Goal: Task Accomplishment & Management: Manage account settings

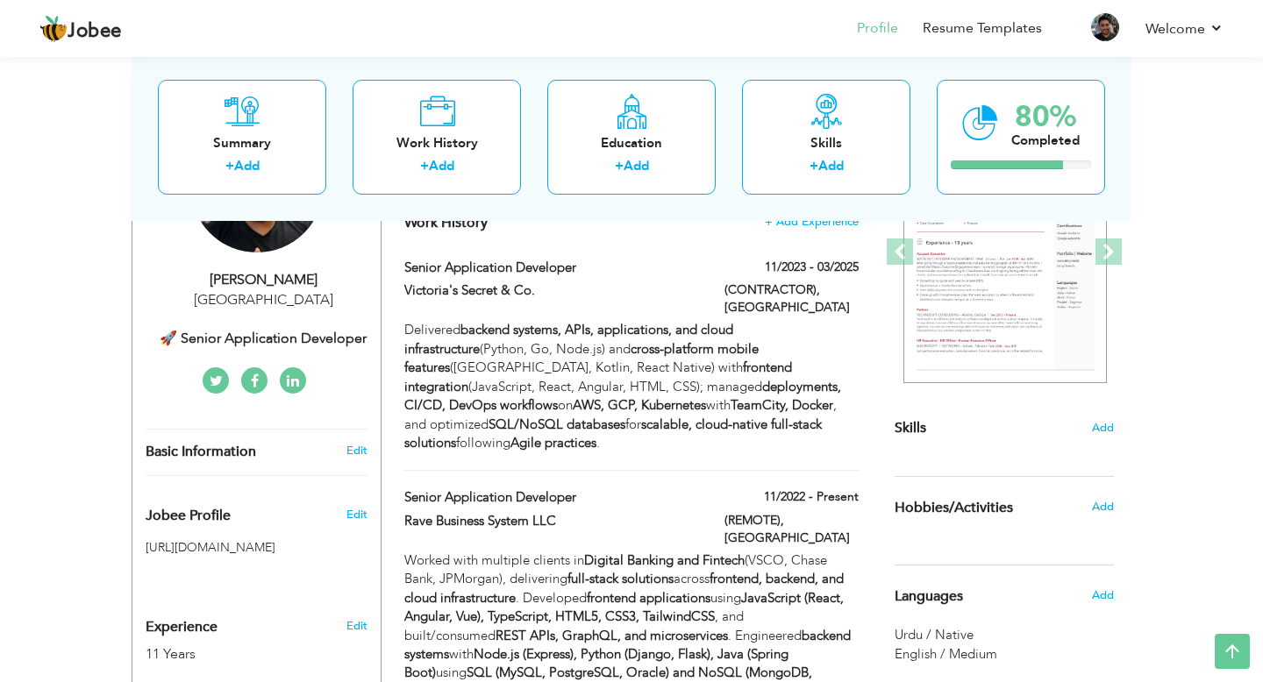
scroll to position [259, 0]
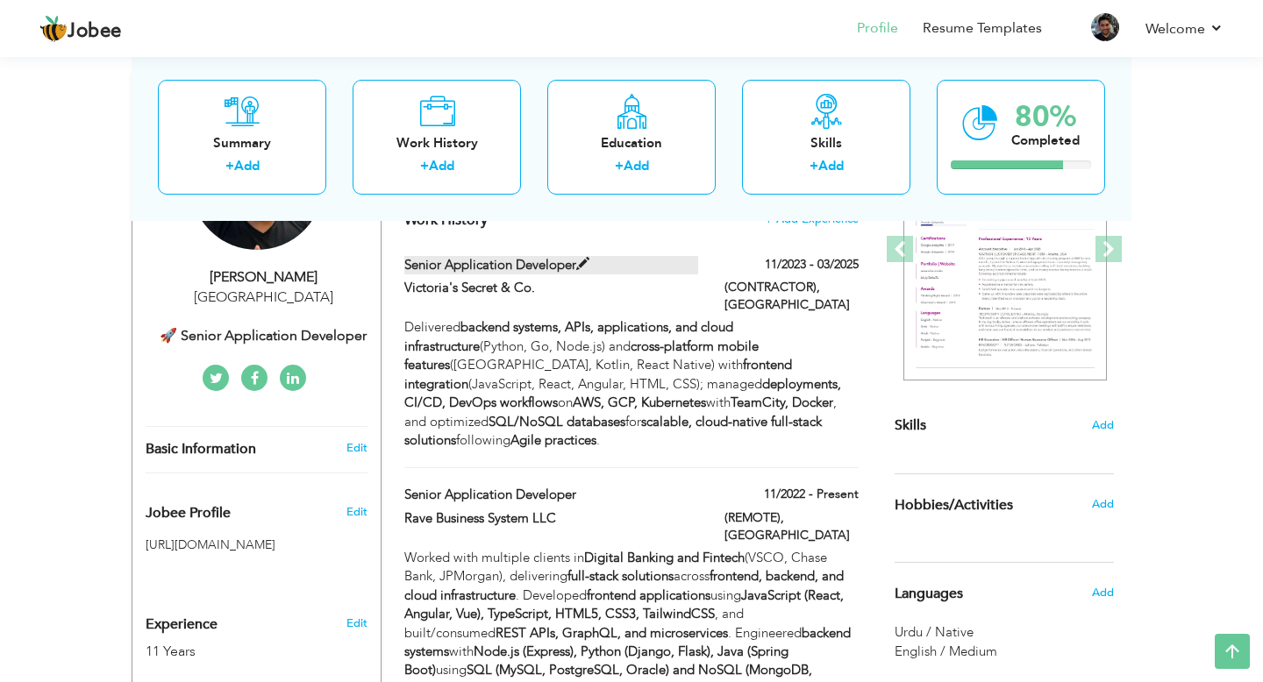
click at [587, 266] on span at bounding box center [582, 264] width 13 height 13
type input "Senior Application Developer"
type input "Victoria's Secret & Co."
type input "11/2023"
type input "03/2025"
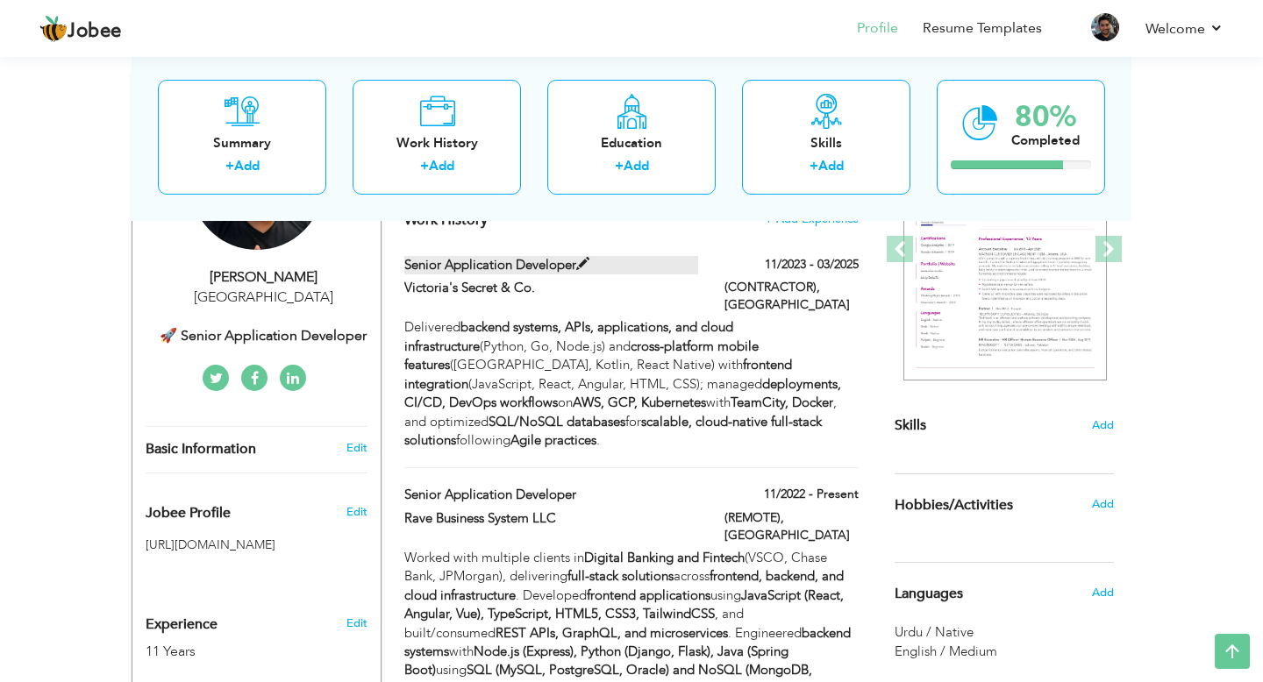
type input "USA"
type input "(CONTRACTOR)"
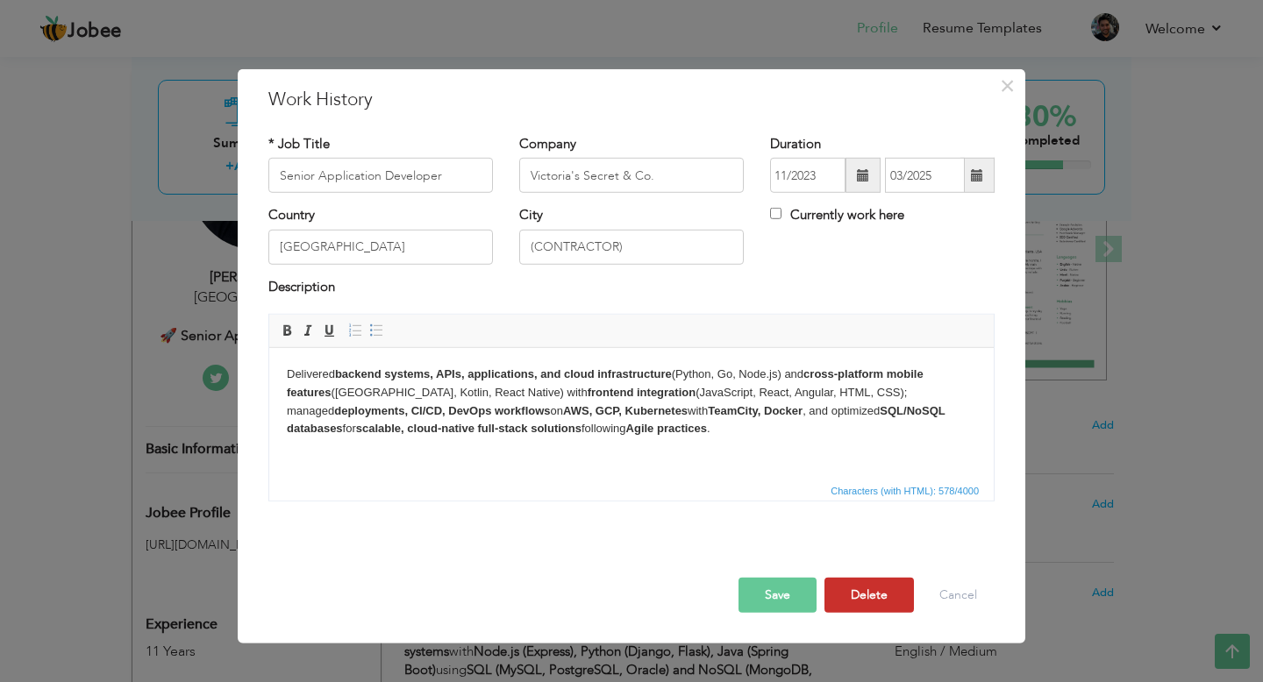
click at [860, 594] on button "Delete" at bounding box center [868, 595] width 89 height 35
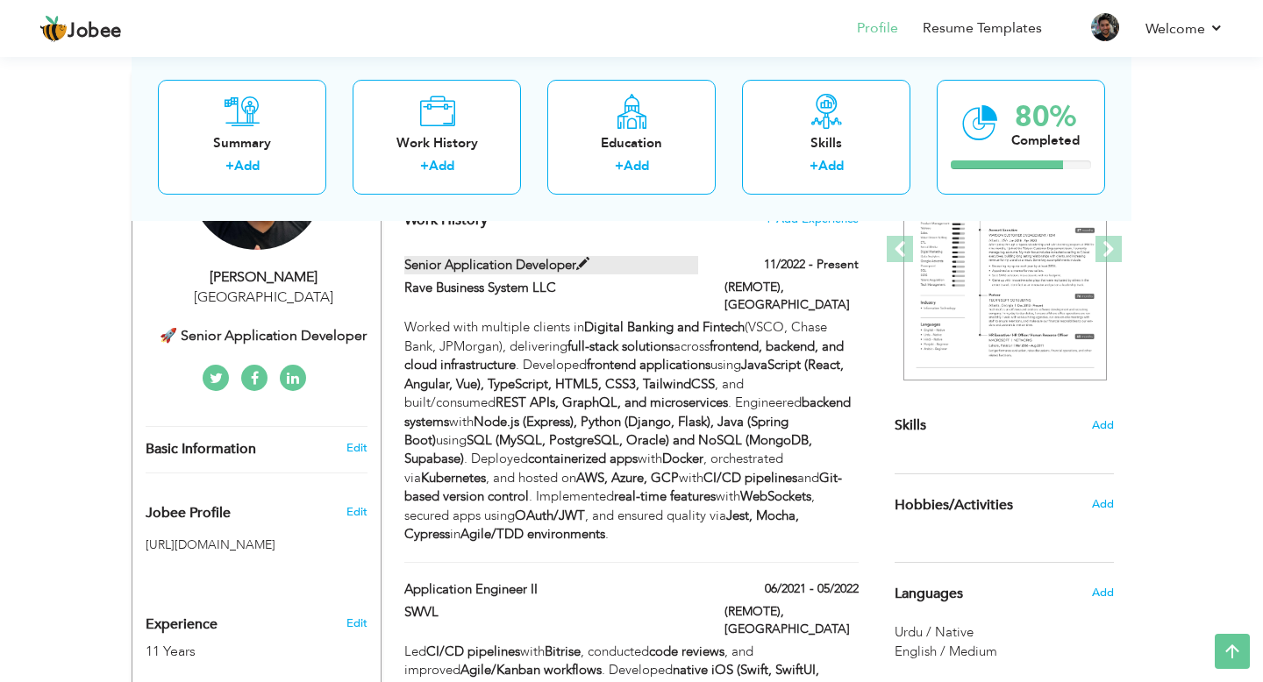
click at [562, 263] on label "Senior Application Developer" at bounding box center [551, 265] width 295 height 18
type input "Rave Business System LLC"
type input "11/2022"
type input "(REMOTE)"
checkbox input "true"
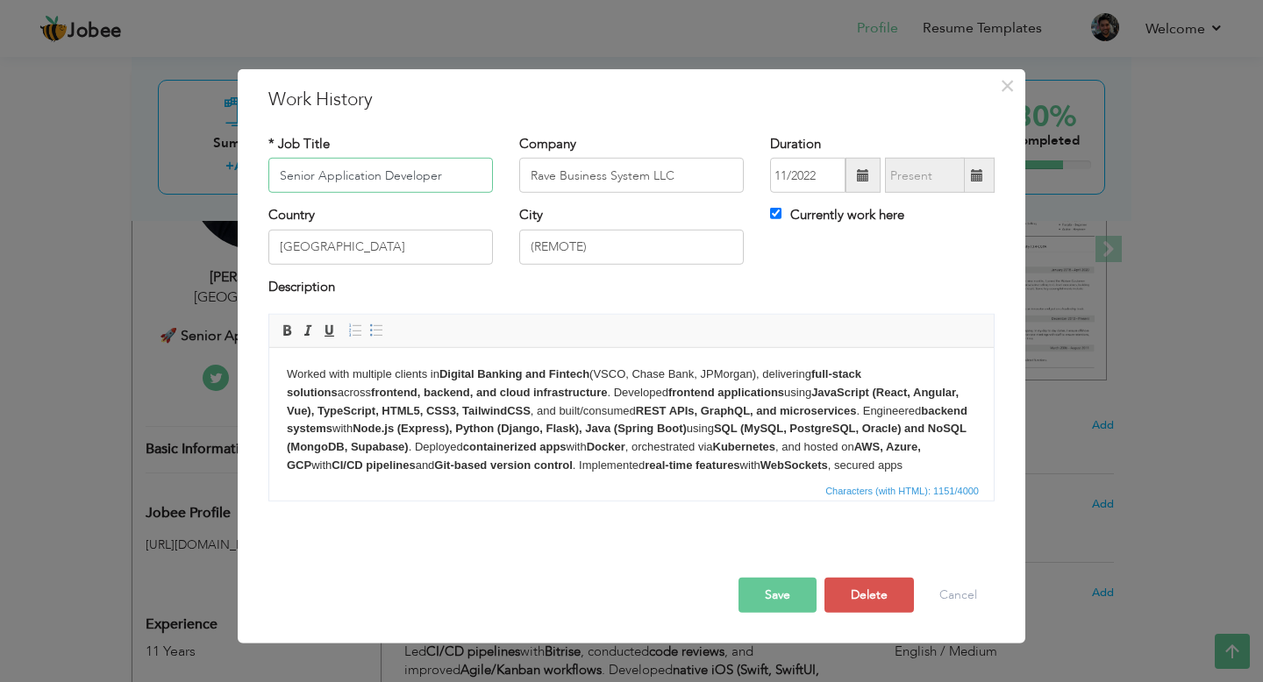
click at [409, 174] on input "Senior Application Developer" at bounding box center [380, 175] width 224 height 35
paste input "Mobile & Web"
type input "Senior Mobile & Web Developer"
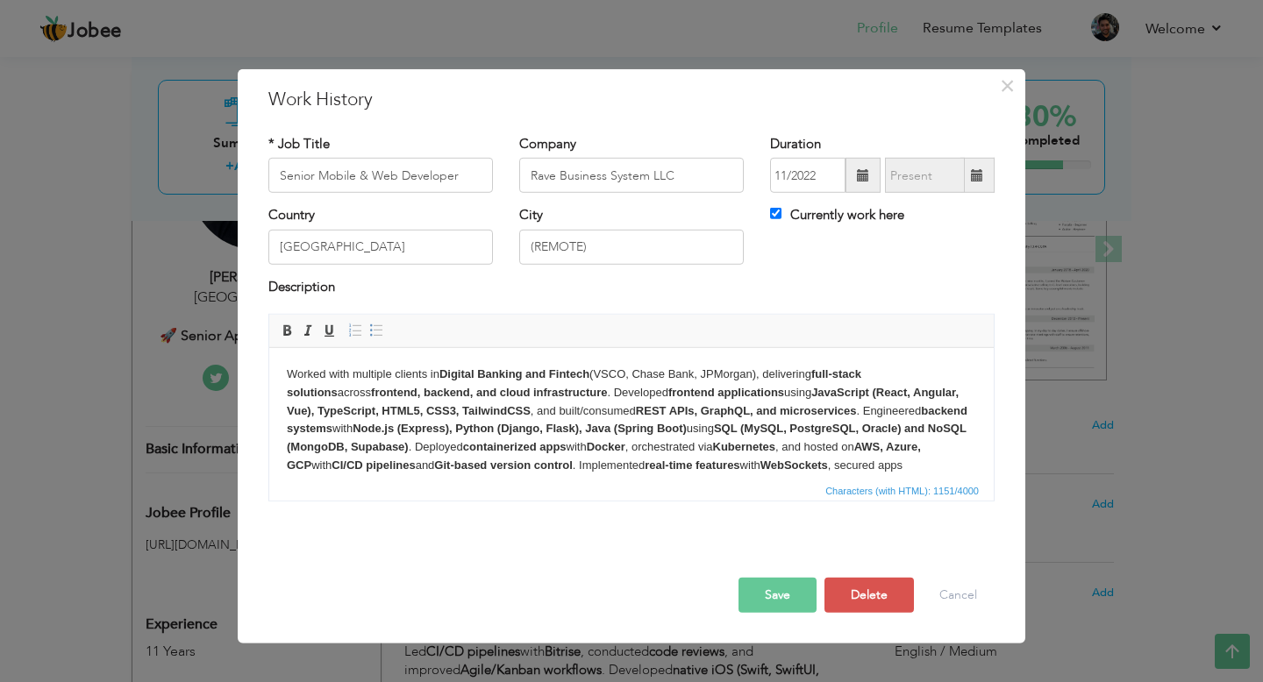
click at [520, 388] on strong "frontend, backend, and cloud infrastructure" at bounding box center [489, 392] width 236 height 13
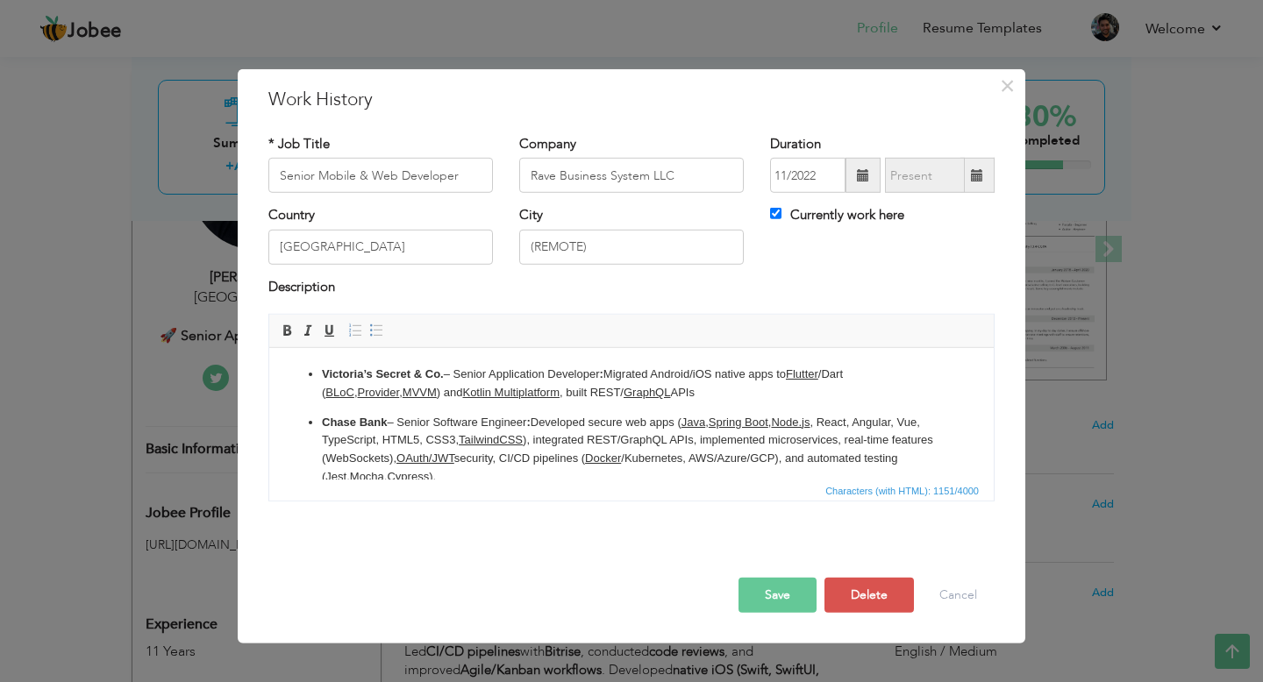
scroll to position [99, 0]
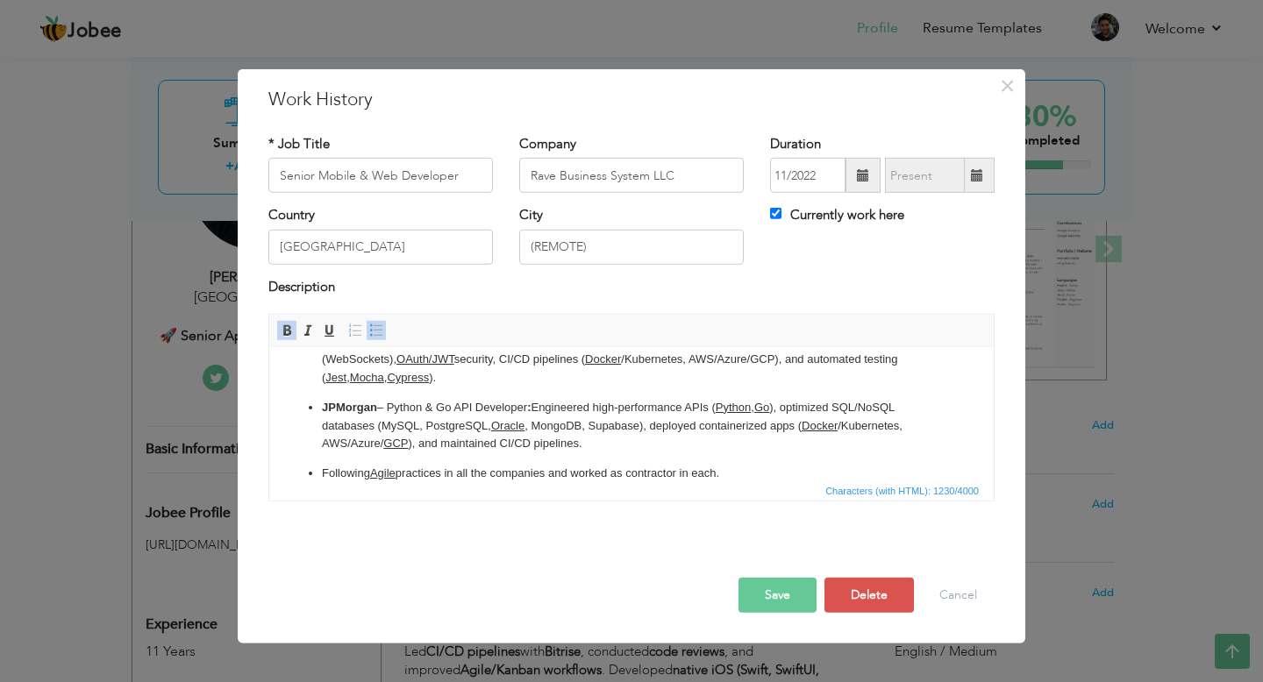
click at [772, 599] on button "Save" at bounding box center [777, 595] width 78 height 35
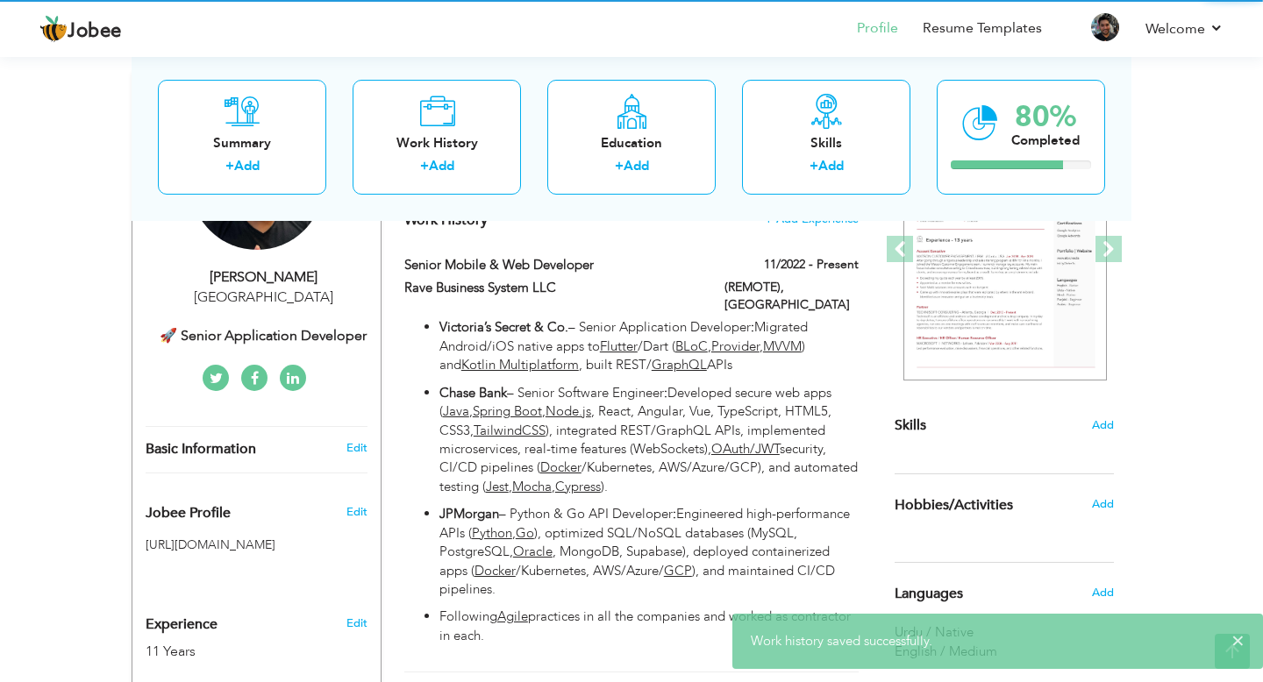
scroll to position [0, 0]
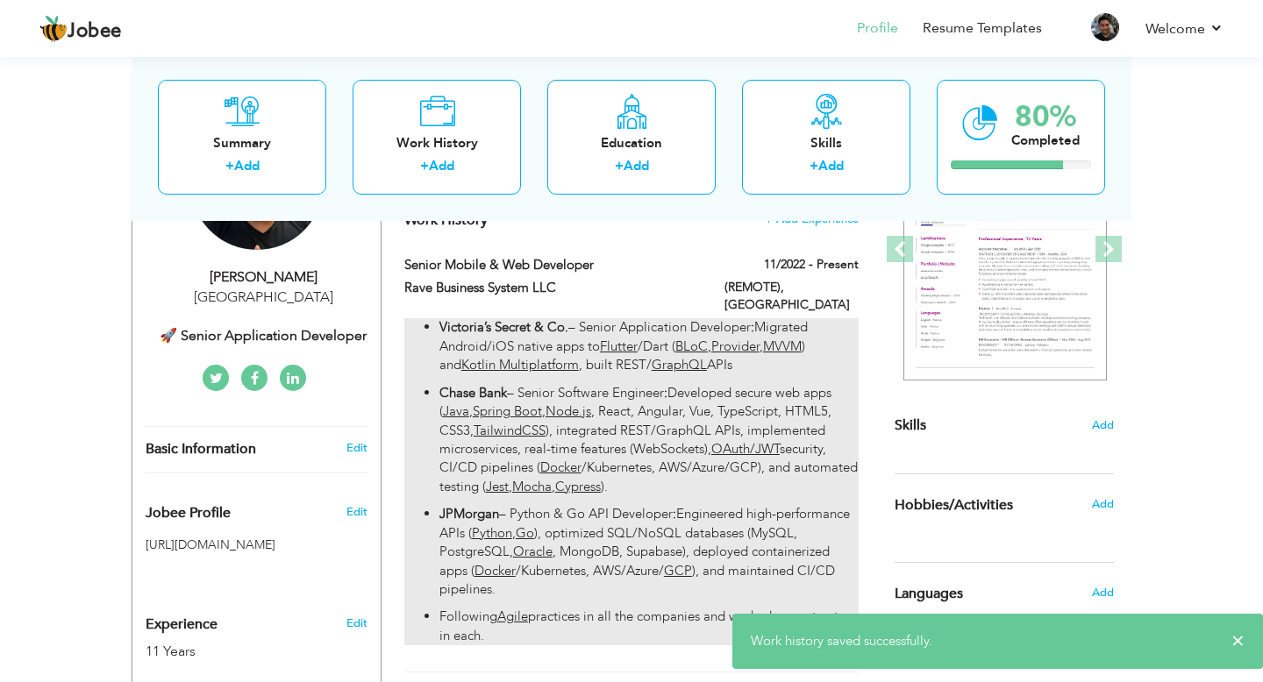
click at [645, 384] on p "Chase Bank – Senior Software Engineer : Developed secure web apps ( Java , Spri…" at bounding box center [648, 440] width 419 height 113
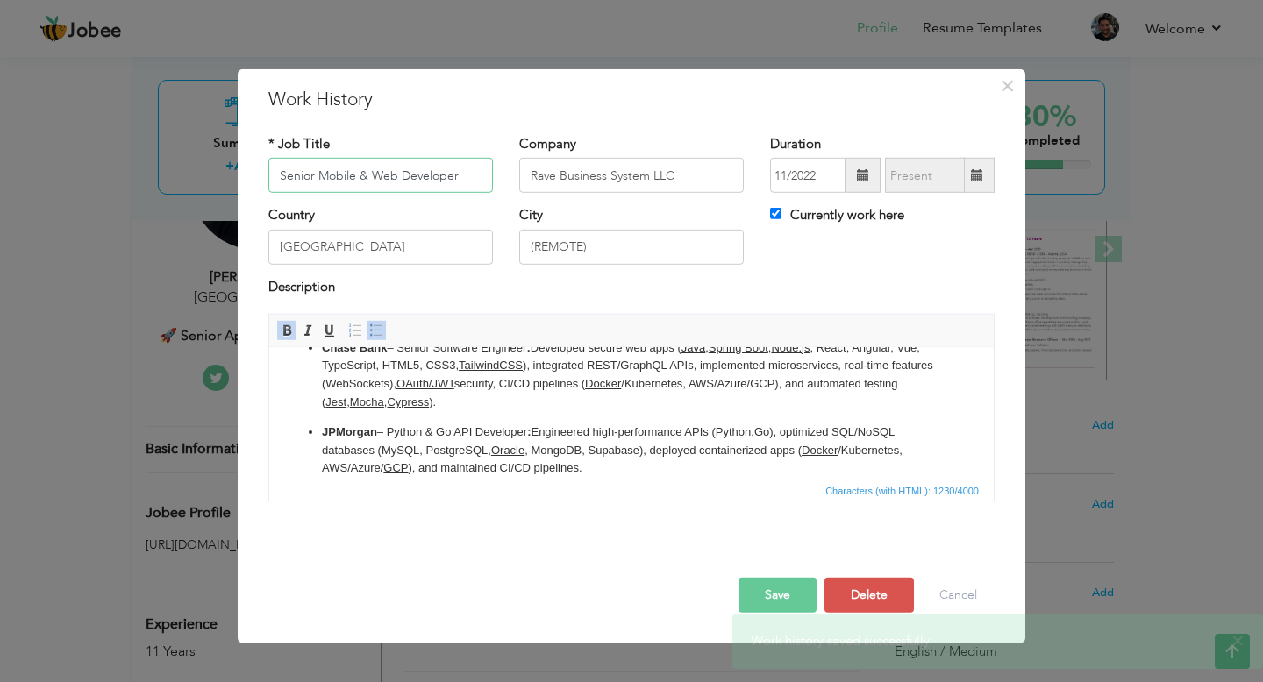
scroll to position [120, 0]
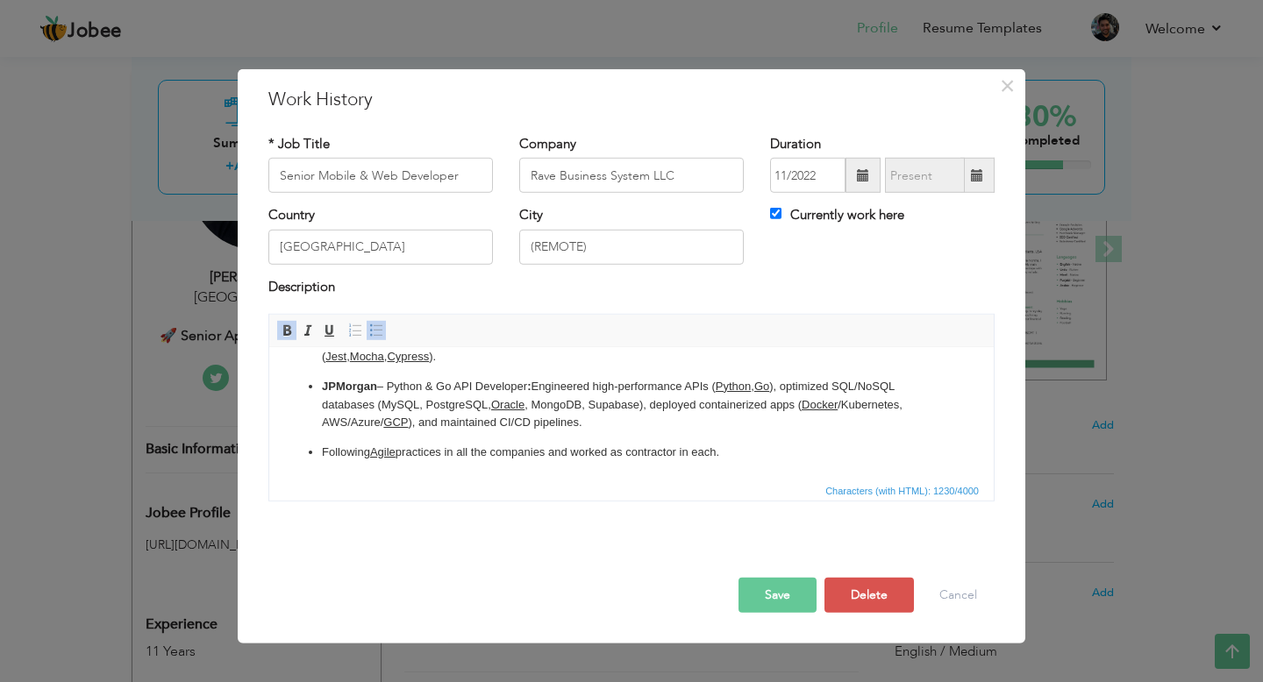
click at [726, 452] on p "Following Agile practices in all the companies and worked as contractor in each." at bounding box center [631, 453] width 619 height 18
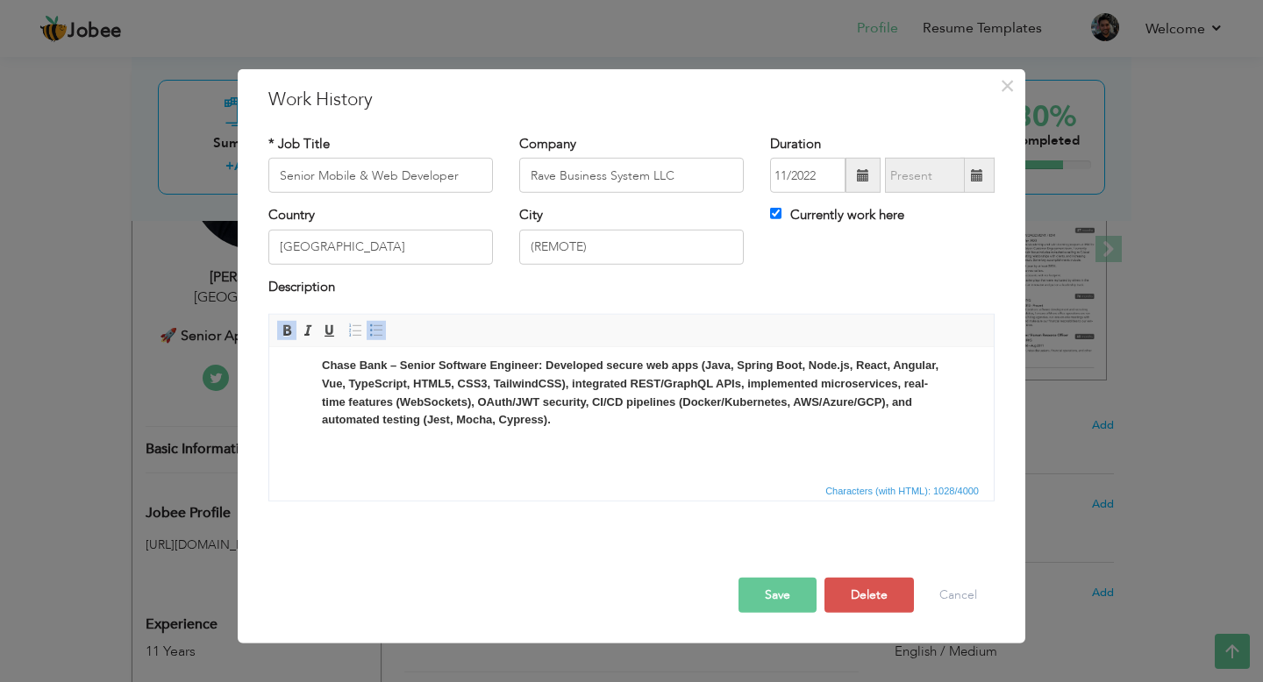
scroll to position [0, 0]
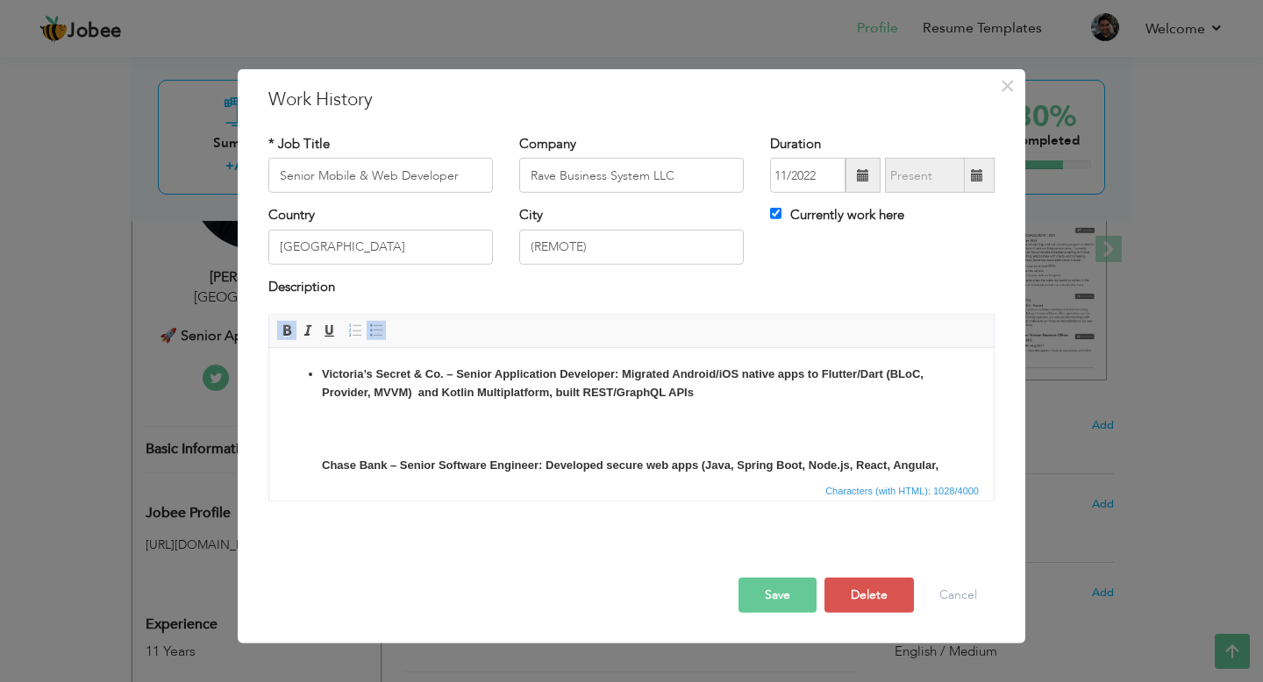
click at [286, 331] on span at bounding box center [287, 331] width 14 height 14
click at [401, 403] on p "Victoria’s Secret & Co. – Senior Application Developer: Migrated Android/iOS na…" at bounding box center [631, 539] width 619 height 346
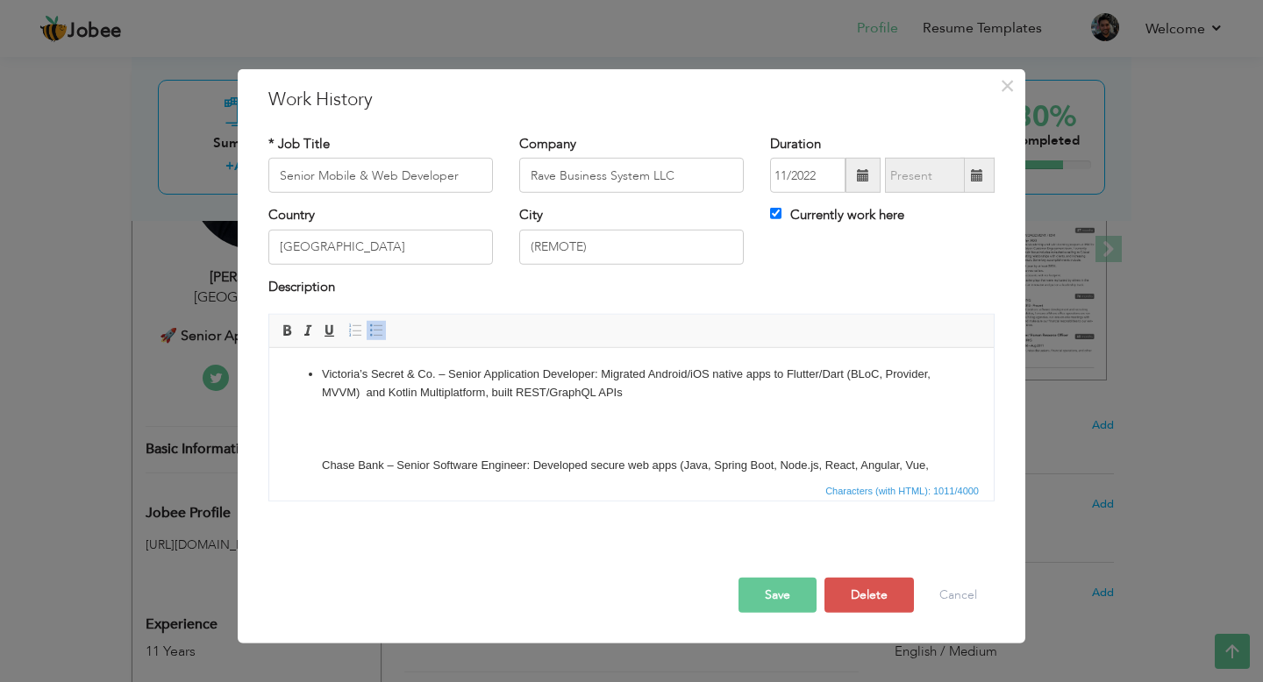
click at [449, 418] on p "Victoria’s Secret & Co. – Senior Application Developer: Migrated Android/iOS na…" at bounding box center [631, 539] width 619 height 346
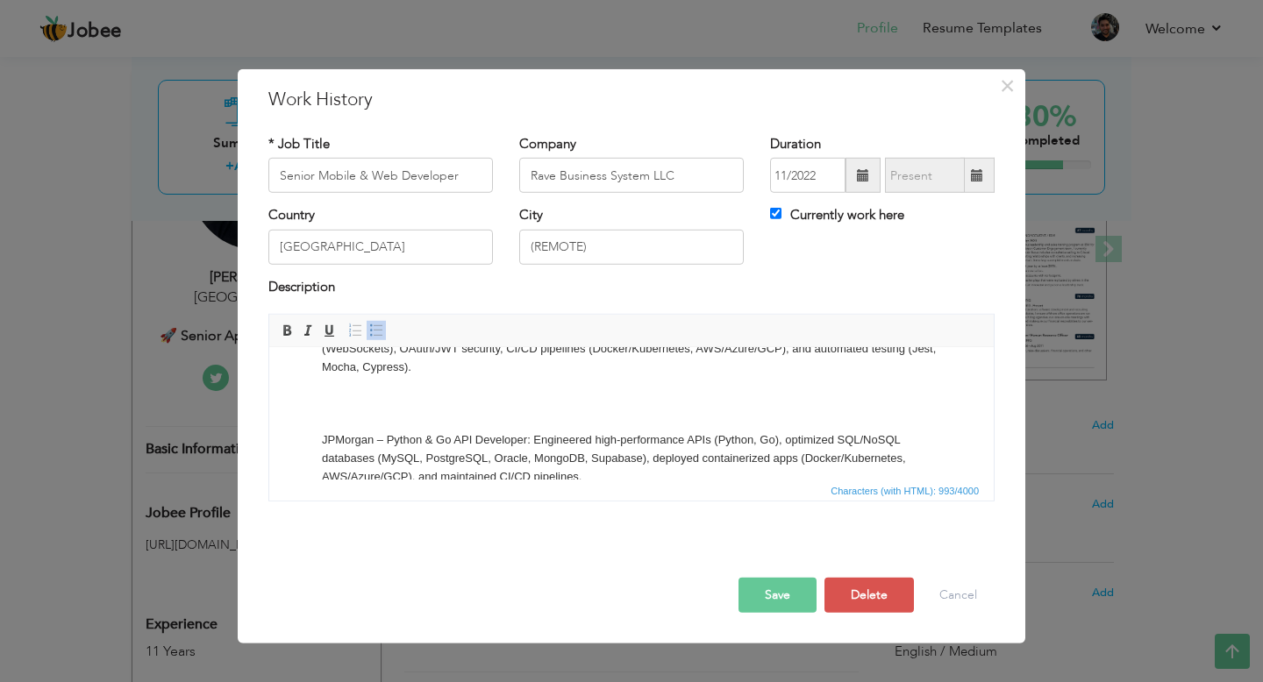
scroll to position [109, 0]
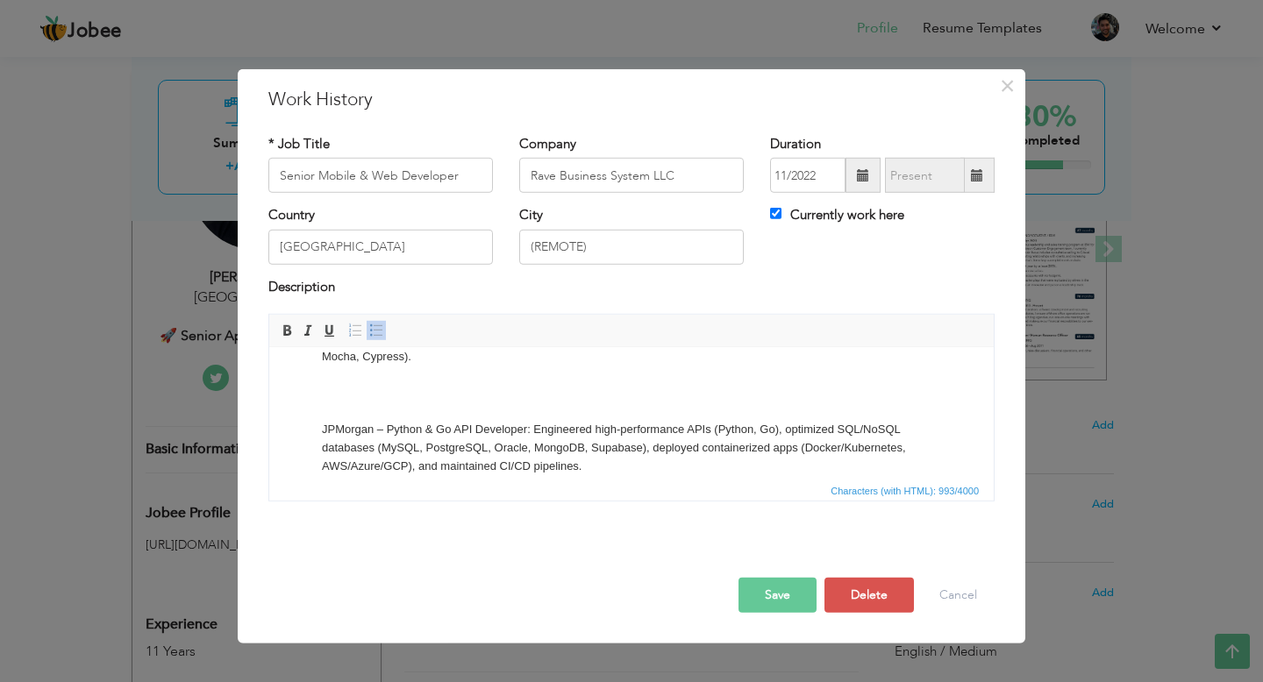
click at [324, 431] on p "Victoria’s Secret & Co. – Senior Application Developer: Migrated Android/iOS na…" at bounding box center [631, 403] width 619 height 292
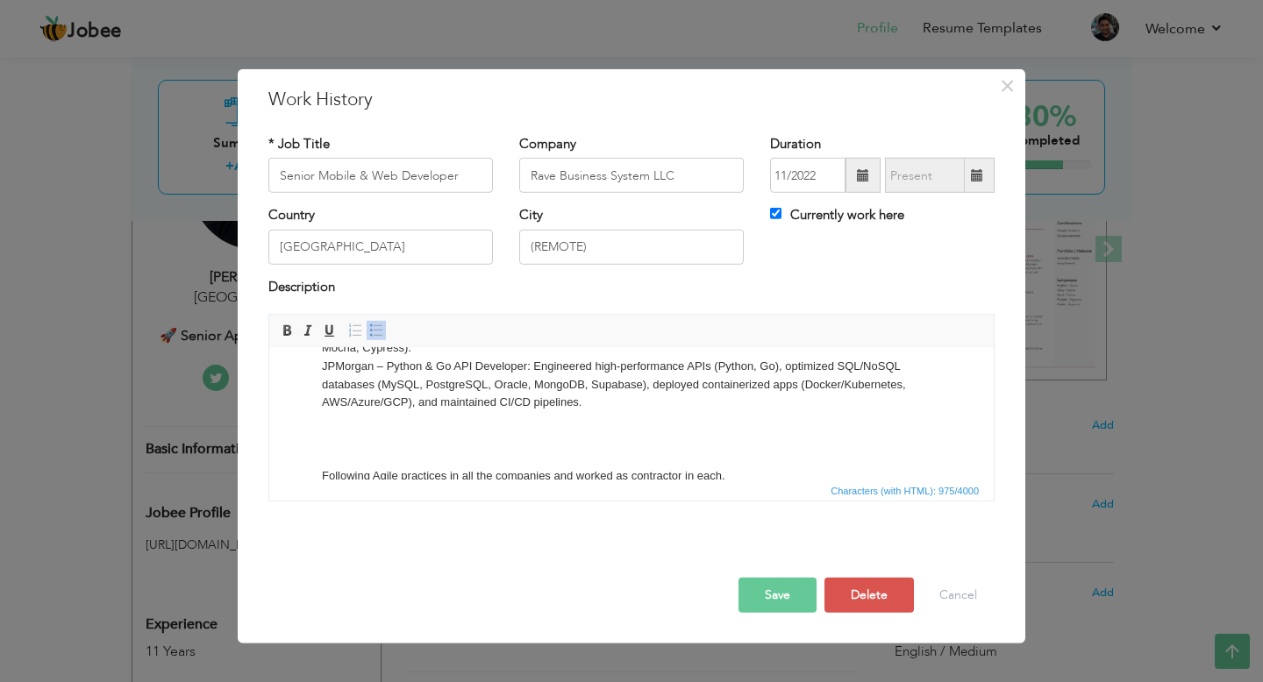
scroll to position [140, 0]
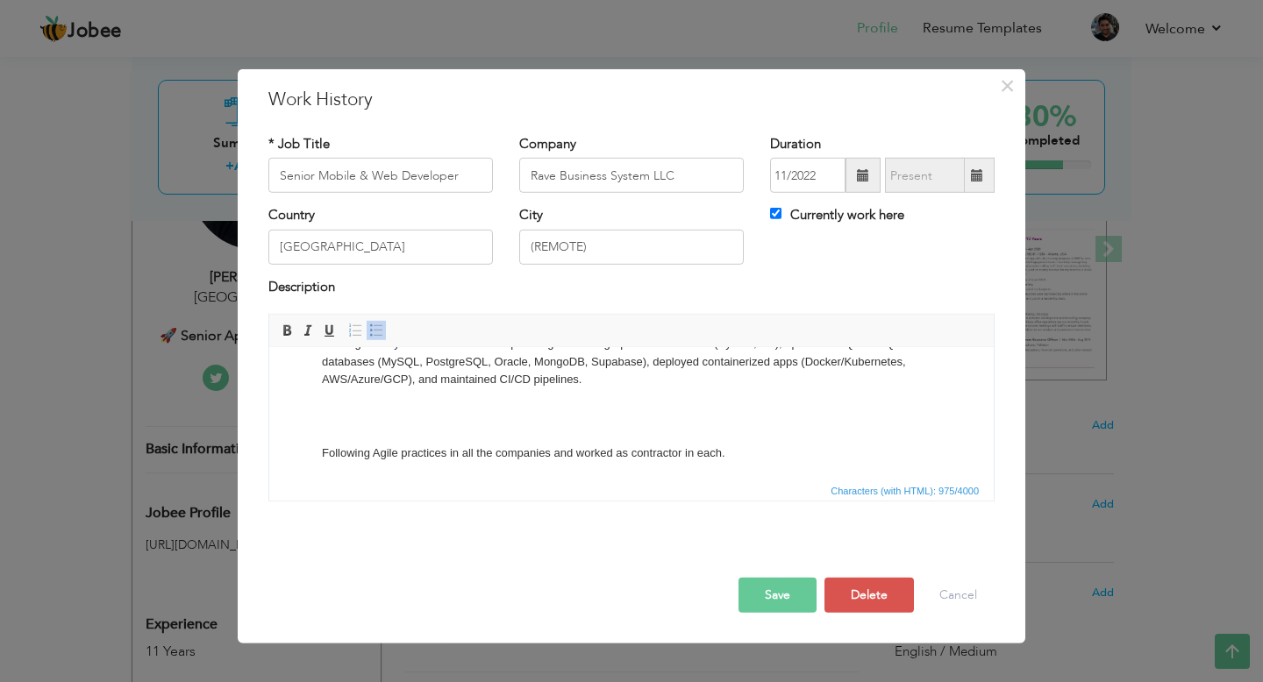
click at [322, 452] on p "Victoria’s Secret & Co. – Senior Application Developer: Migrated Android/iOS na…" at bounding box center [631, 343] width 619 height 237
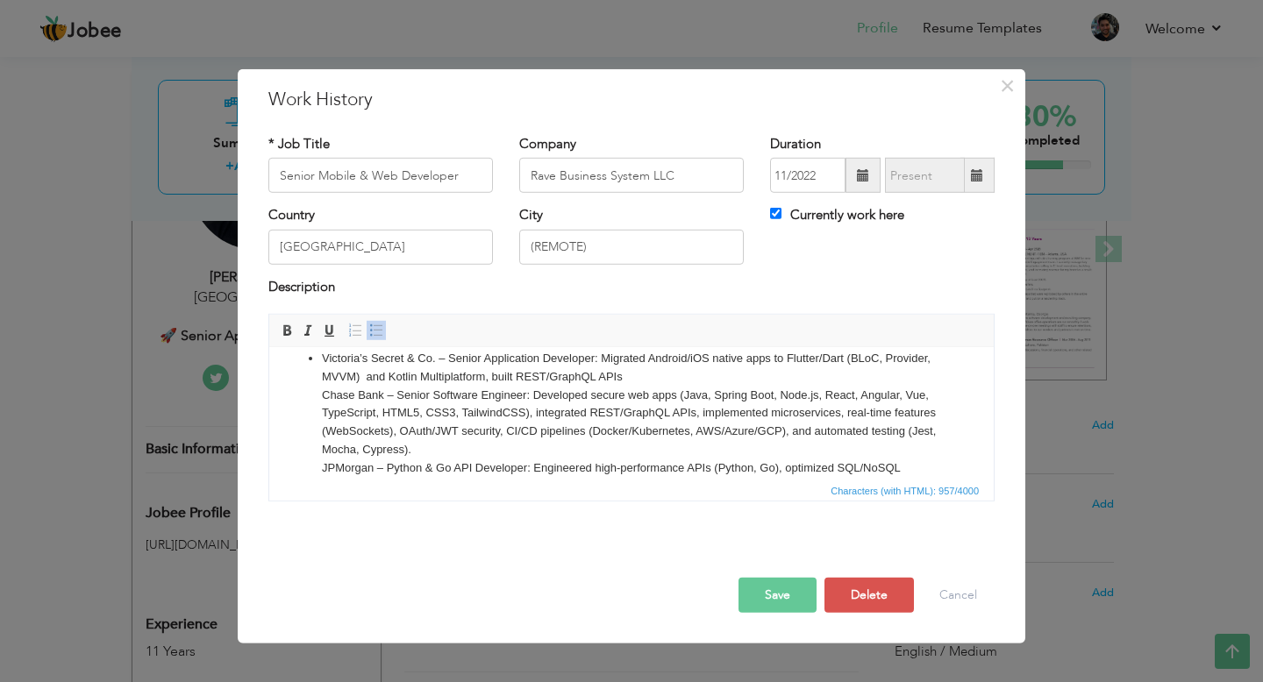
scroll to position [3, 0]
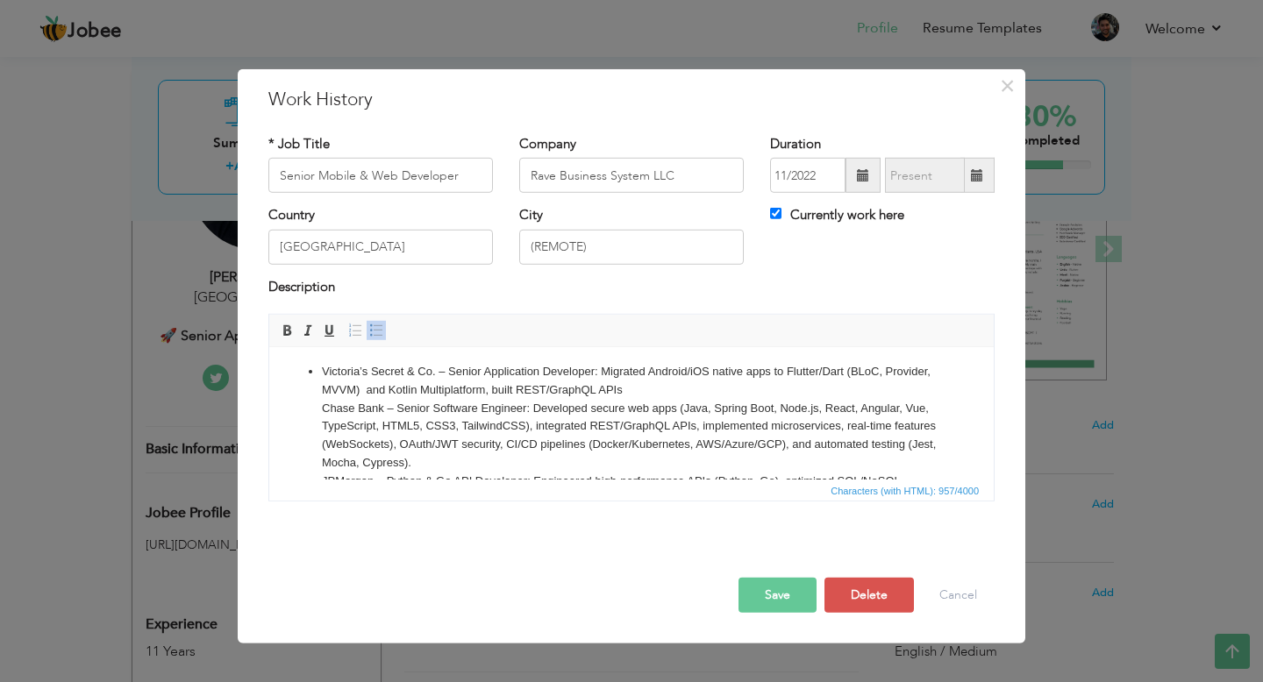
click at [323, 408] on p "Victoria’s Secret & Co. – Senior Application Developer: Migrated Android/iOS na…" at bounding box center [631, 454] width 619 height 182
click at [322, 367] on p "Victoria’s Secret & Co. – Senior Application Developer: Migrated Android/iOS na…" at bounding box center [631, 454] width 619 height 182
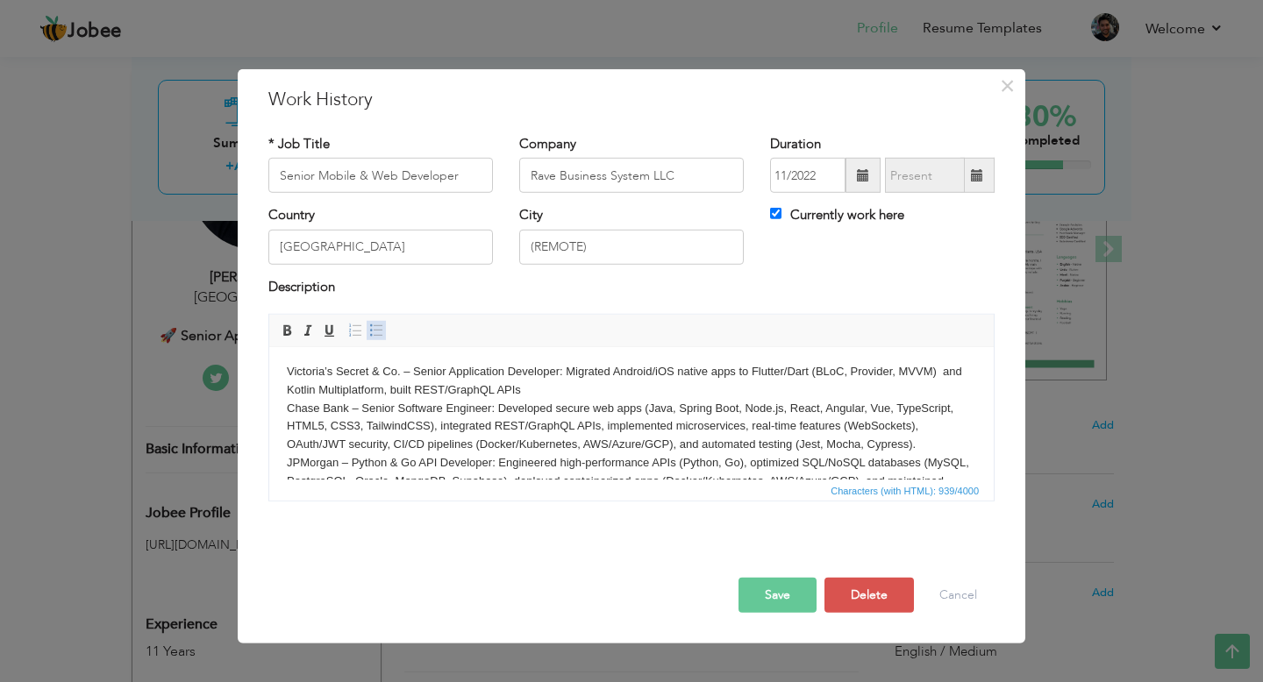
click at [376, 329] on span at bounding box center [376, 331] width 14 height 14
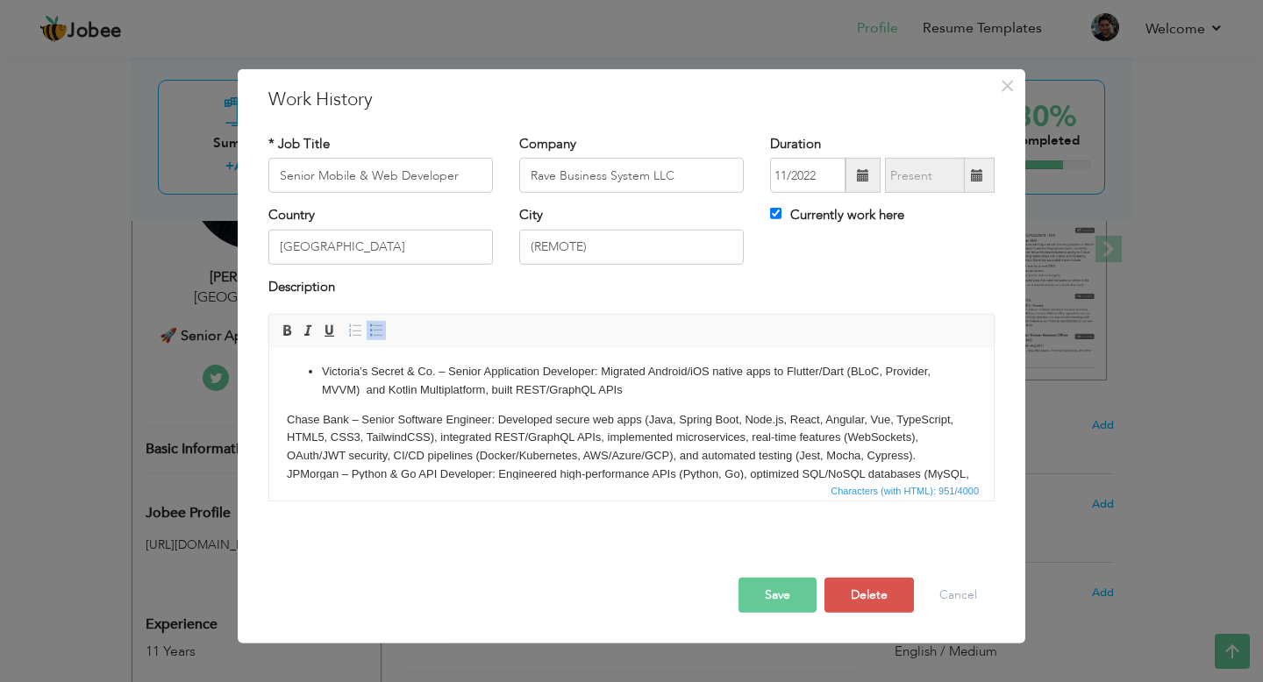
click at [288, 424] on p "Chase Bank – Senior Software Engineer: Developed secure web apps (Java, Spring …" at bounding box center [631, 475] width 689 height 128
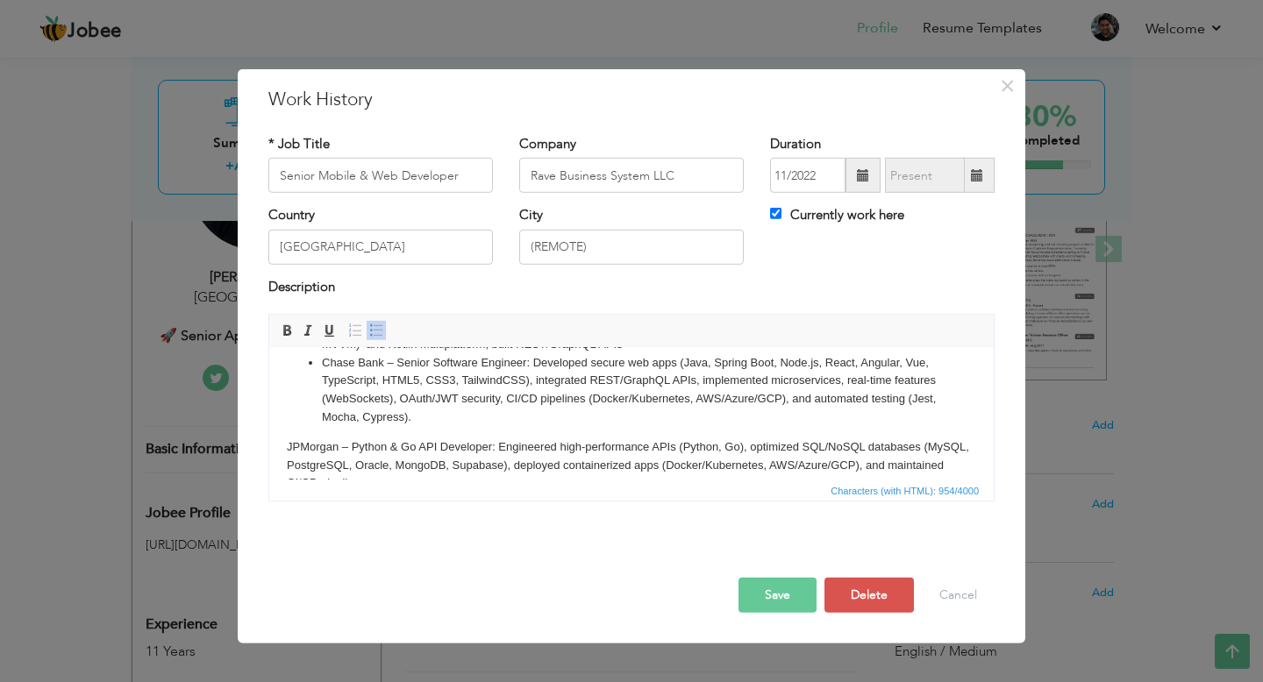
scroll to position [63, 0]
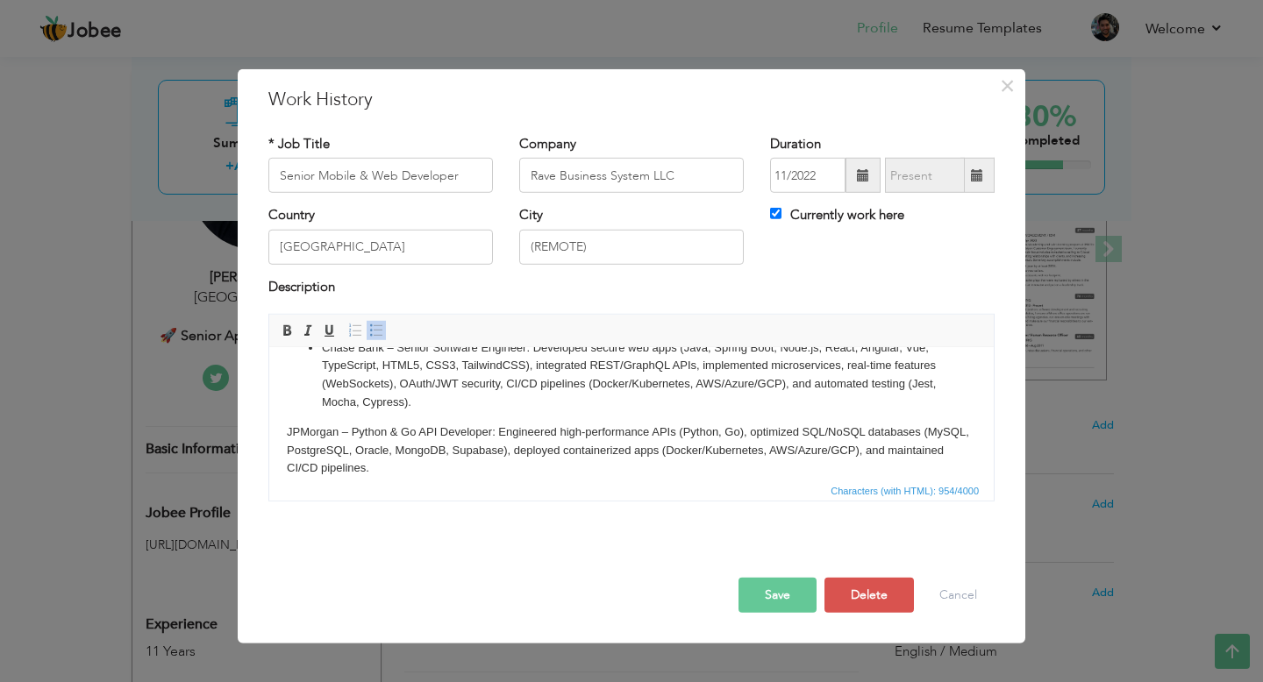
click at [288, 433] on p "JPMorgan – Python & Go API Developer: Engineered high-performance APIs (Python,…" at bounding box center [631, 460] width 689 height 73
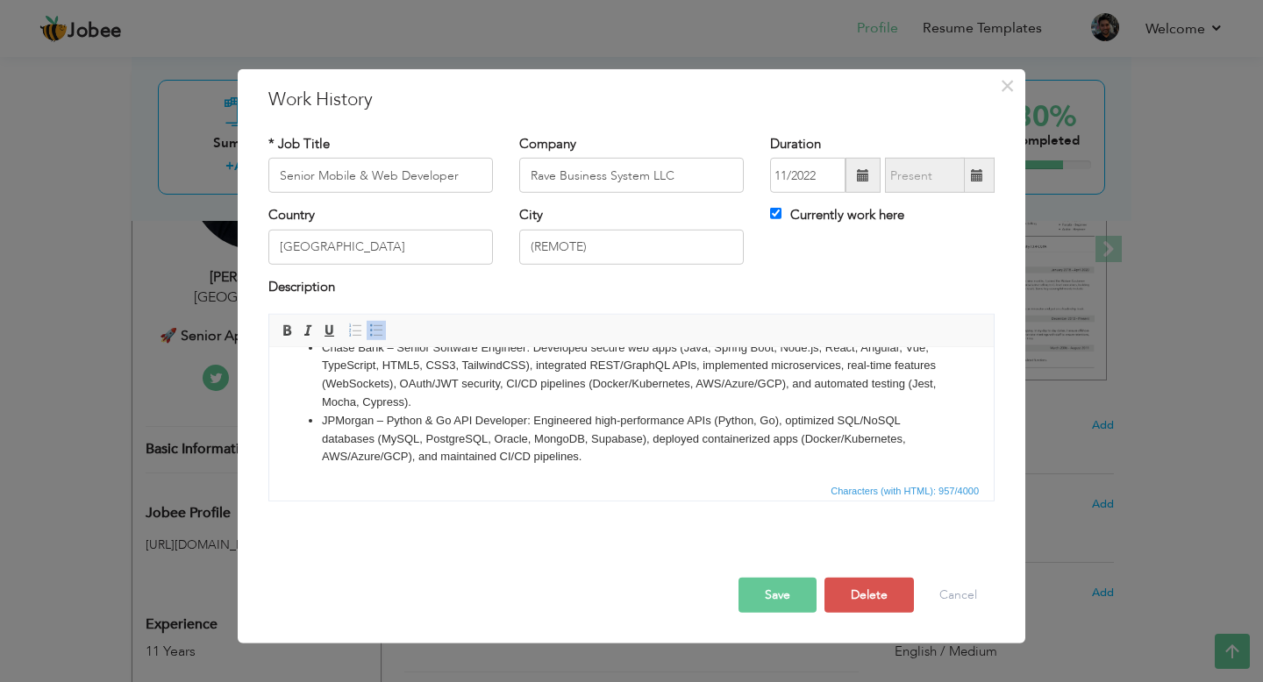
scroll to position [97, 0]
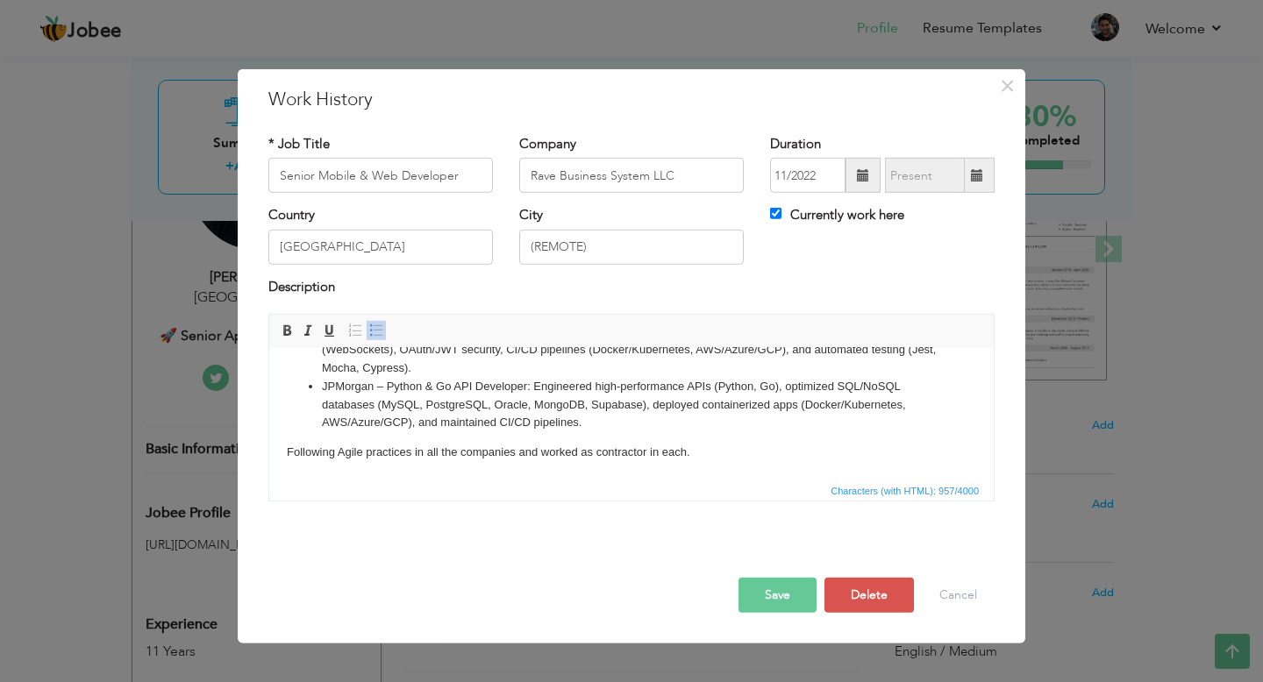
click at [285, 451] on html "Victoria’s Secret & Co. – Senior Application Developer: Migrated Android/iOS na…" at bounding box center [631, 365] width 724 height 229
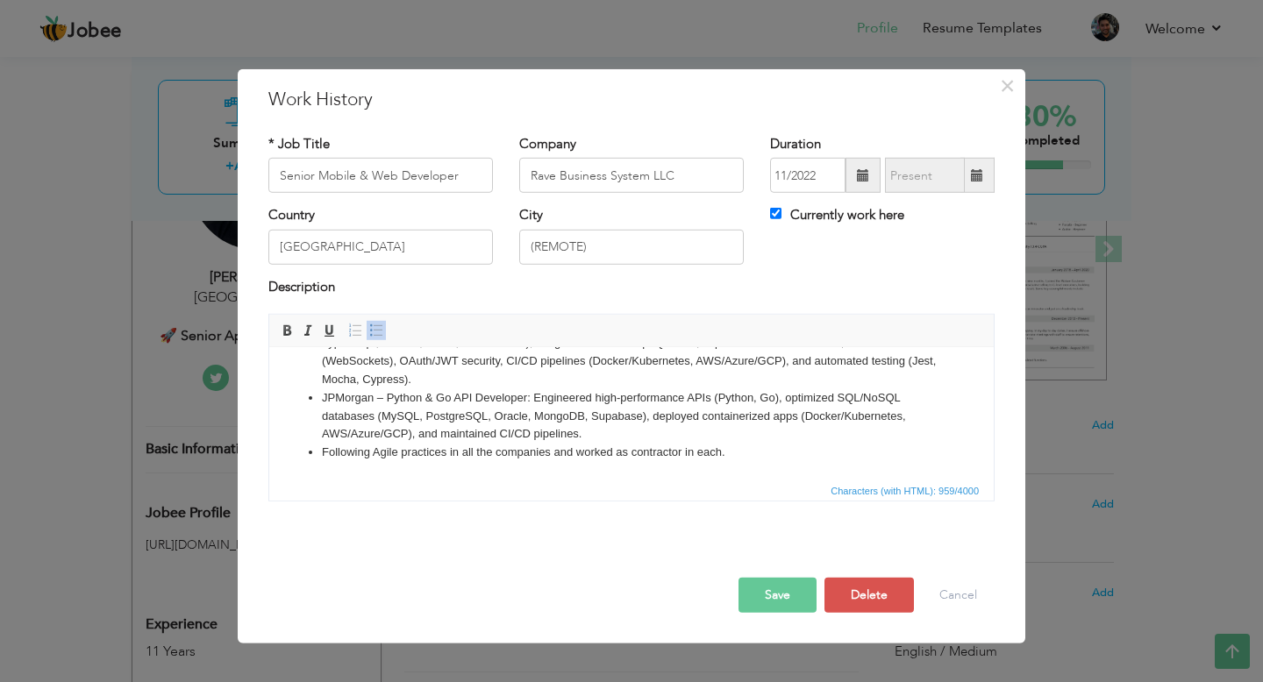
click at [779, 589] on button "Save" at bounding box center [777, 595] width 78 height 35
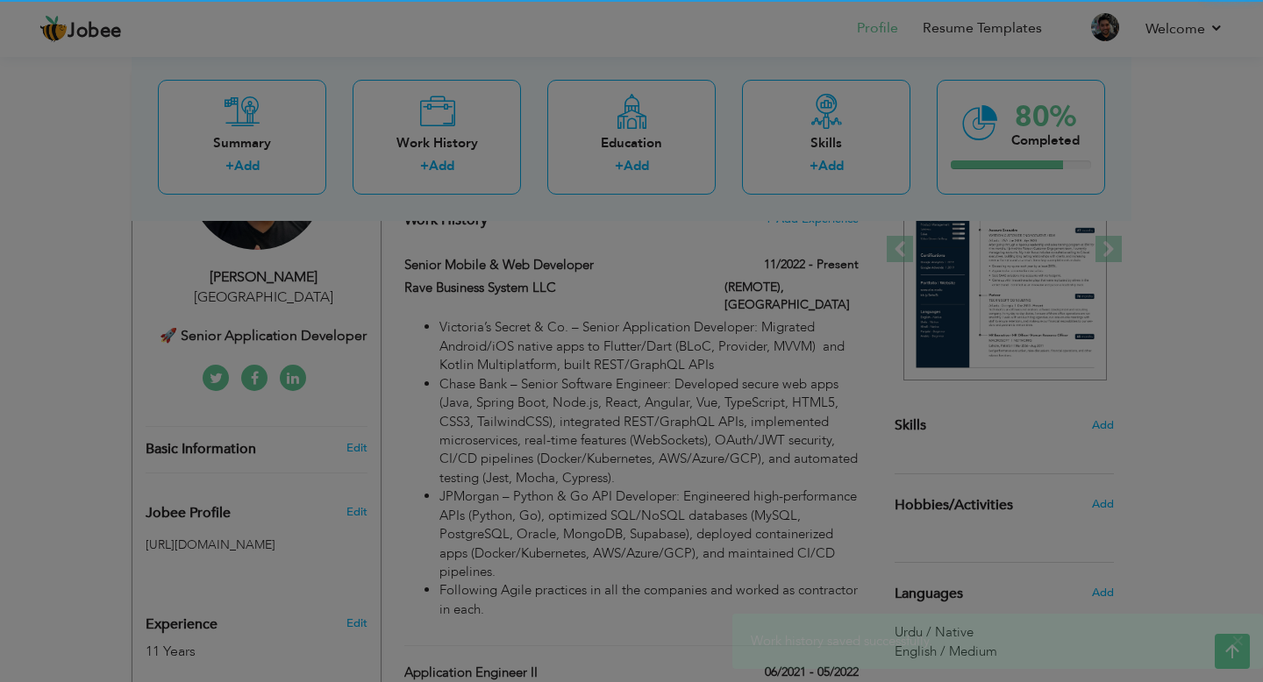
scroll to position [0, 0]
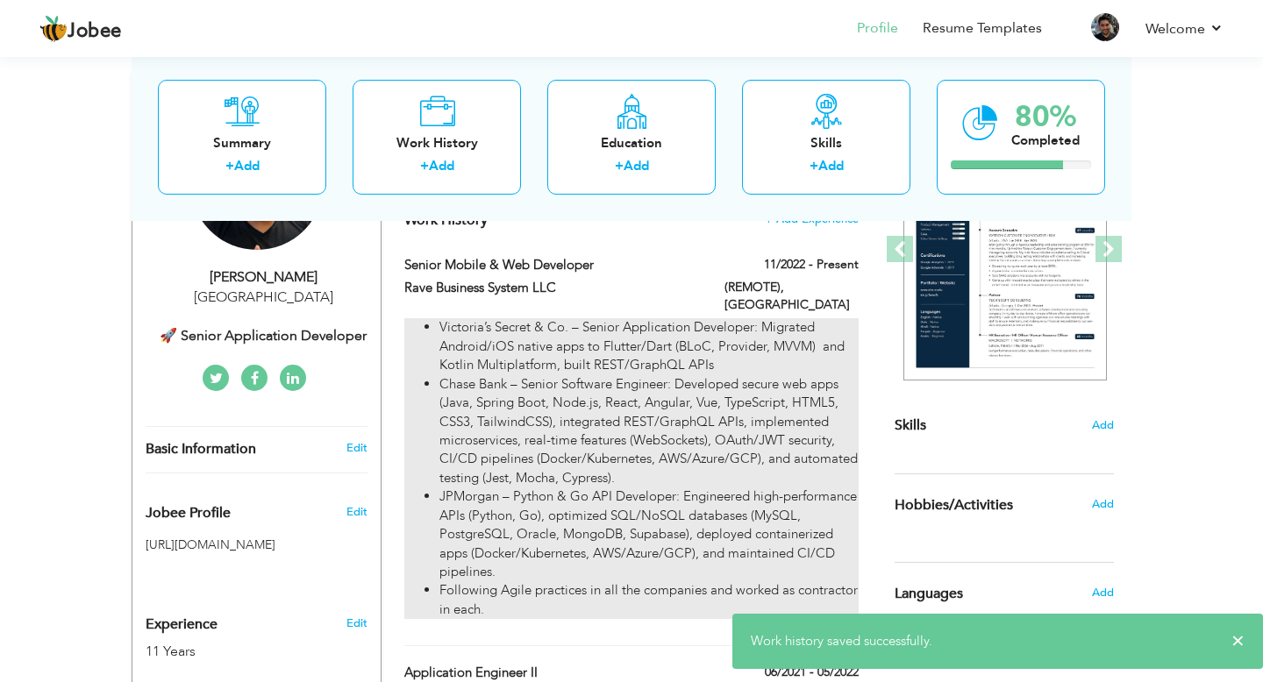
click at [586, 385] on li "Chase Bank – Senior Software Engineer: Developed secure web apps (Java, Spring …" at bounding box center [648, 431] width 419 height 113
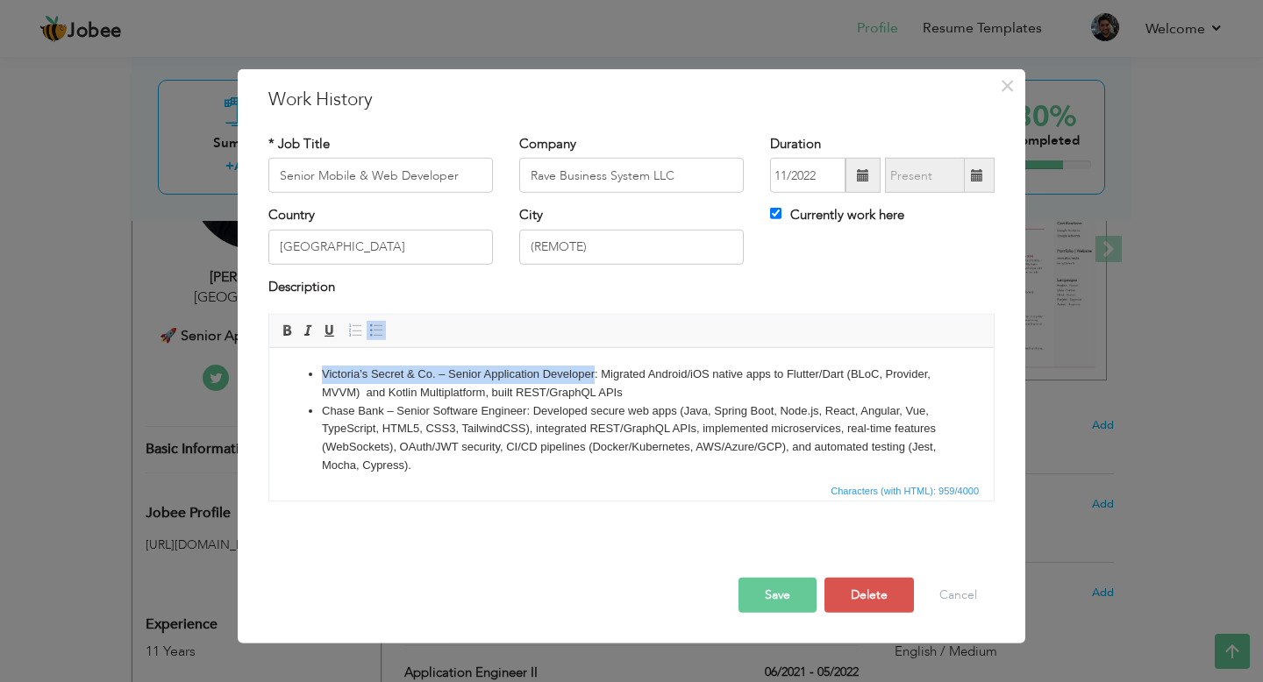
drag, startPoint x: 325, startPoint y: 372, endPoint x: 594, endPoint y: 374, distance: 268.3
click at [594, 374] on li "Victoria’s Secret & Co. – Senior Application Developer: Migrated Android/iOS na…" at bounding box center [631, 384] width 619 height 37
click at [418, 378] on li "Victoria’s Secret & Co. – Senior Application Developer: Migrated Android/iOS na…" at bounding box center [631, 384] width 619 height 37
drag, startPoint x: 436, startPoint y: 374, endPoint x: 325, endPoint y: 373, distance: 110.5
click at [324, 373] on li "Victoria’s Secret & Co. – Senior Application Developer: Migrated Android/iOS na…" at bounding box center [631, 384] width 619 height 37
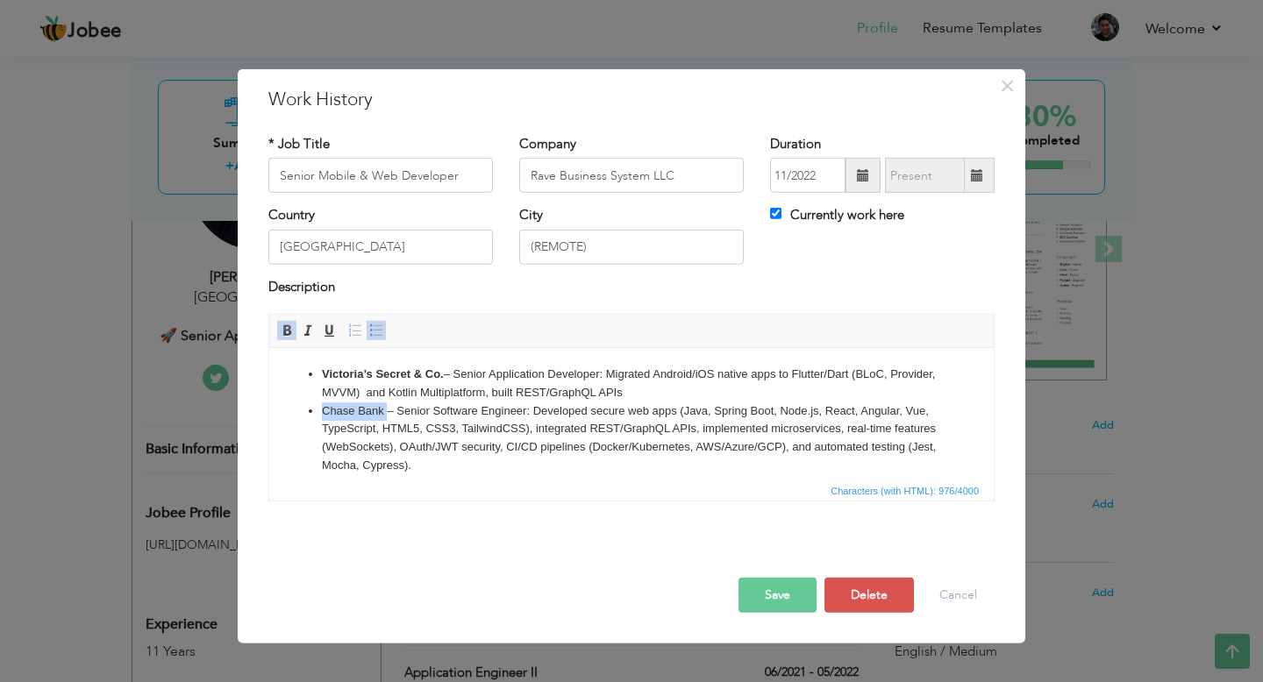
drag, startPoint x: 321, startPoint y: 412, endPoint x: 385, endPoint y: 410, distance: 64.0
click at [385, 410] on ul "Victoria’s Secret & Co. – Senior Application Developer: Migrated Android/iOS na…" at bounding box center [631, 457] width 689 height 182
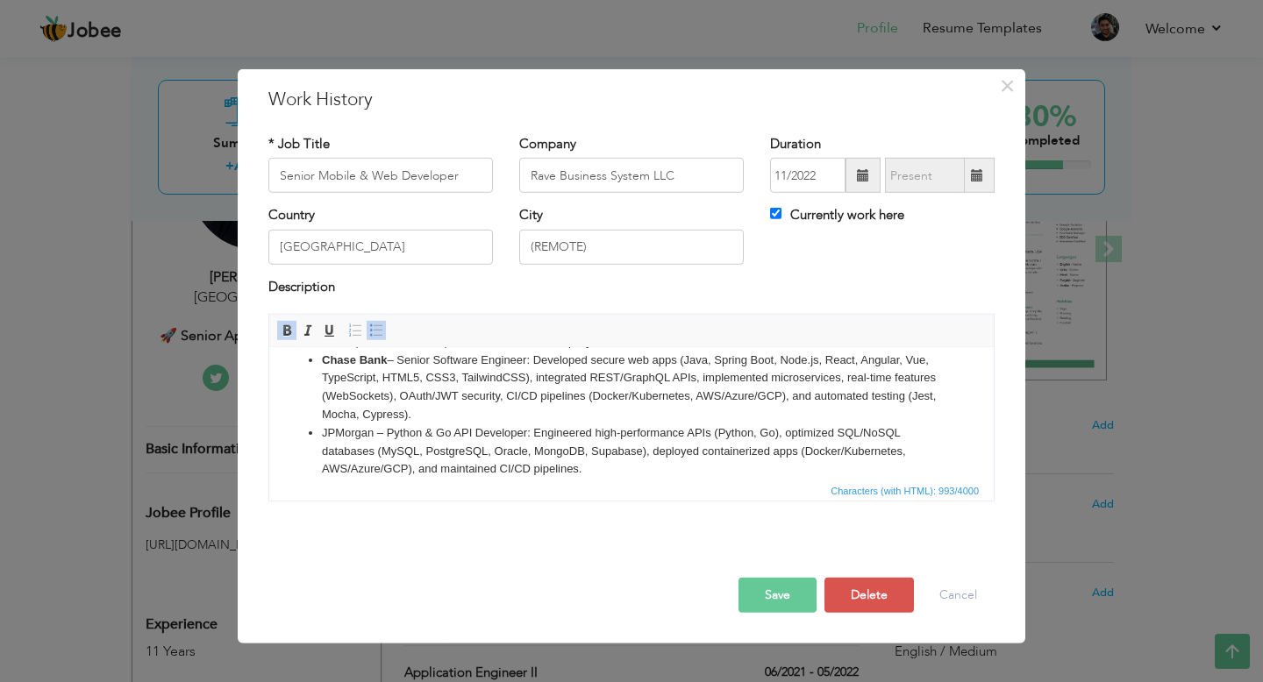
scroll to position [55, 0]
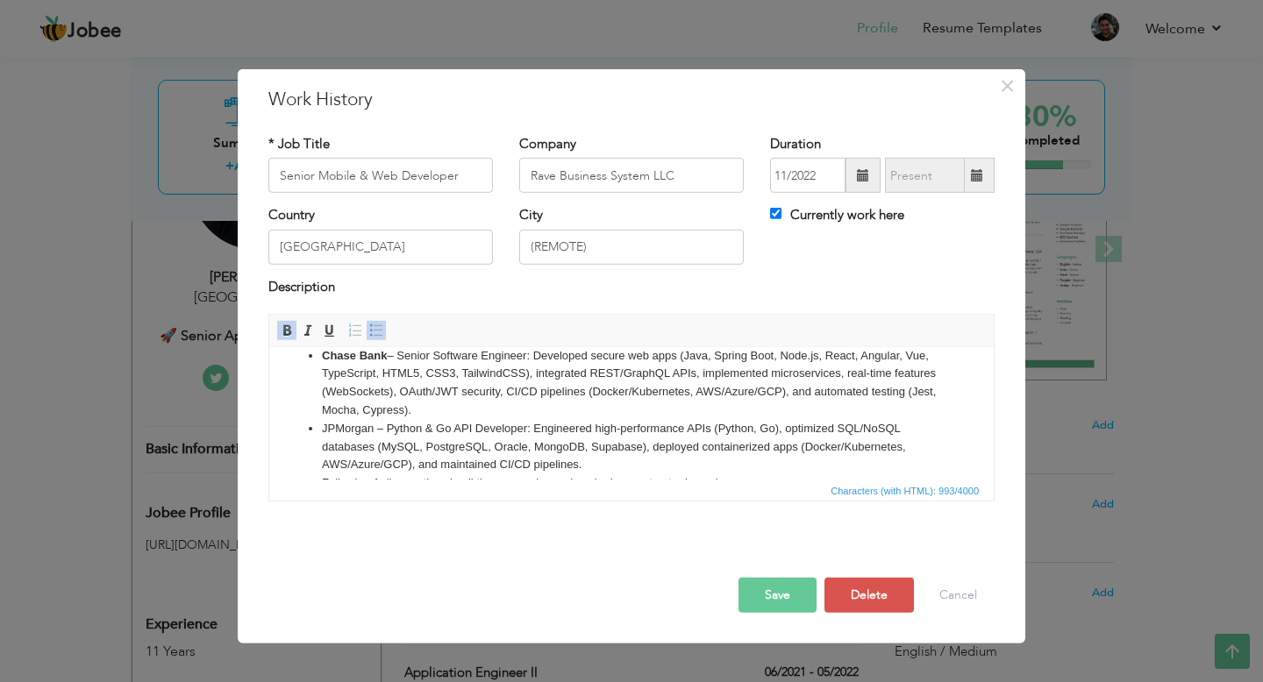
click at [335, 428] on li "JPMorgan – Python & Go API Developer: Engineered high-performance APIs (Python,…" at bounding box center [631, 447] width 619 height 54
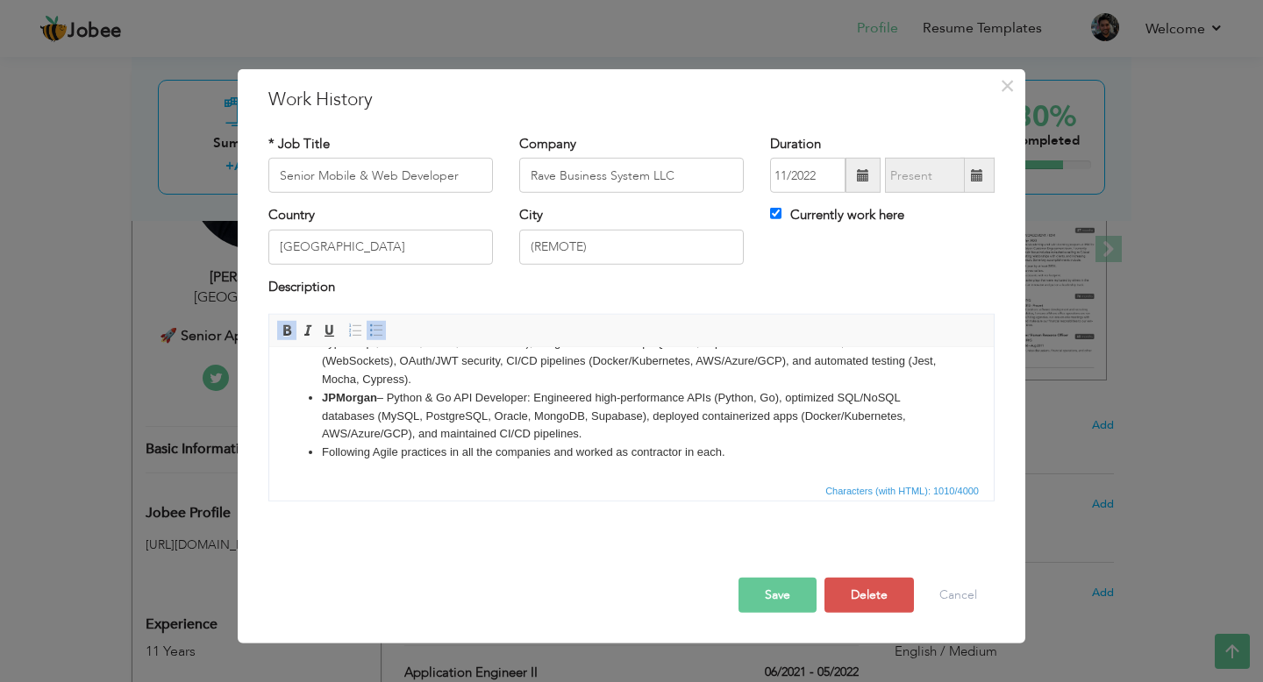
click at [388, 453] on li "Following Agile practices in all the companies and worked as contractor in each." at bounding box center [631, 453] width 619 height 18
click at [743, 399] on li "JPMorgan – Python & Go API Developer: Engineered high-performance APIs (Python,…" at bounding box center [631, 416] width 619 height 54
click at [773, 403] on li "JPMorgan – Python & Go API Developer: Engineered high-performance APIs ( Python…" at bounding box center [631, 416] width 619 height 54
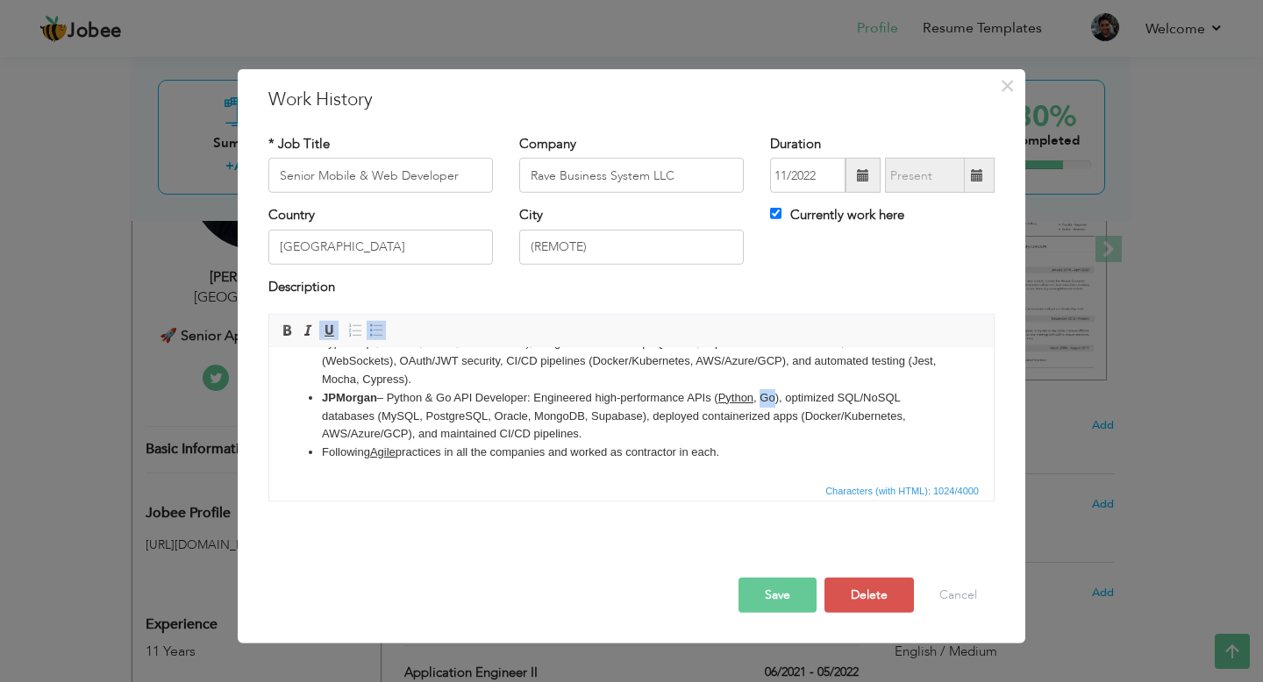
click at [773, 403] on li "JPMorgan – Python & Go API Developer: Engineered high-performance APIs ( Python…" at bounding box center [631, 416] width 619 height 54
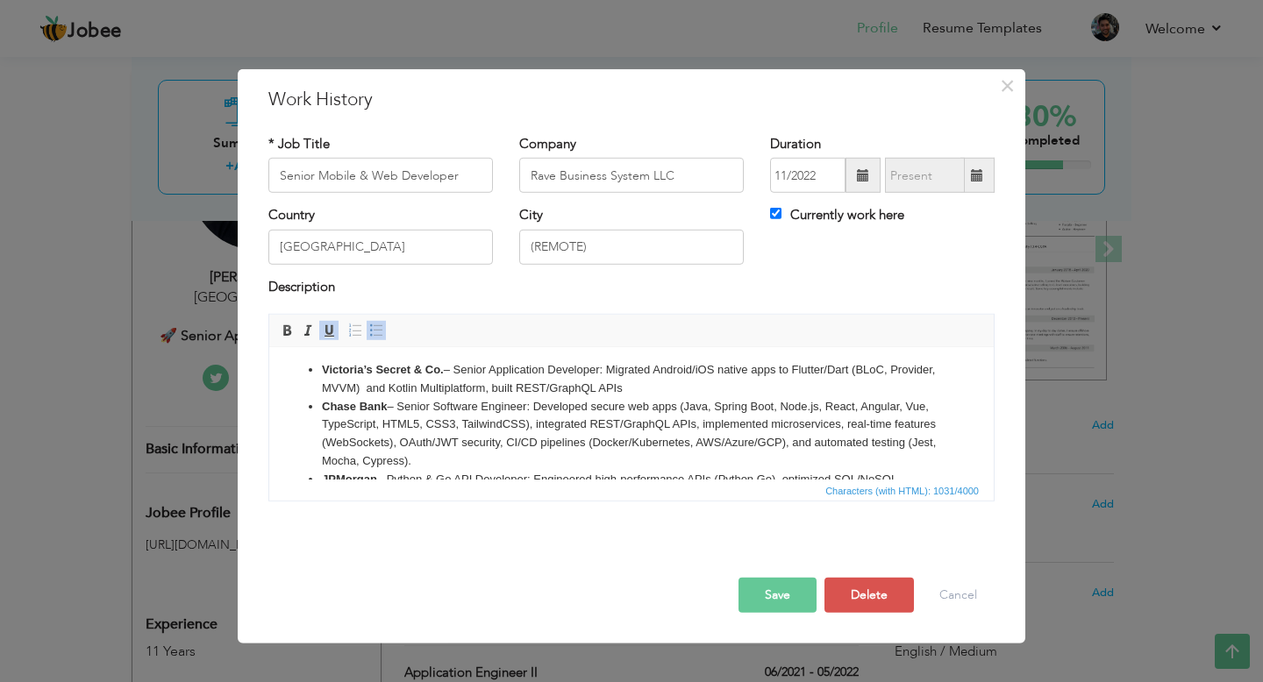
scroll to position [2, 0]
drag, startPoint x: 718, startPoint y: 409, endPoint x: 779, endPoint y: 409, distance: 60.5
click at [779, 409] on li "Chase Bank – Senior Software Engineer: Developed secure web apps (Java, Spring …" at bounding box center [631, 437] width 619 height 73
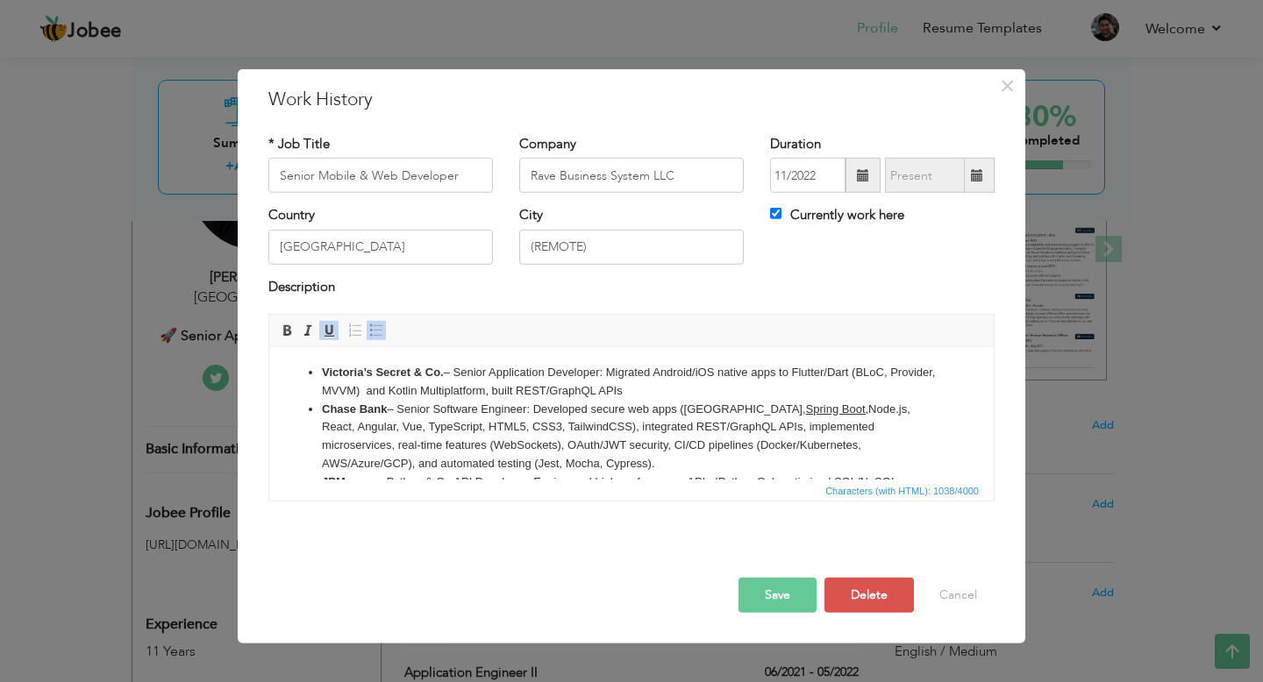
click at [683, 372] on li "Victoria’s Secret & Co. – Senior Application Developer: Migrated Android/iOS na…" at bounding box center [631, 382] width 619 height 37
click at [808, 374] on li "Victoria’s Secret & Co. – Senior Application Developer: Migrated Android /iOS n…" at bounding box center [631, 382] width 619 height 37
click at [878, 369] on li "Victoria’s Secret & Co. – Senior Application Developer: Migrated Android /iOS n…" at bounding box center [631, 382] width 619 height 37
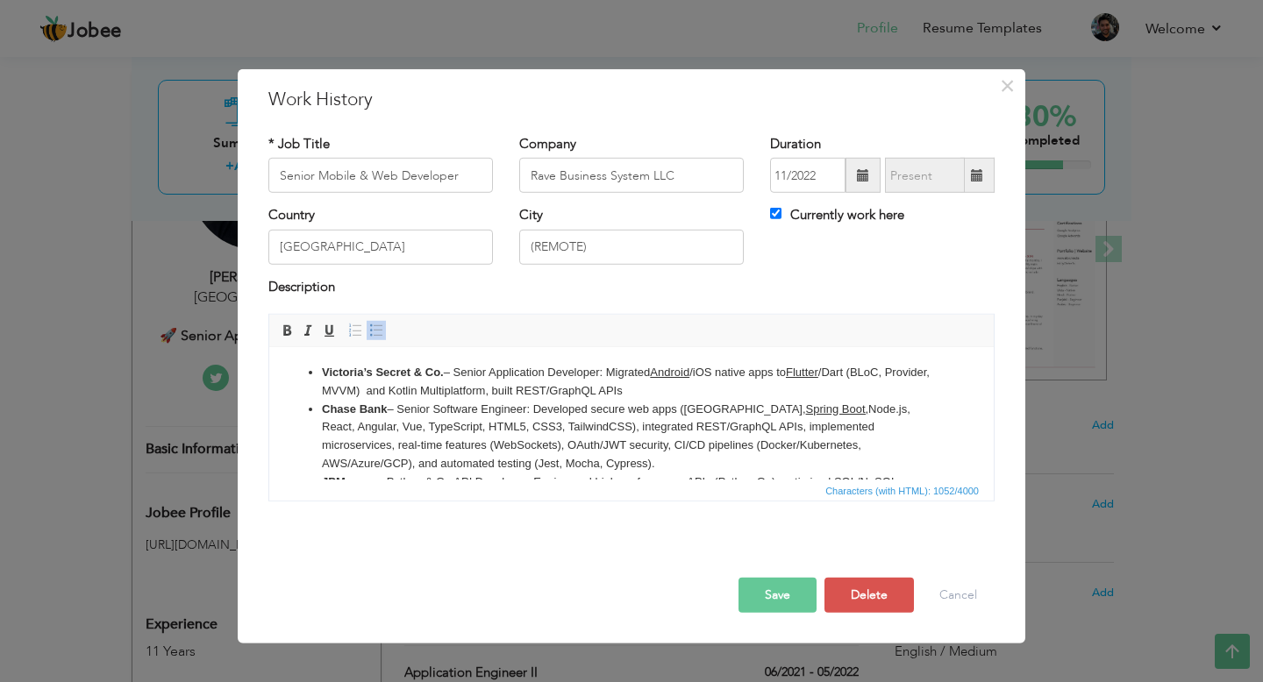
click at [878, 369] on li "Victoria’s Secret & Co. – Senior Application Developer: Migrated Android /iOS n…" at bounding box center [631, 382] width 619 height 37
drag, startPoint x: 390, startPoint y: 391, endPoint x: 482, endPoint y: 391, distance: 92.1
click at [482, 391] on li "Victoria’s Secret & Co. – Senior Application Developer: Migrated Android /iOS n…" at bounding box center [631, 382] width 619 height 37
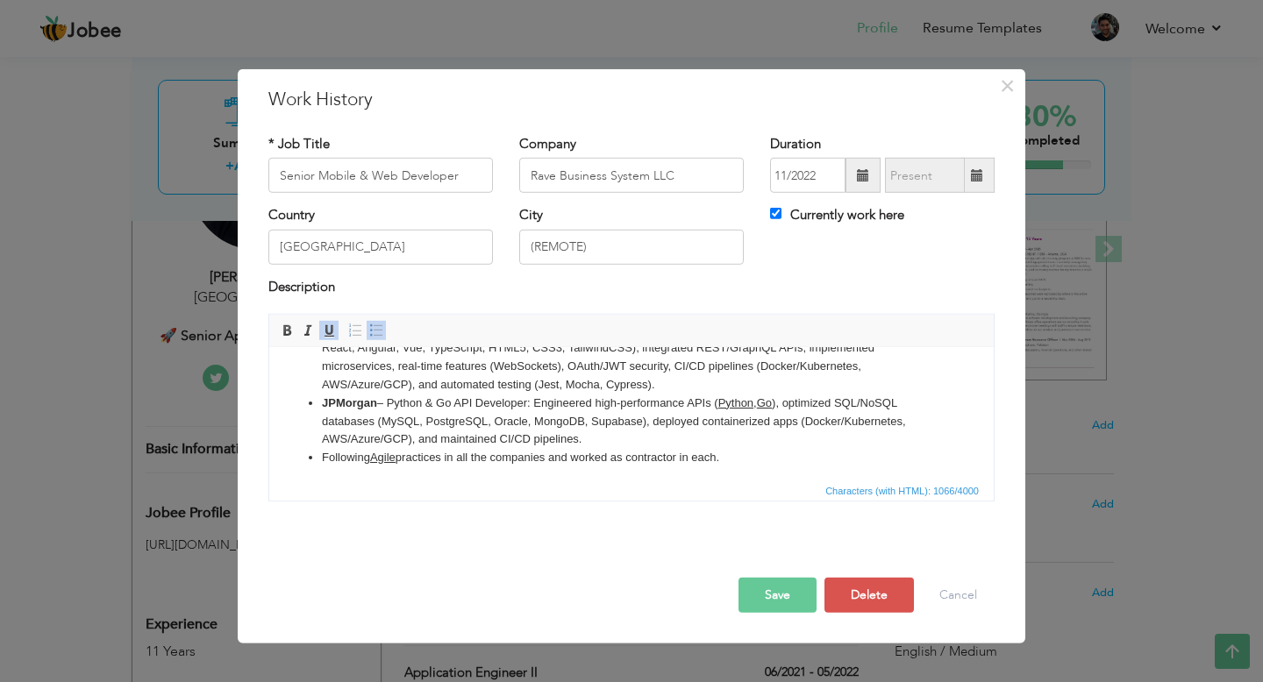
scroll to position [86, 0]
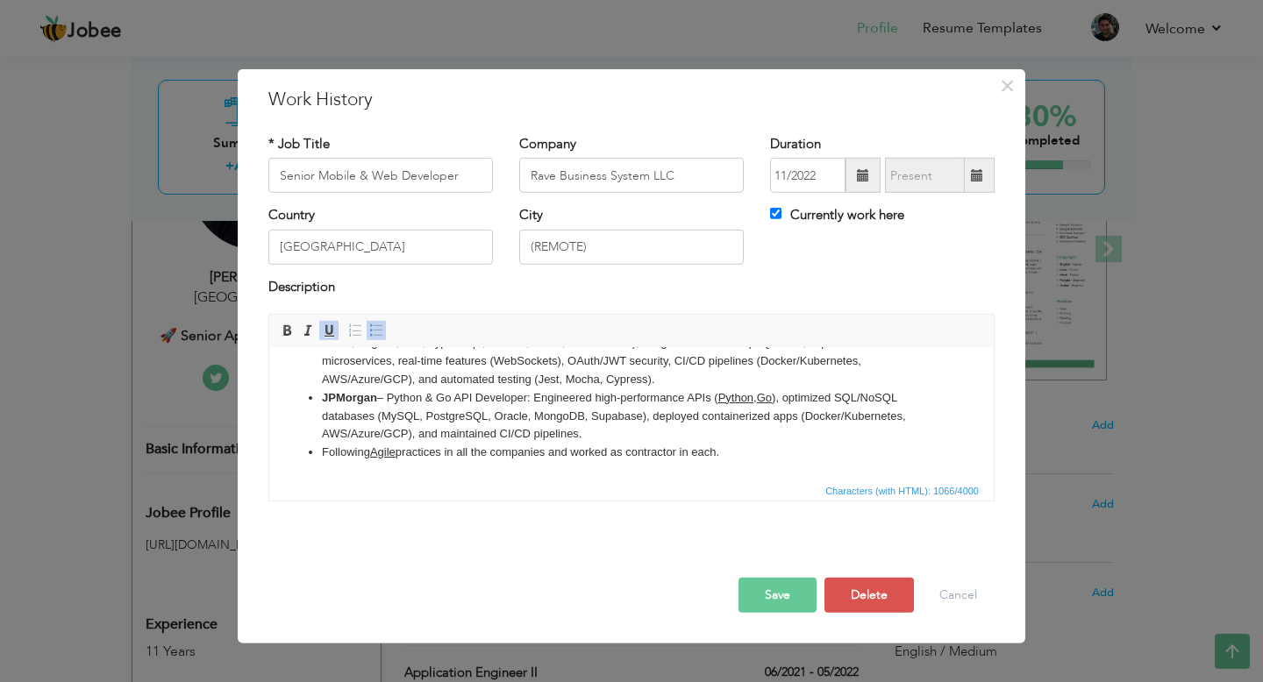
click at [783, 587] on button "Save" at bounding box center [777, 595] width 78 height 35
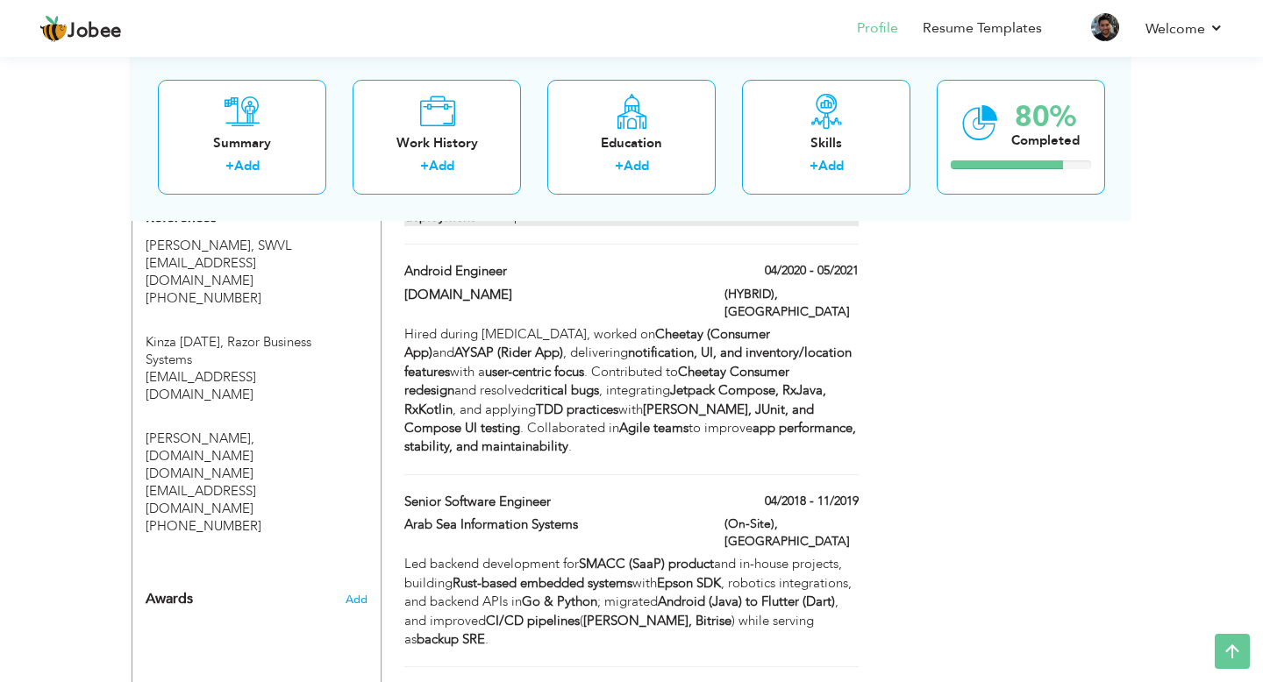
scroll to position [954, 0]
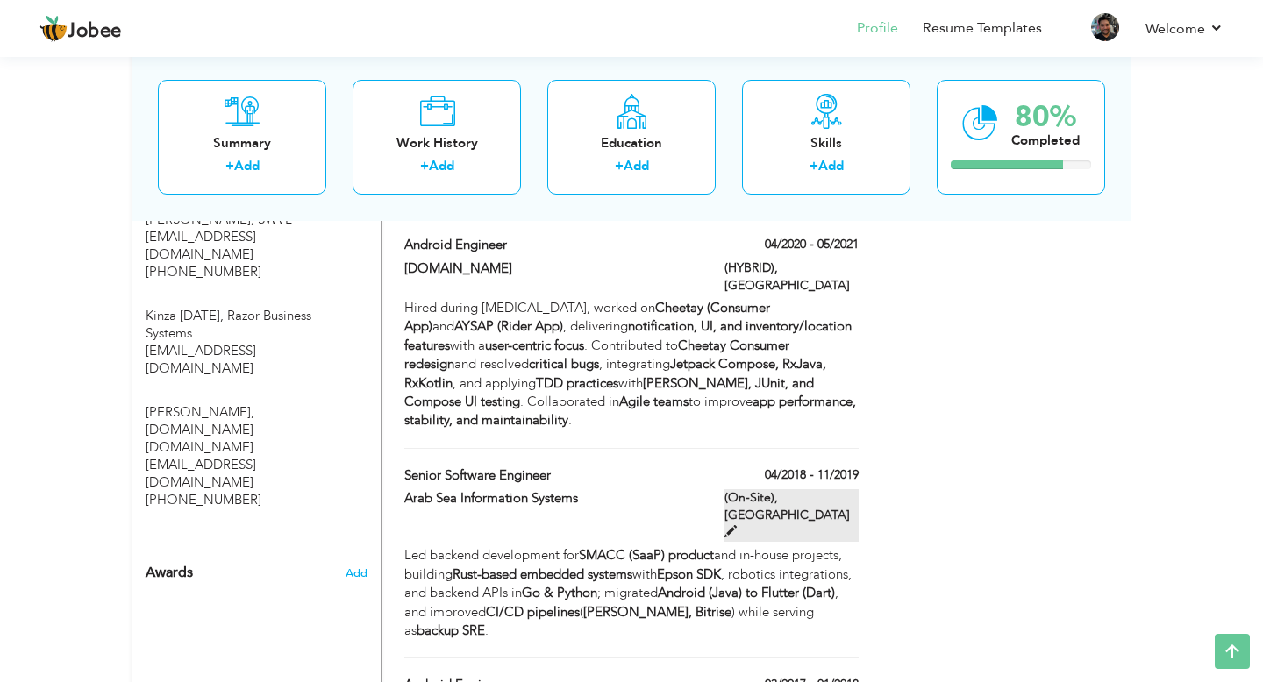
click at [801, 489] on label "(On-Site), Pakistan" at bounding box center [791, 515] width 134 height 53
type input "Senior Software Engineer"
type input "Arab Sea Information Systems"
type input "04/2018"
type input "11/2019"
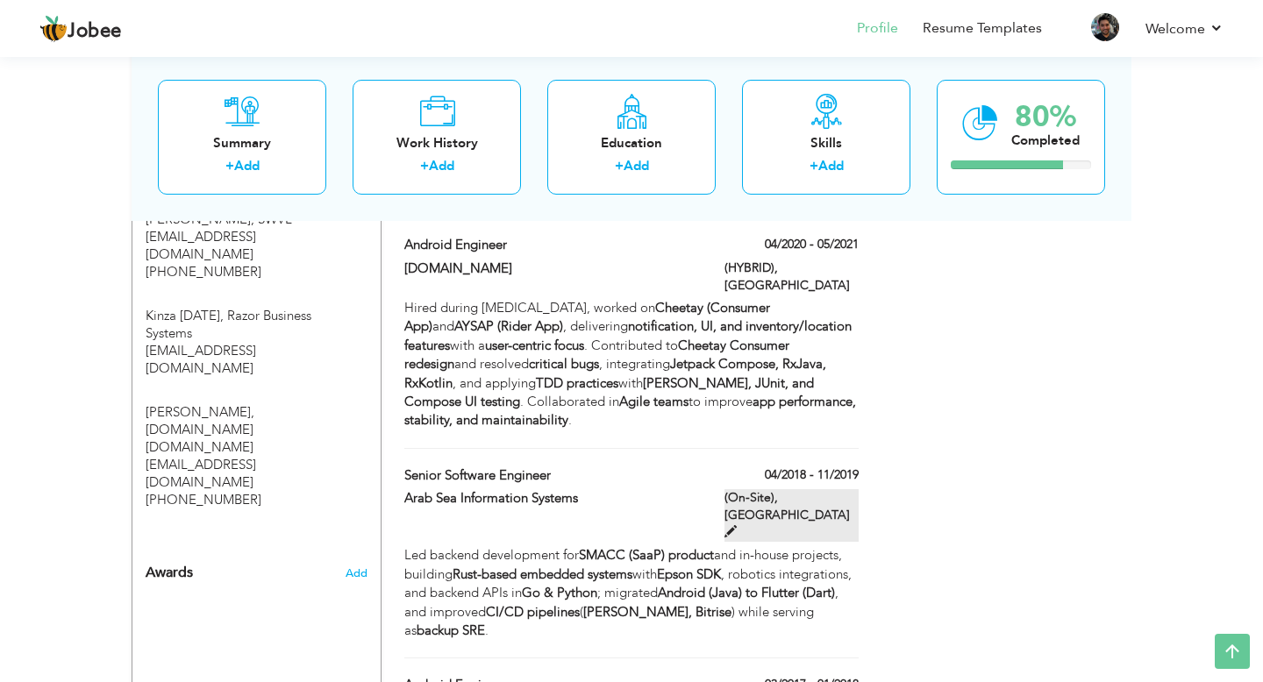
type input "[GEOGRAPHIC_DATA]"
type input "(On-Site)"
checkbox input "false"
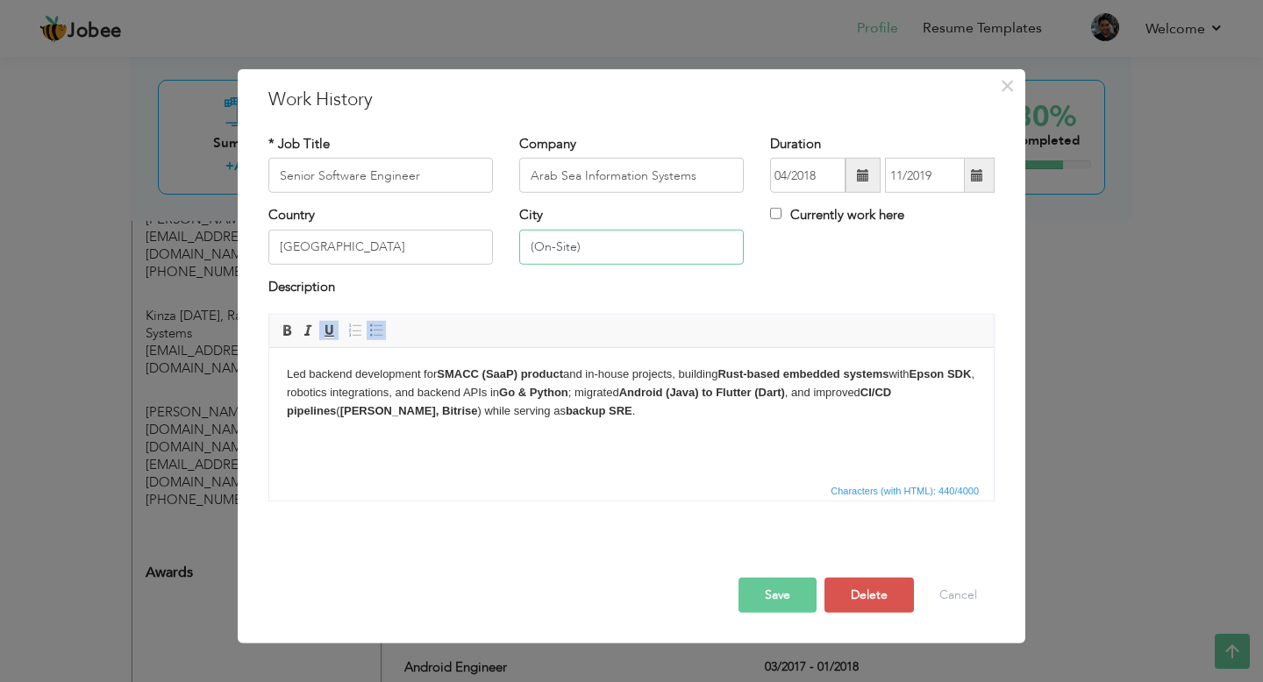
drag, startPoint x: 616, startPoint y: 251, endPoint x: 481, endPoint y: 250, distance: 135.9
click at [481, 250] on div "Country Pakistan City (On-Site) Currently work here" at bounding box center [631, 241] width 752 height 71
click at [371, 248] on input "[GEOGRAPHIC_DATA]" at bounding box center [380, 247] width 224 height 35
paste input "(On-Site)"
type input "Pakistan (On-Site)"
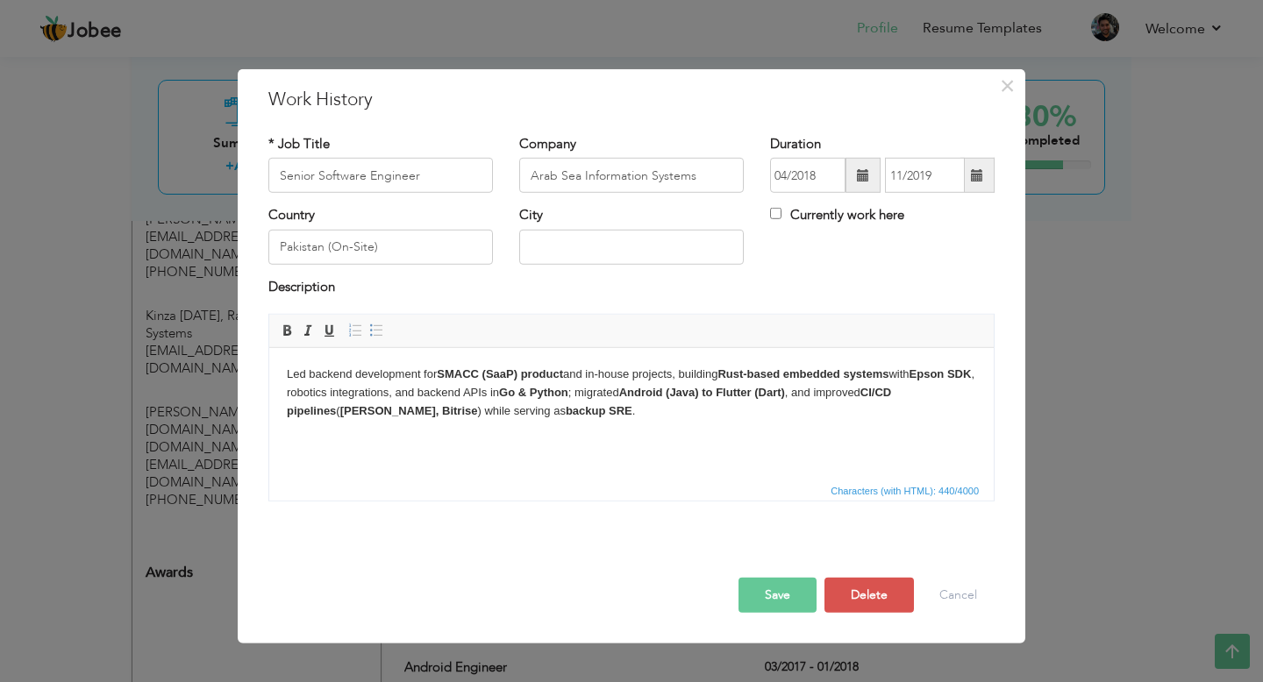
click at [480, 412] on body "Led backend development for SMACC (SaaP) product and in-house projects, buildin…" at bounding box center [631, 393] width 689 height 54
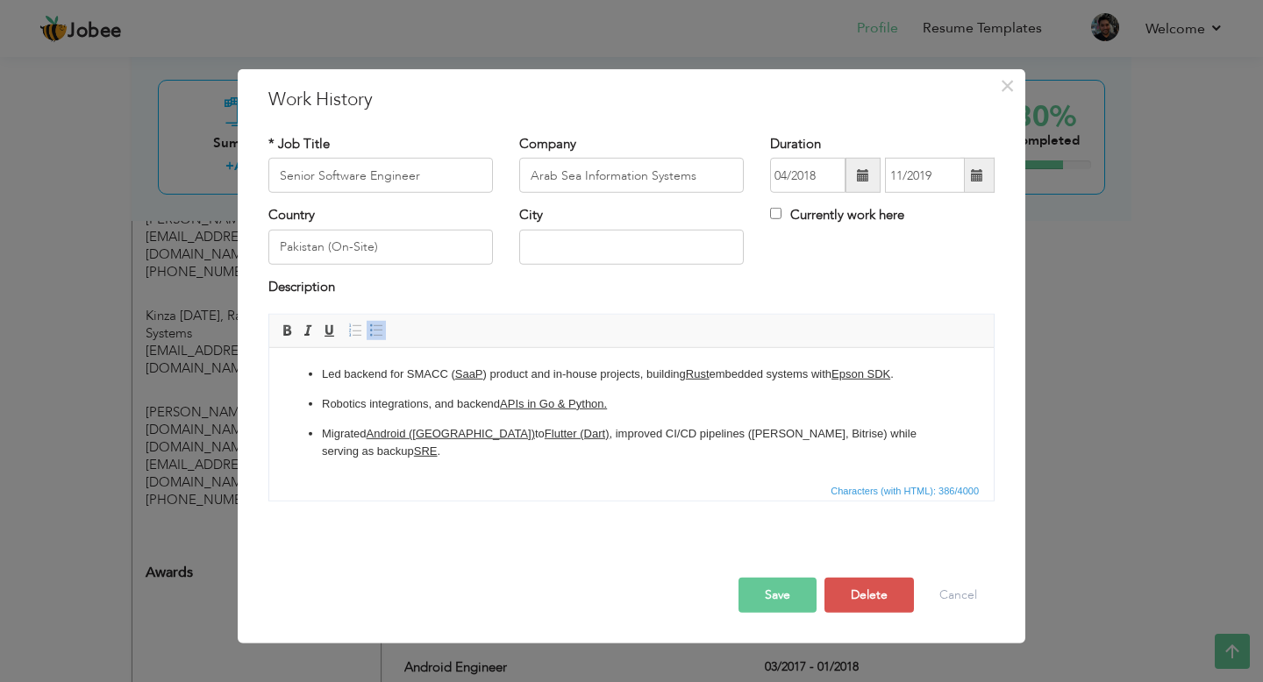
click at [794, 588] on button "Save" at bounding box center [777, 595] width 78 height 35
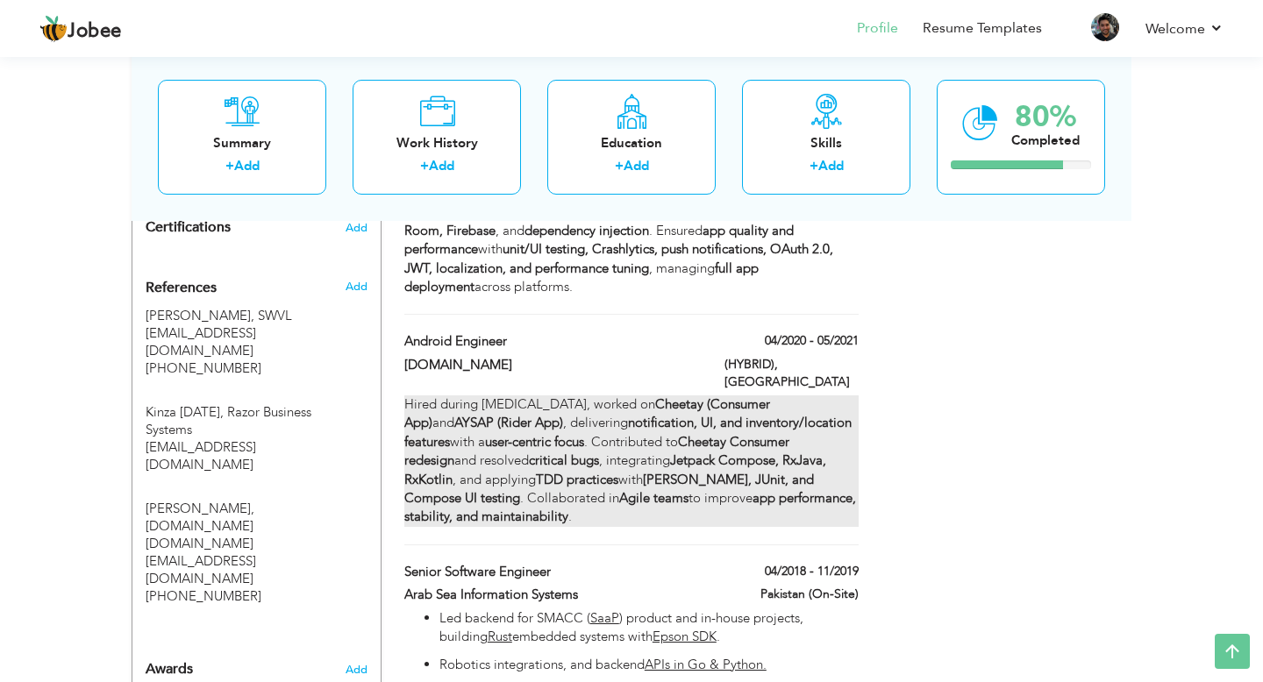
scroll to position [832, 0]
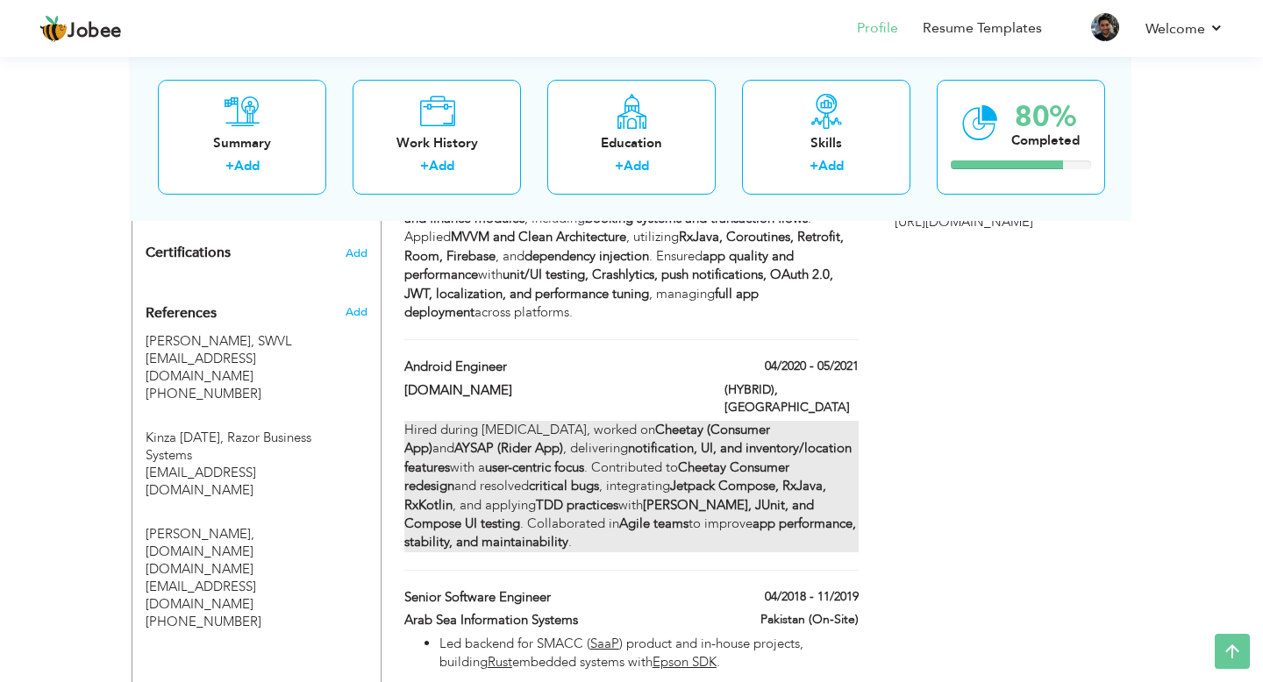
click at [592, 421] on div "Hired during COVID-19, worked on Cheetay (Consumer App) and AYSAP (Rider App) ,…" at bounding box center [631, 487] width 454 height 132
type input "Android Engineer"
type input "[DOMAIN_NAME]"
type input "04/2020"
type input "05/2021"
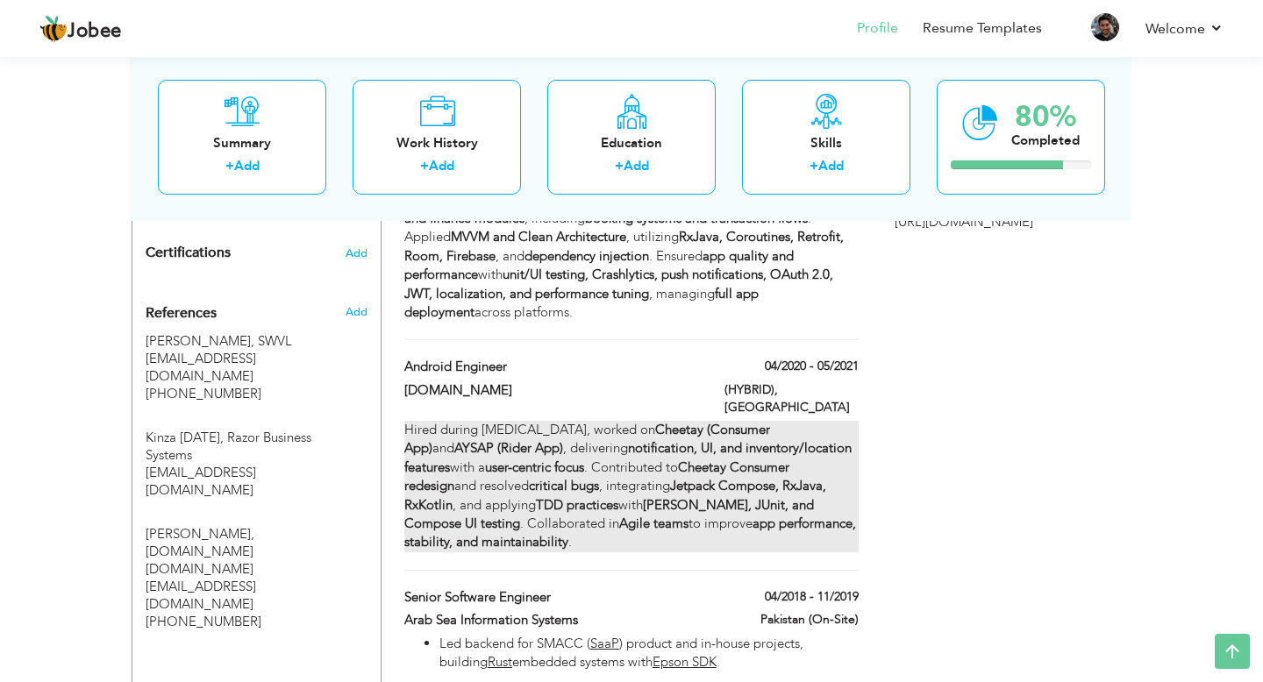
type input "[GEOGRAPHIC_DATA]"
type input "(HYBRID)"
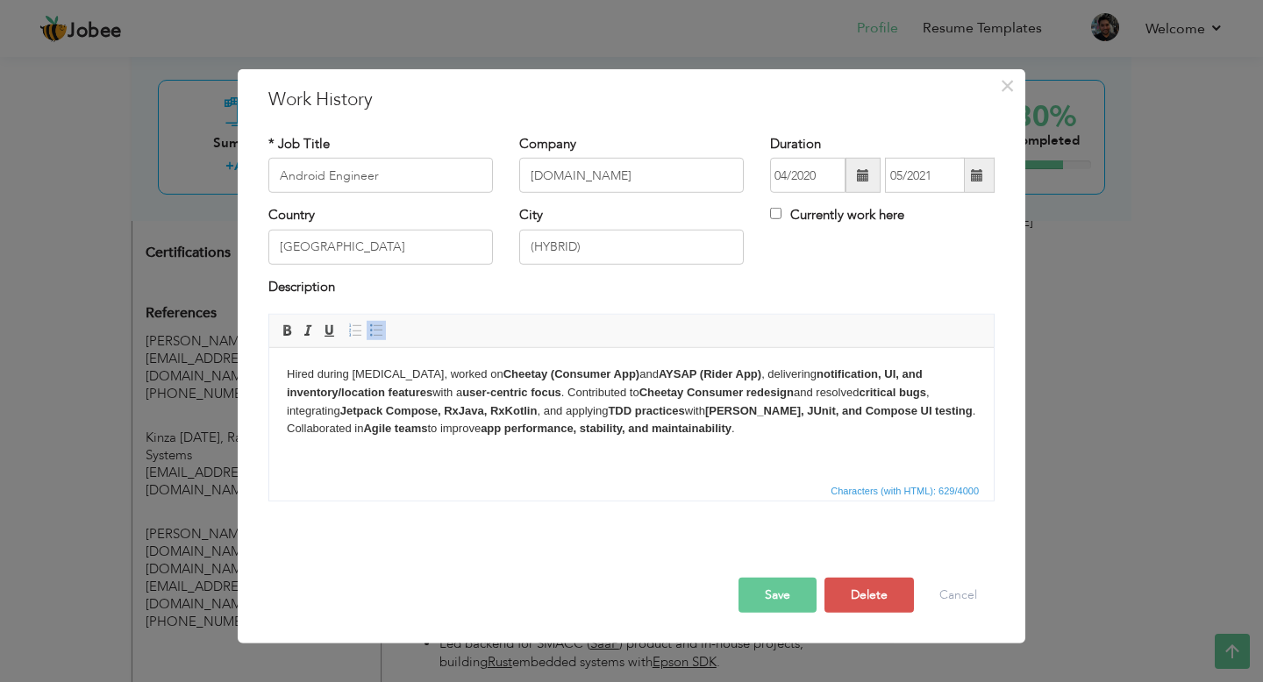
click at [445, 408] on strong "Jetpack Compose, RxJava, RxKotlin" at bounding box center [438, 410] width 197 height 13
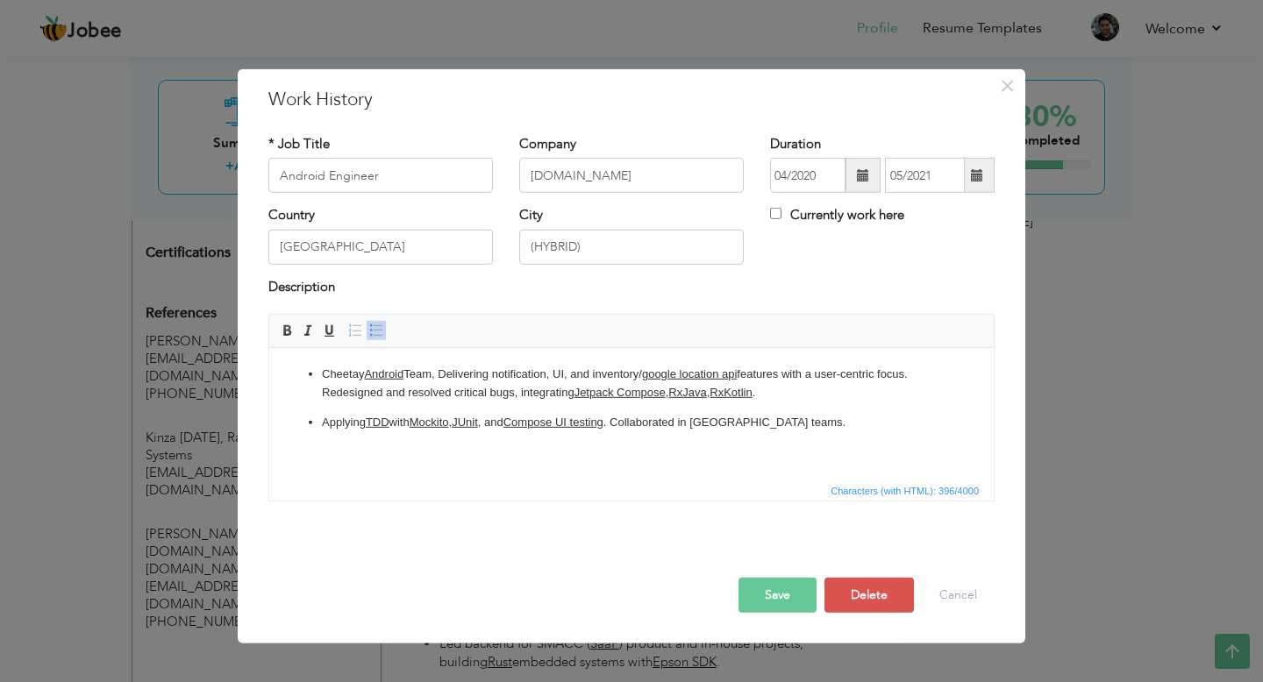
click at [787, 599] on button "Save" at bounding box center [777, 595] width 78 height 35
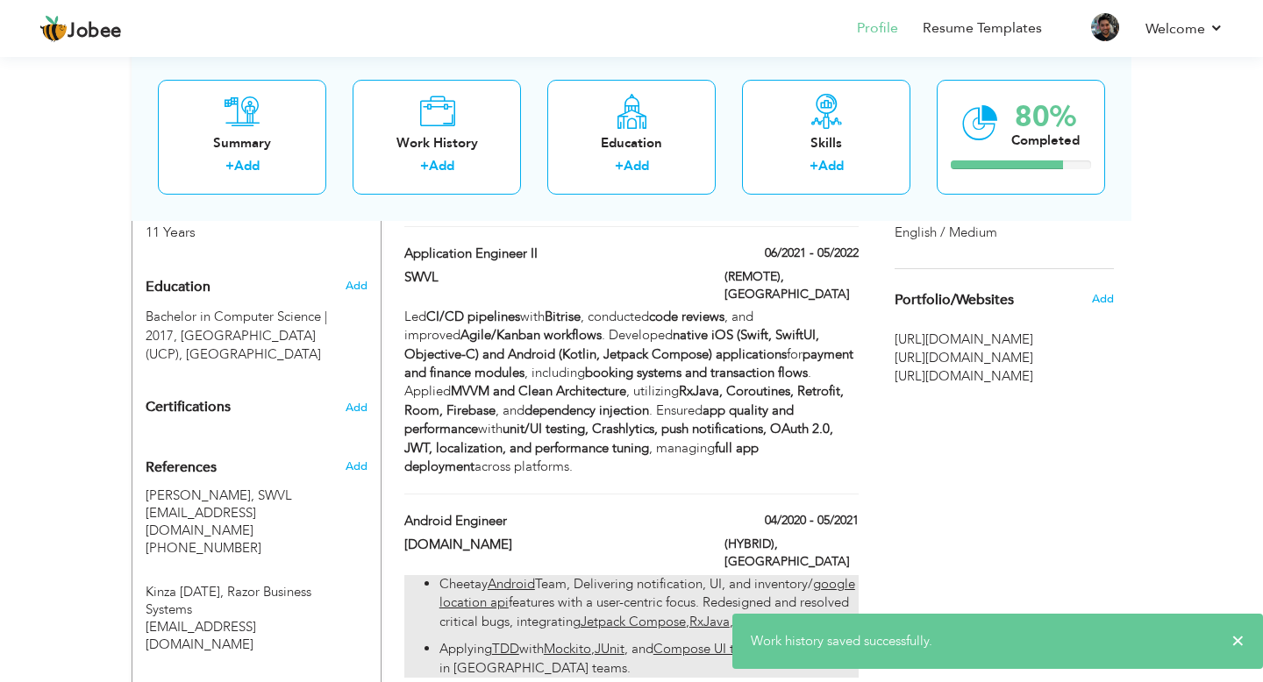
scroll to position [675, 0]
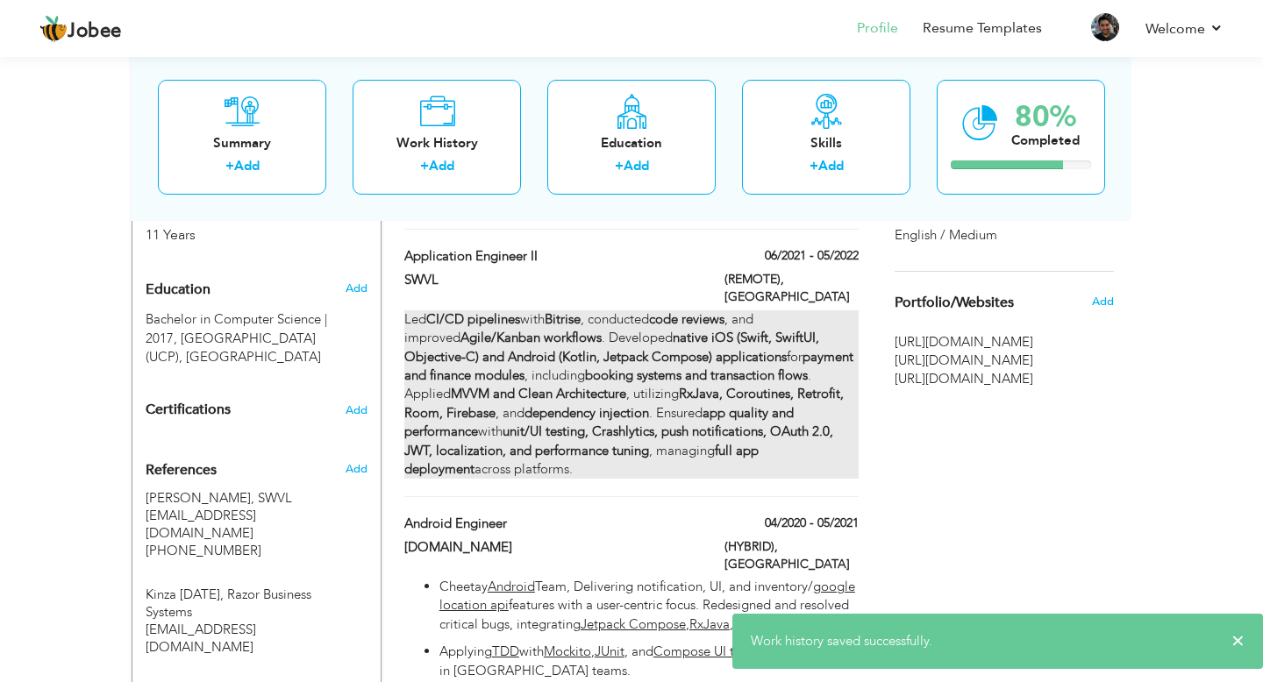
click at [576, 360] on div "Led CI/CD pipelines with Bitrise , conducted code reviews , and improved Agile/…" at bounding box center [631, 394] width 454 height 169
type input "Application Engineer II"
type input "SWVL"
type input "06/2021"
type input "05/2022"
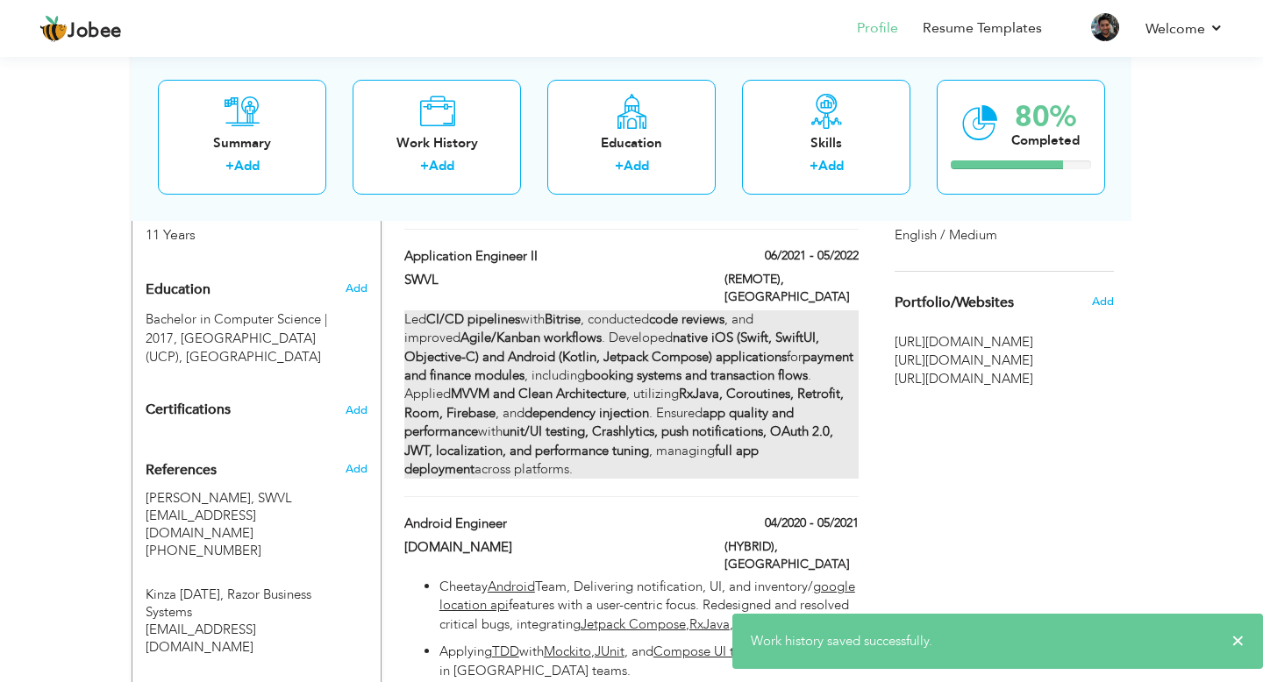
type input "Egypt"
type input "(REMOTE)"
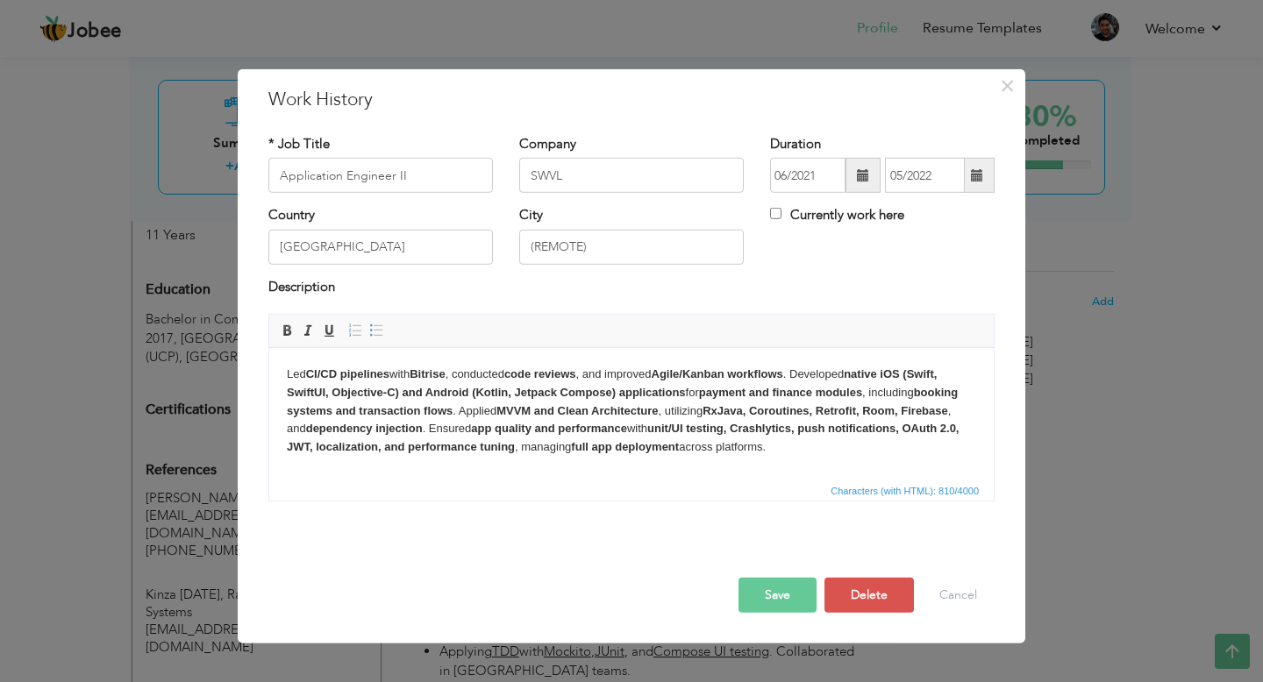
click at [446, 412] on strong "booking systems and transaction flows" at bounding box center [622, 402] width 671 height 32
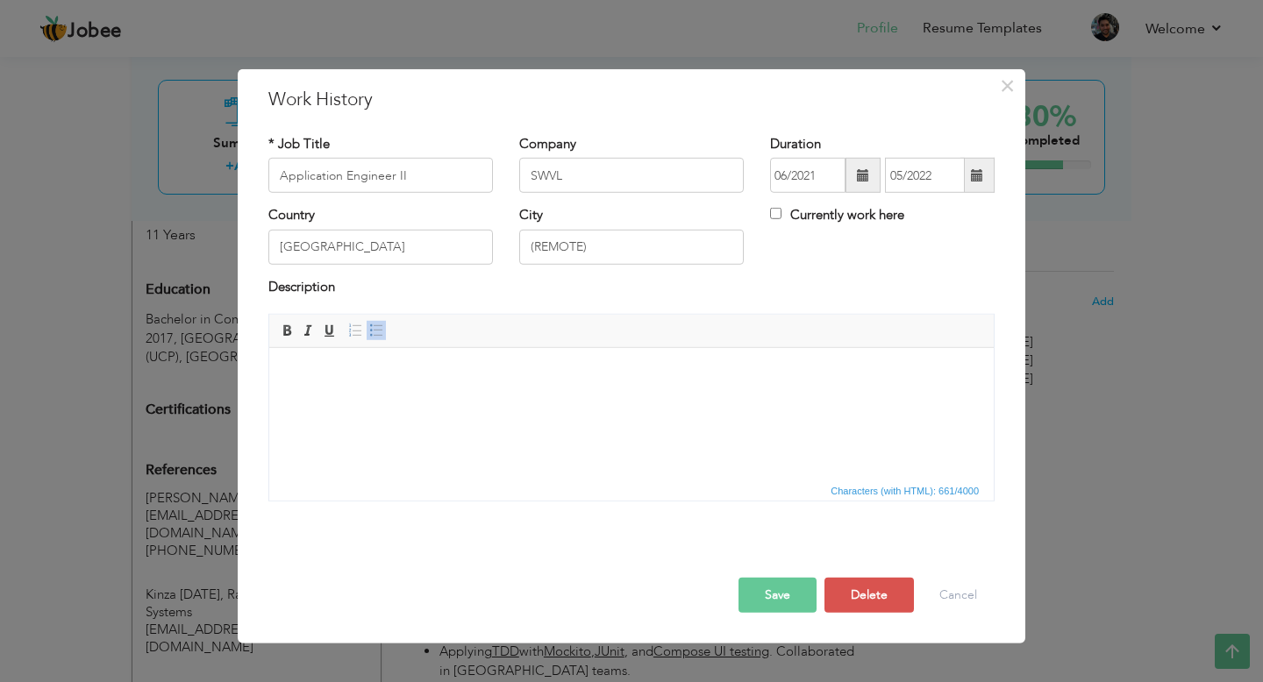
scroll to position [8, 0]
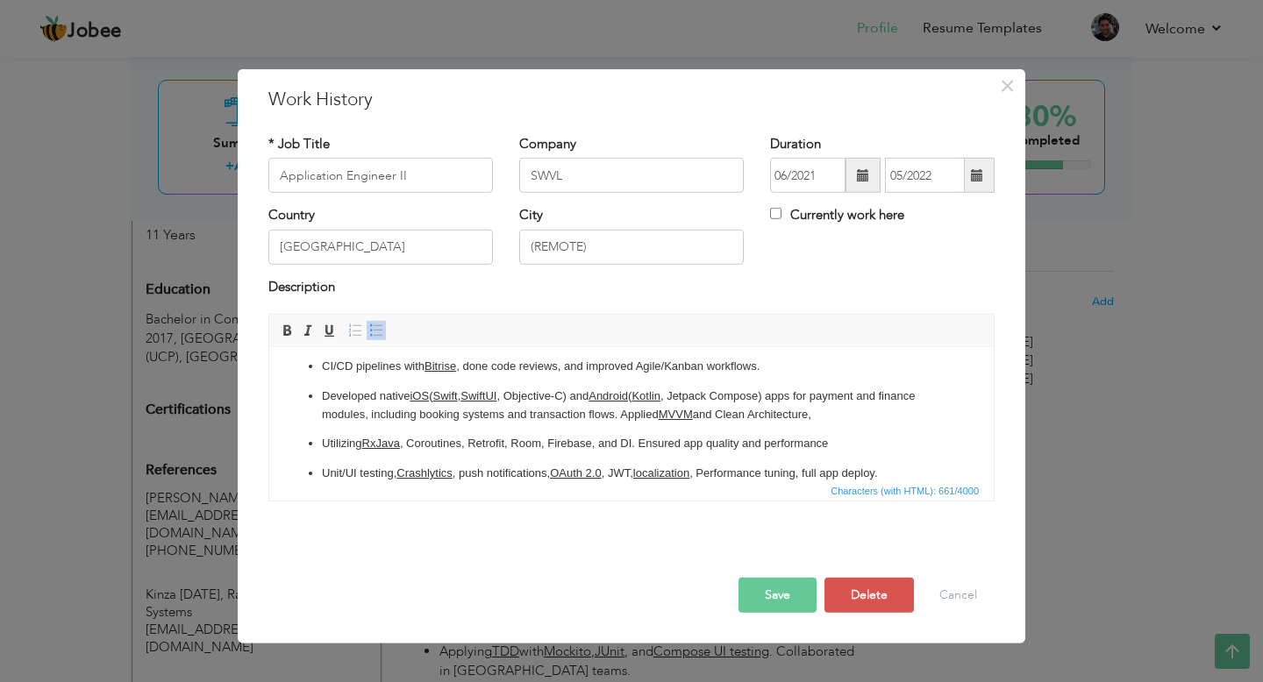
click at [789, 587] on button "Save" at bounding box center [777, 595] width 78 height 35
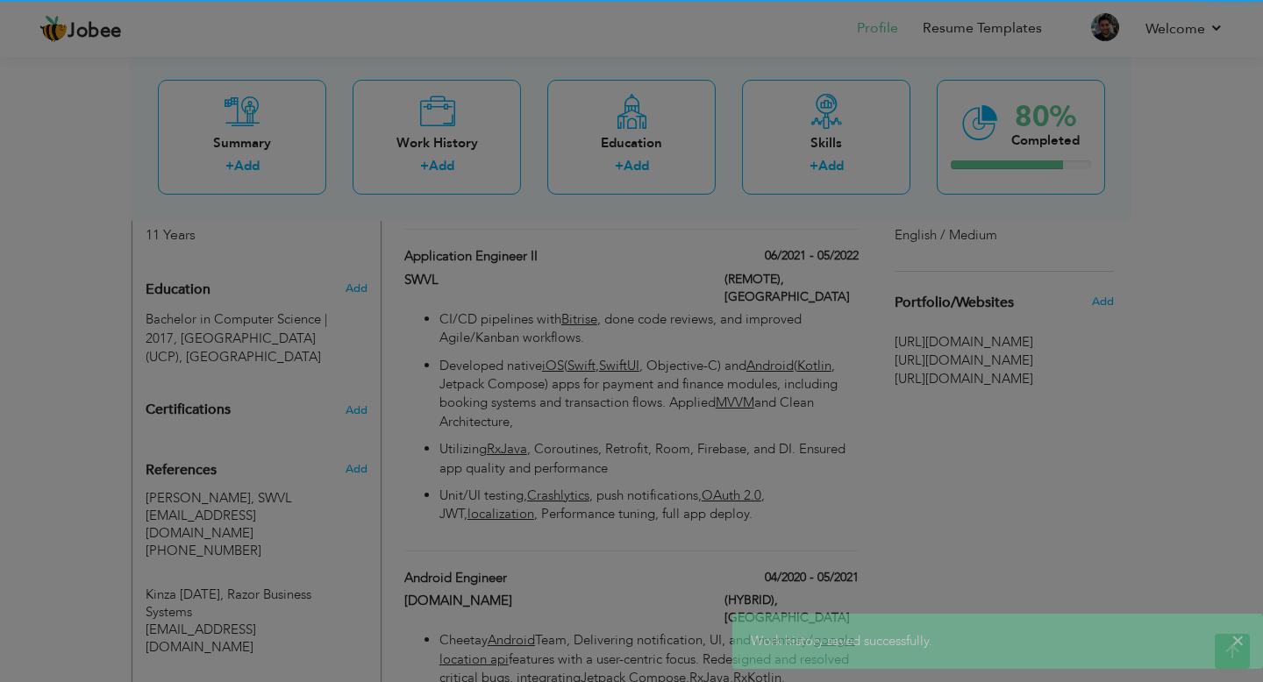
scroll to position [0, 0]
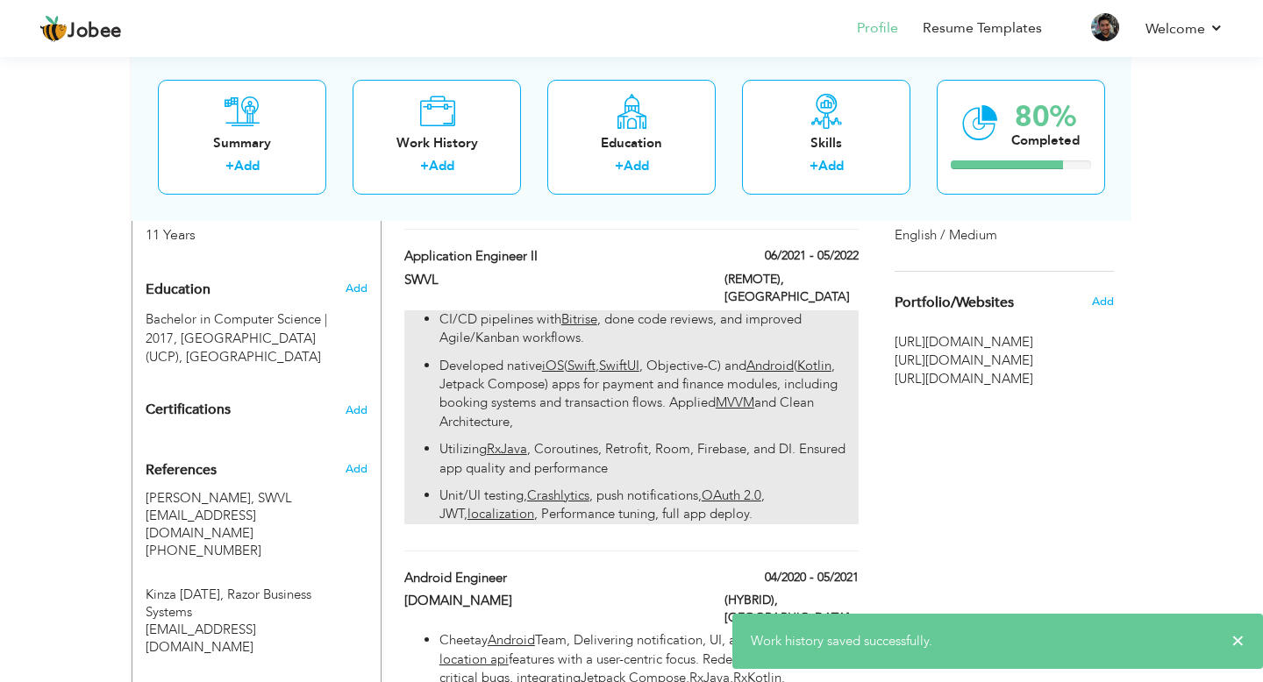
click at [537, 369] on p "Developed native iOS ( Swift , SwiftUI , Objective-C) and Android ( Kotlin , Je…" at bounding box center [648, 394] width 419 height 75
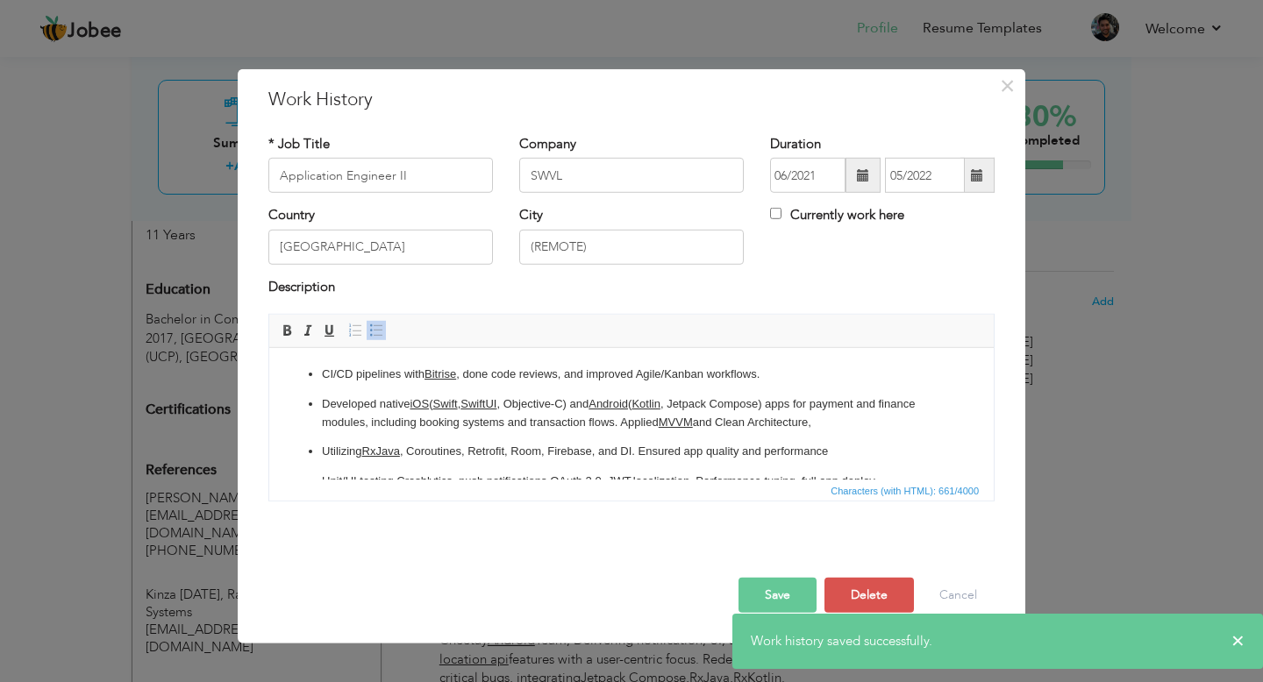
click at [323, 403] on p "Developed native iOS ( Swift , SwiftUI , Objective-C) and Android ( Kotlin , Je…" at bounding box center [631, 413] width 619 height 37
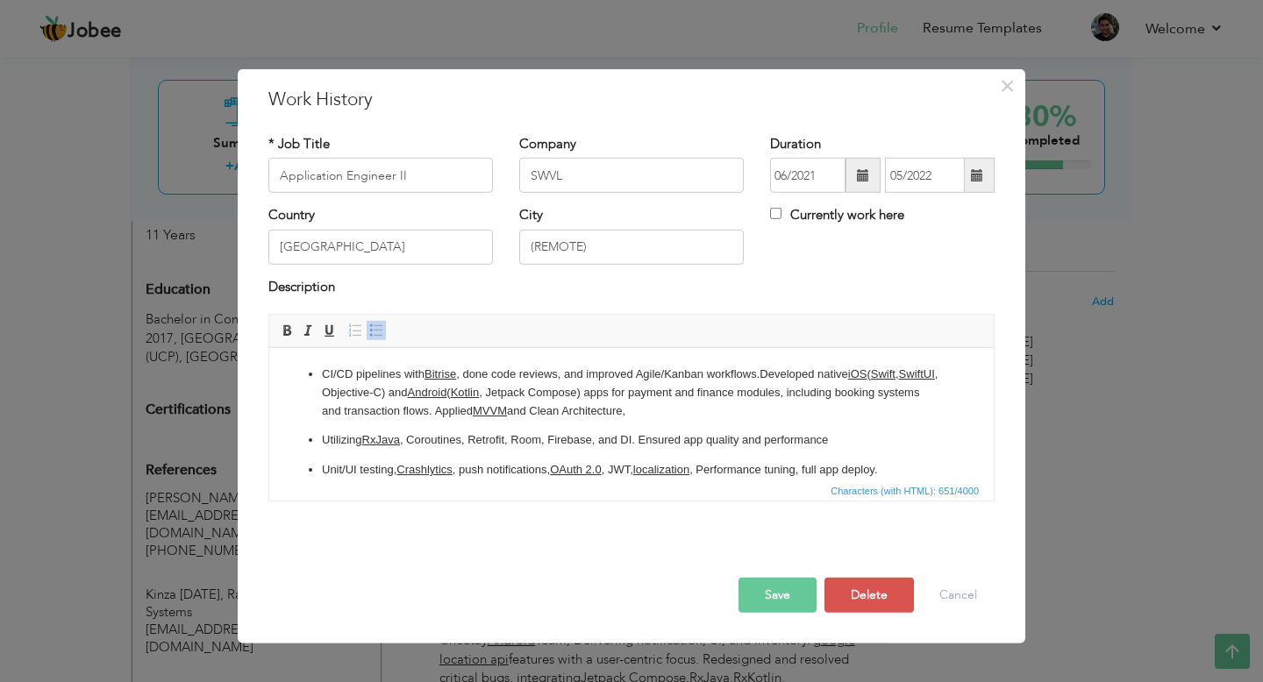
click at [324, 373] on p "CI/CD pipelines with Bitrise , done code reviews, and improved Agile/Kanban wor…" at bounding box center [631, 393] width 619 height 54
click at [381, 326] on span at bounding box center [376, 331] width 14 height 14
click at [766, 377] on li "CI/CD pipelines with Bitrise , done code reviews, and improved Agile/Kanban wor…" at bounding box center [631, 393] width 619 height 54
click at [325, 441] on p "Utilizing RxJava , Coroutines, Retrofit, Room, Firebase, and DI. Ensured app qu…" at bounding box center [631, 440] width 619 height 18
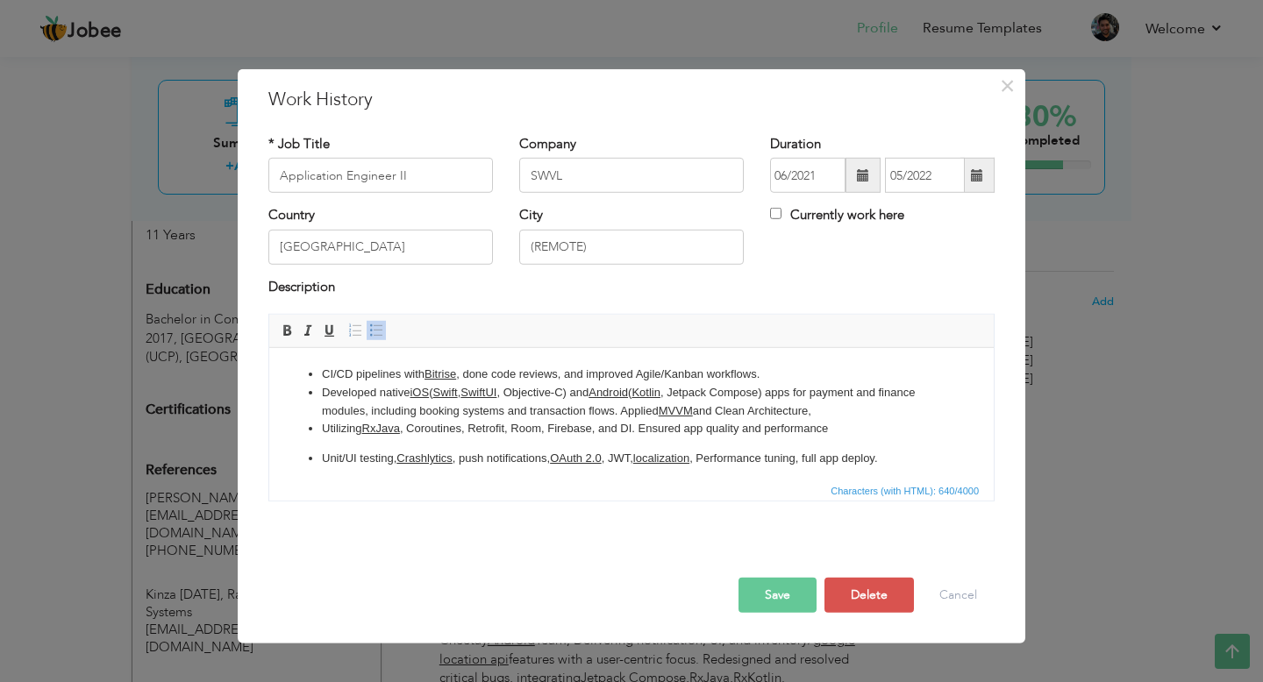
click at [325, 461] on p "Unit/UI testing, Crashlytics , push notifications, OAuth 2.0 , JWT, localizatio…" at bounding box center [631, 459] width 619 height 18
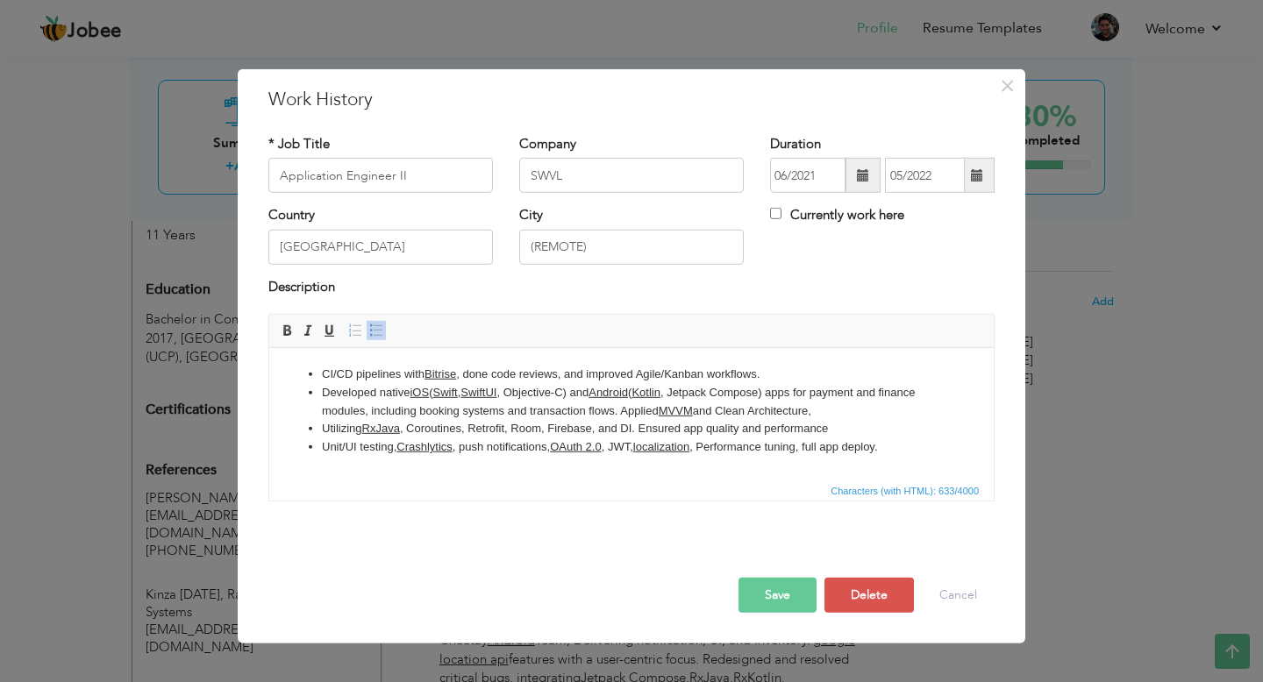
click at [773, 597] on button "Save" at bounding box center [777, 595] width 78 height 35
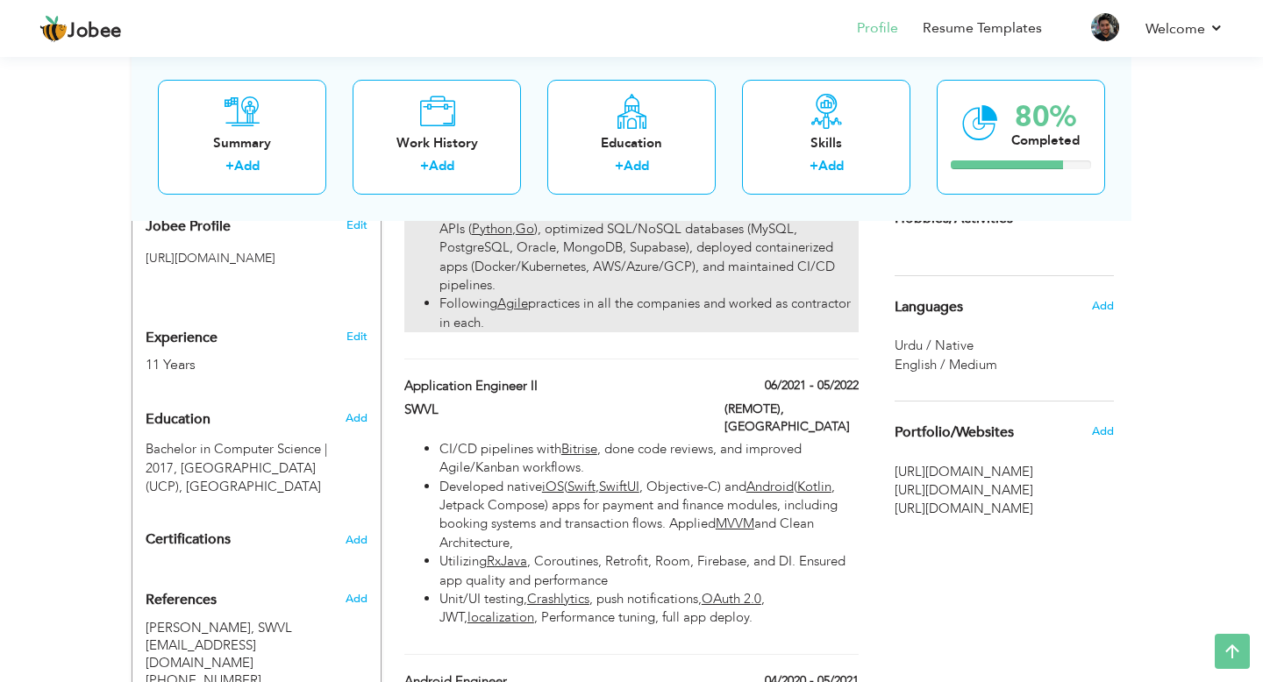
scroll to position [557, 0]
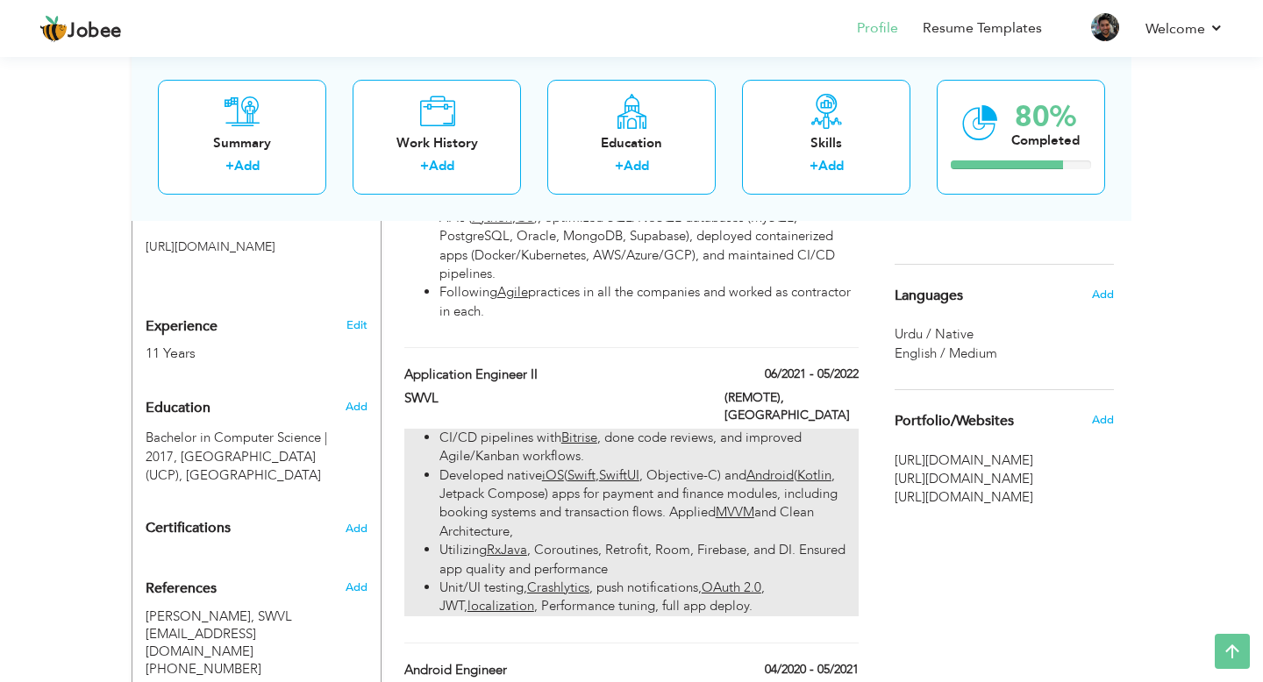
click at [610, 466] on li "Developed native iOS ( Swift , SwiftUI , Objective-C) and Android ( Kotlin , Je…" at bounding box center [648, 503] width 419 height 75
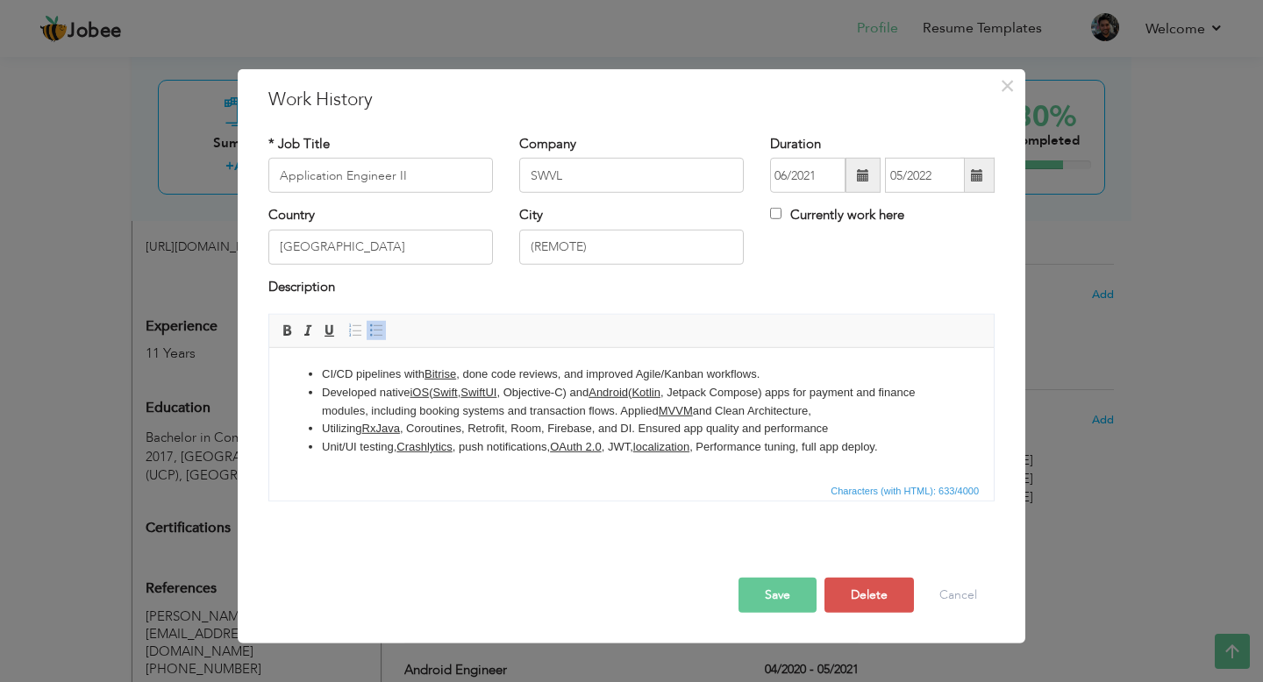
click at [776, 607] on button "Save" at bounding box center [777, 595] width 78 height 35
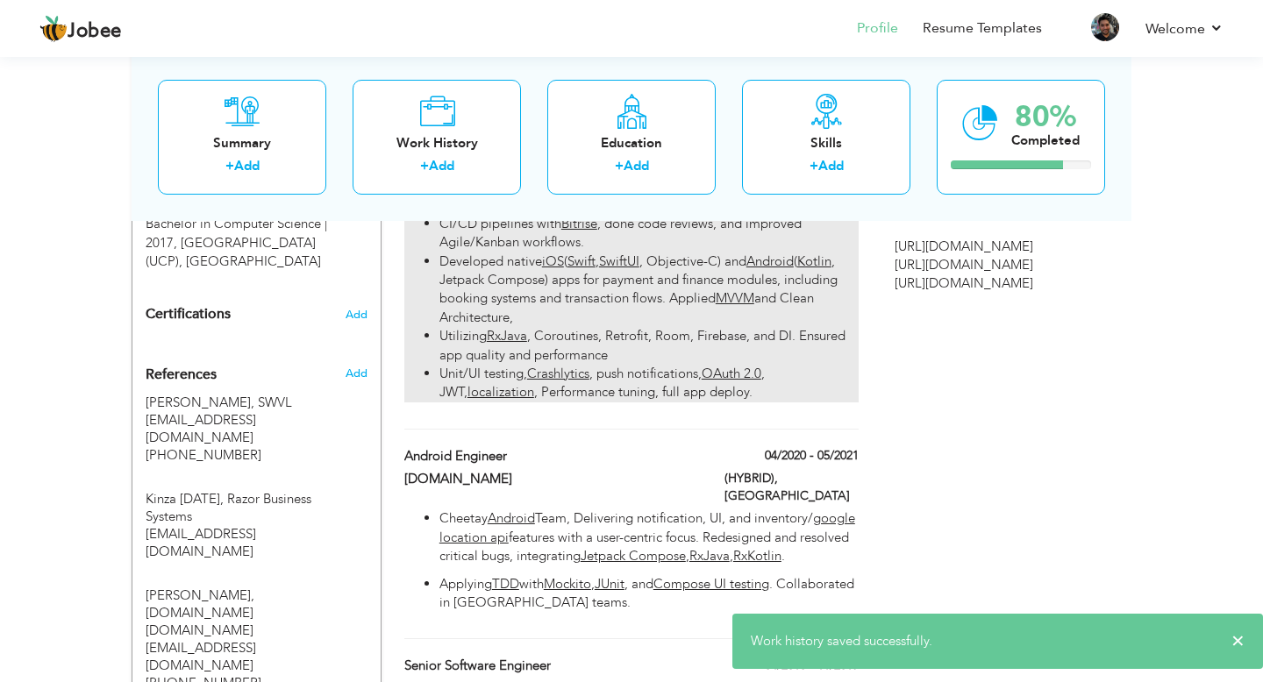
scroll to position [814, 0]
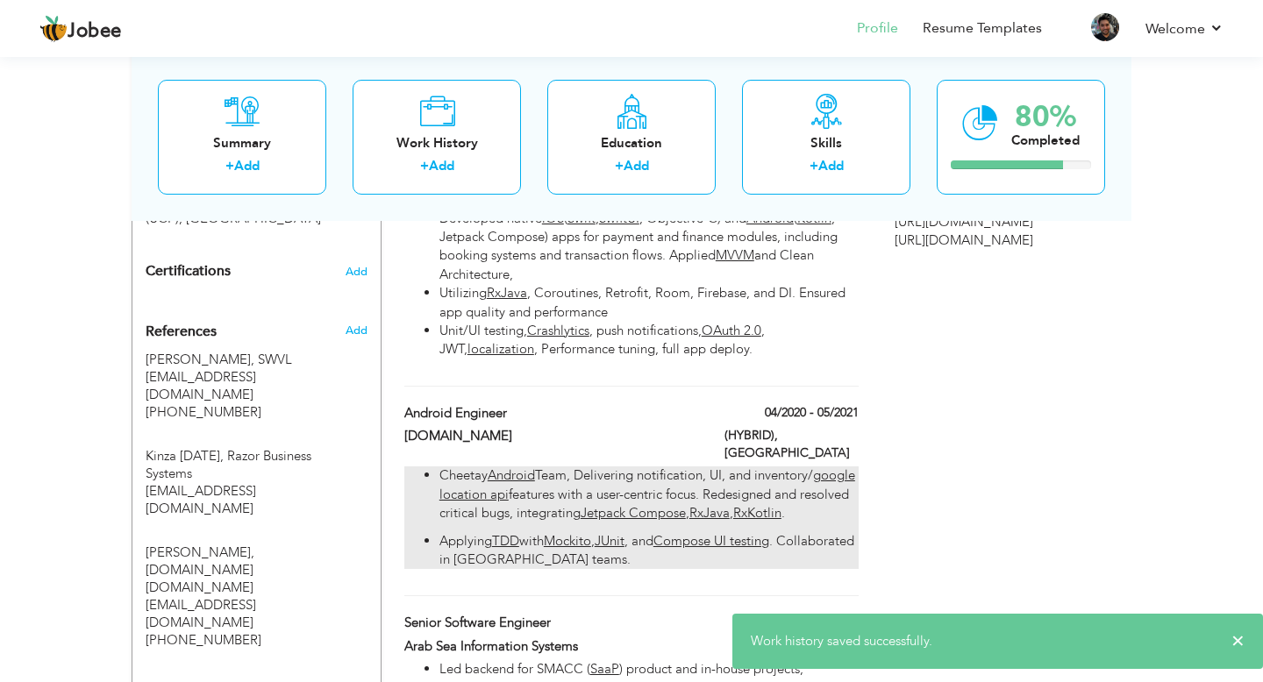
click at [602, 485] on p "Cheetay Android Team, Delivering notification, UI, and inventory/ google locati…" at bounding box center [648, 494] width 419 height 56
type input "Android Engineer"
type input "[DOMAIN_NAME]"
type input "04/2020"
type input "05/2021"
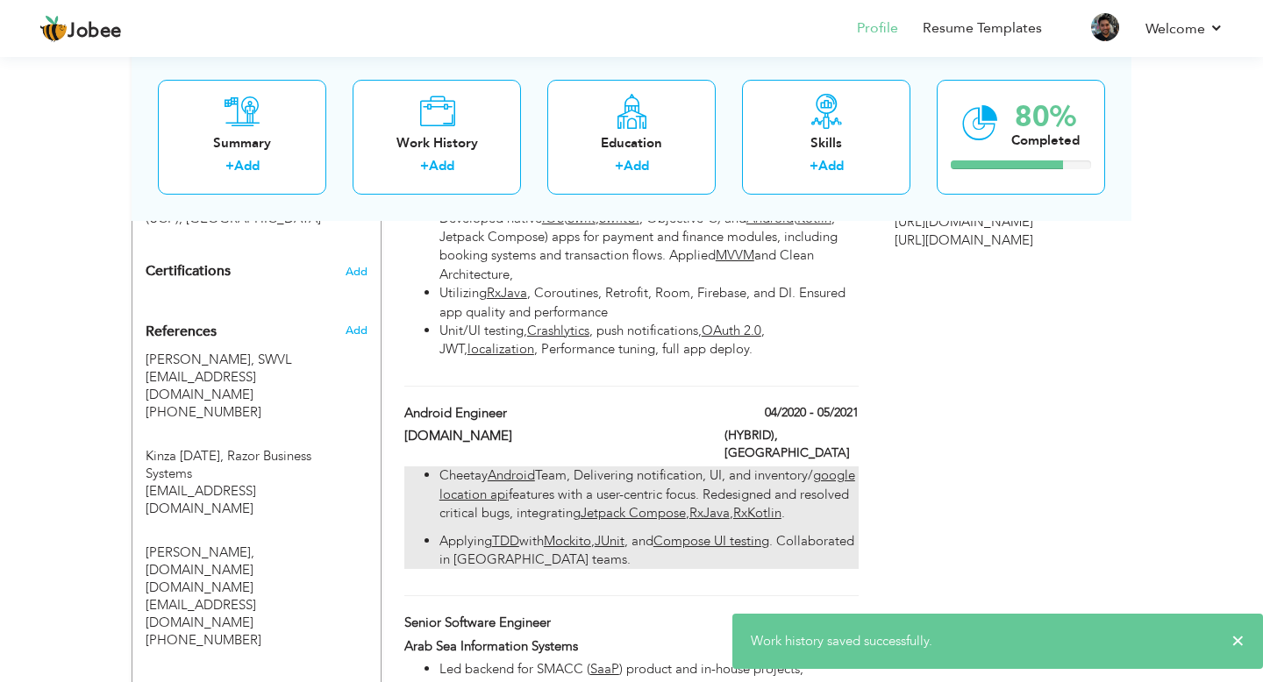
type input "[GEOGRAPHIC_DATA]"
type input "(HYBRID)"
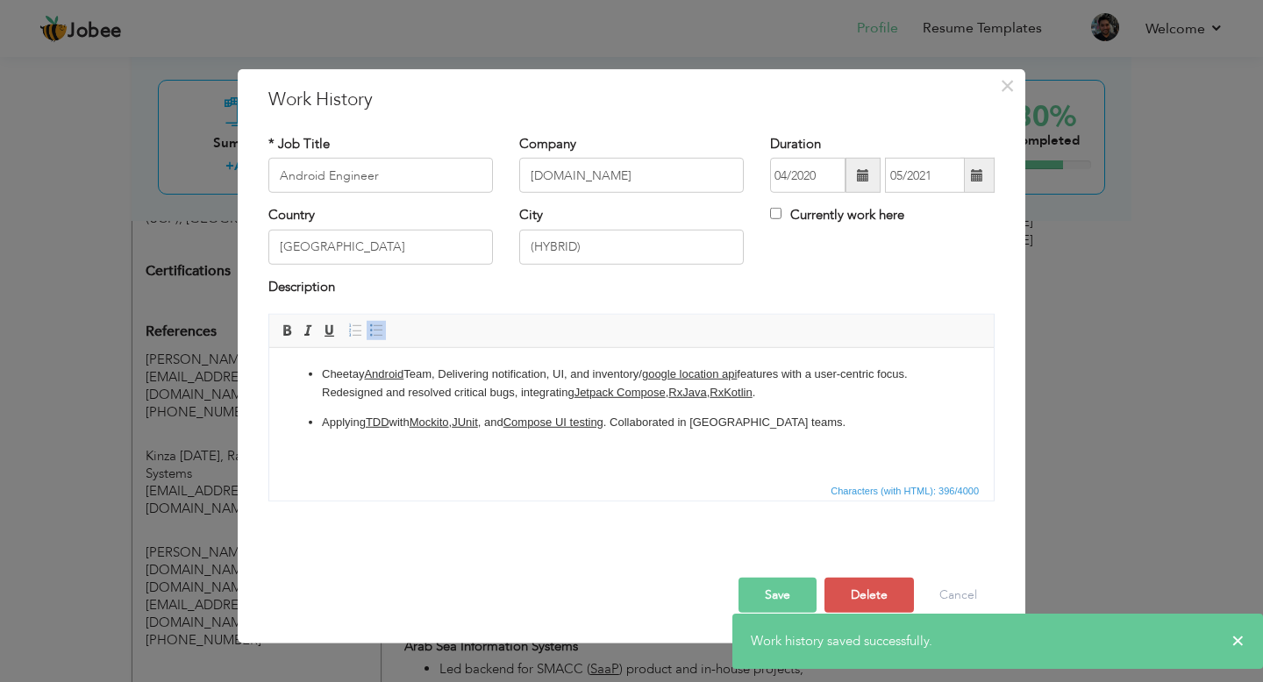
click at [323, 420] on p "Applying TDD with Mockito , JUnit , and Compose UI testing . Collaborated in Ag…" at bounding box center [631, 423] width 619 height 18
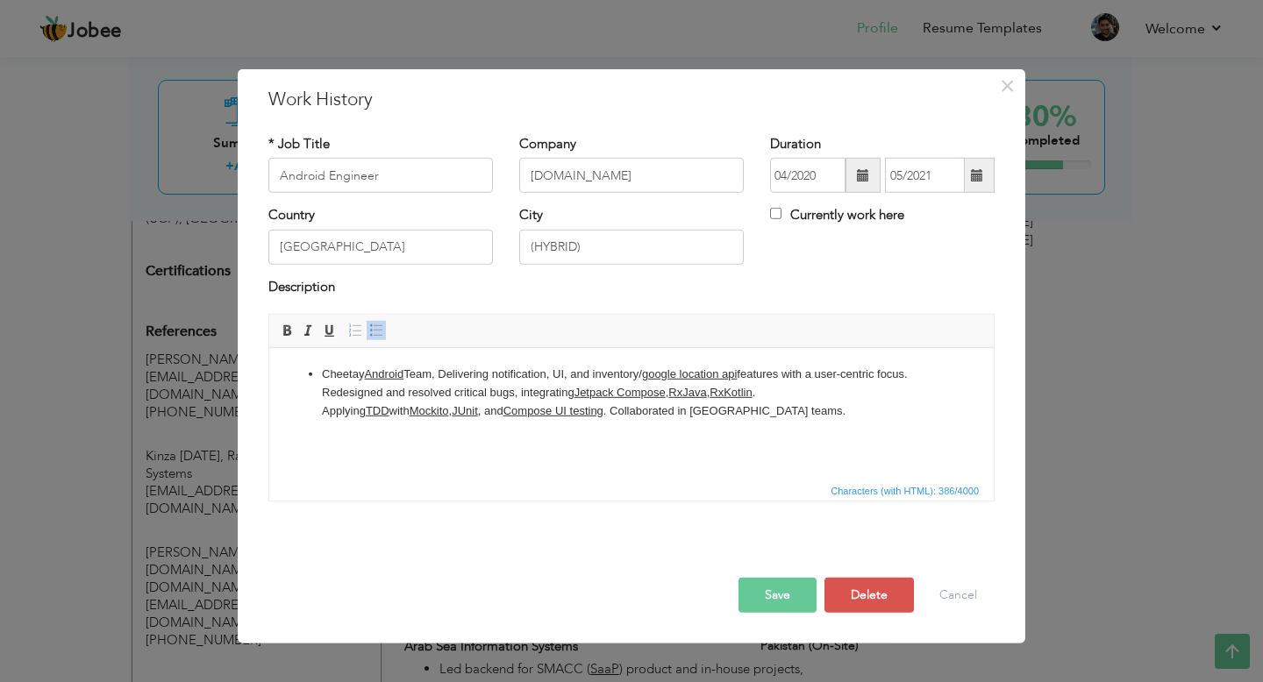
click at [323, 379] on p "Cheetay Android Team, Delivering notification, UI, and inventory/ google locati…" at bounding box center [631, 393] width 619 height 54
click at [375, 338] on link "Insert/Remove Bulleted List" at bounding box center [376, 330] width 19 height 19
click at [375, 335] on span at bounding box center [376, 331] width 14 height 14
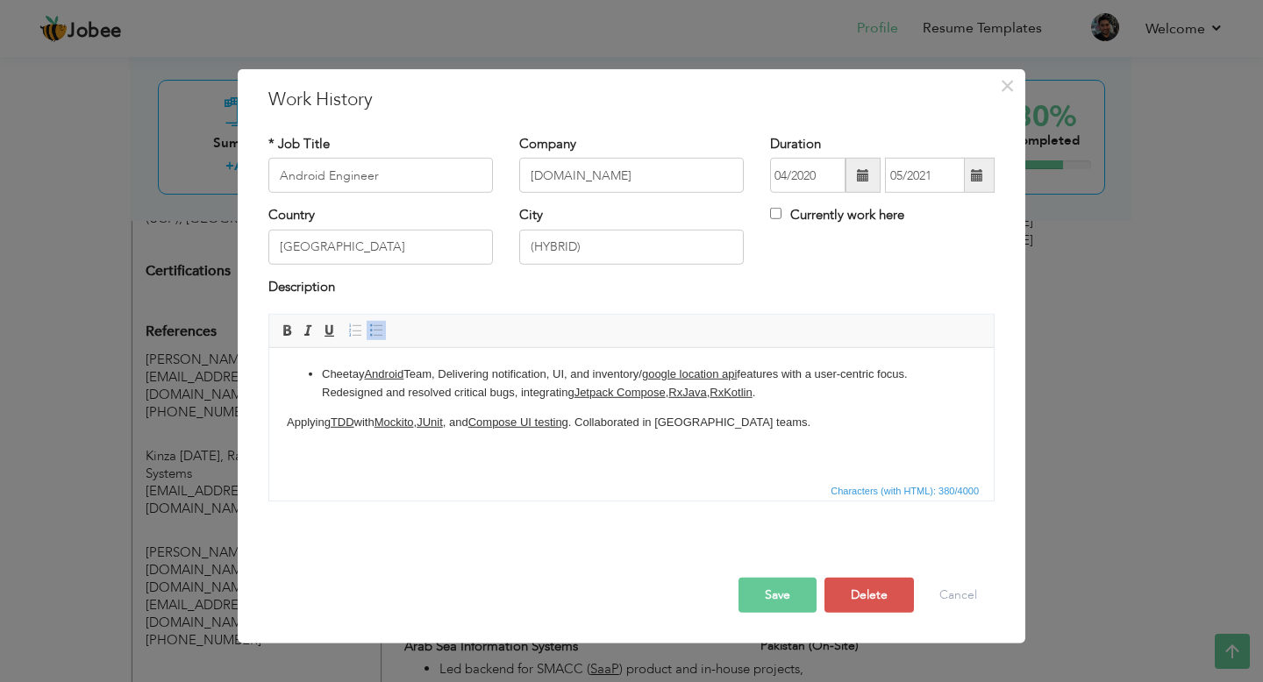
click at [288, 428] on p "​​​​​​​ Applying TDD with Mockito , JUnit , and Compose UI testing . Collaborat…" at bounding box center [631, 423] width 689 height 18
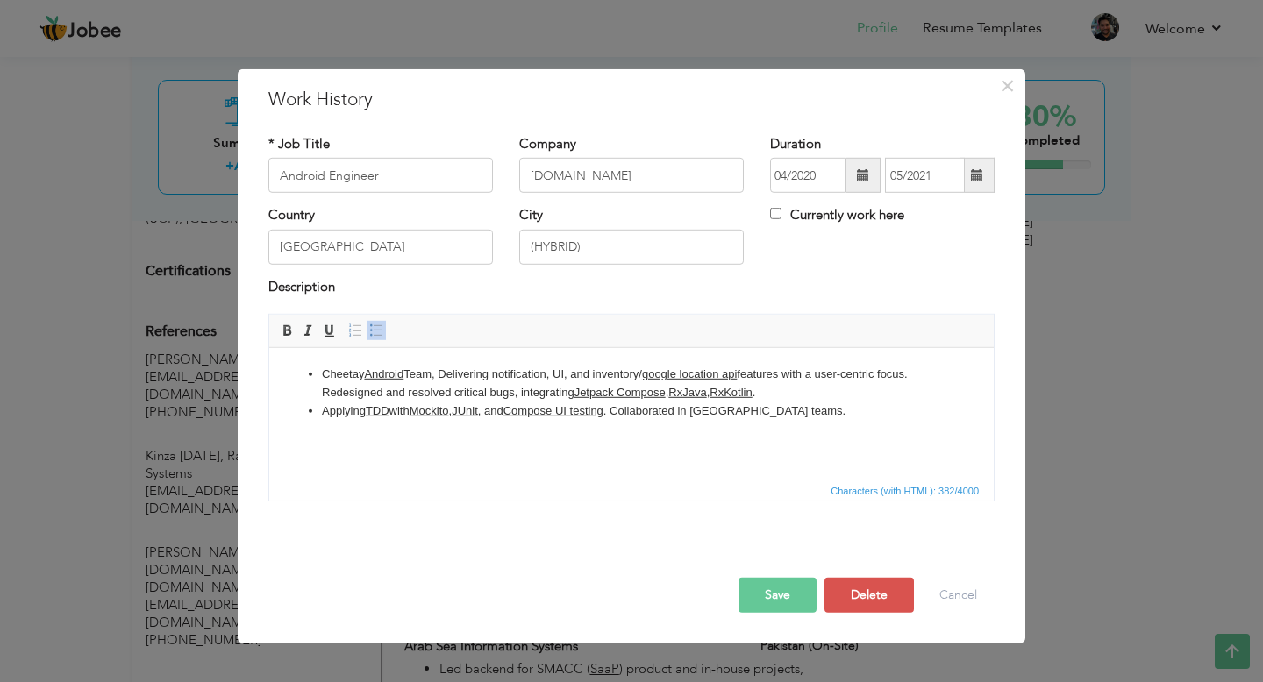
click at [800, 595] on button "Save" at bounding box center [777, 595] width 78 height 35
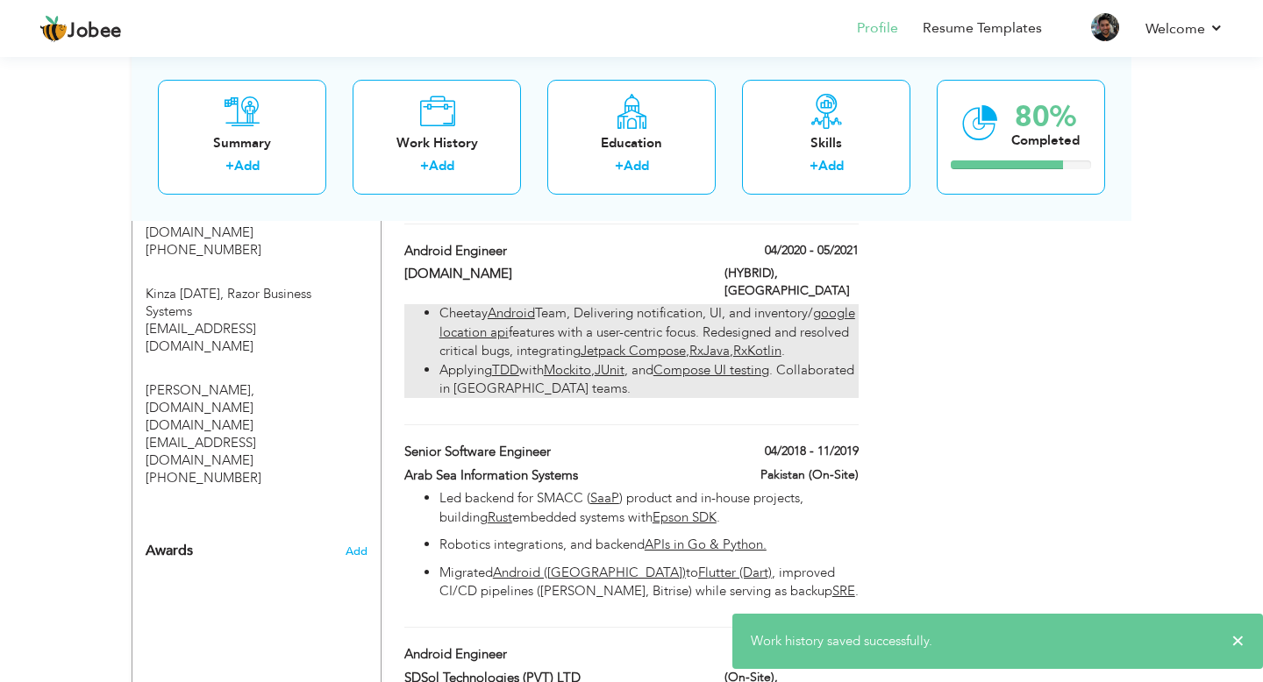
scroll to position [1001, 0]
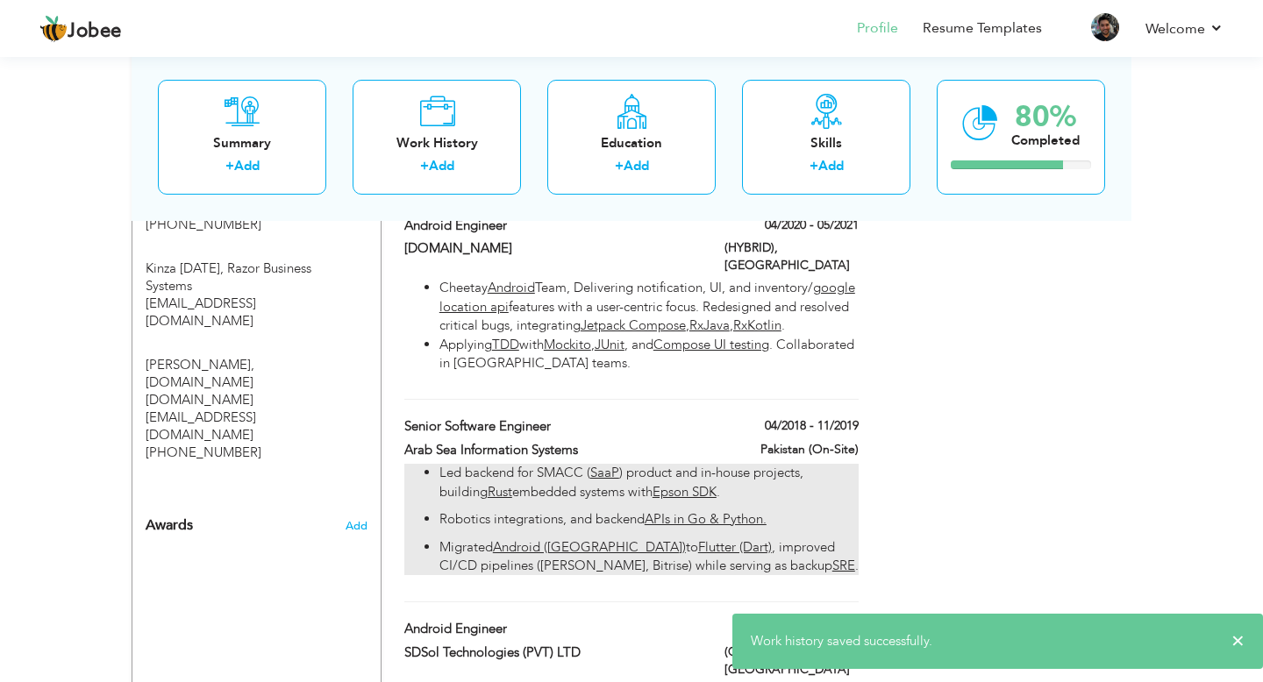
click at [483, 468] on p "Led backend for SMACC ( SaaP ) product and in-house projects, building Rust emb…" at bounding box center [648, 483] width 419 height 38
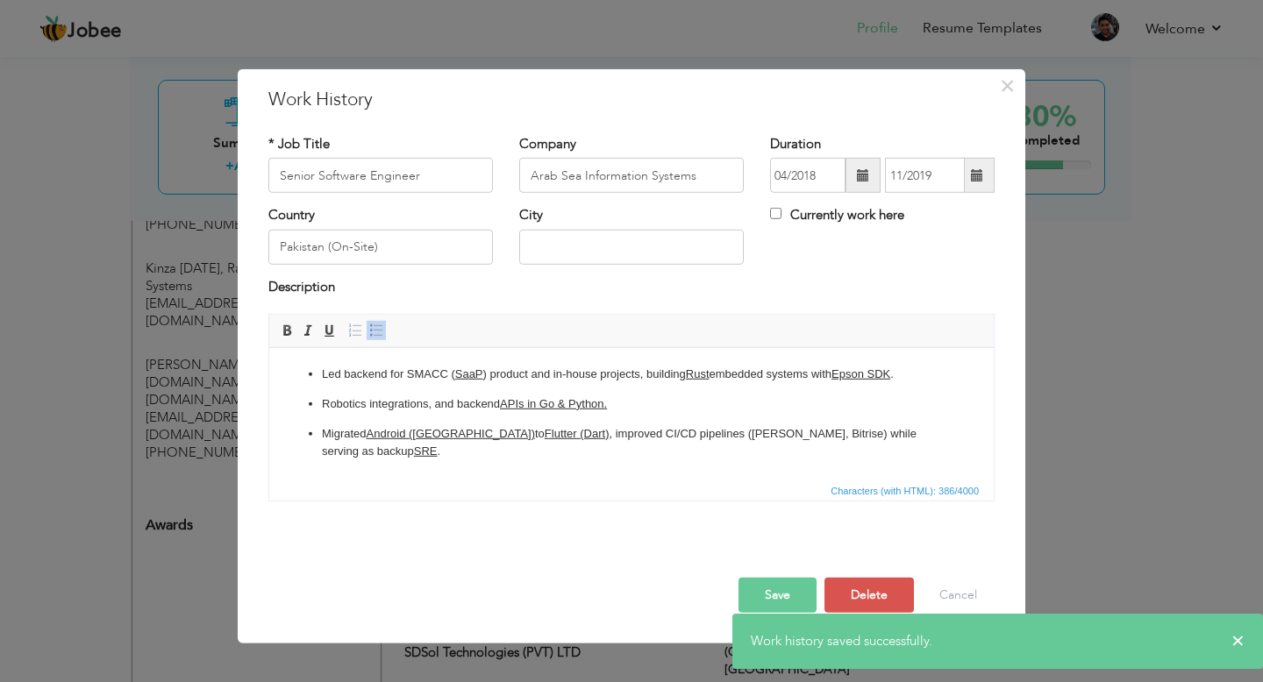
click at [322, 404] on p "Robotics integrations, and backend APIs in Go & Python." at bounding box center [631, 404] width 619 height 18
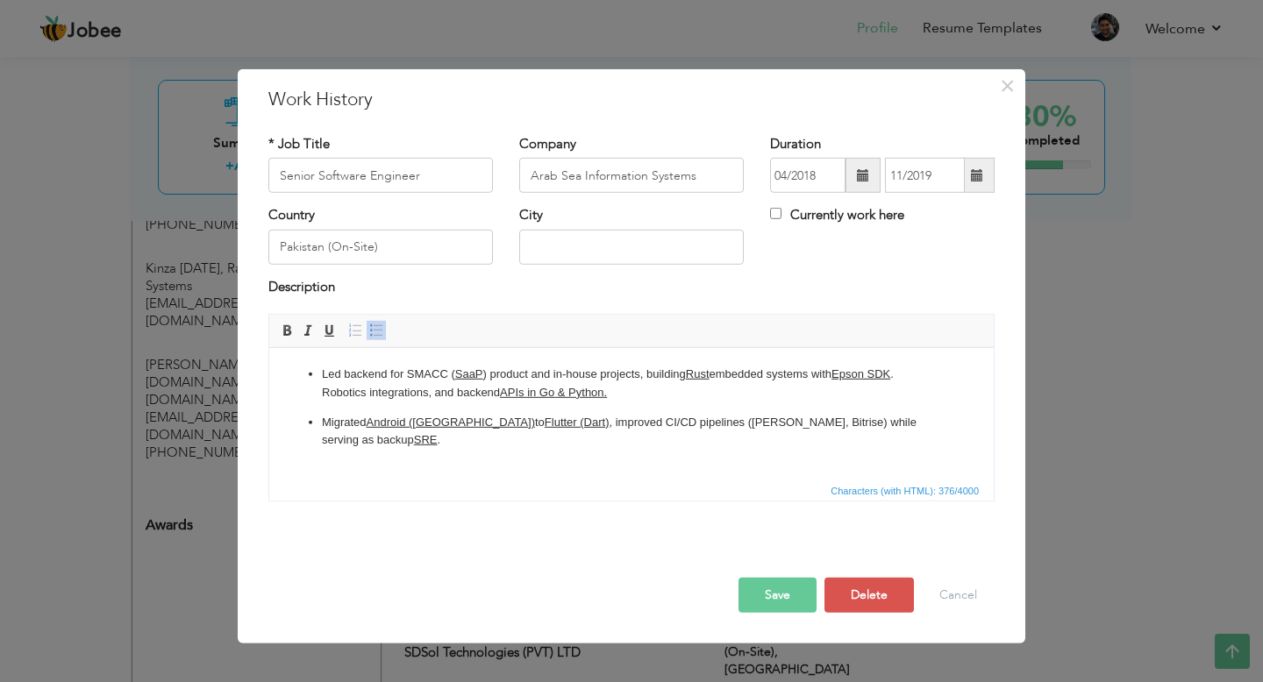
click at [377, 333] on span at bounding box center [376, 331] width 14 height 14
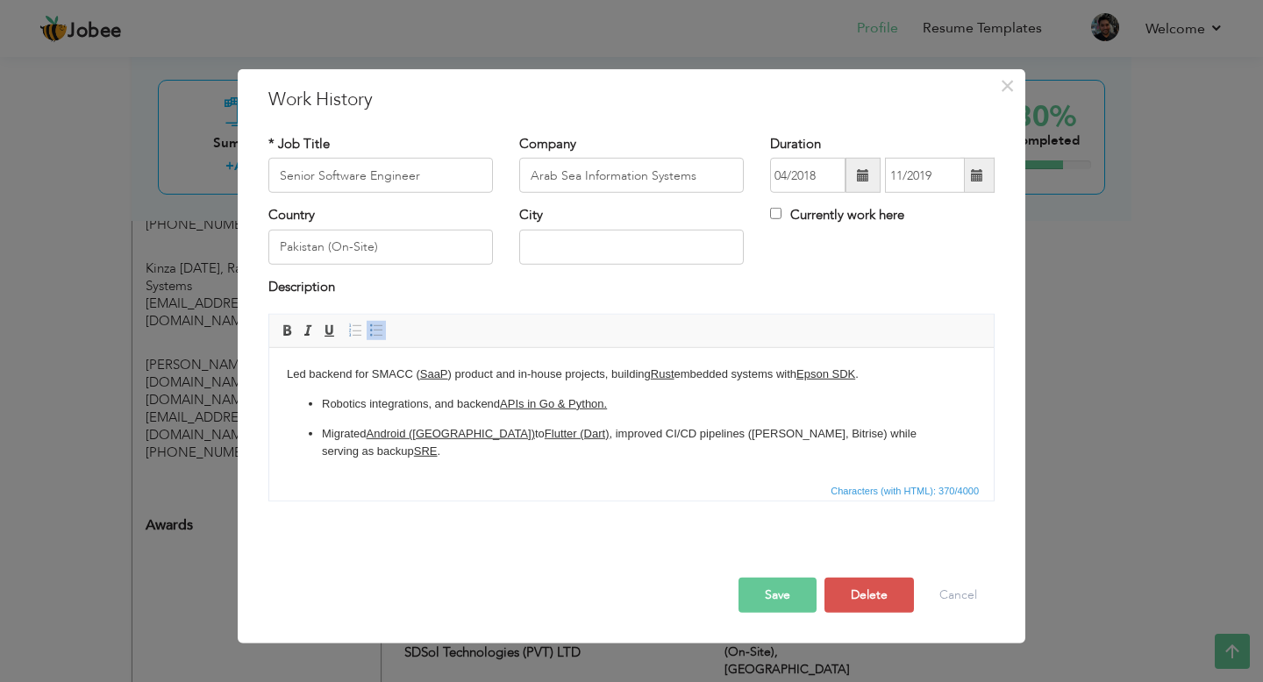
click at [288, 374] on p "Led backend for SMACC ( SaaP ) product and in-house projects, building Rust emb…" at bounding box center [631, 375] width 689 height 18
click at [378, 336] on span at bounding box center [376, 331] width 14 height 14
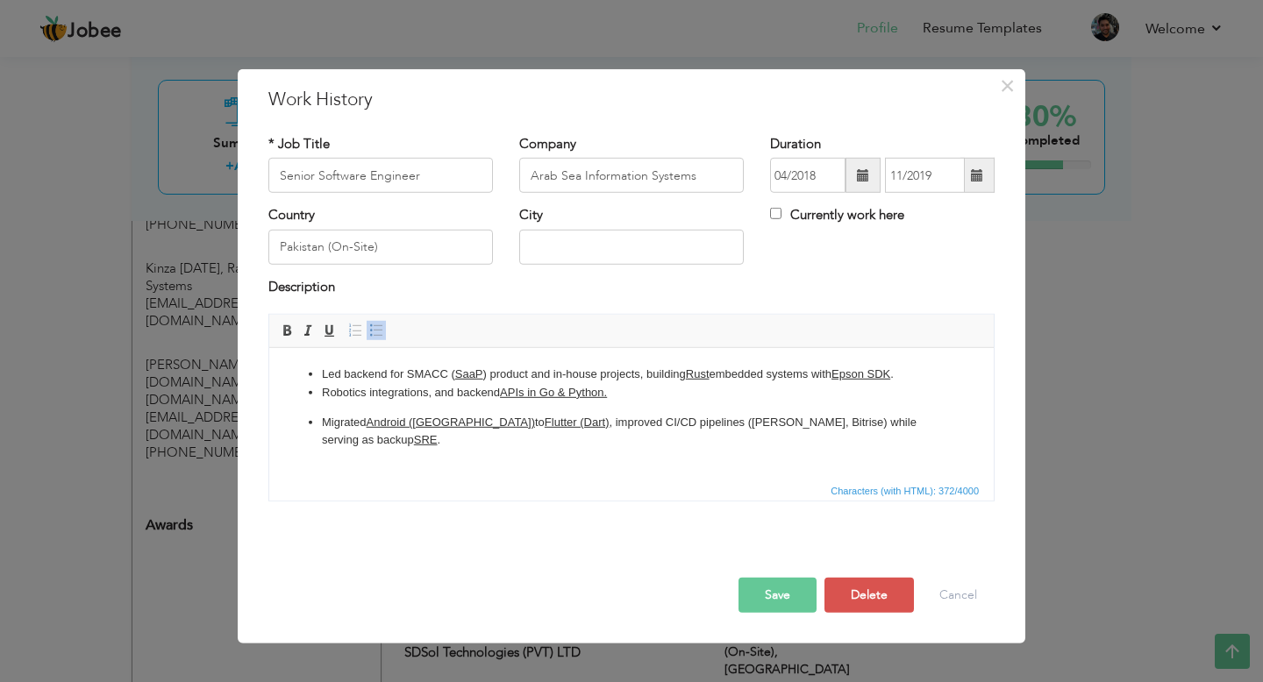
click at [324, 426] on p "Migrated Android (Java) to Flutter (Dart) , improved CI/CD pipelines (Jenkins, …" at bounding box center [631, 432] width 619 height 37
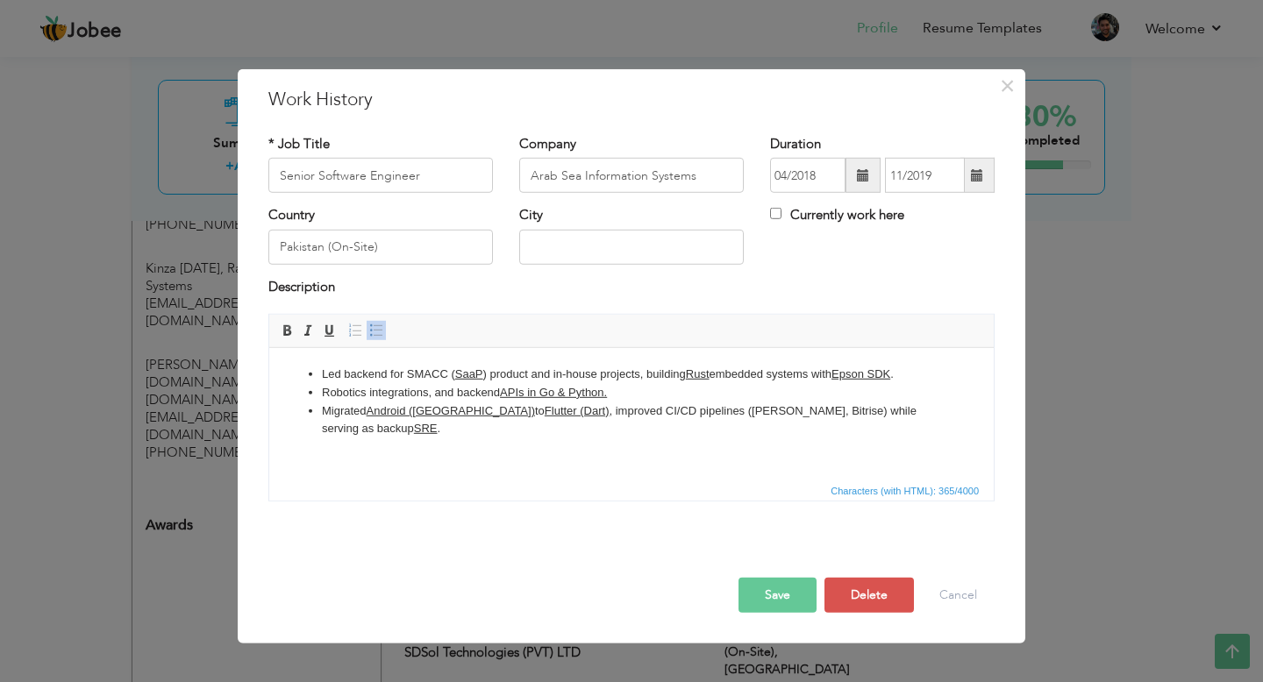
click at [763, 591] on button "Save" at bounding box center [777, 595] width 78 height 35
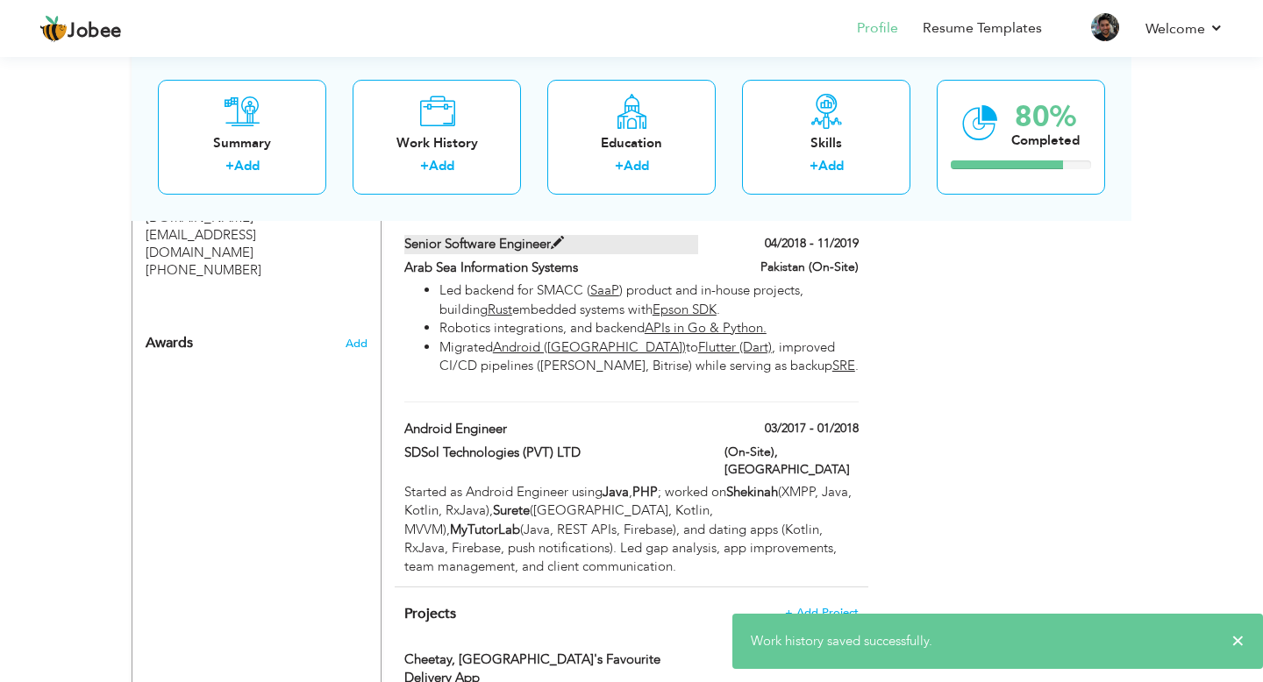
scroll to position [1200, 0]
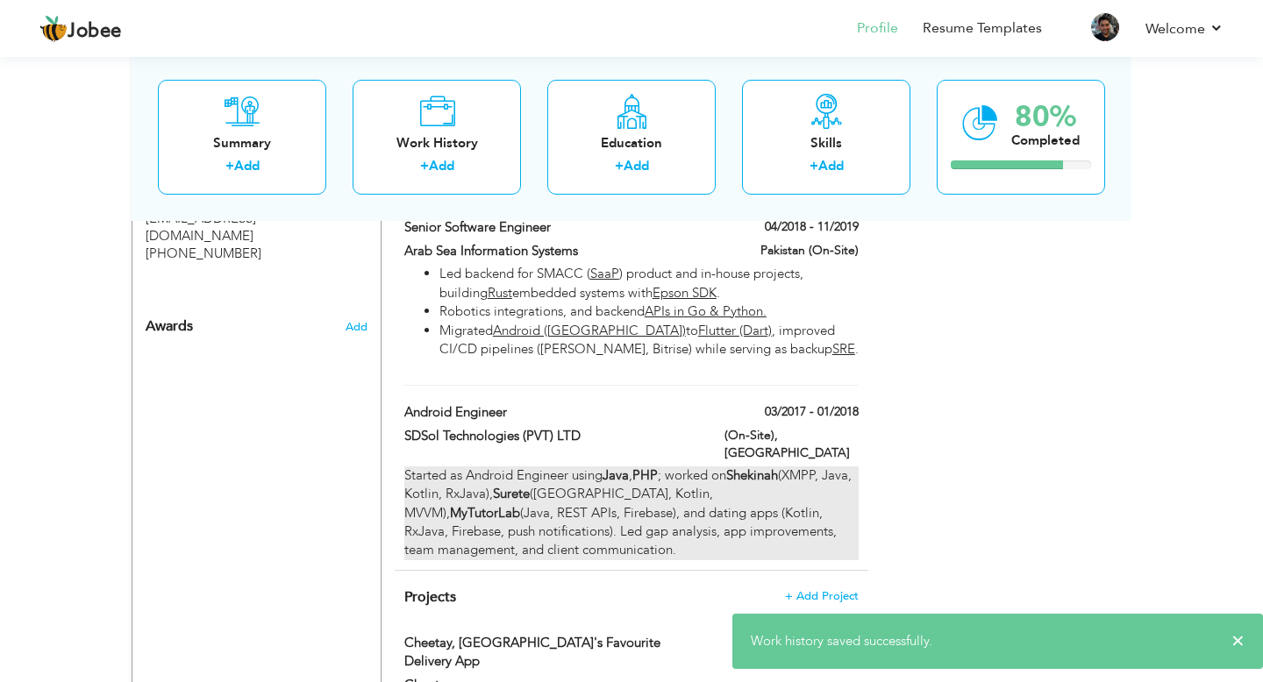
click at [548, 466] on div "Started as Android Engineer using Java , PHP ; worked on Shekinah (XMPP, Java, …" at bounding box center [631, 513] width 454 height 94
type input "Android Engineer"
type input "SDSol Technologies (PVT) LTD"
type input "03/2017"
type input "01/2018"
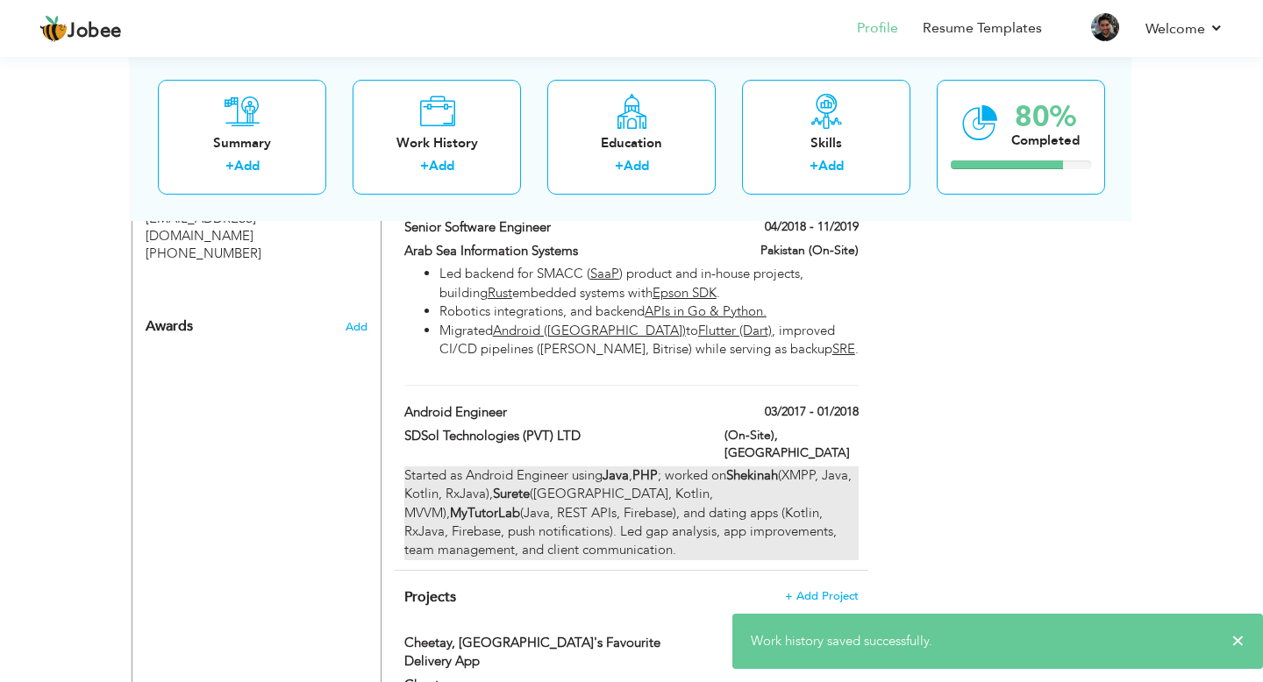
type input "[GEOGRAPHIC_DATA]"
type input "(On-Site)"
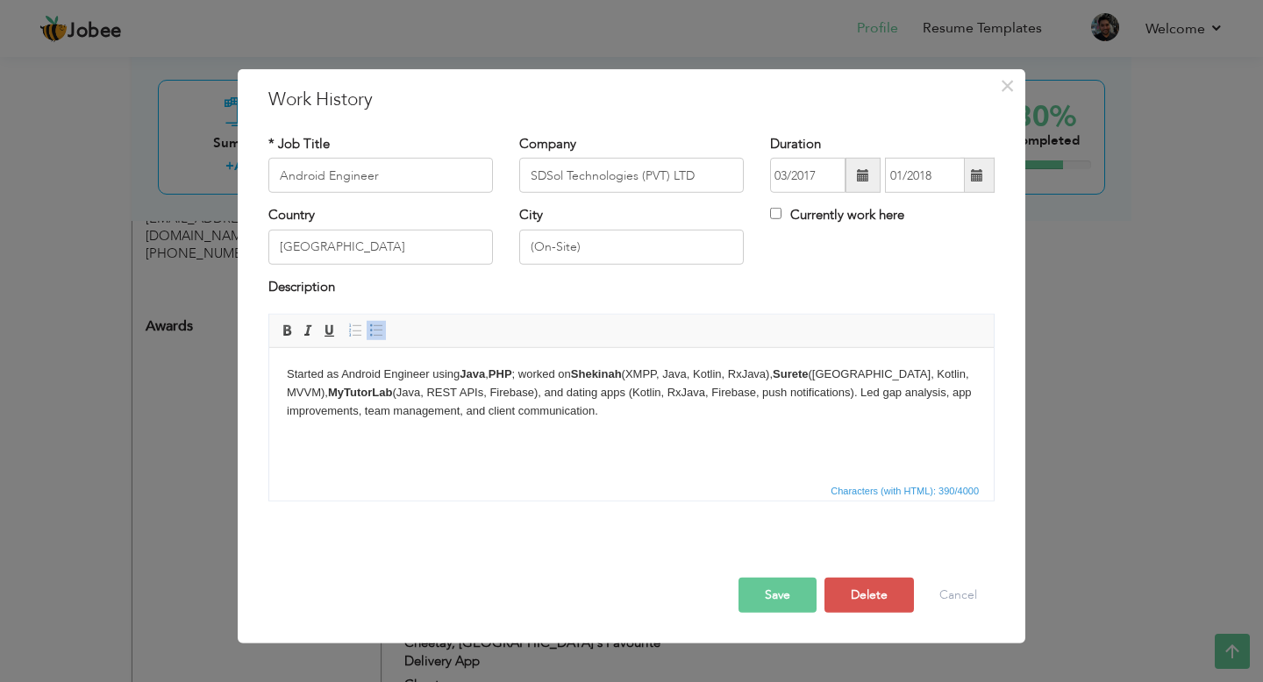
click at [415, 376] on body "Started as Android Engineer using Java , PHP ; worked on Shekinah (XMPP, Java, …" at bounding box center [631, 393] width 689 height 54
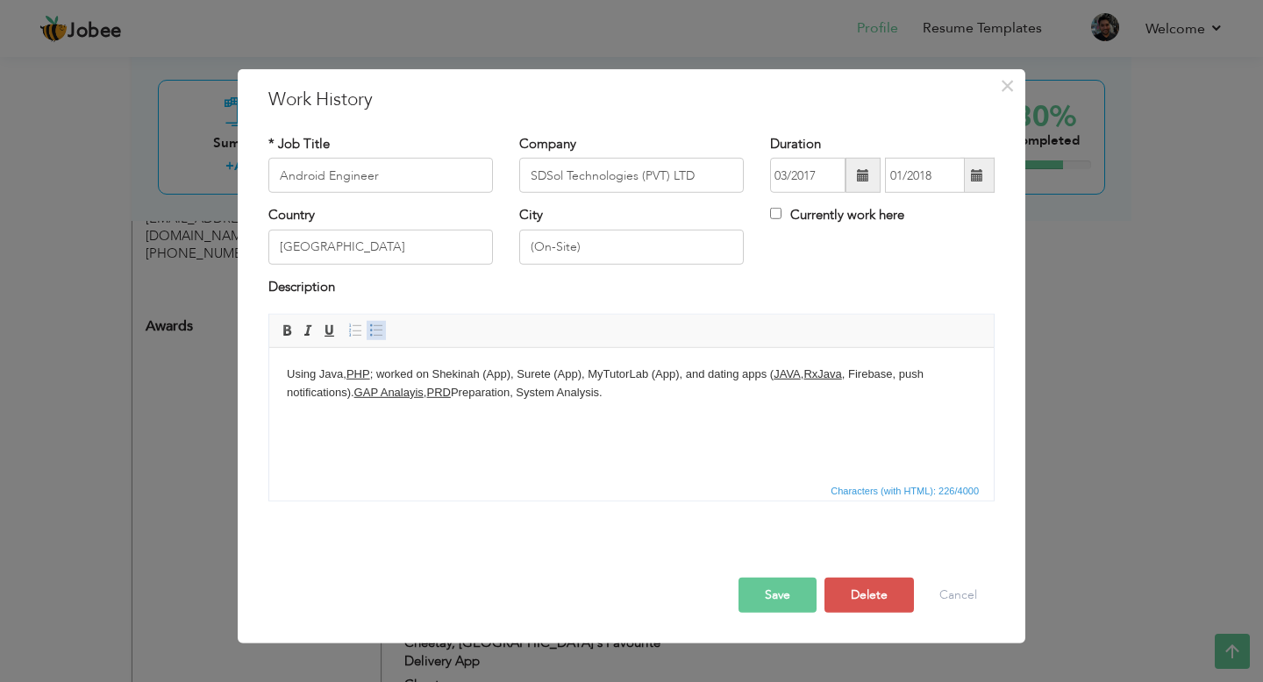
click at [376, 331] on span at bounding box center [376, 331] width 14 height 14
click at [354, 244] on input "[GEOGRAPHIC_DATA]" at bounding box center [380, 247] width 224 height 35
type input "Pakistan(On Site)"
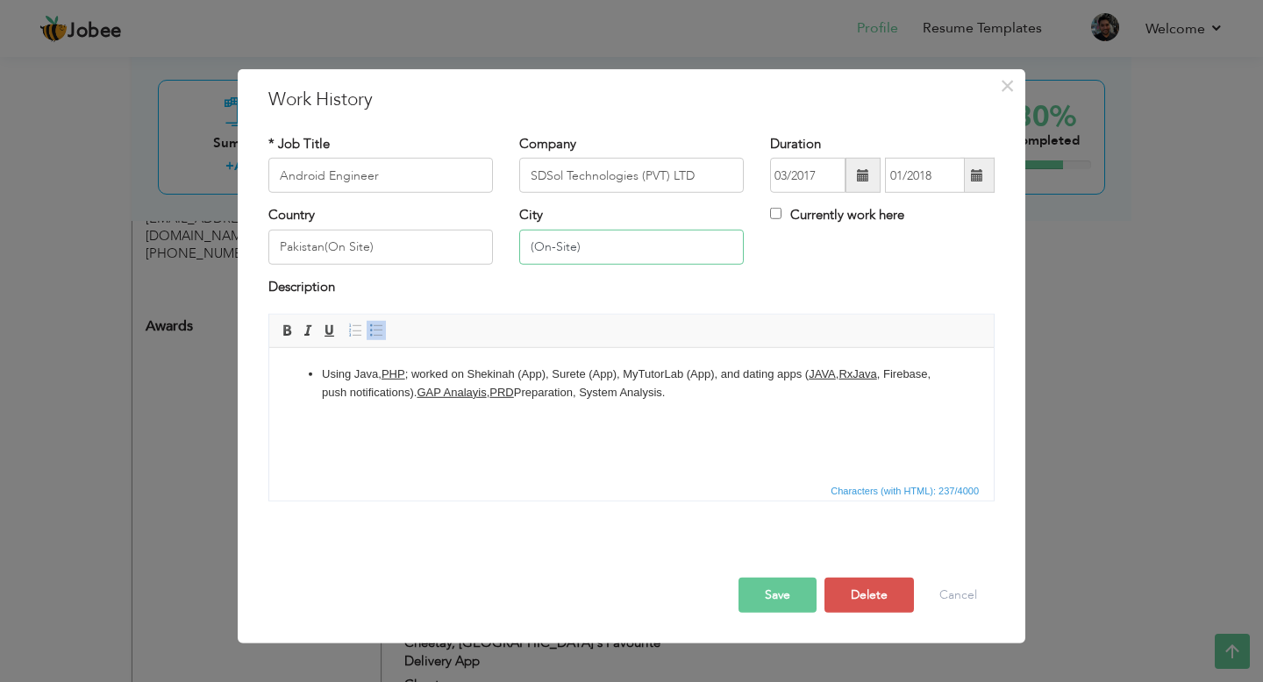
click at [545, 244] on input "(On-Site)" at bounding box center [631, 247] width 224 height 35
click at [790, 598] on button "Save" at bounding box center [777, 595] width 78 height 35
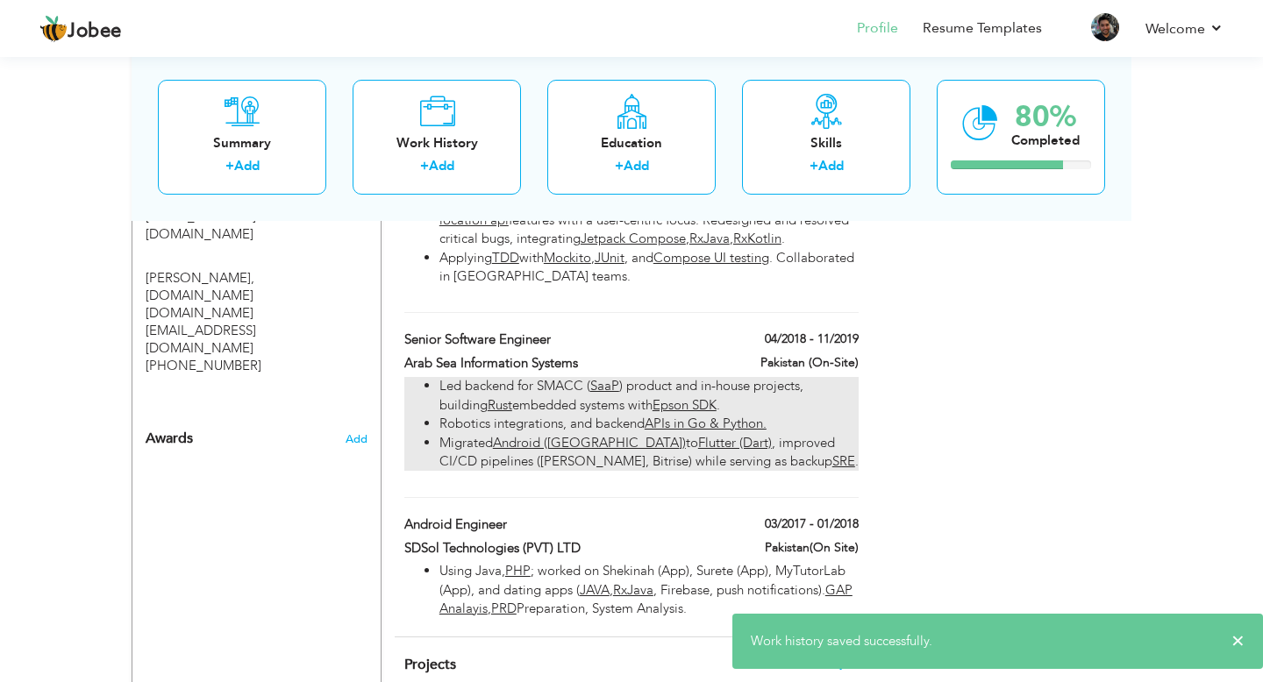
scroll to position [1086, 0]
click at [563, 379] on li "Led backend for SMACC ( SaaP ) product and in-house projects, building Rust emb…" at bounding box center [648, 398] width 419 height 38
type input "Senior Software Engineer"
type input "Arab Sea Information Systems"
type input "04/2018"
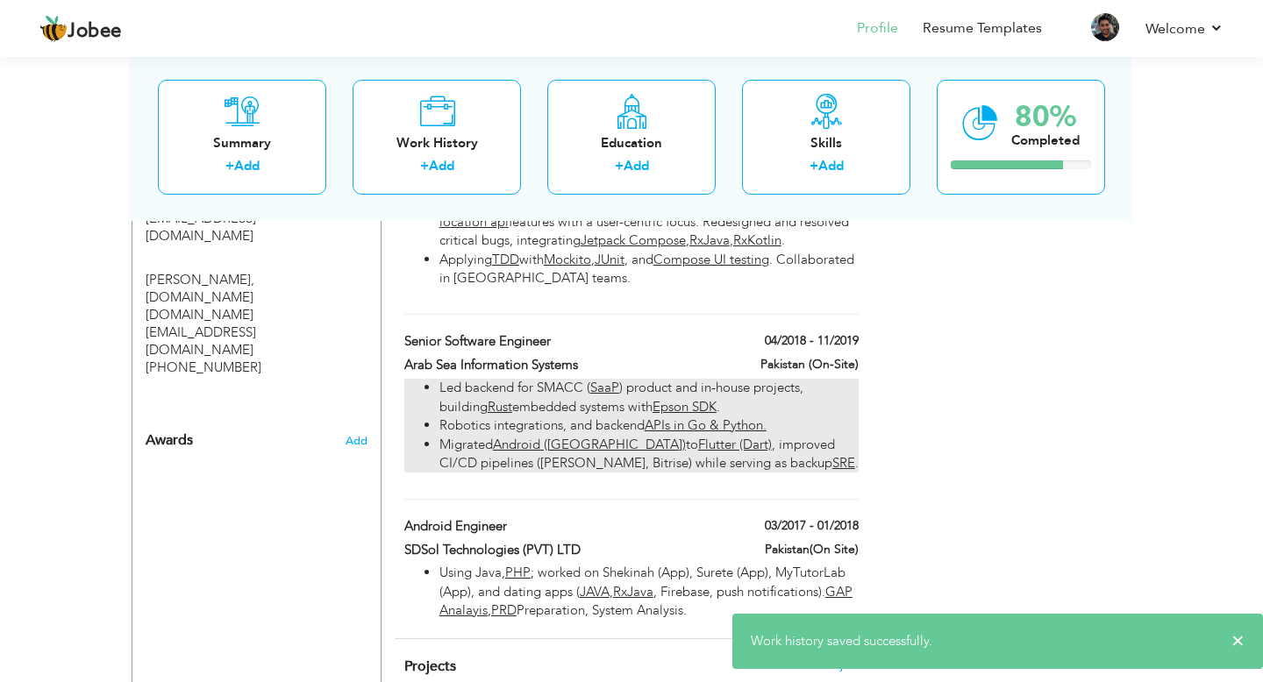
type input "11/2019"
type input "Pakistan (On-Site)"
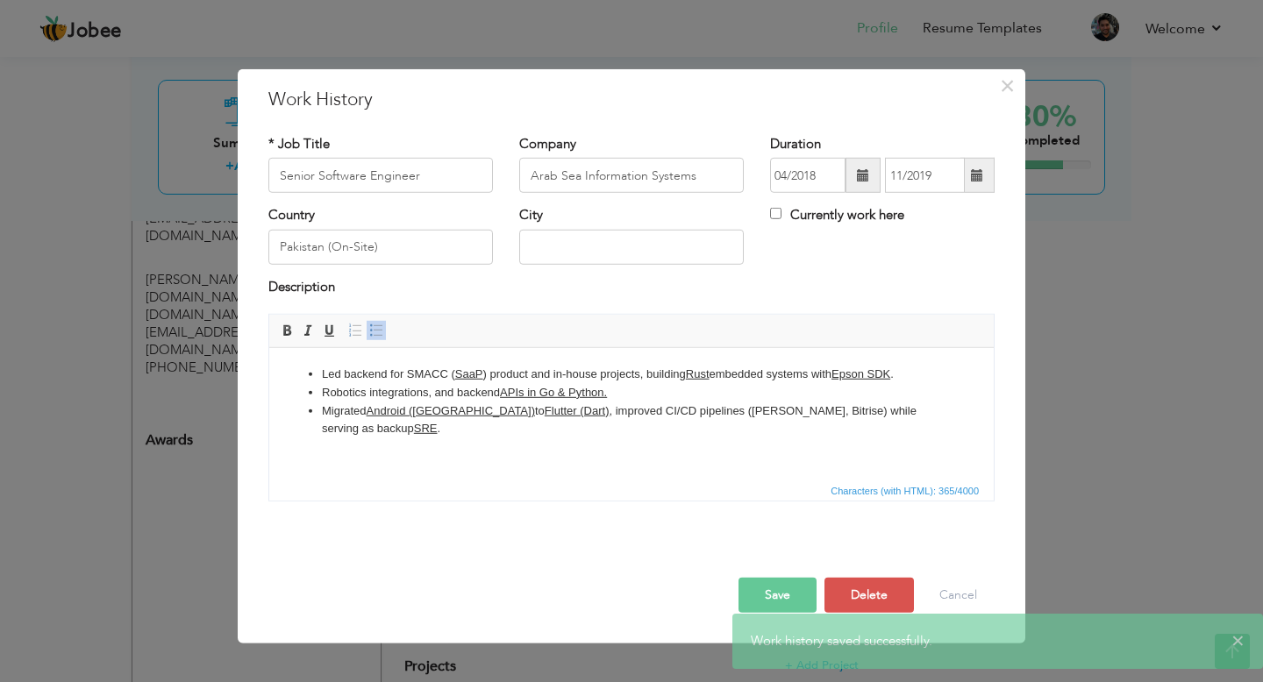
click at [760, 593] on button "Save" at bounding box center [777, 595] width 78 height 35
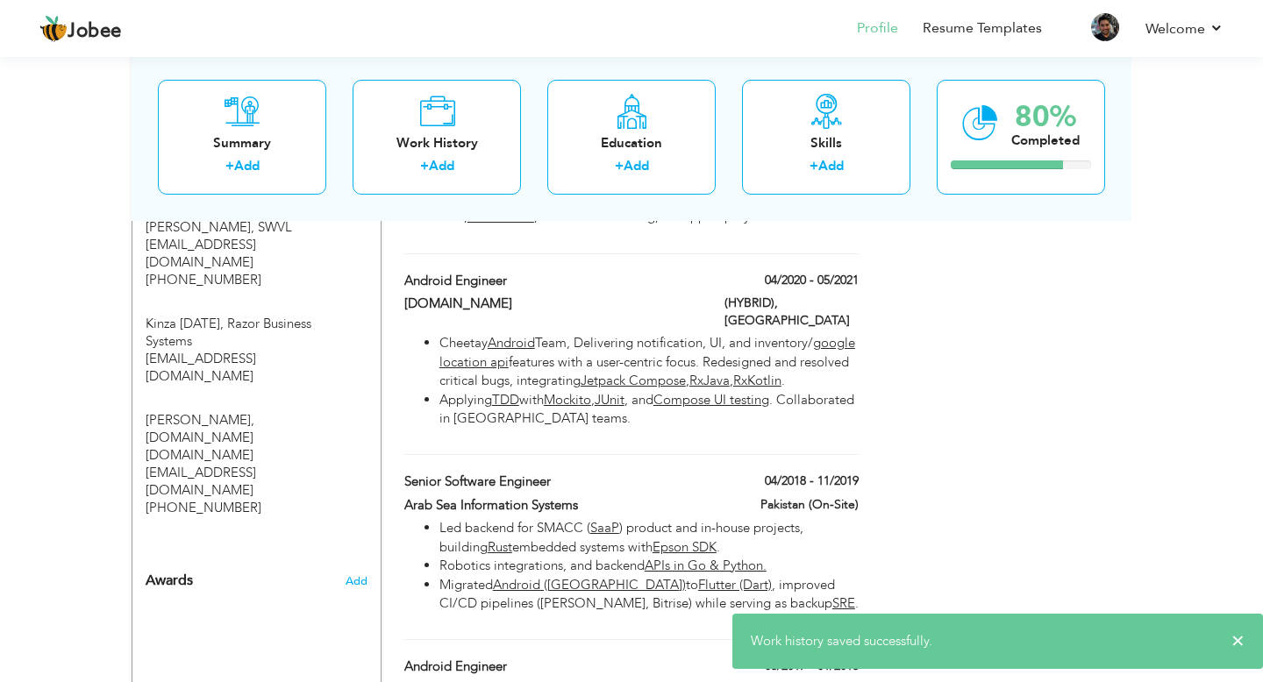
scroll to position [886, 0]
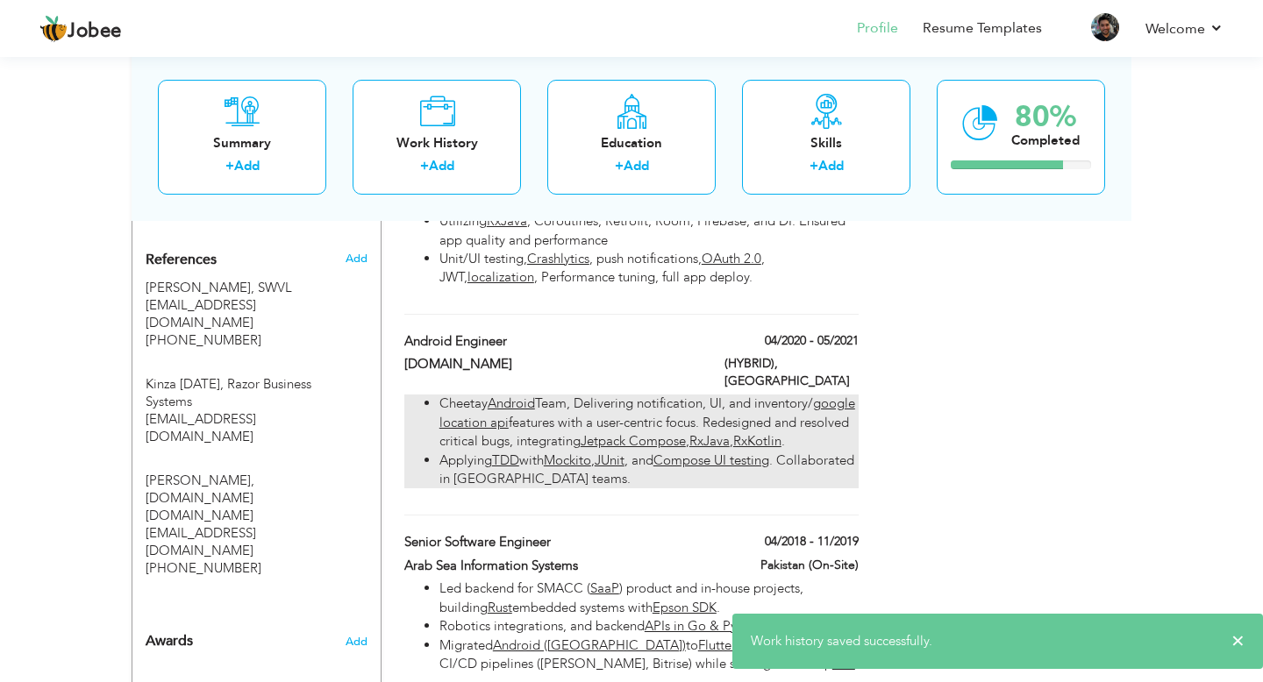
click at [597, 395] on li "Cheetay Android Team, Delivering notification, UI, and inventory/ google locati…" at bounding box center [648, 423] width 419 height 56
type input "Android Engineer"
type input "[DOMAIN_NAME]"
type input "04/2020"
type input "05/2021"
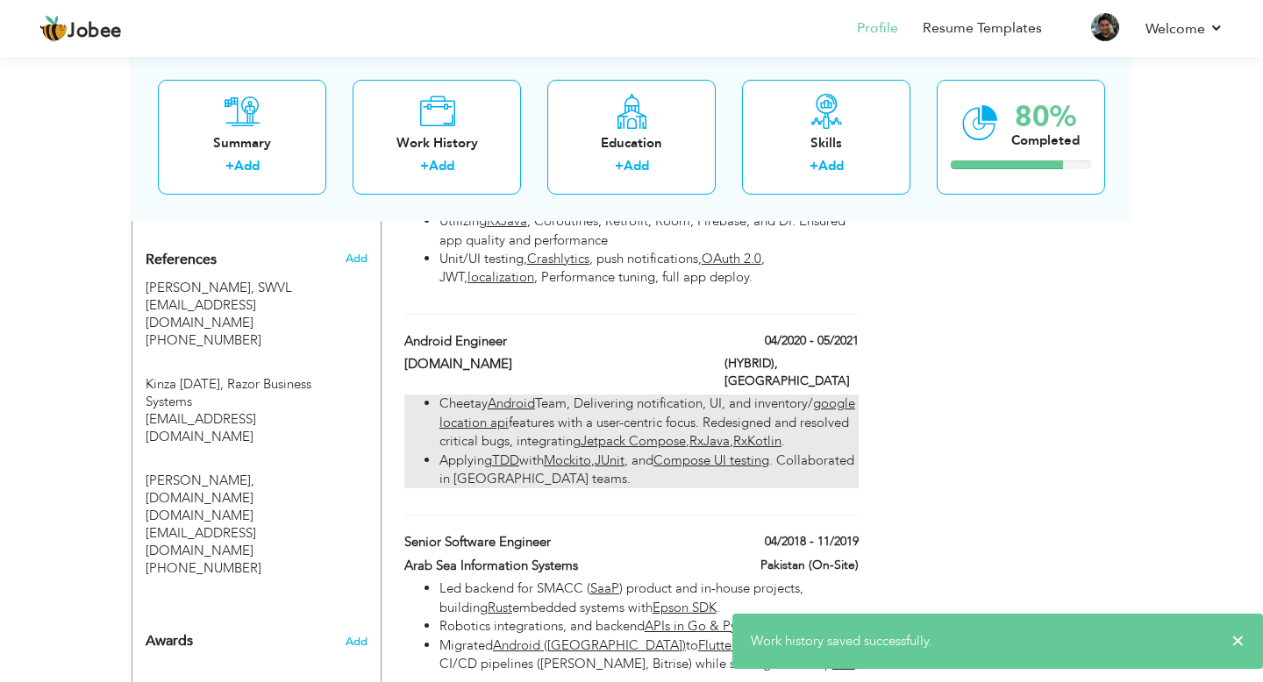
type input "[GEOGRAPHIC_DATA]"
type input "(HYBRID)"
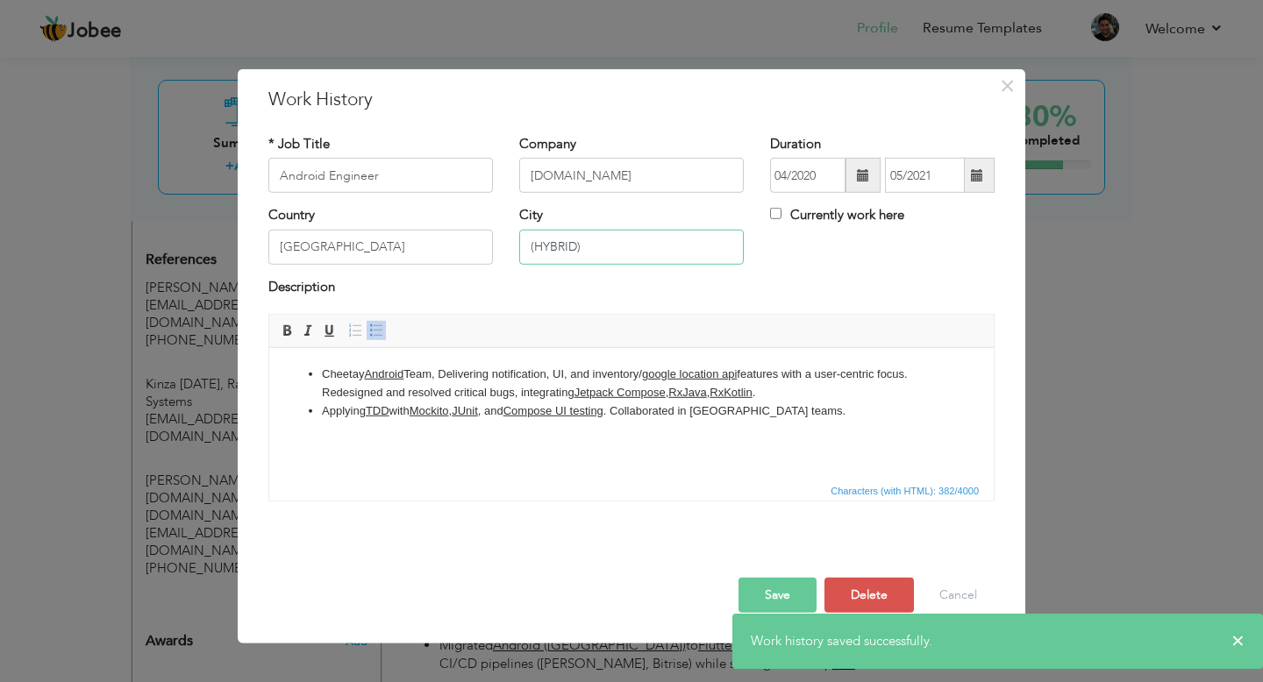
click at [556, 252] on input "(HYBRID)" at bounding box center [631, 247] width 224 height 35
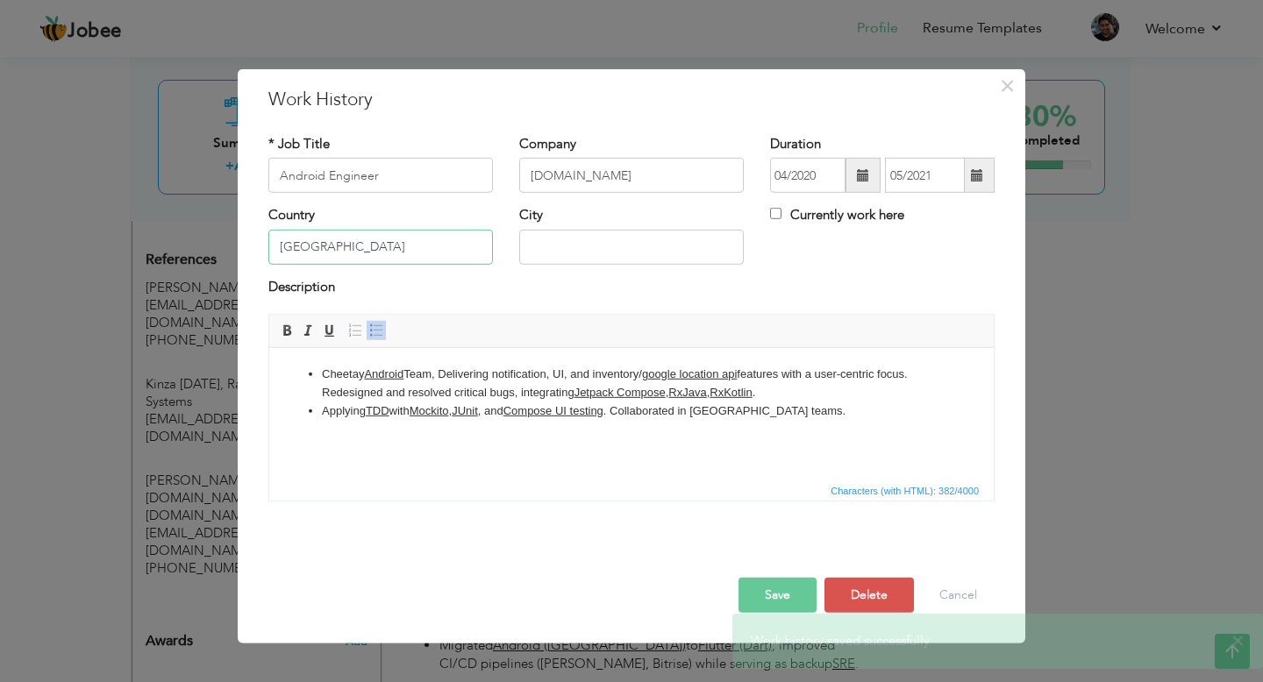
click at [384, 246] on input "[GEOGRAPHIC_DATA]" at bounding box center [380, 247] width 224 height 35
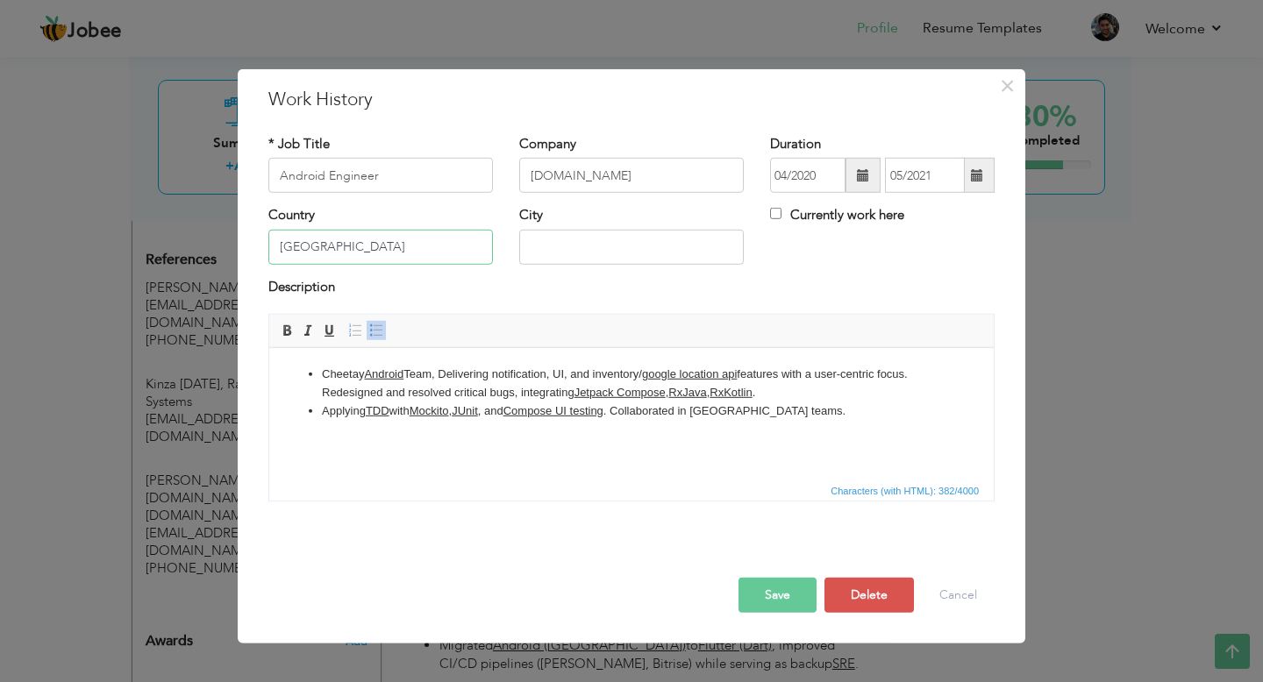
paste input "(HYBRID)"
type input "Pakistan(HYBRID)"
click at [772, 606] on button "Save" at bounding box center [777, 595] width 78 height 35
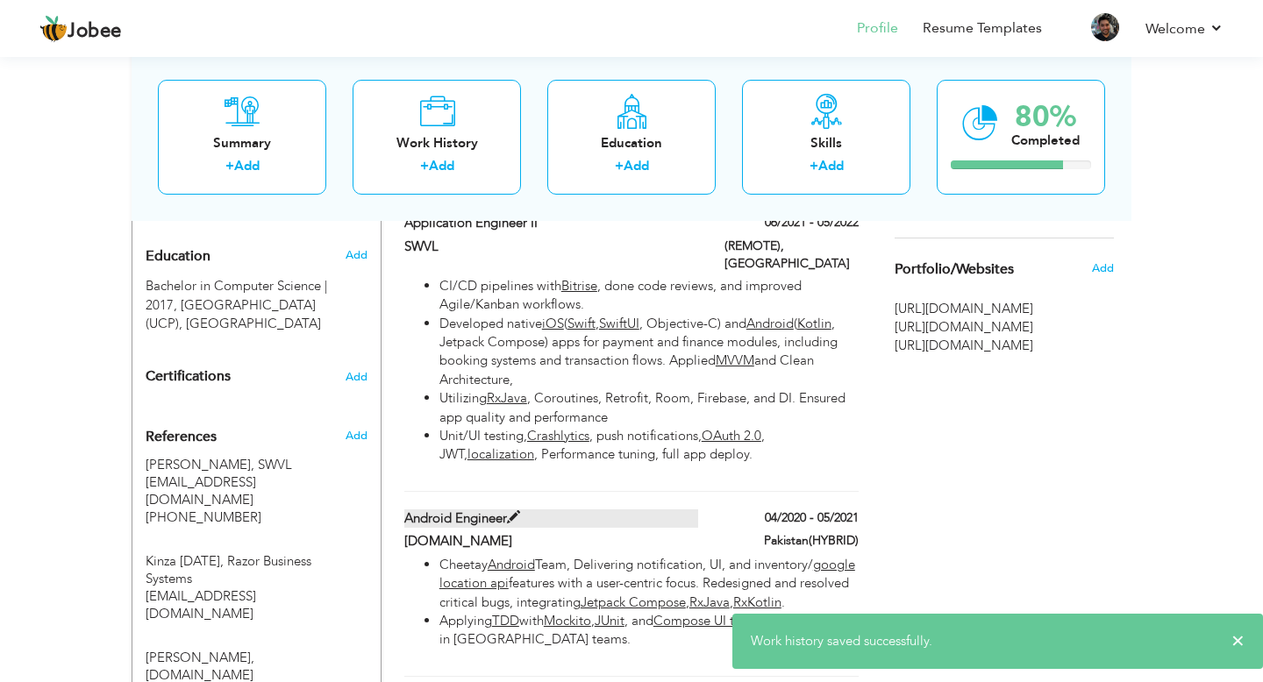
scroll to position [683, 0]
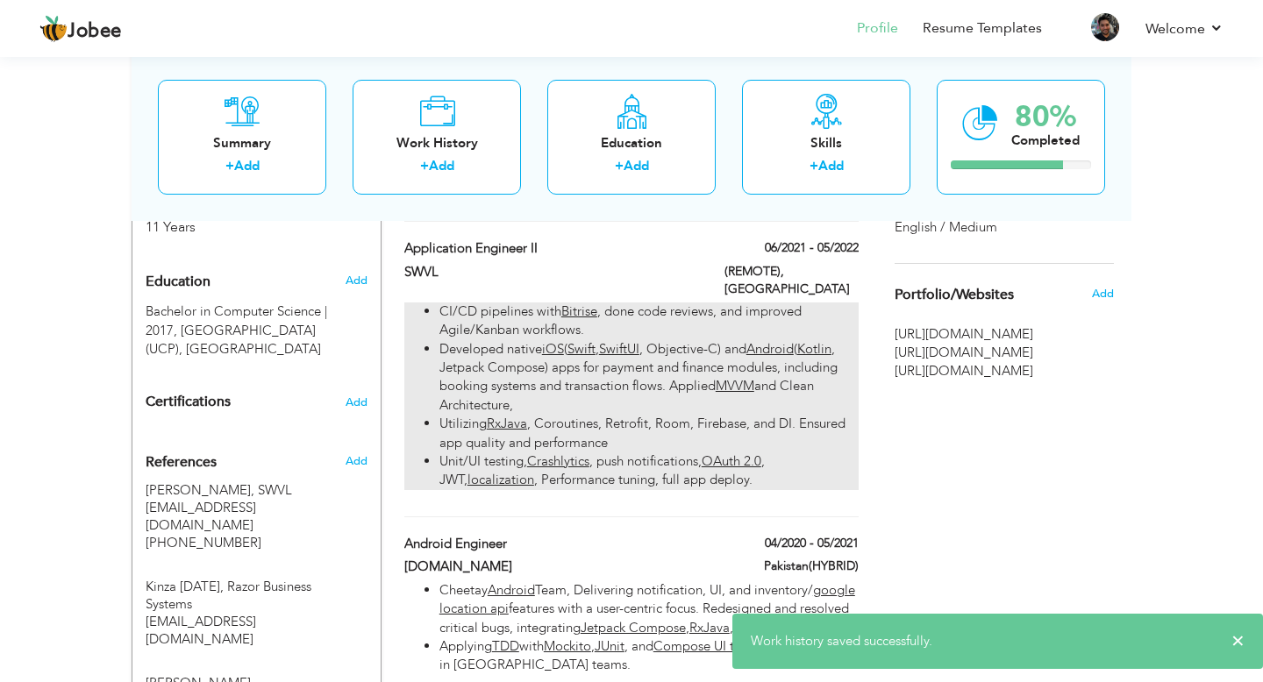
click at [623, 377] on li "Developed native iOS ( Swift , SwiftUI , Objective-C) and Android ( Kotlin , Je…" at bounding box center [648, 377] width 419 height 75
type input "Application Engineer II"
type input "SWVL"
type input "06/2021"
type input "05/2022"
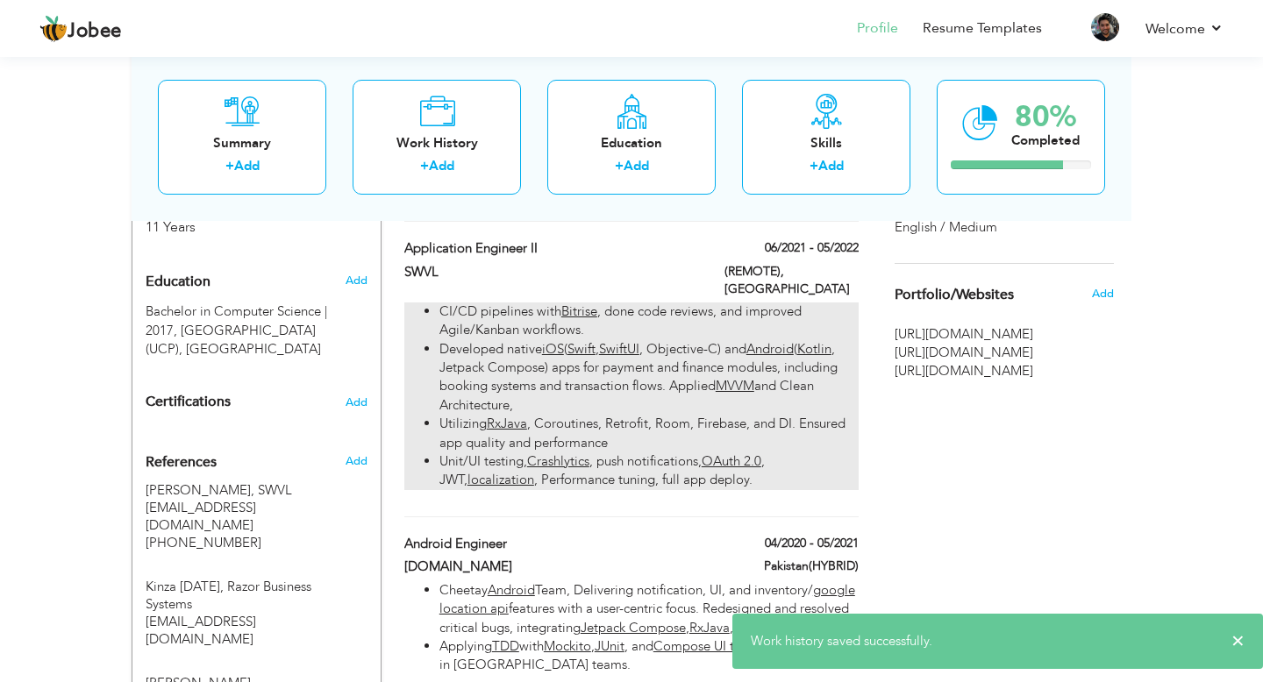
type input "Egypt"
type input "(REMOTE)"
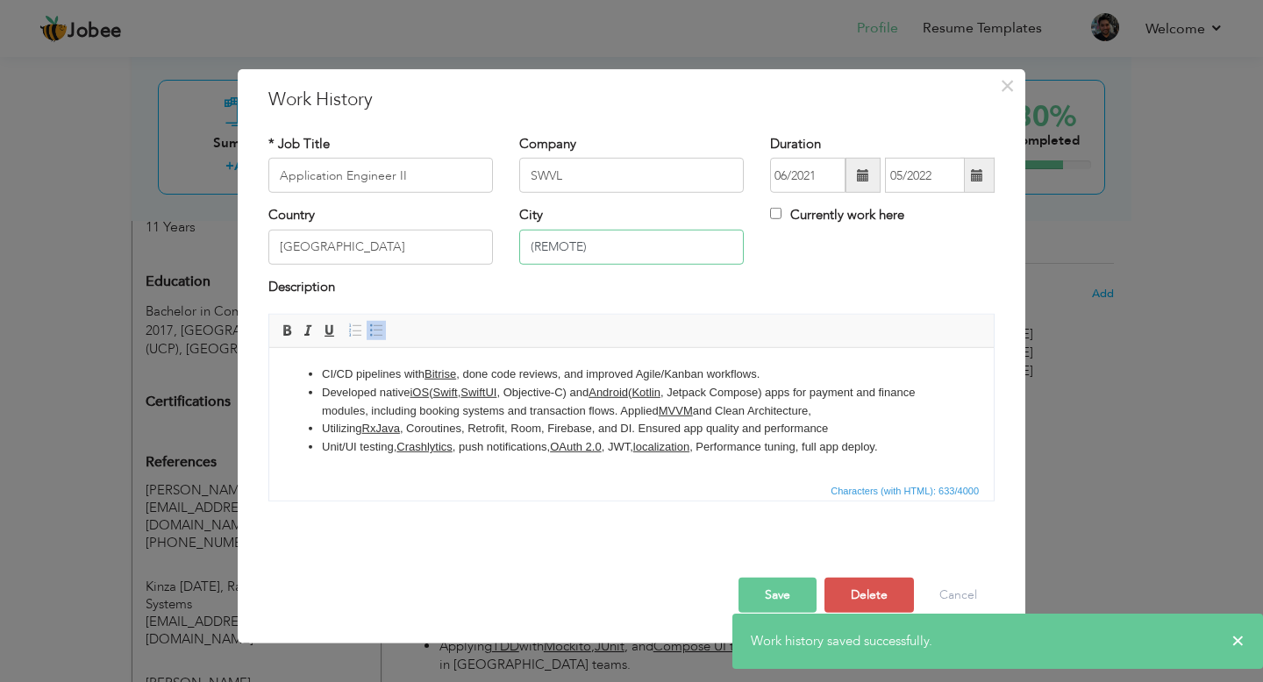
click at [562, 253] on input "(REMOTE)" at bounding box center [631, 247] width 224 height 35
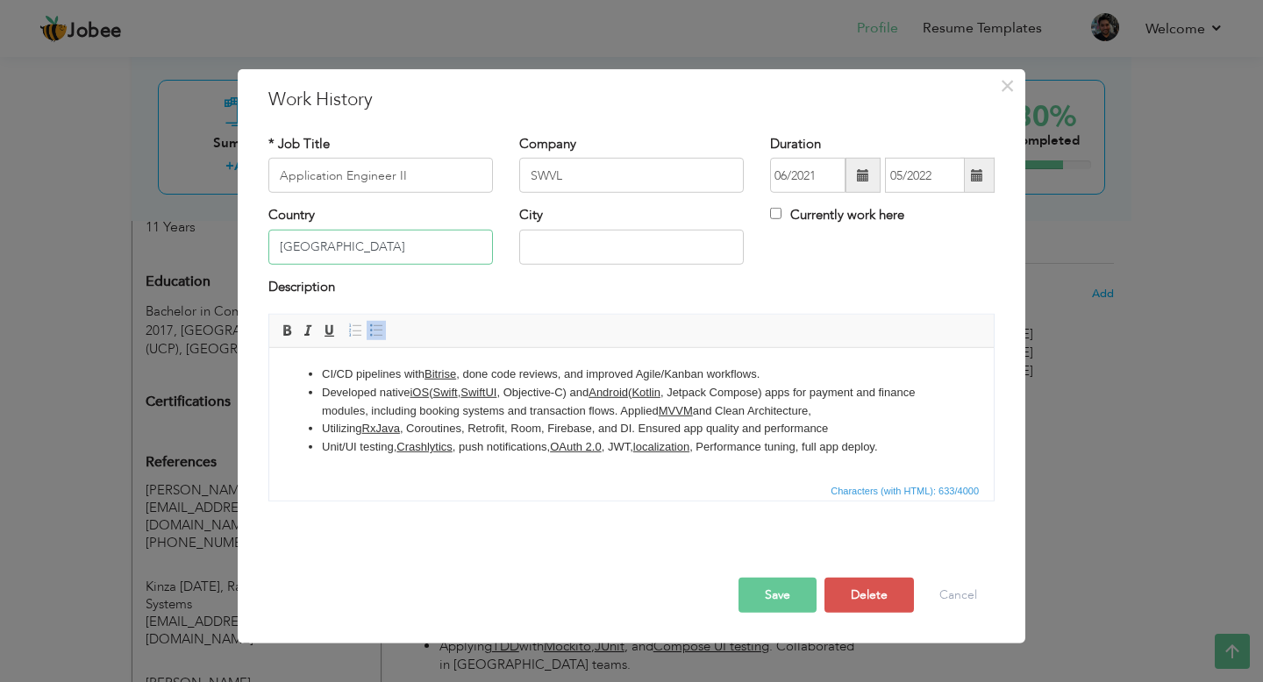
click at [403, 249] on input "Egypt" at bounding box center [380, 247] width 224 height 35
paste input "(REMOTE)"
type input "Egypt(REMOTE)"
click at [772, 590] on button "Save" at bounding box center [777, 595] width 78 height 35
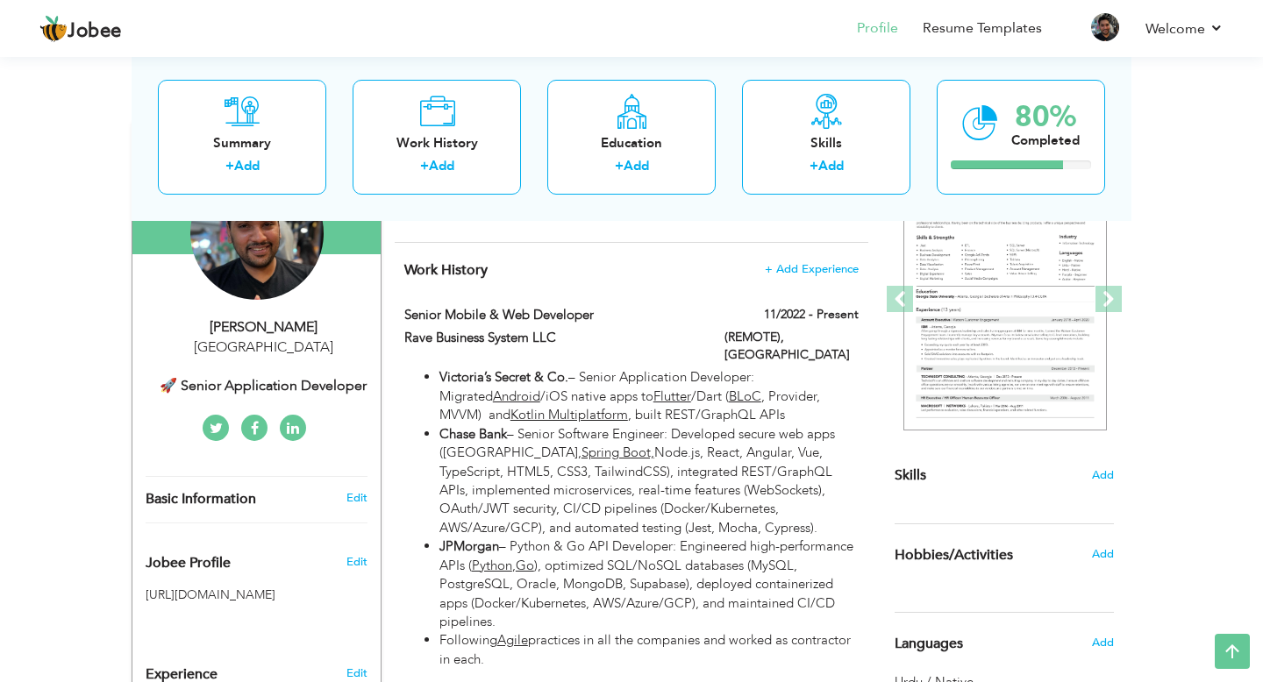
scroll to position [202, 0]
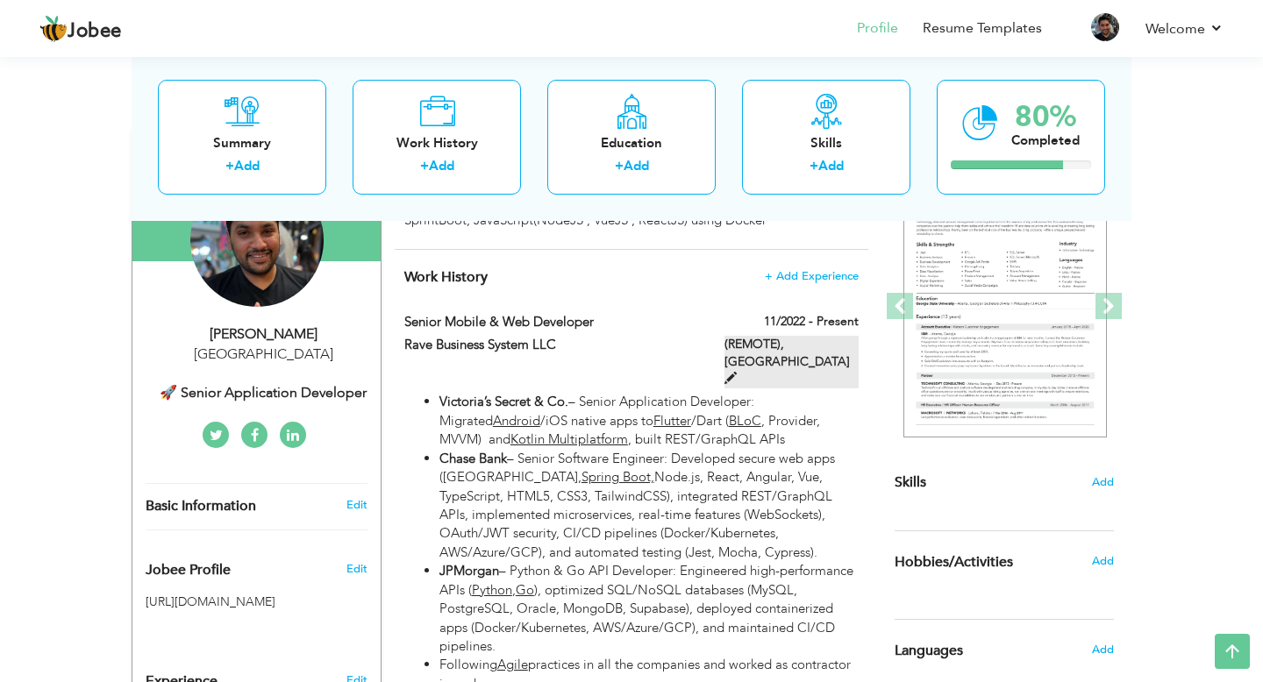
click at [814, 343] on label "(REMOTE), USA" at bounding box center [791, 362] width 134 height 53
type input "Senior Mobile & Web Developer"
type input "Rave Business System LLC"
type input "11/2022"
type input "USA"
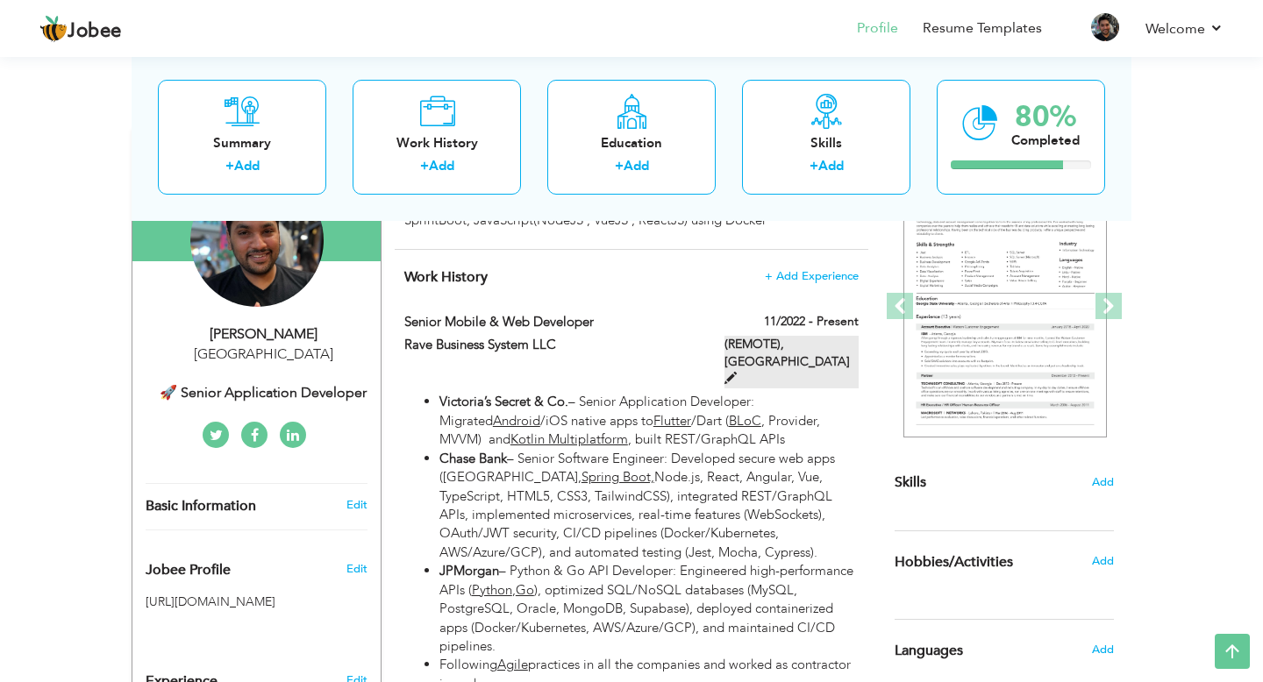
type input "(REMOTE)"
checkbox input "true"
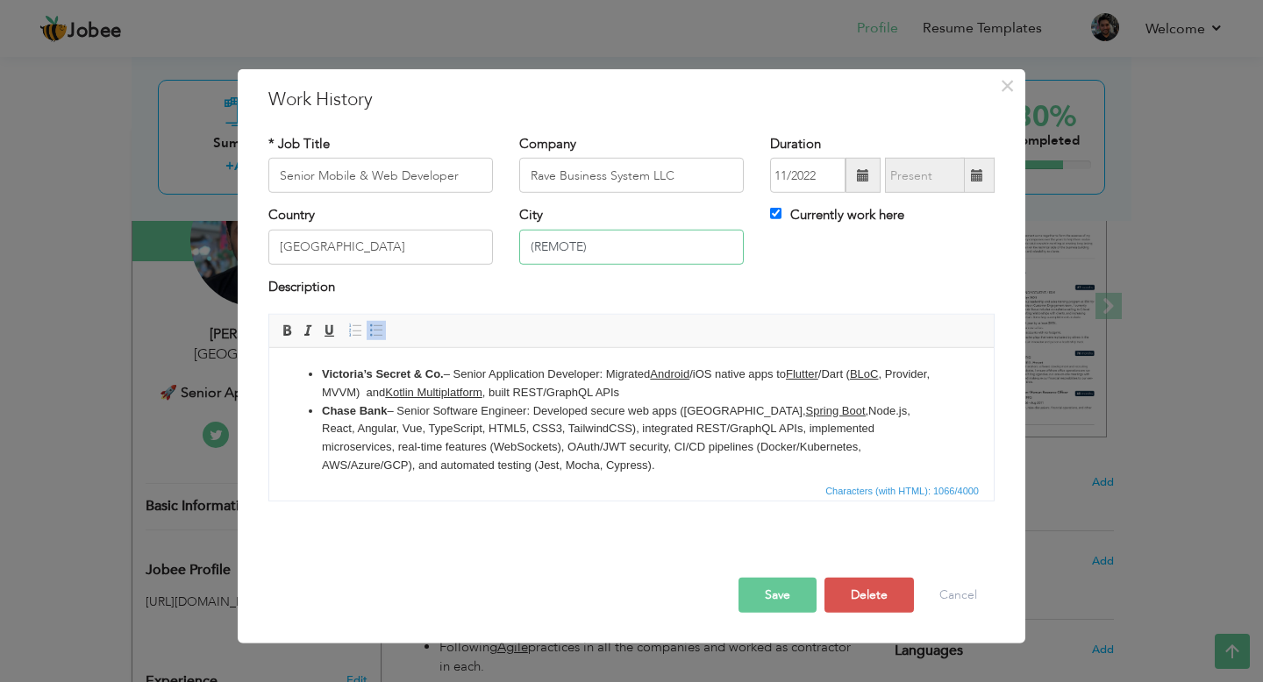
click at [565, 241] on input "(REMOTE)" at bounding box center [631, 247] width 224 height 35
click at [333, 240] on input "USA" at bounding box center [380, 247] width 224 height 35
paste input "(REMOTE)"
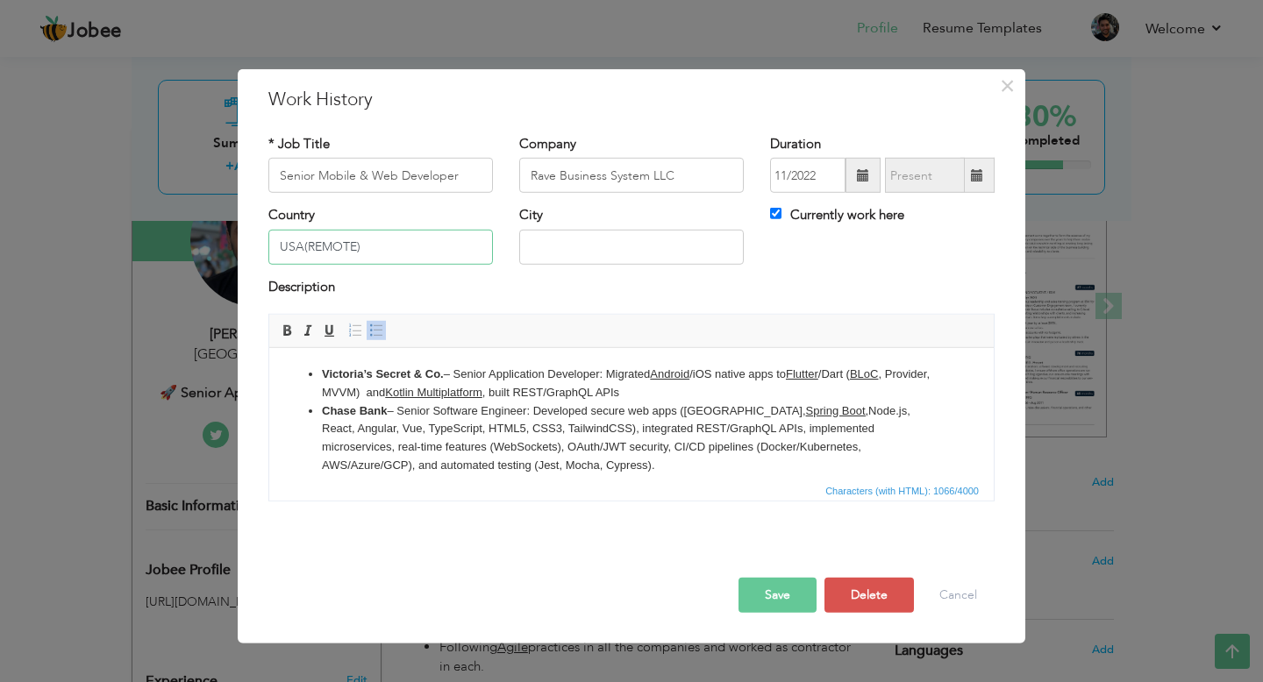
type input "USA(REMOTE)"
click at [781, 604] on button "Save" at bounding box center [777, 595] width 78 height 35
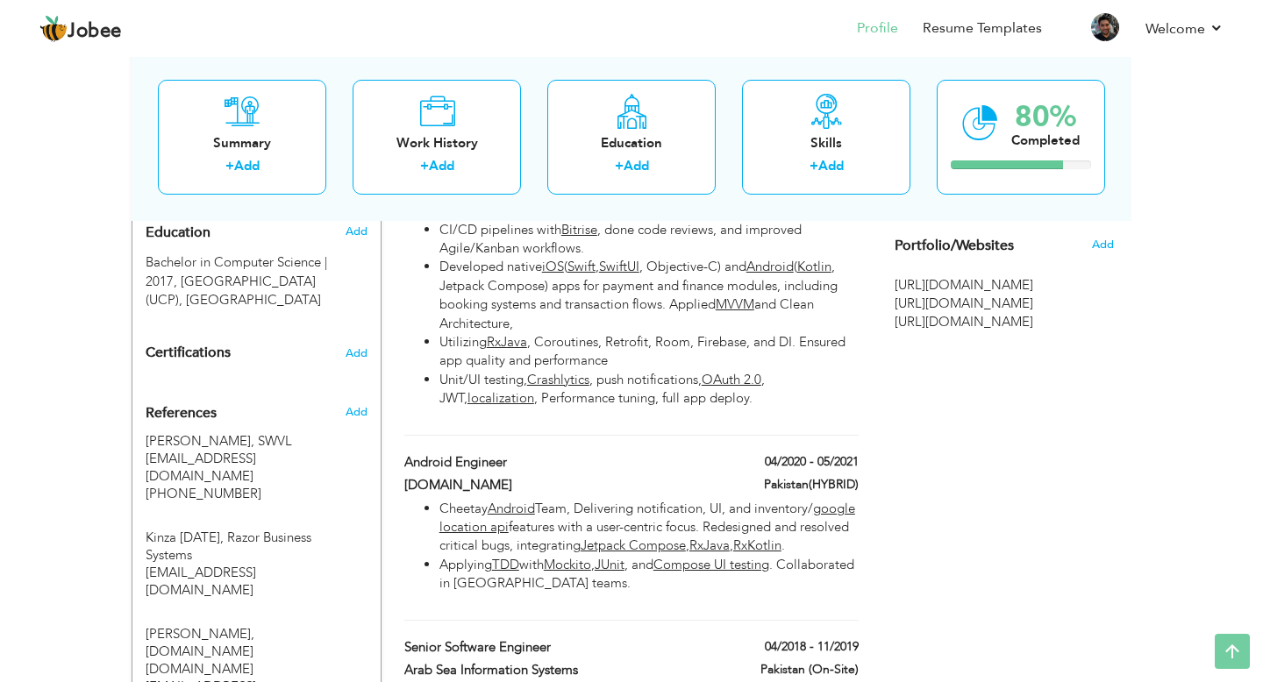
scroll to position [0, 0]
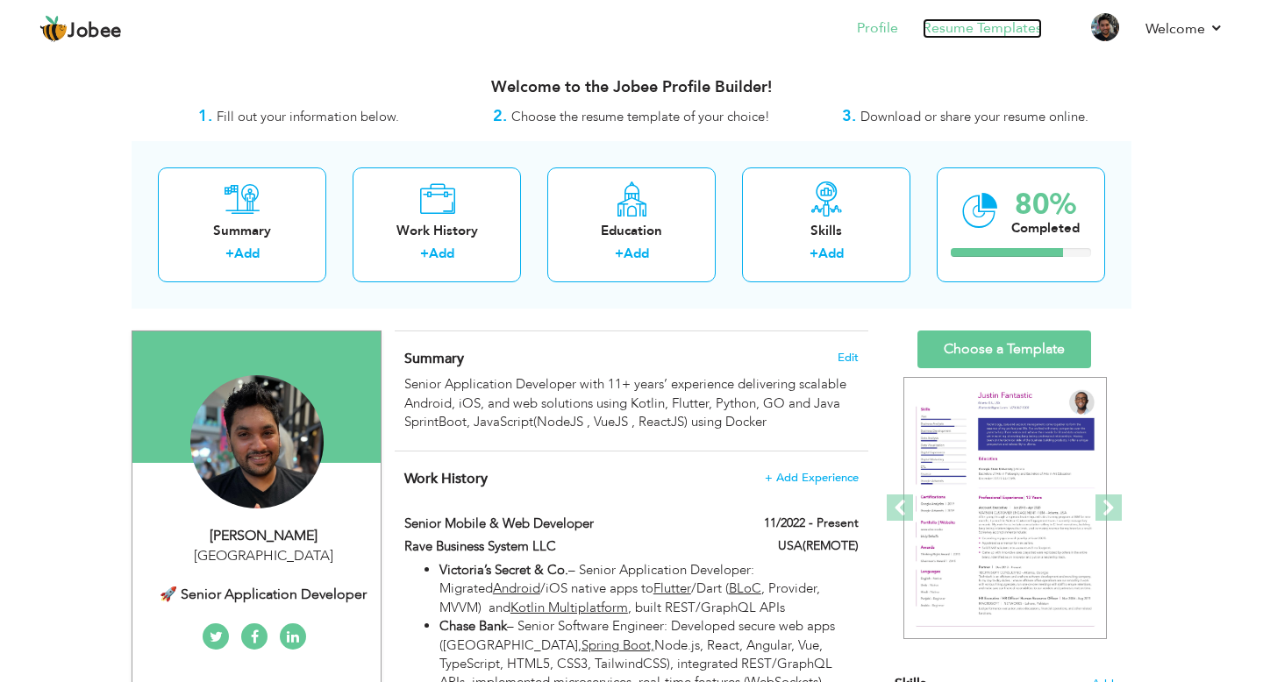
click at [1007, 31] on link "Resume Templates" at bounding box center [981, 28] width 119 height 20
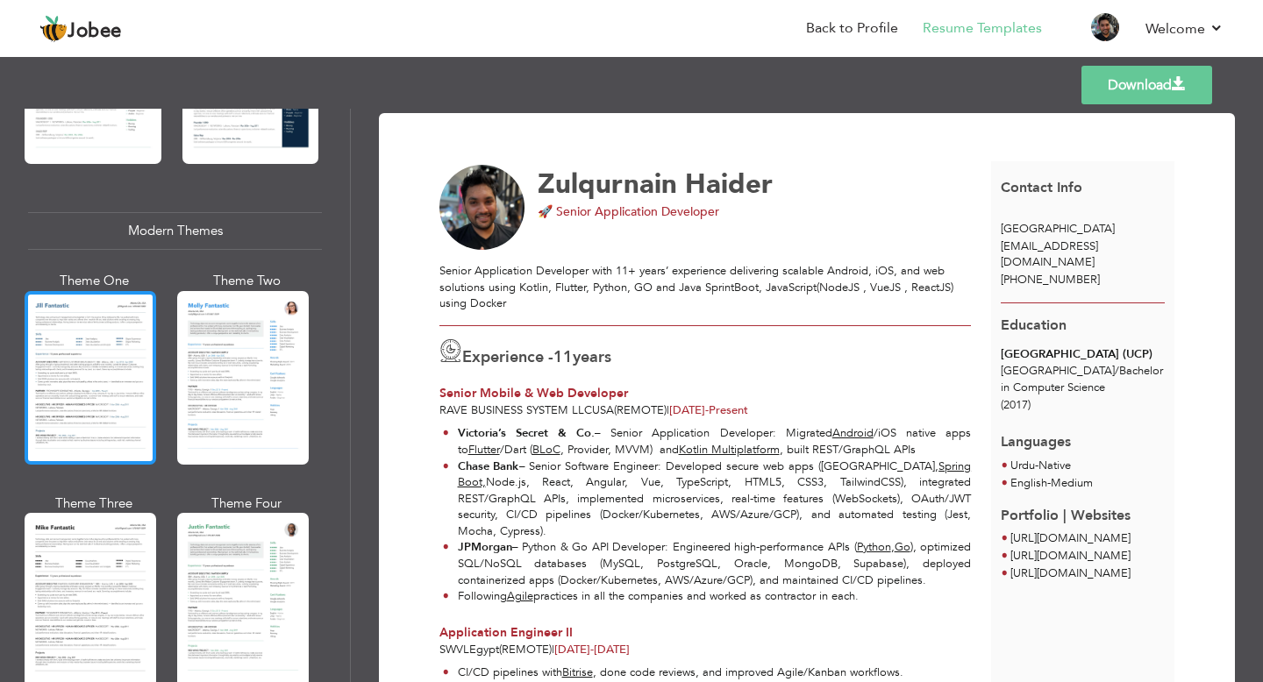
scroll to position [664, 0]
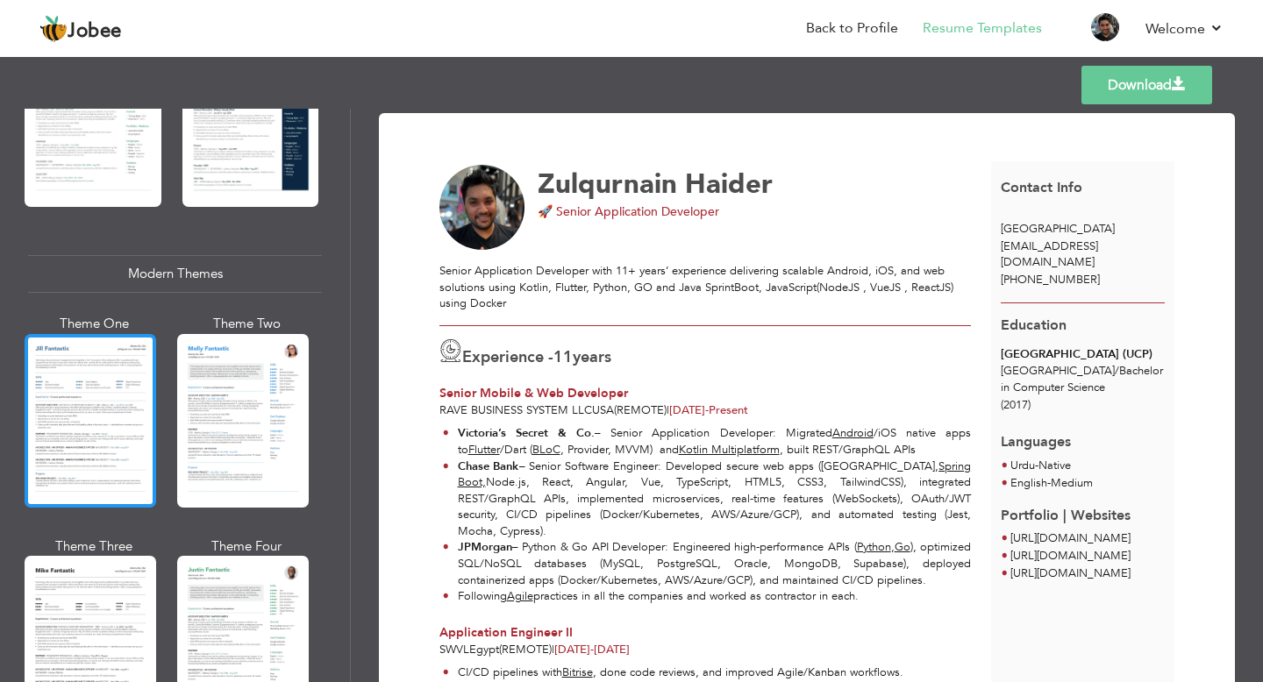
click at [61, 354] on div at bounding box center [91, 421] width 132 height 174
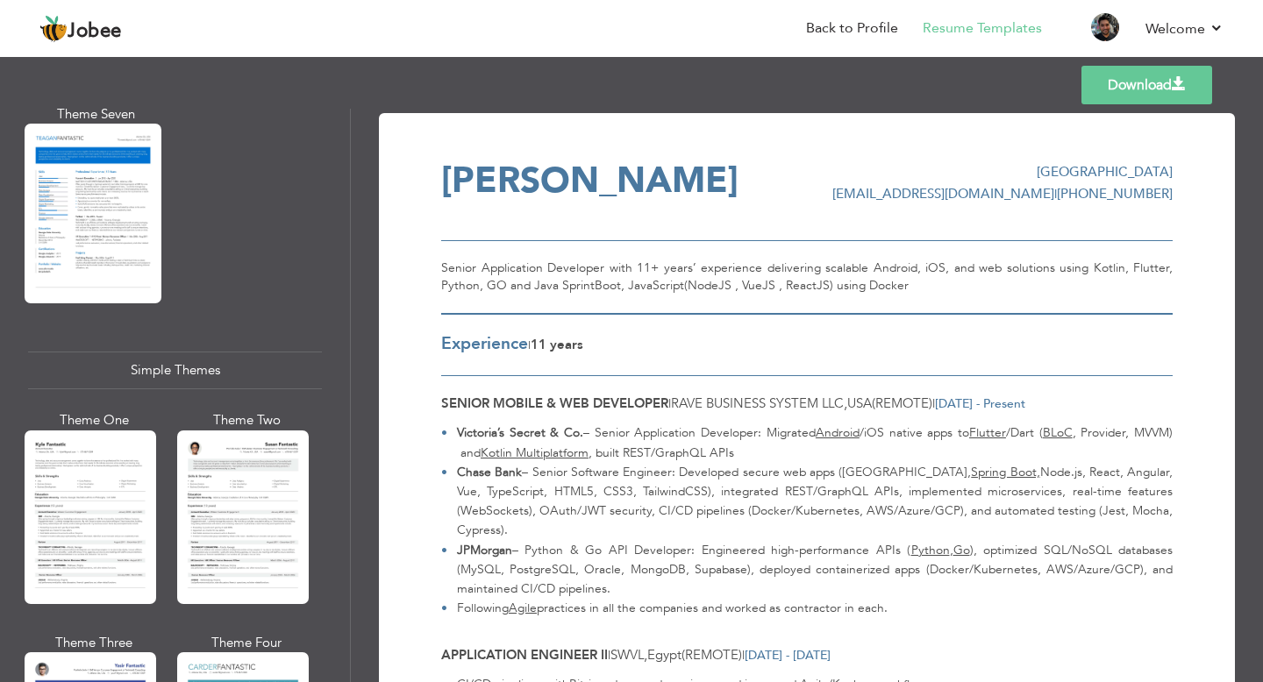
scroll to position [2850, 0]
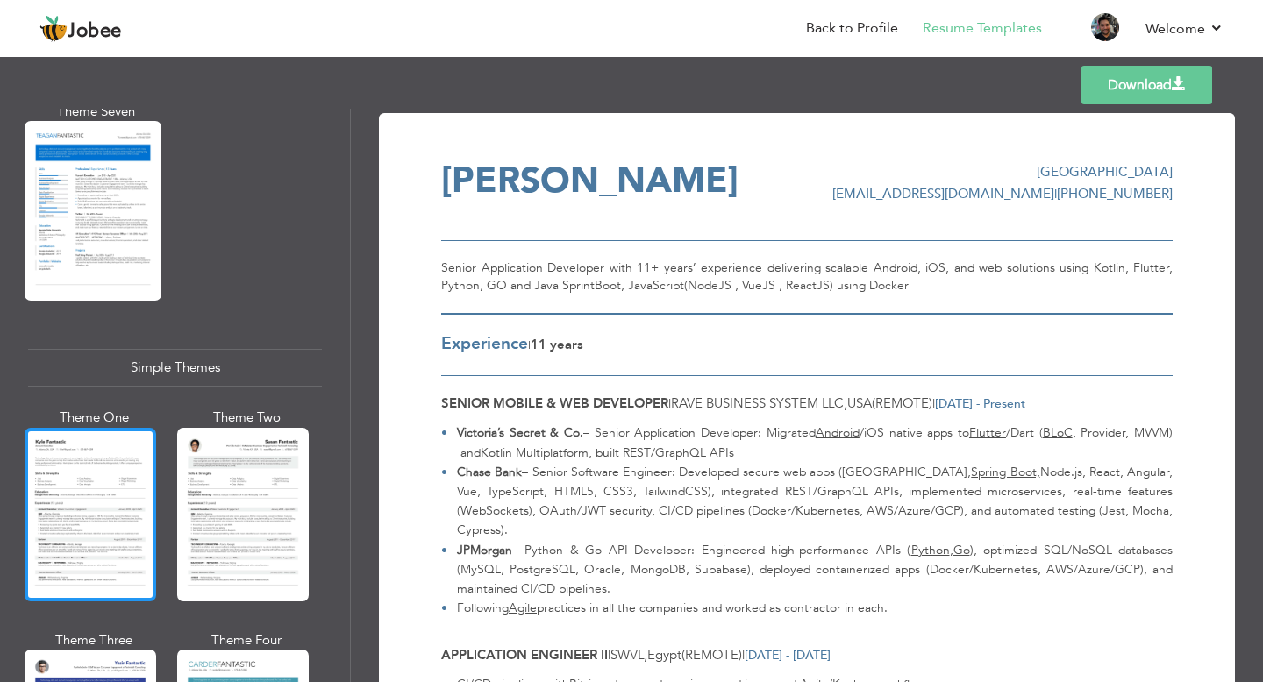
click at [89, 462] on div at bounding box center [91, 515] width 132 height 174
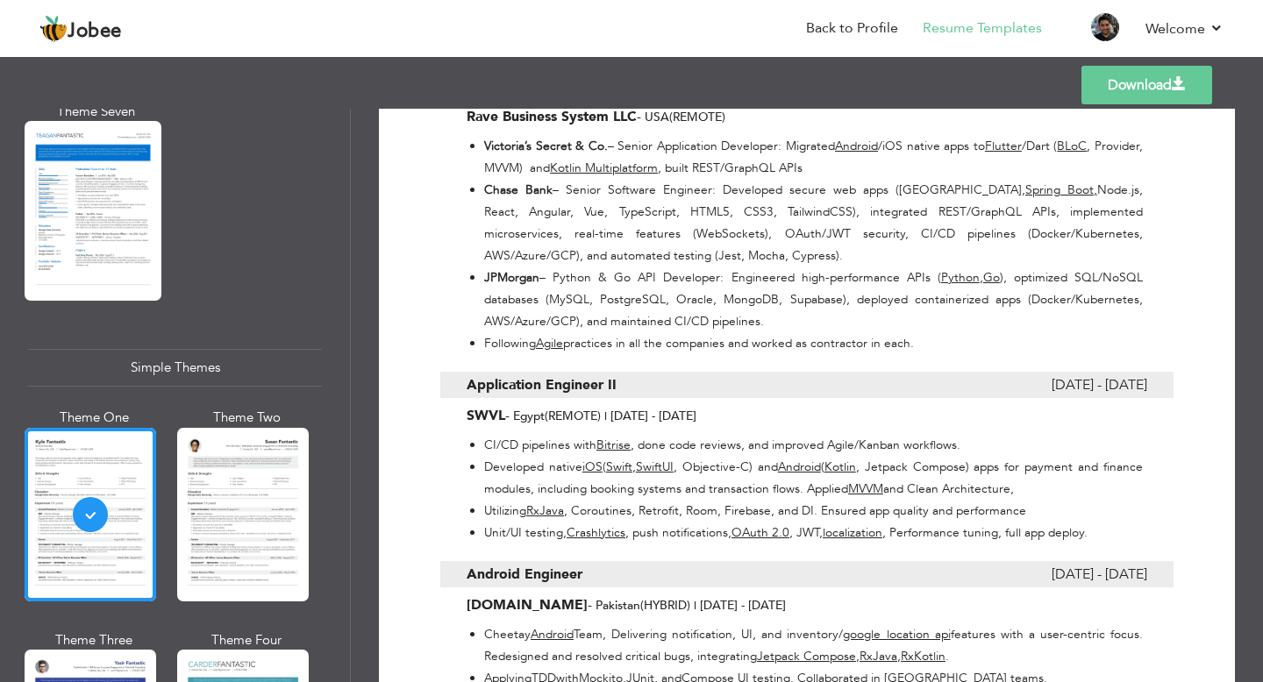
scroll to position [439, 0]
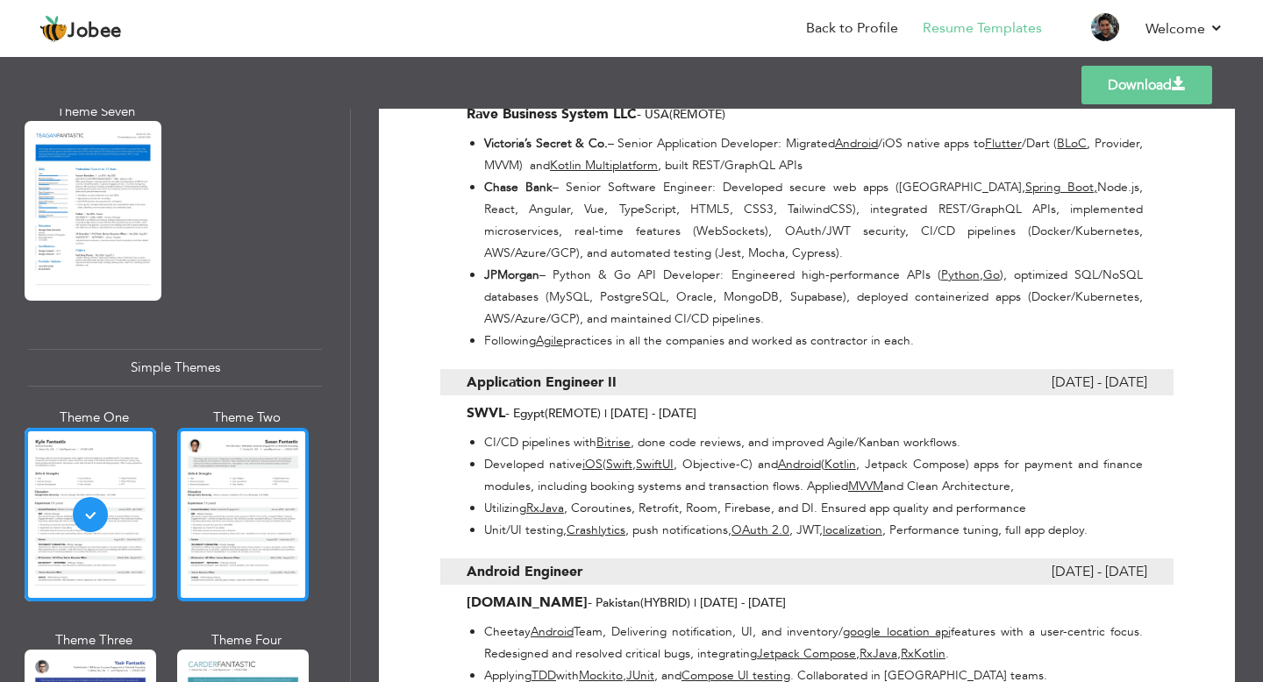
click at [267, 448] on div at bounding box center [243, 515] width 132 height 174
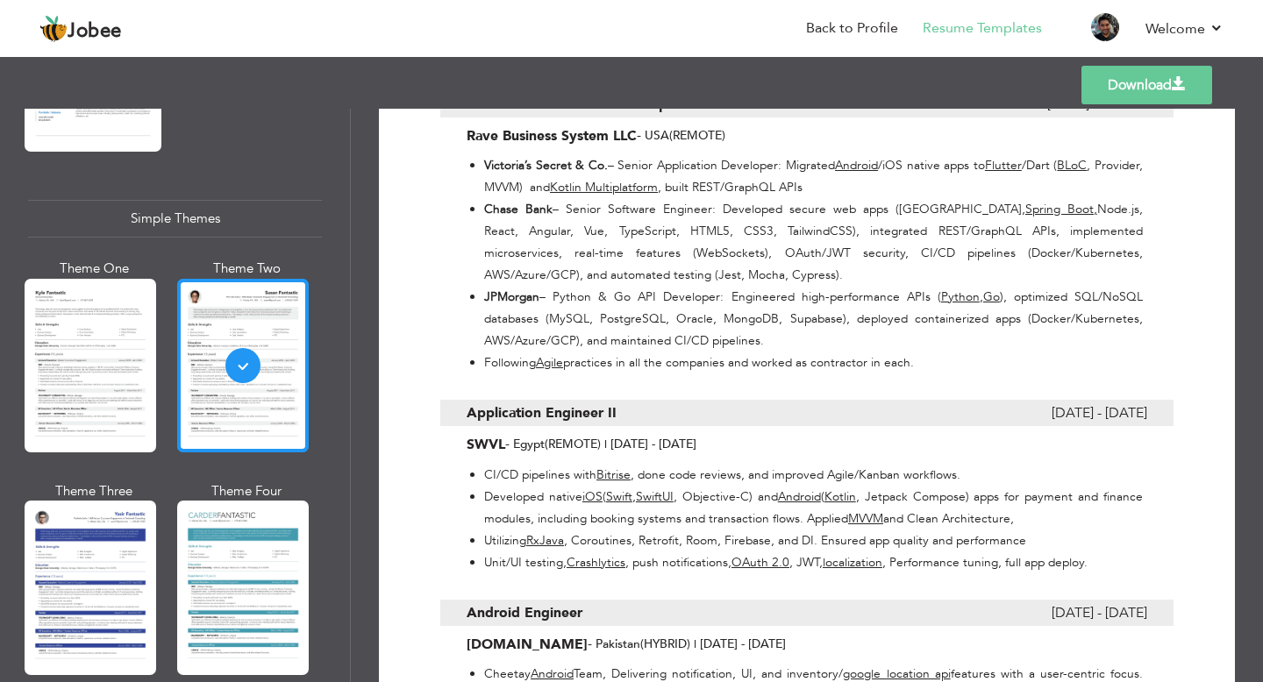
scroll to position [3001, 0]
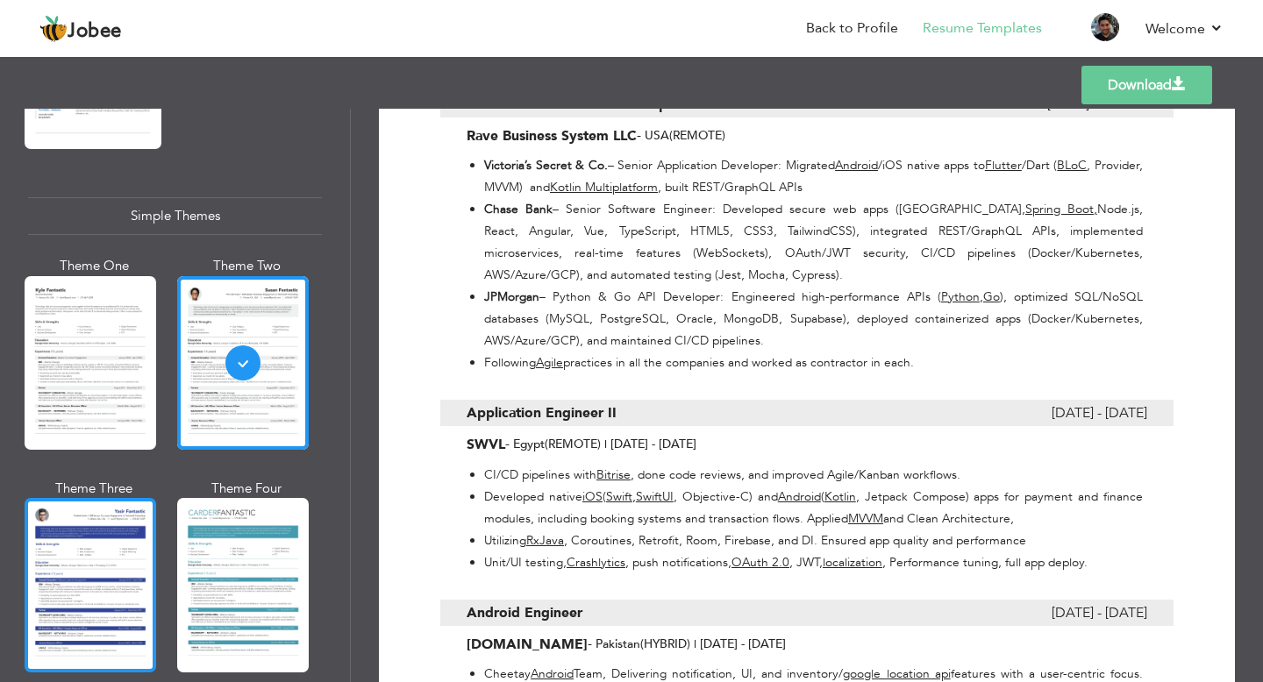
click at [119, 532] on div at bounding box center [91, 585] width 132 height 174
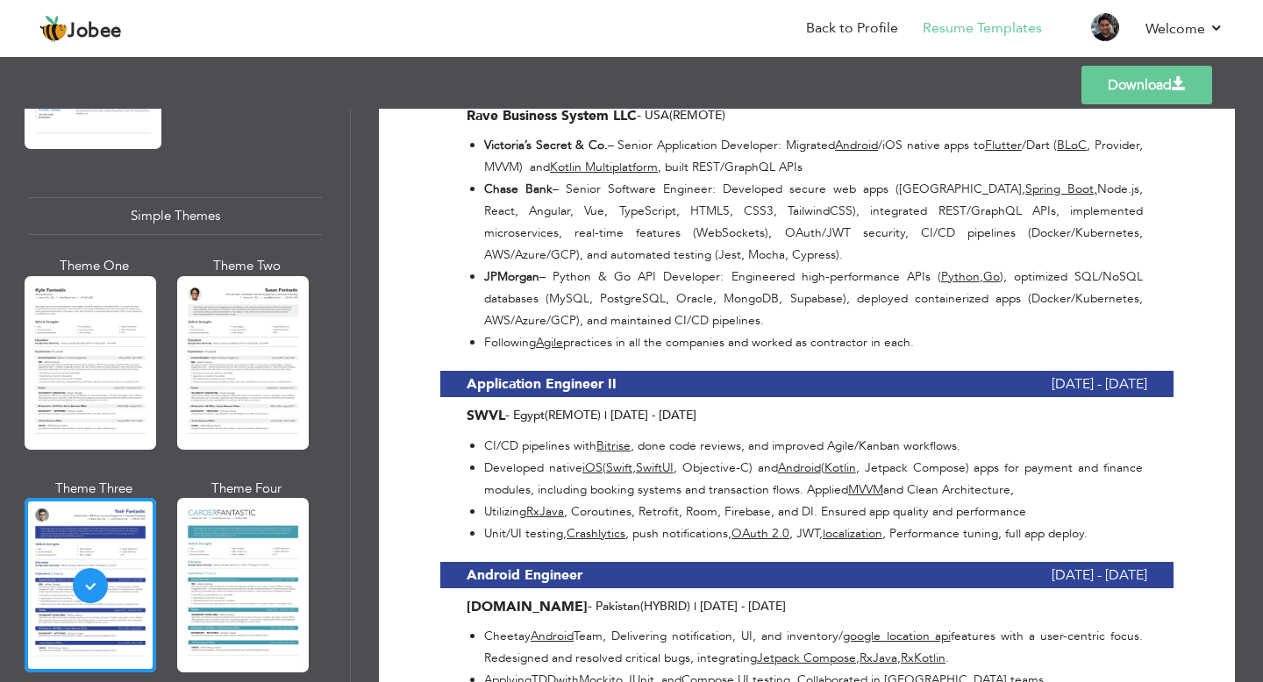
scroll to position [444, 0]
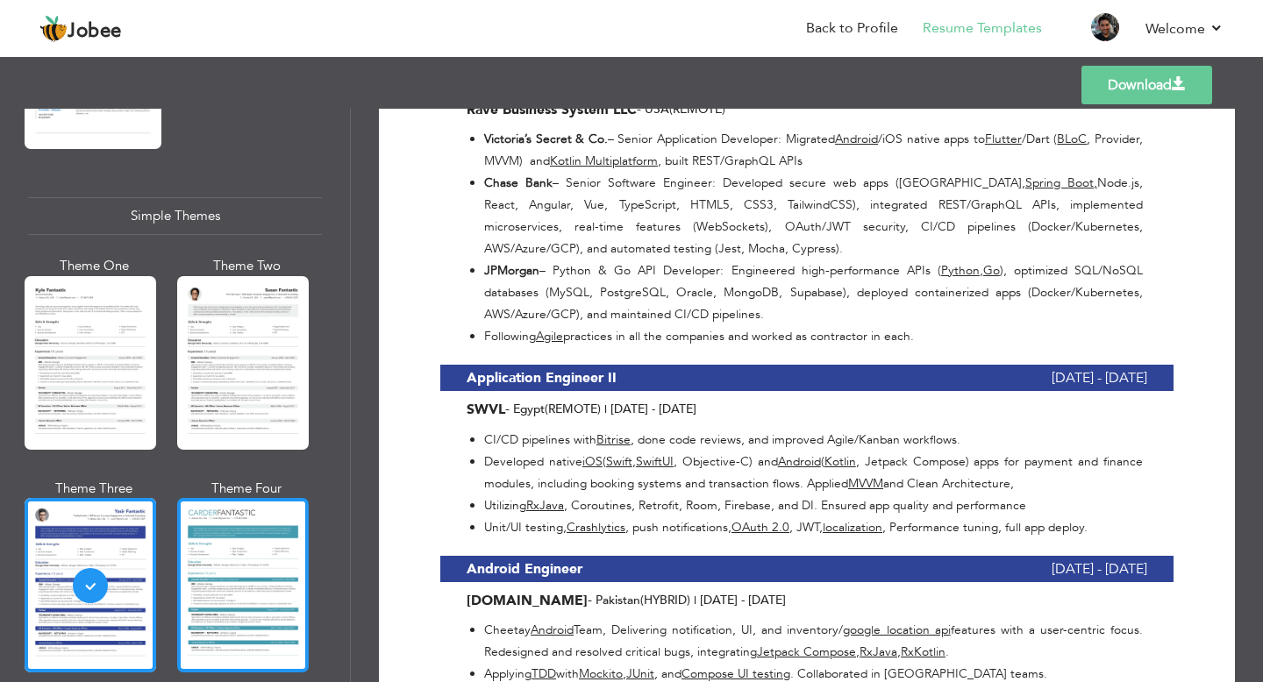
click at [251, 523] on div at bounding box center [243, 585] width 132 height 174
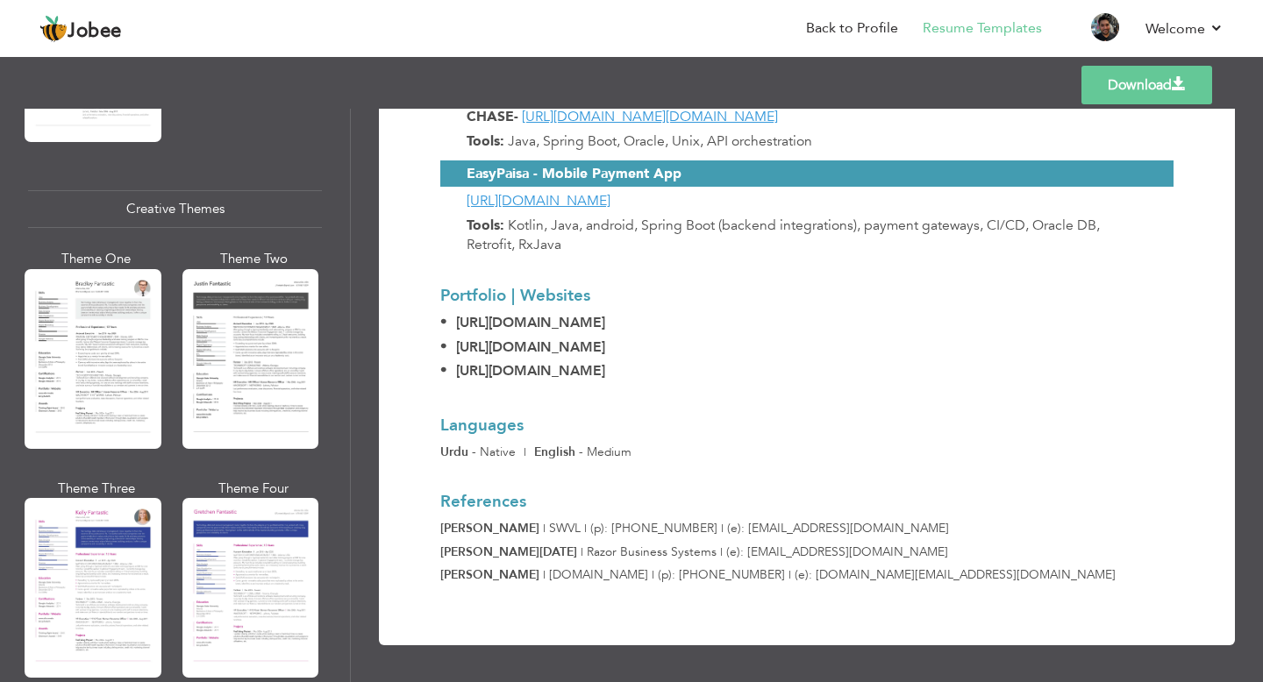
scroll to position [2011, 0]
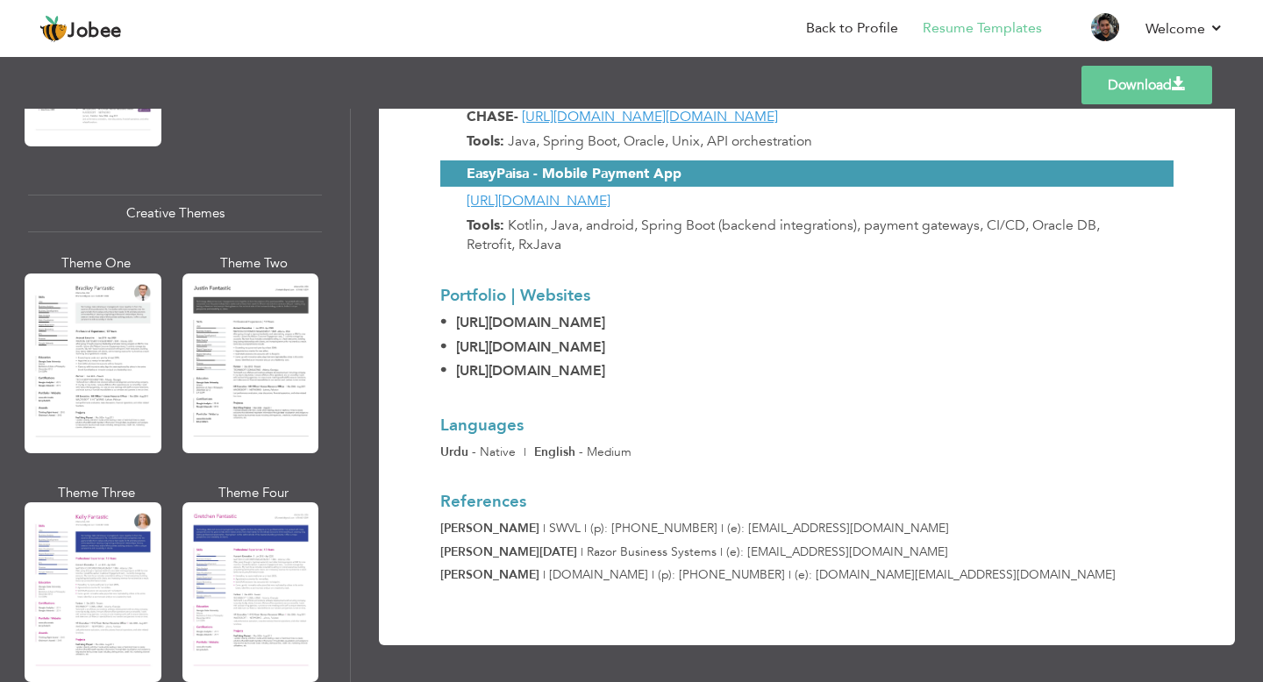
click at [271, 342] on div at bounding box center [250, 364] width 137 height 180
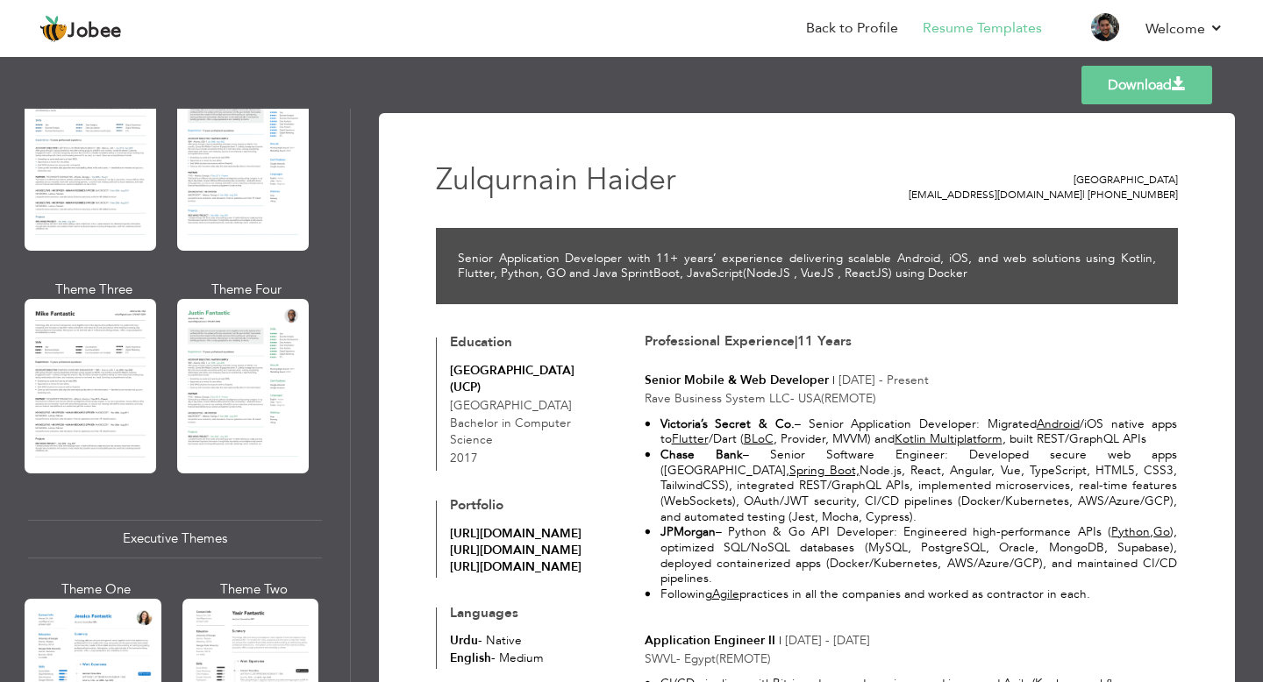
scroll to position [915, 0]
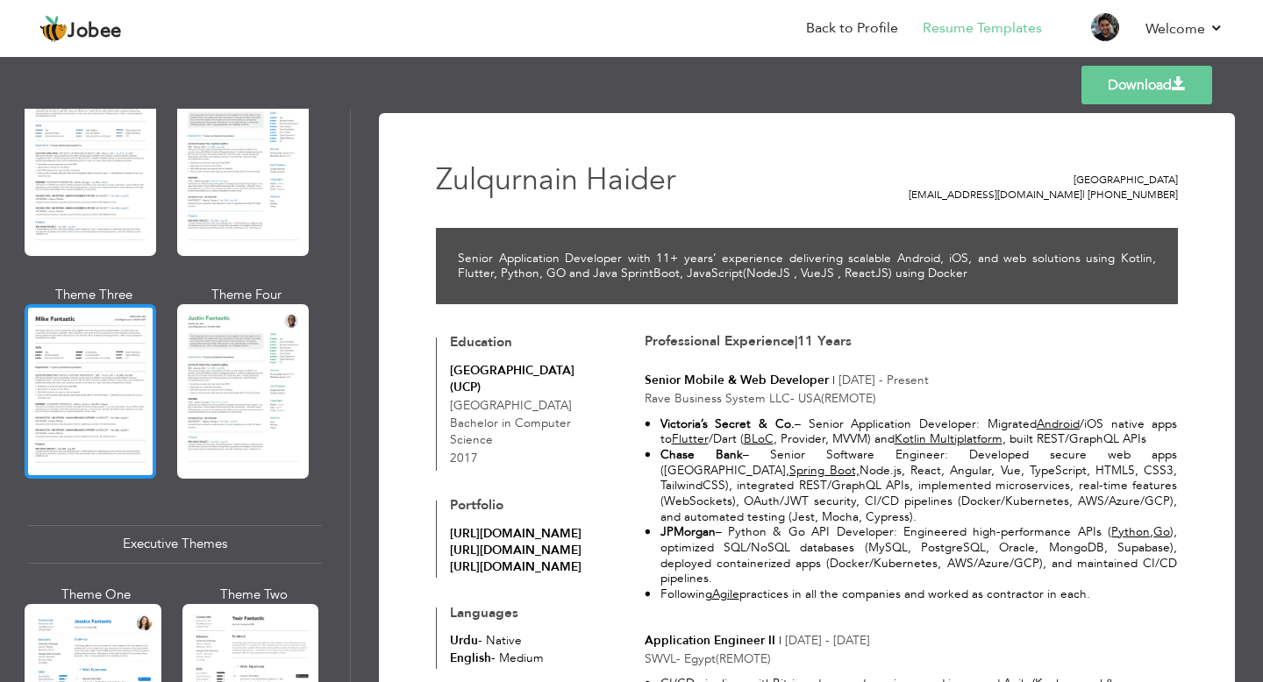
click at [72, 385] on div at bounding box center [91, 391] width 132 height 174
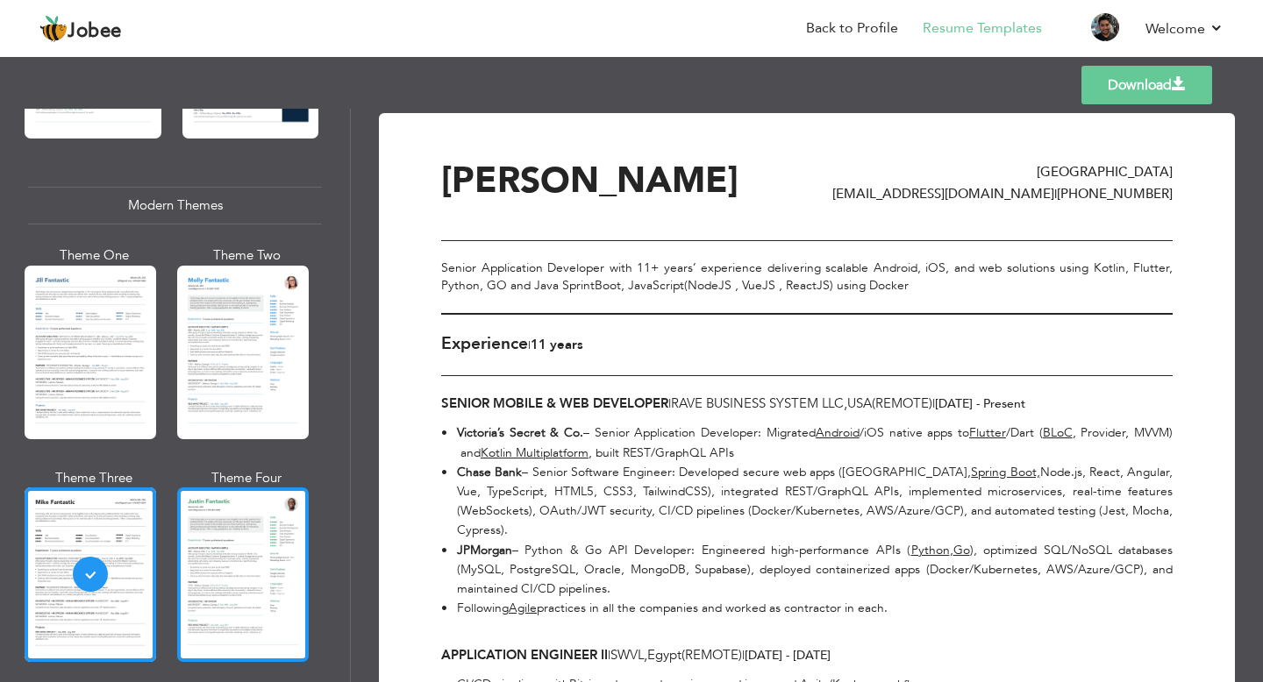
scroll to position [723, 0]
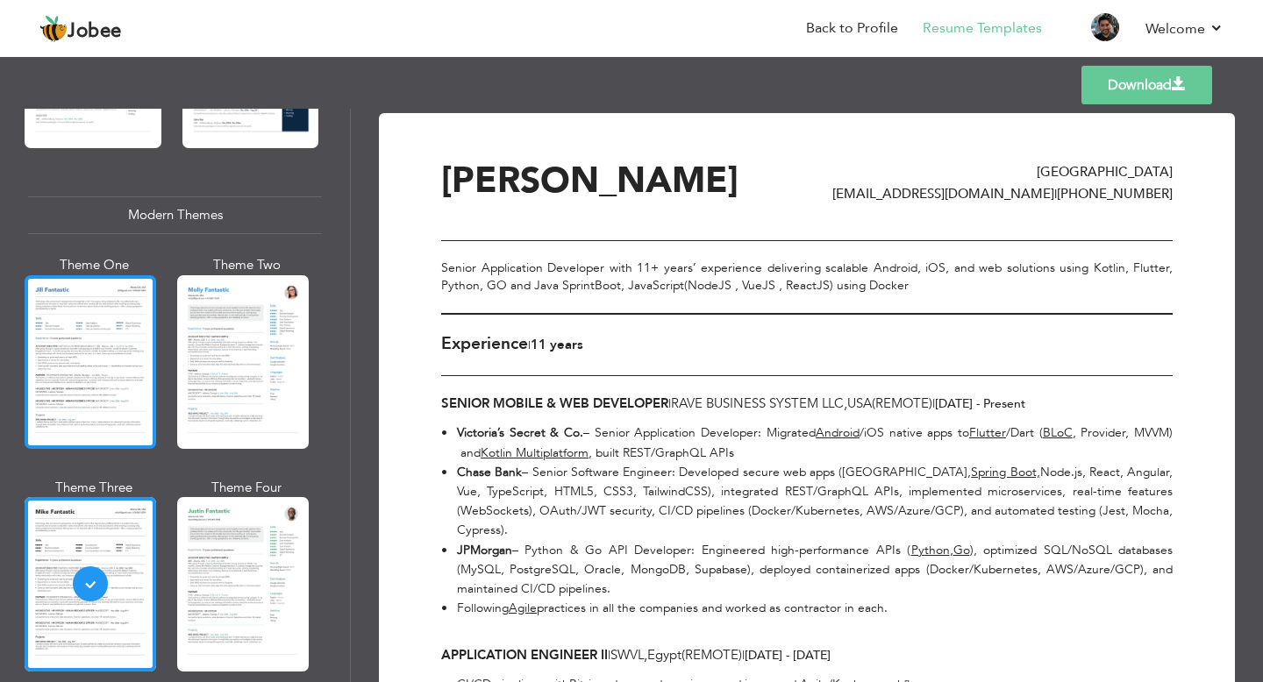
click at [87, 375] on div at bounding box center [91, 362] width 132 height 174
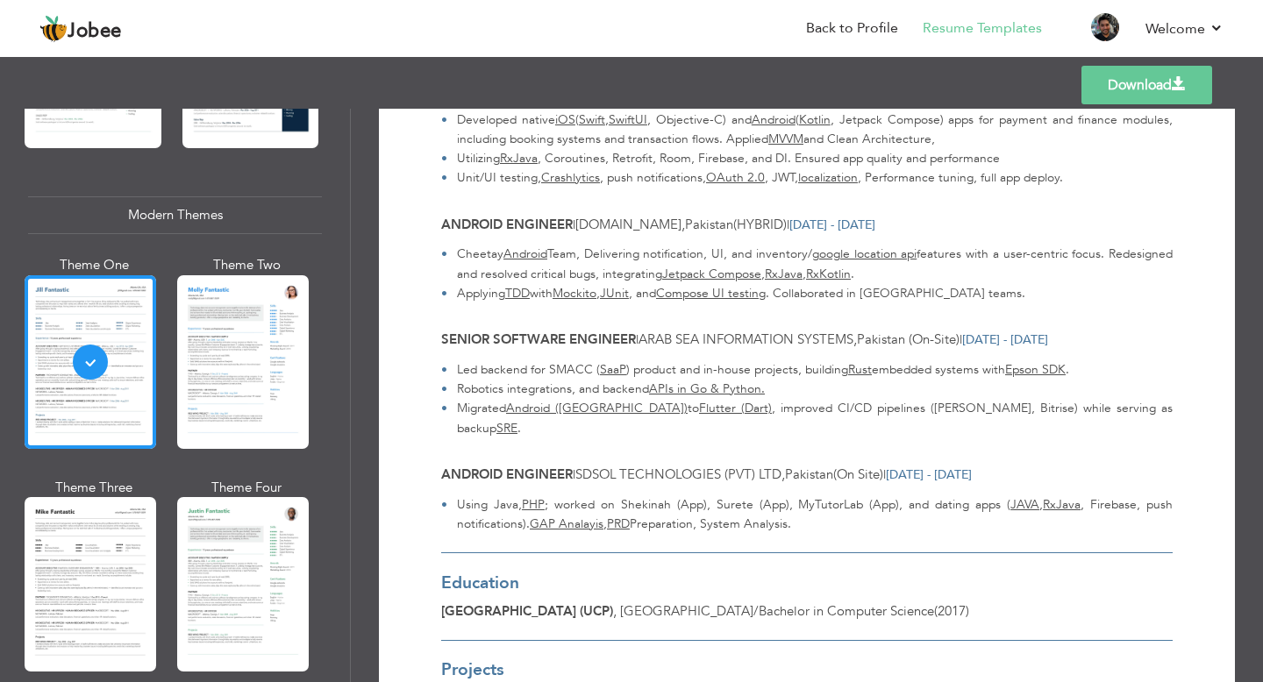
scroll to position [0, 0]
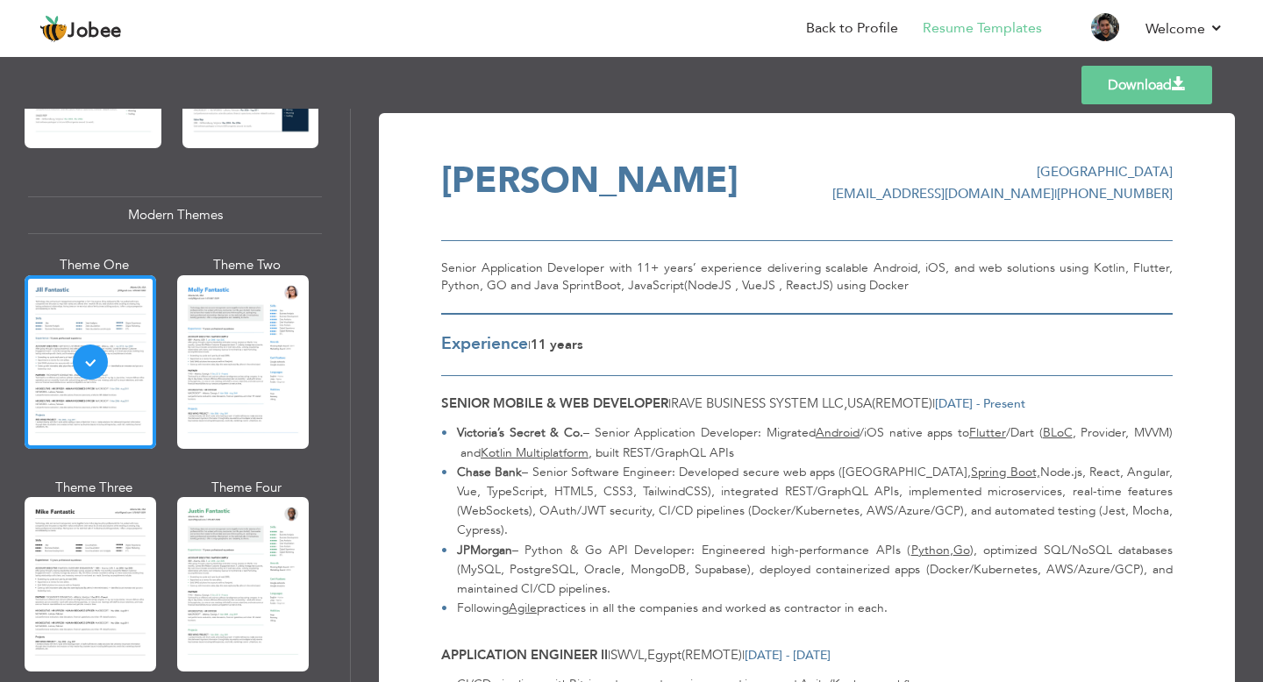
click at [1128, 86] on link "Download" at bounding box center [1146, 85] width 131 height 39
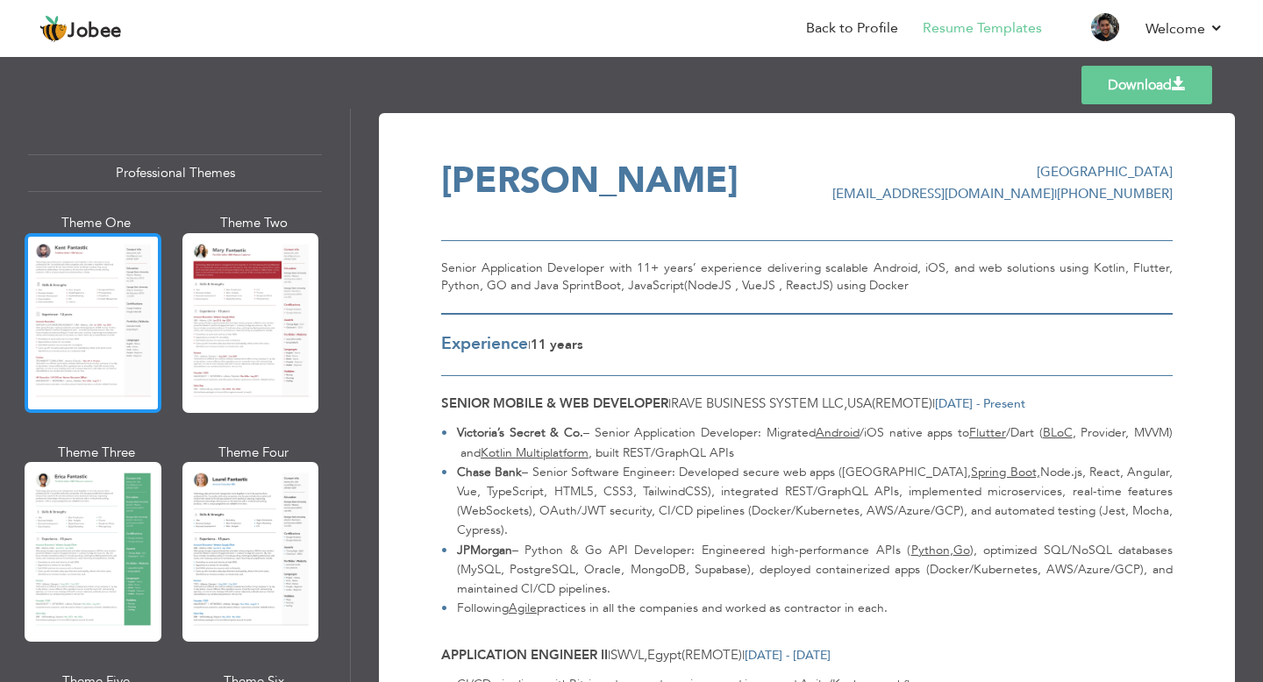
click at [97, 330] on div at bounding box center [93, 323] width 137 height 180
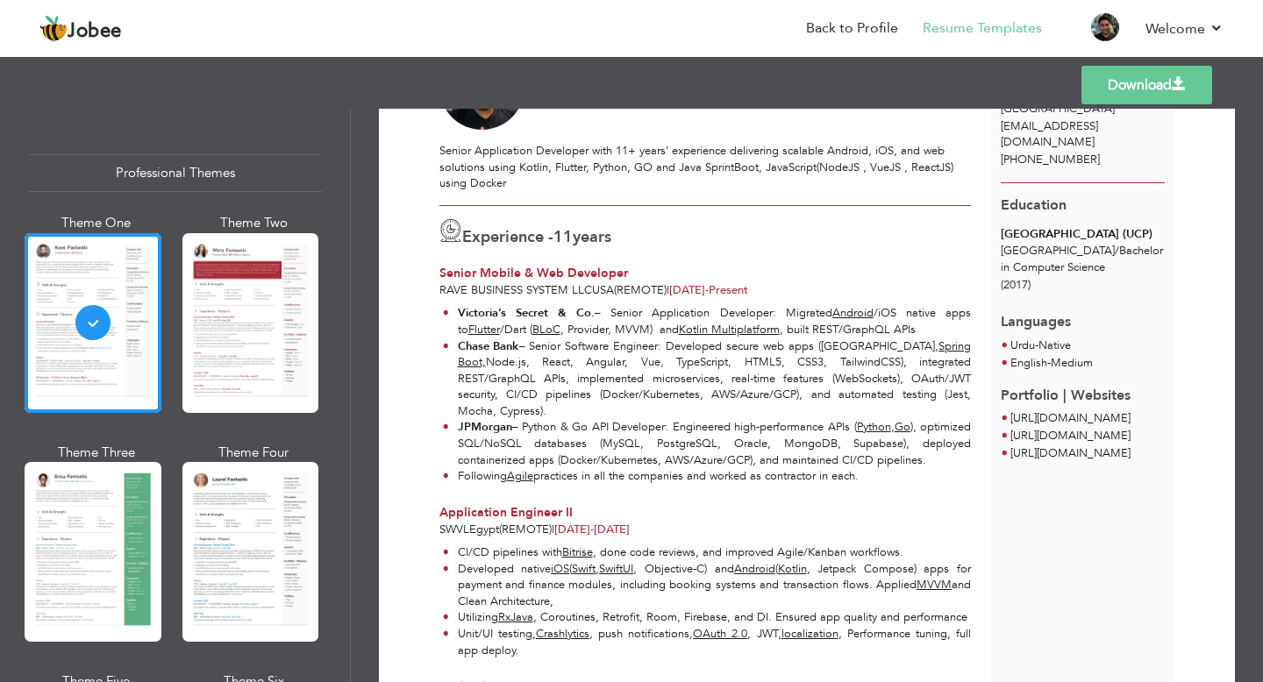
scroll to position [124, 0]
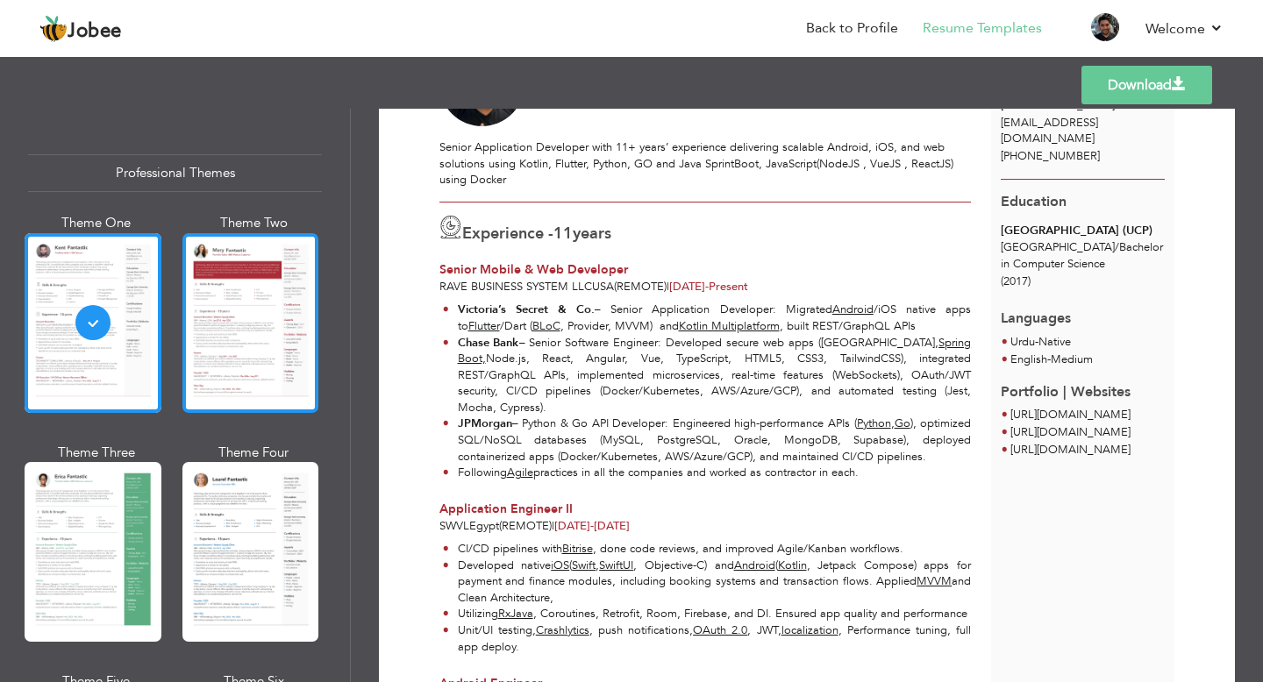
click at [269, 342] on div at bounding box center [250, 323] width 137 height 180
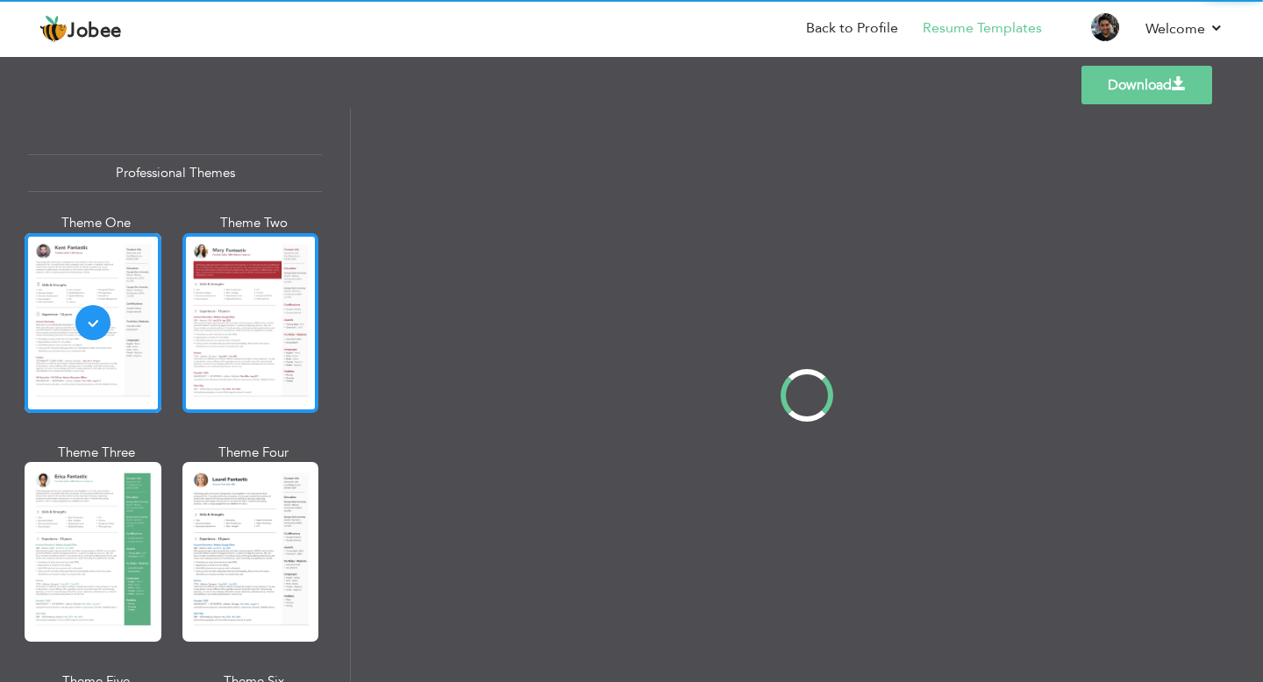
scroll to position [0, 0]
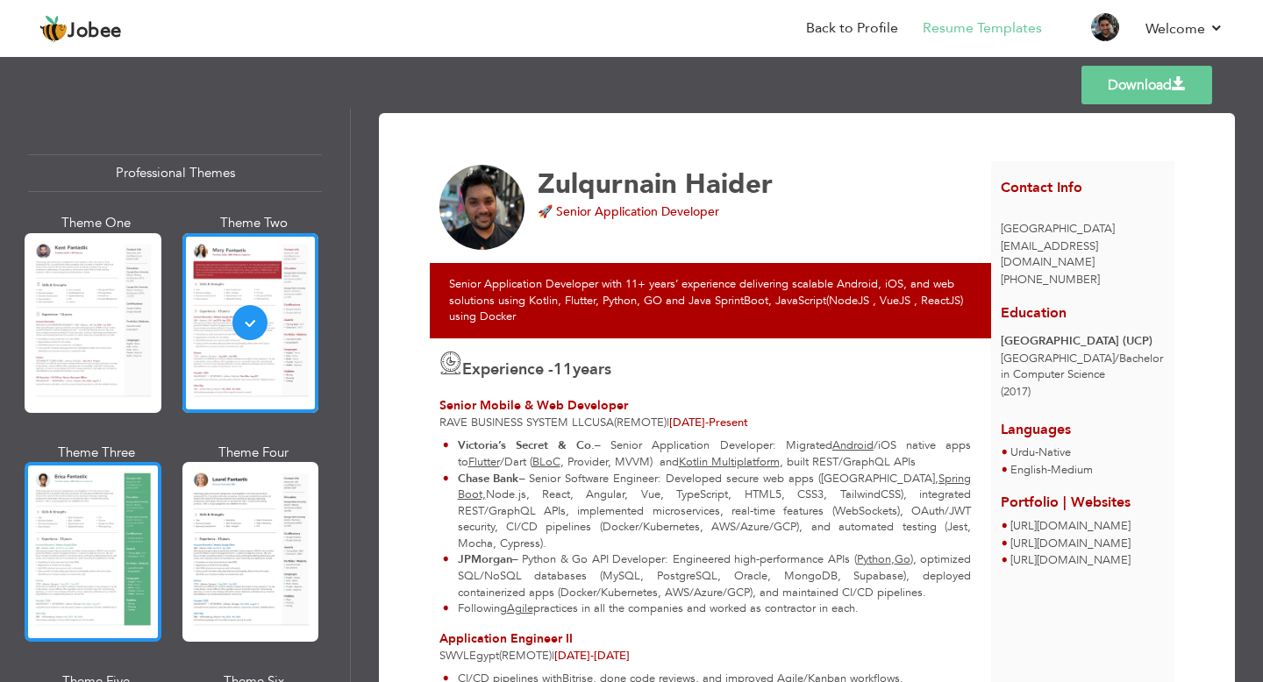
click at [128, 503] on div at bounding box center [93, 552] width 137 height 180
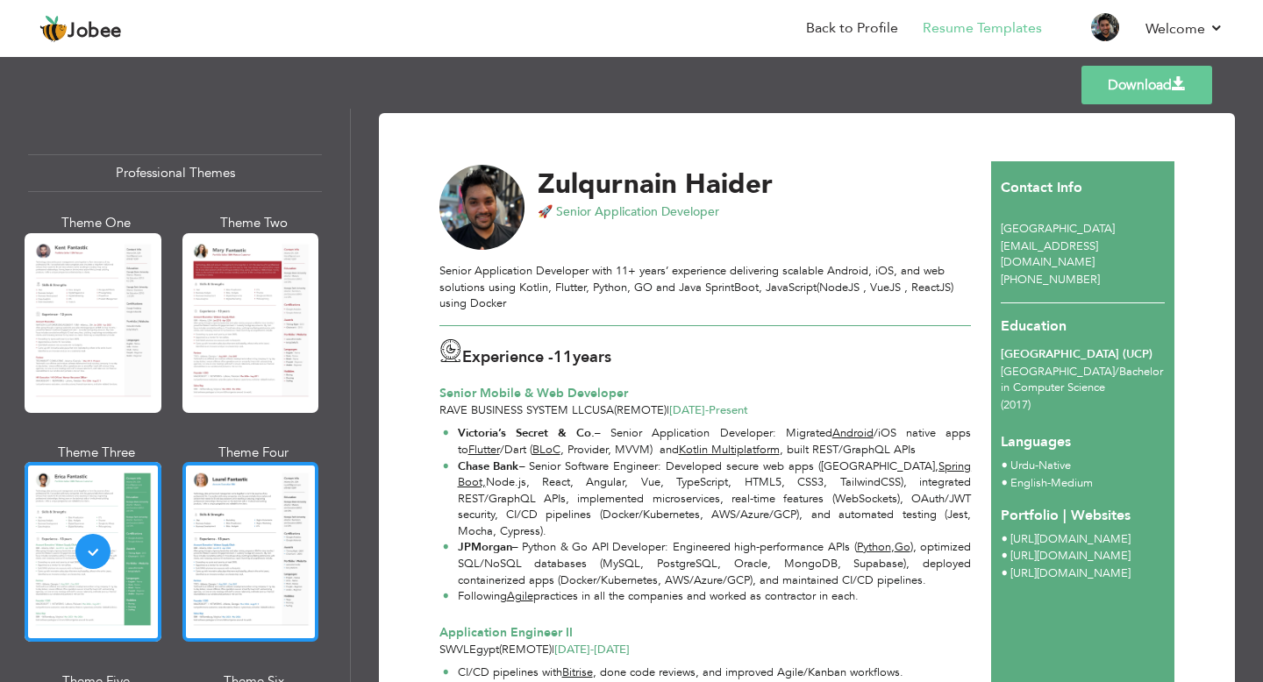
click at [270, 523] on div at bounding box center [250, 552] width 137 height 180
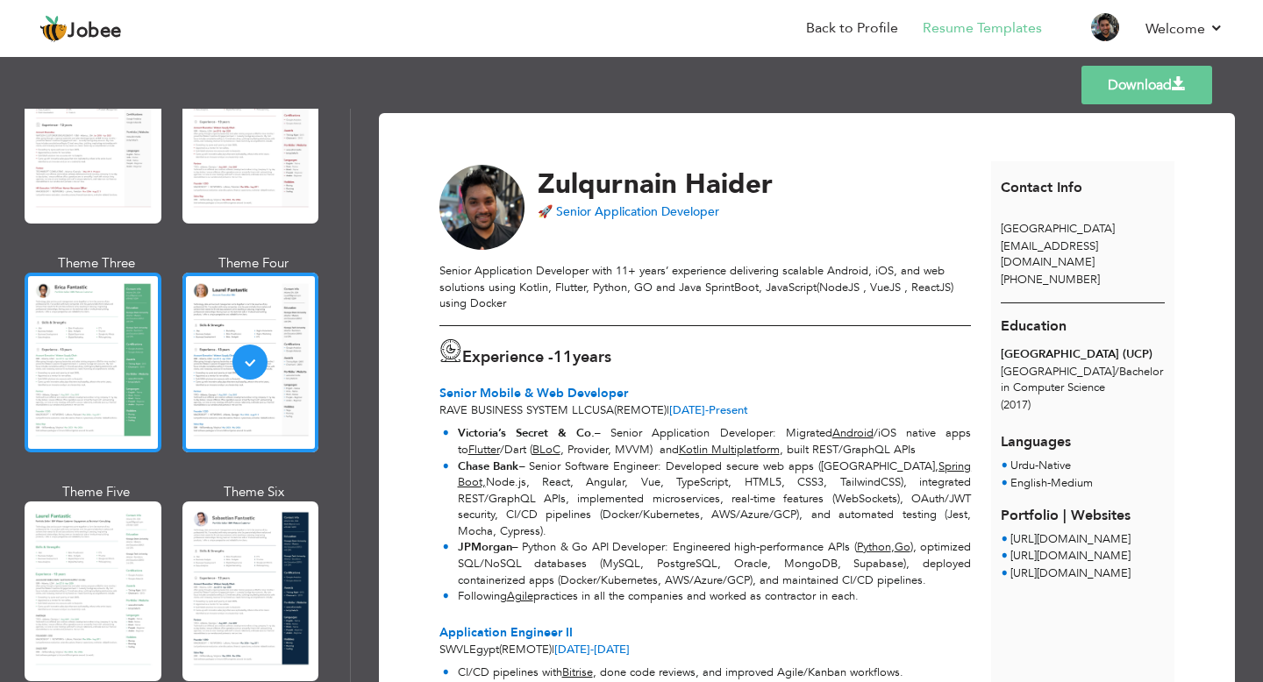
scroll to position [242, 0]
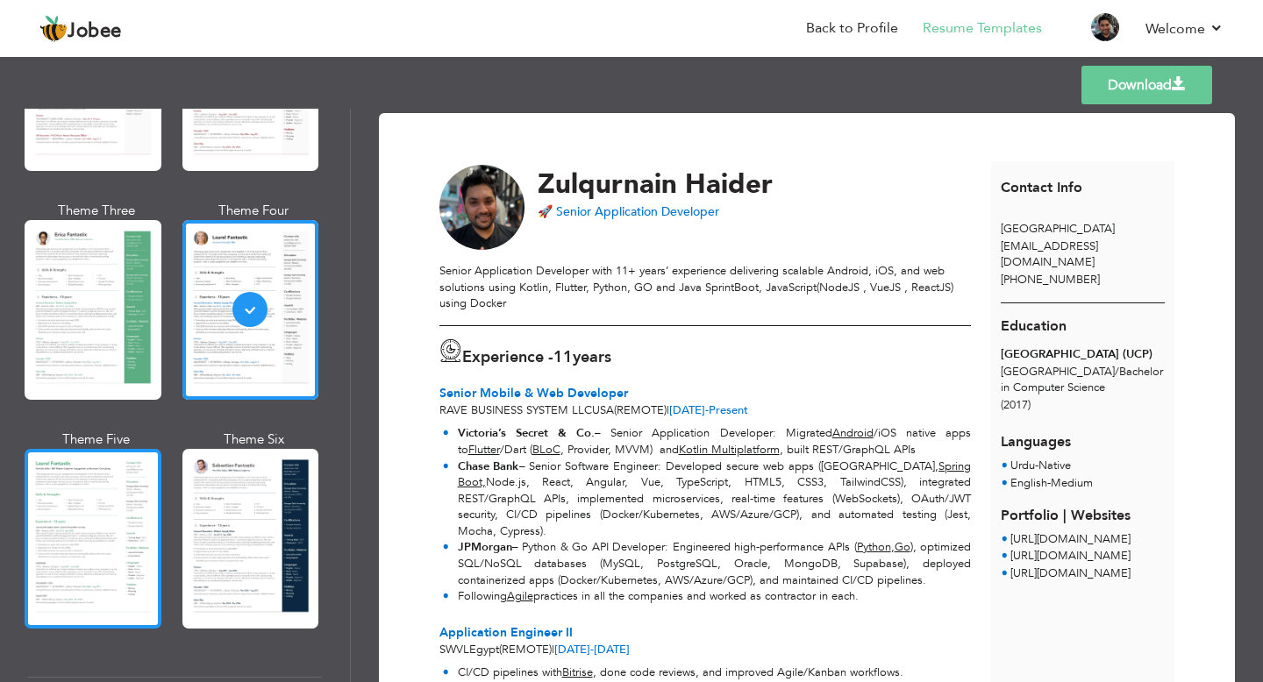
click at [97, 538] on div at bounding box center [93, 539] width 137 height 180
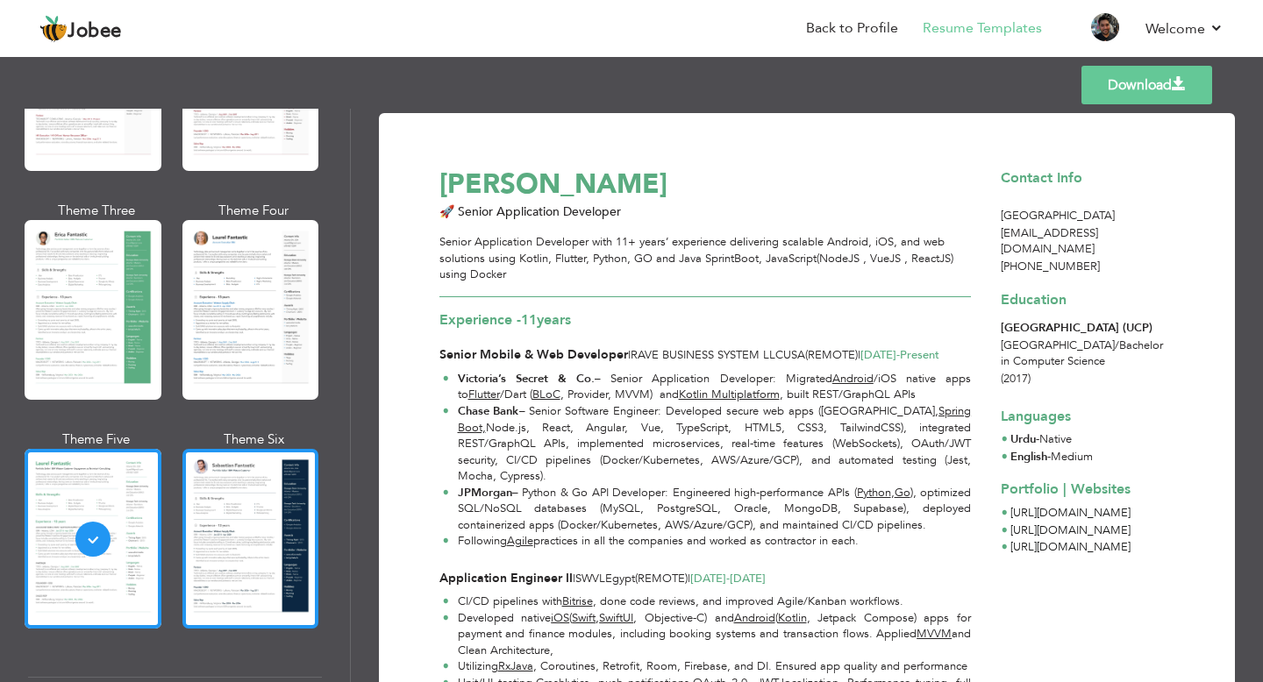
click at [255, 552] on div at bounding box center [250, 539] width 137 height 180
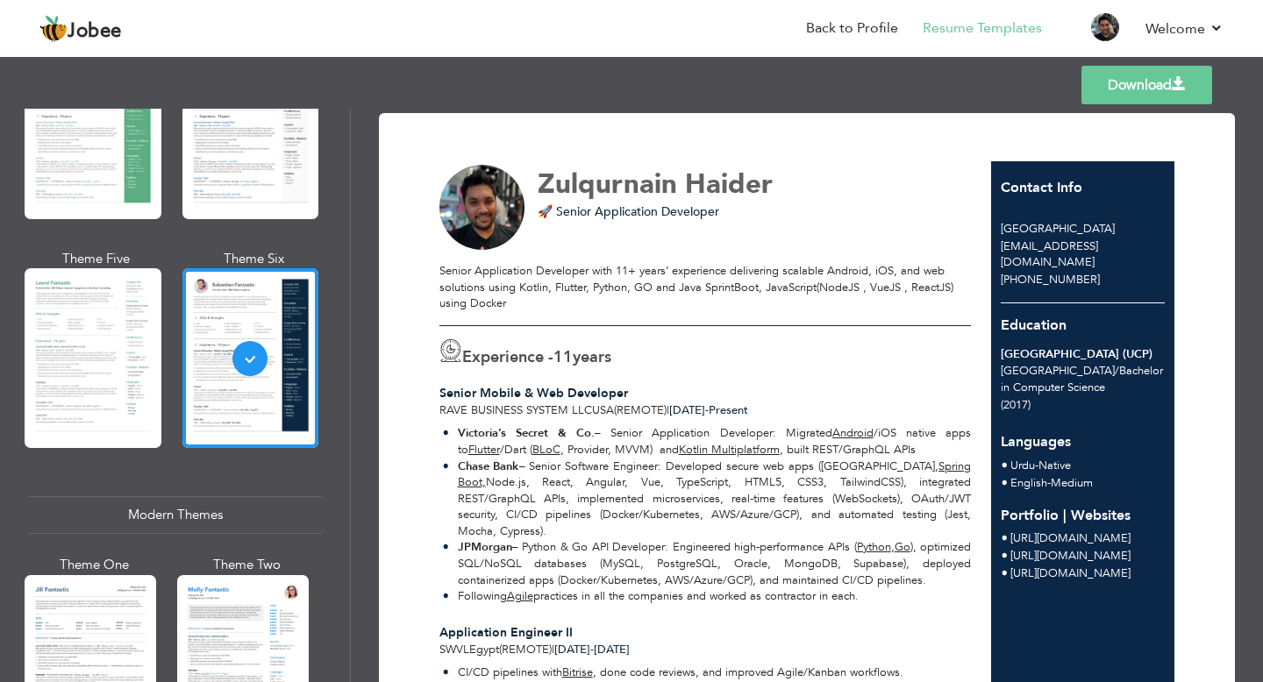
scroll to position [444, 0]
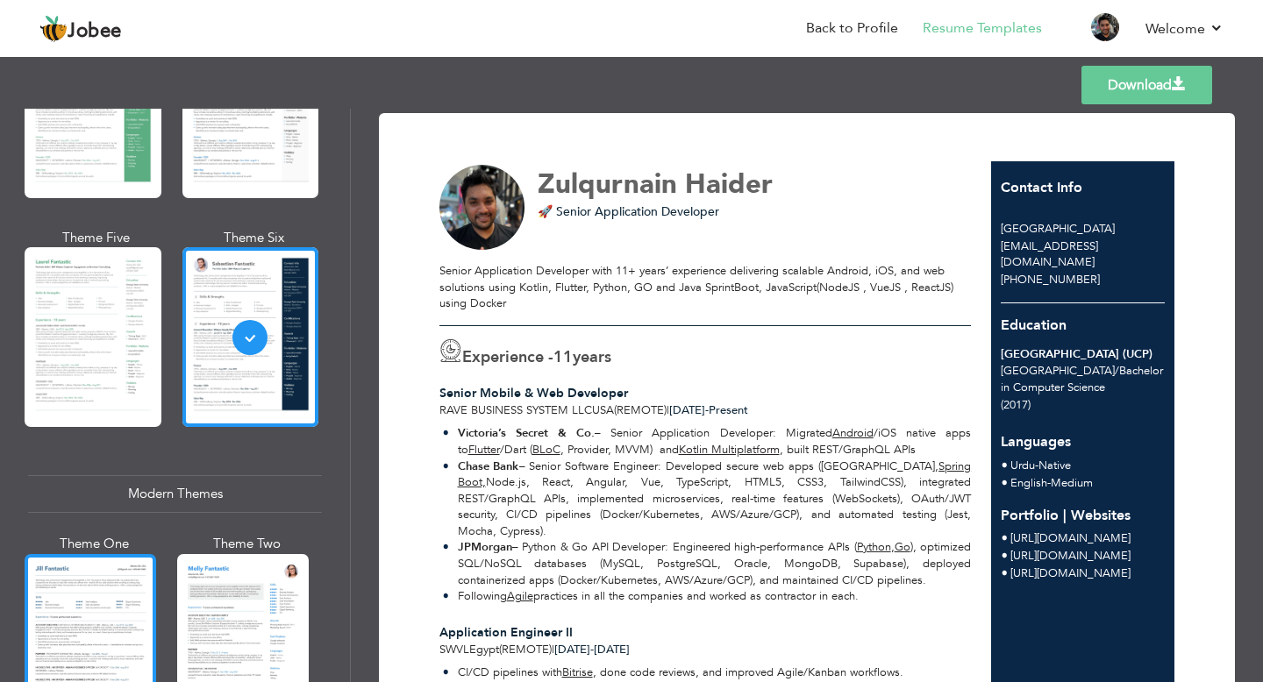
click at [121, 575] on div at bounding box center [91, 641] width 132 height 174
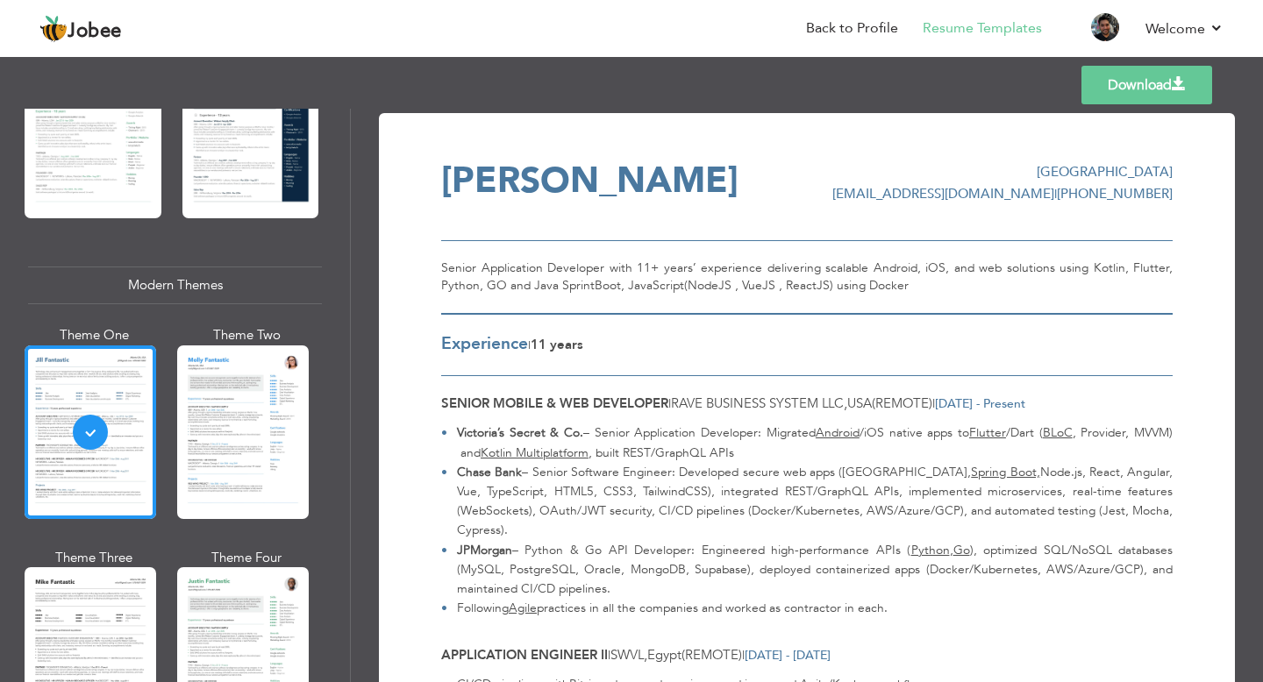
scroll to position [677, 0]
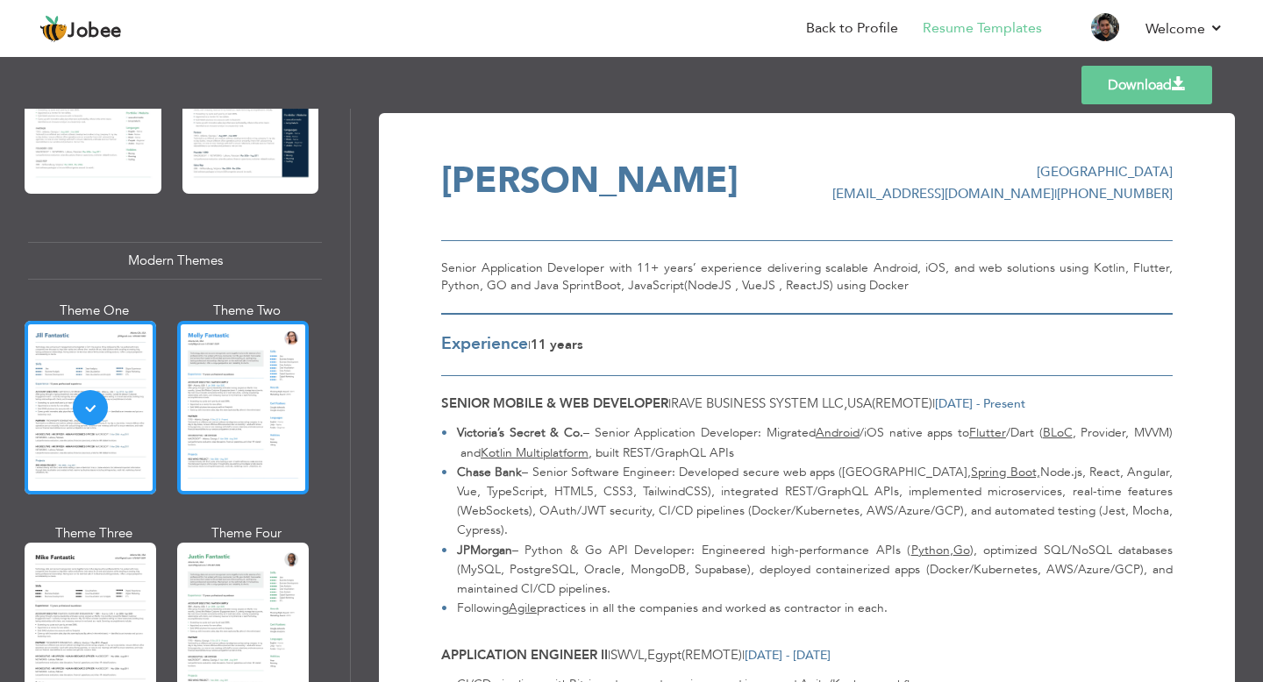
click at [255, 422] on div at bounding box center [243, 408] width 132 height 174
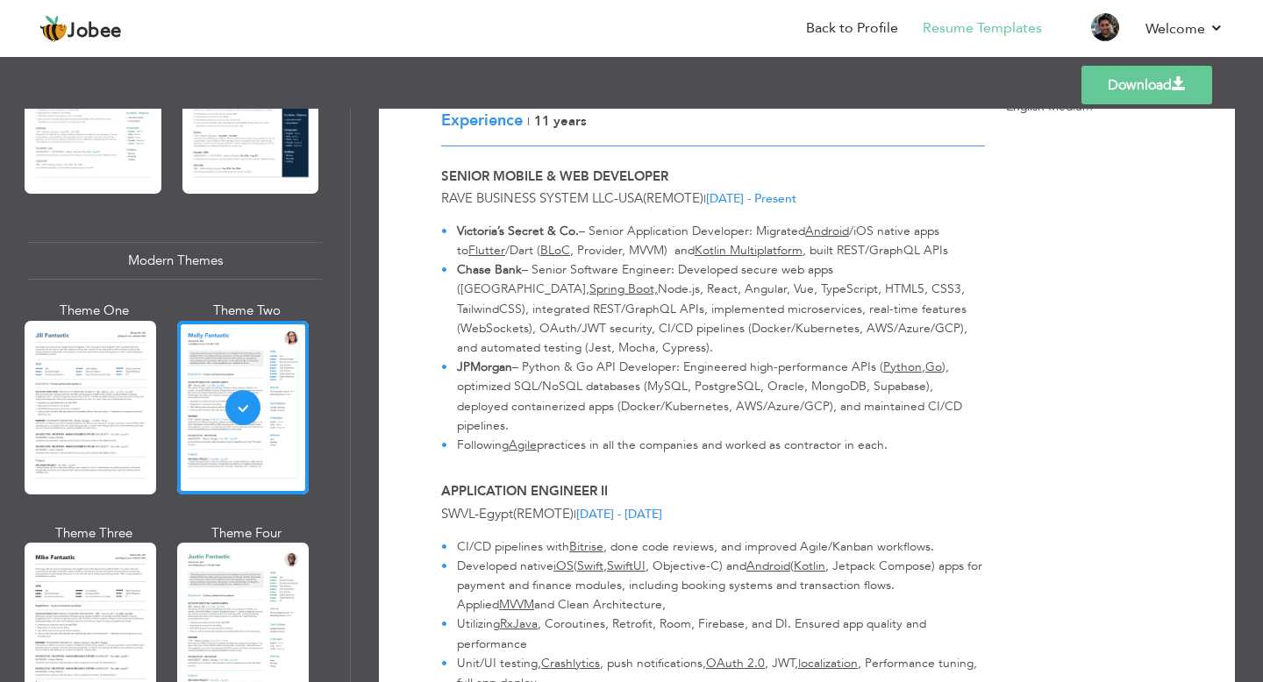
scroll to position [0, 0]
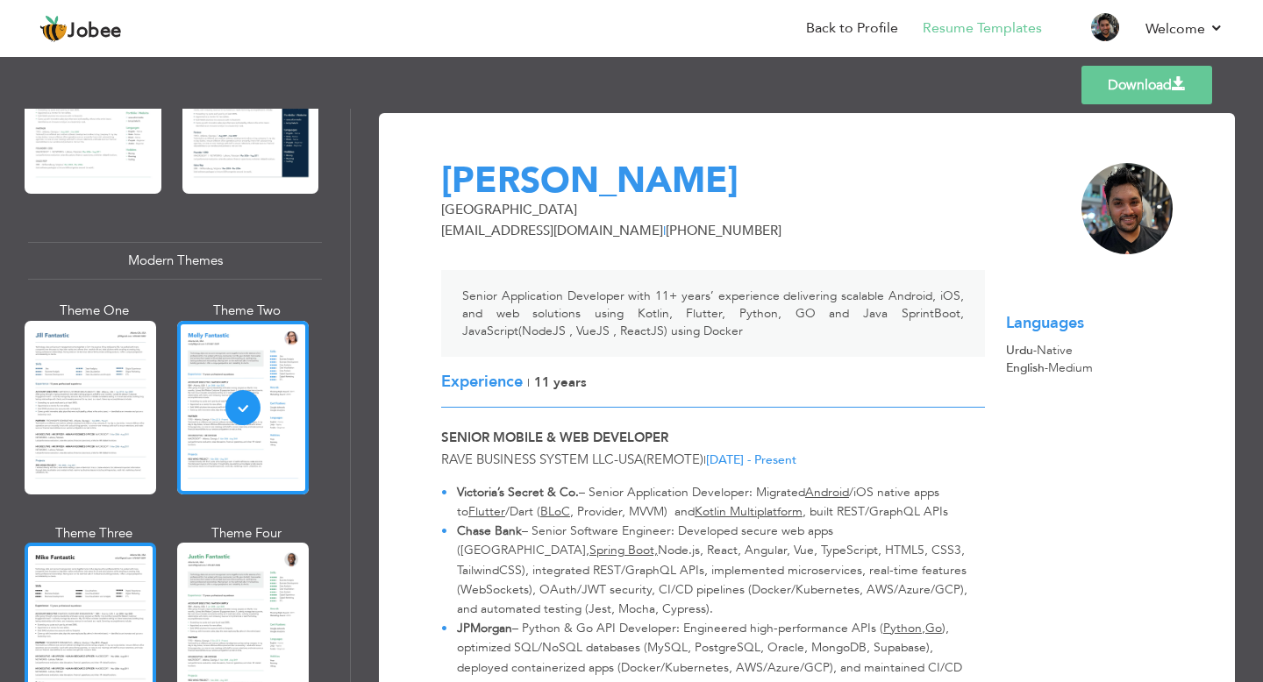
click at [99, 587] on div at bounding box center [91, 630] width 132 height 174
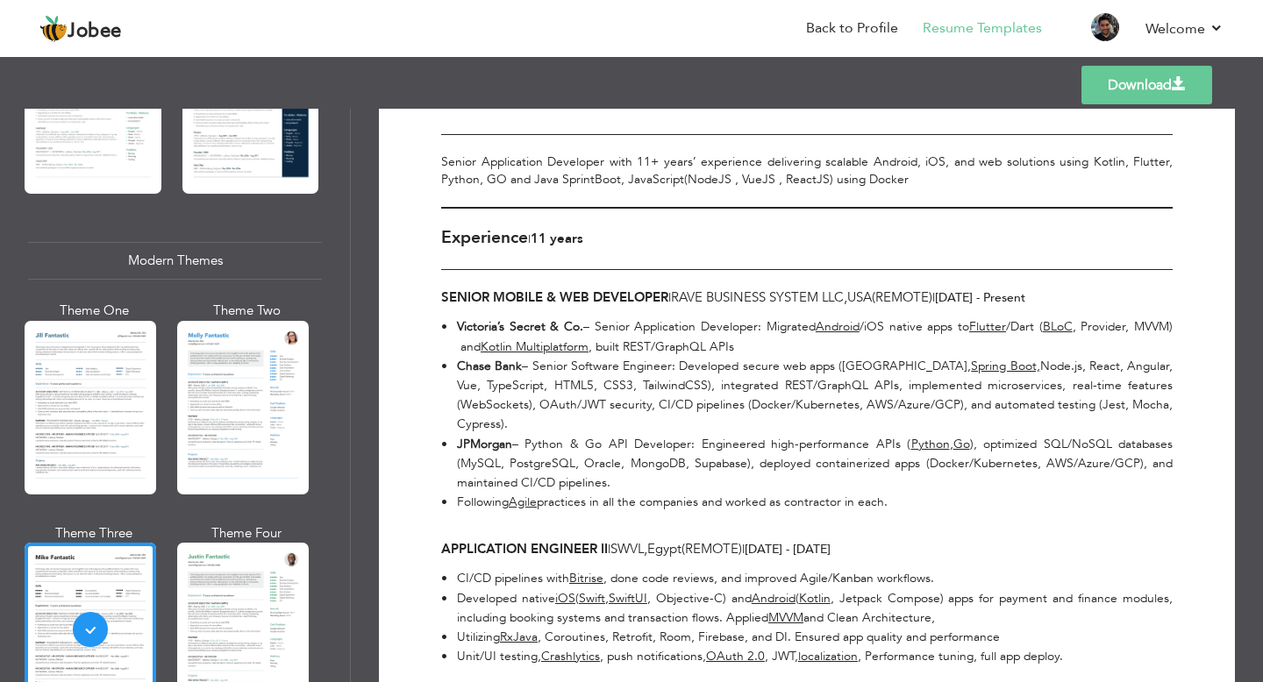
scroll to position [141, 0]
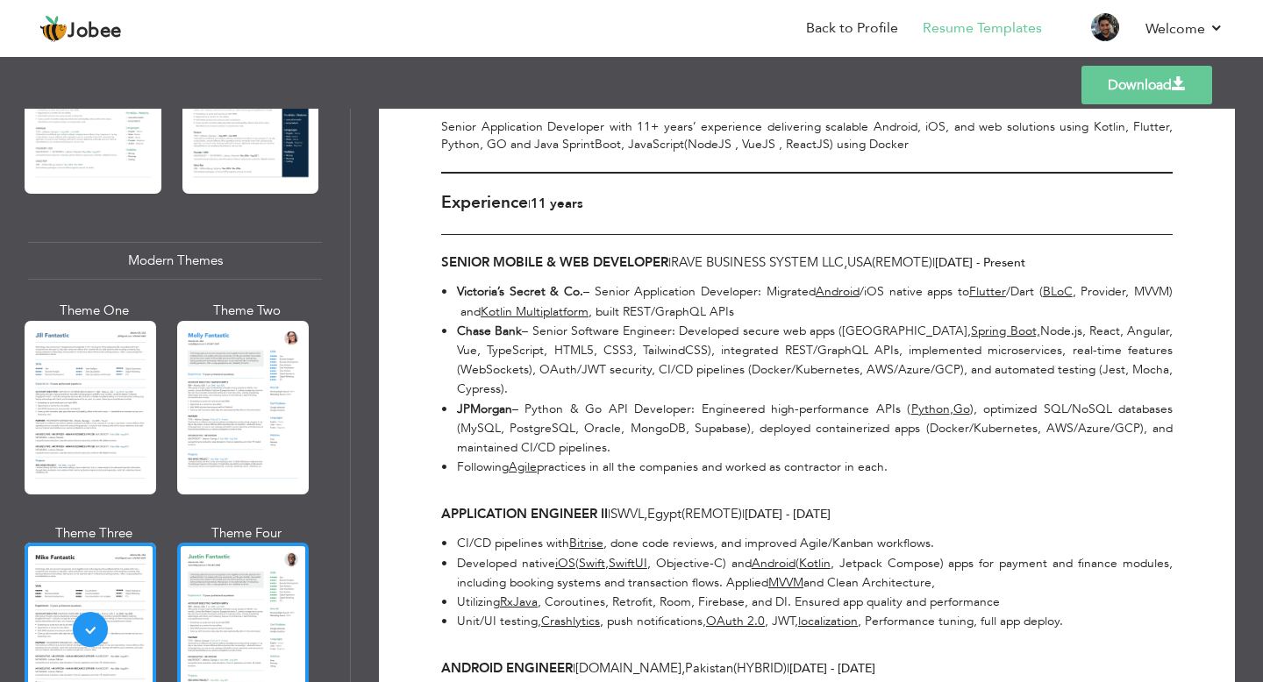
click at [241, 584] on div at bounding box center [243, 630] width 132 height 174
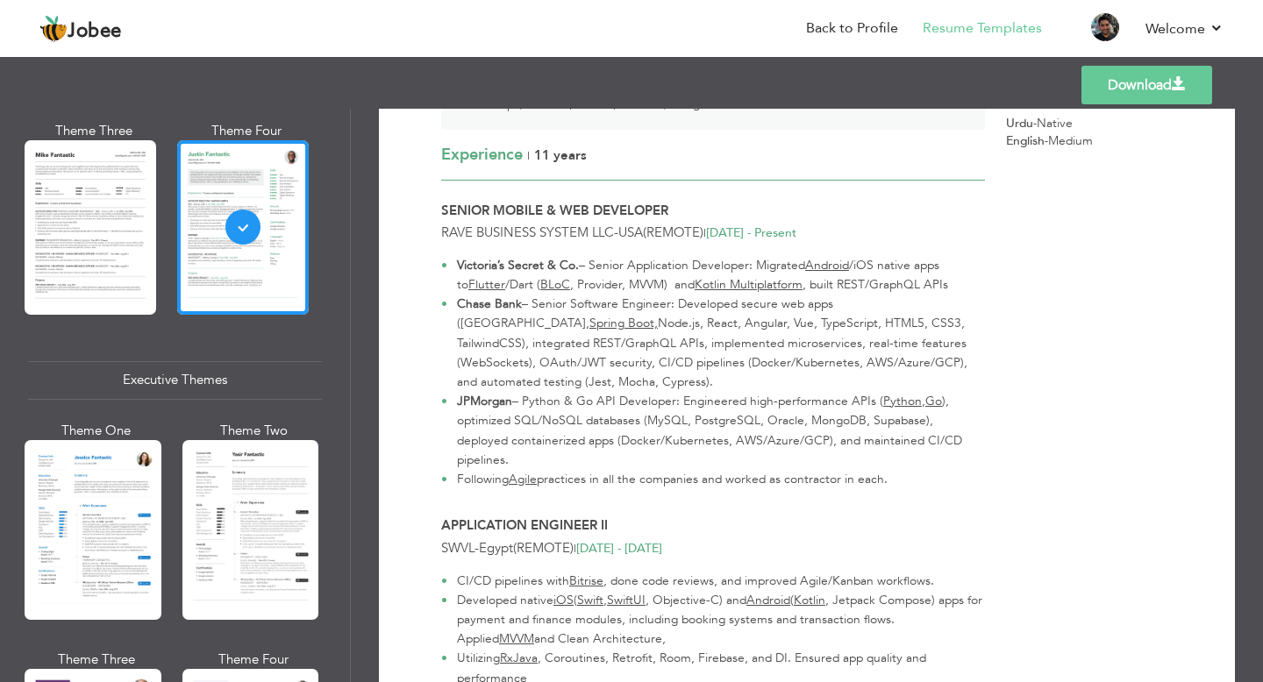
scroll to position [1079, 0]
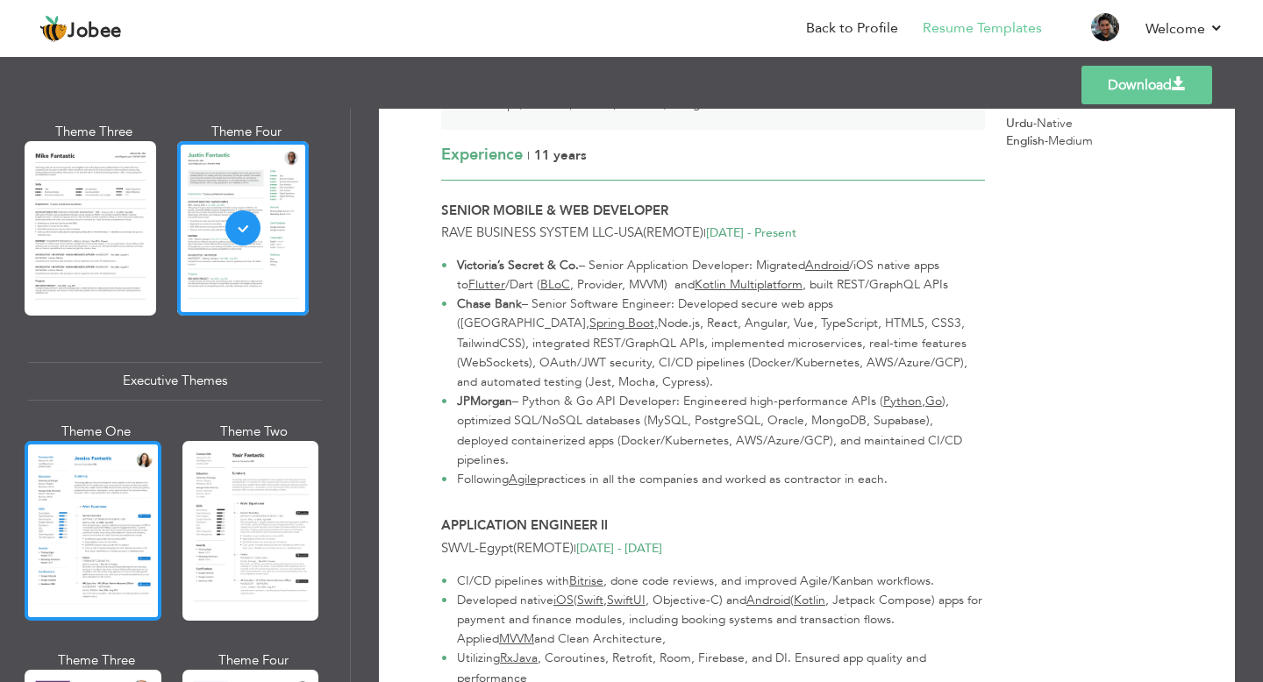
click at [111, 502] on div at bounding box center [93, 531] width 137 height 180
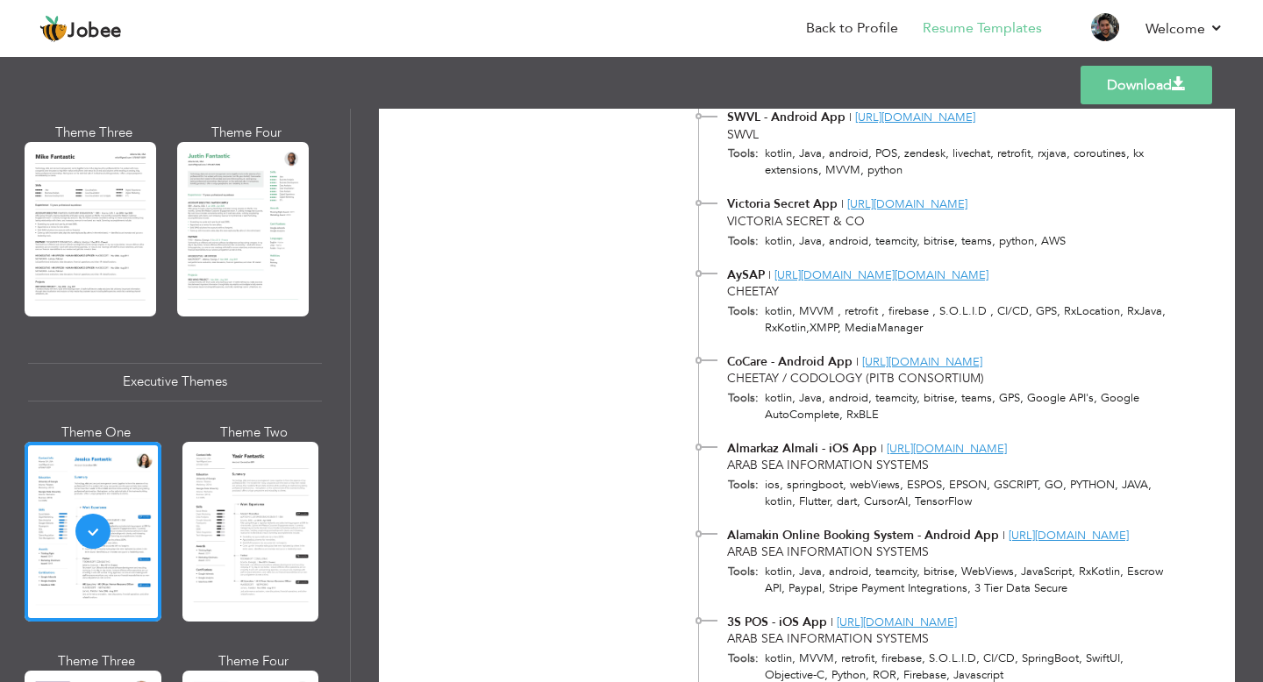
scroll to position [1391, 0]
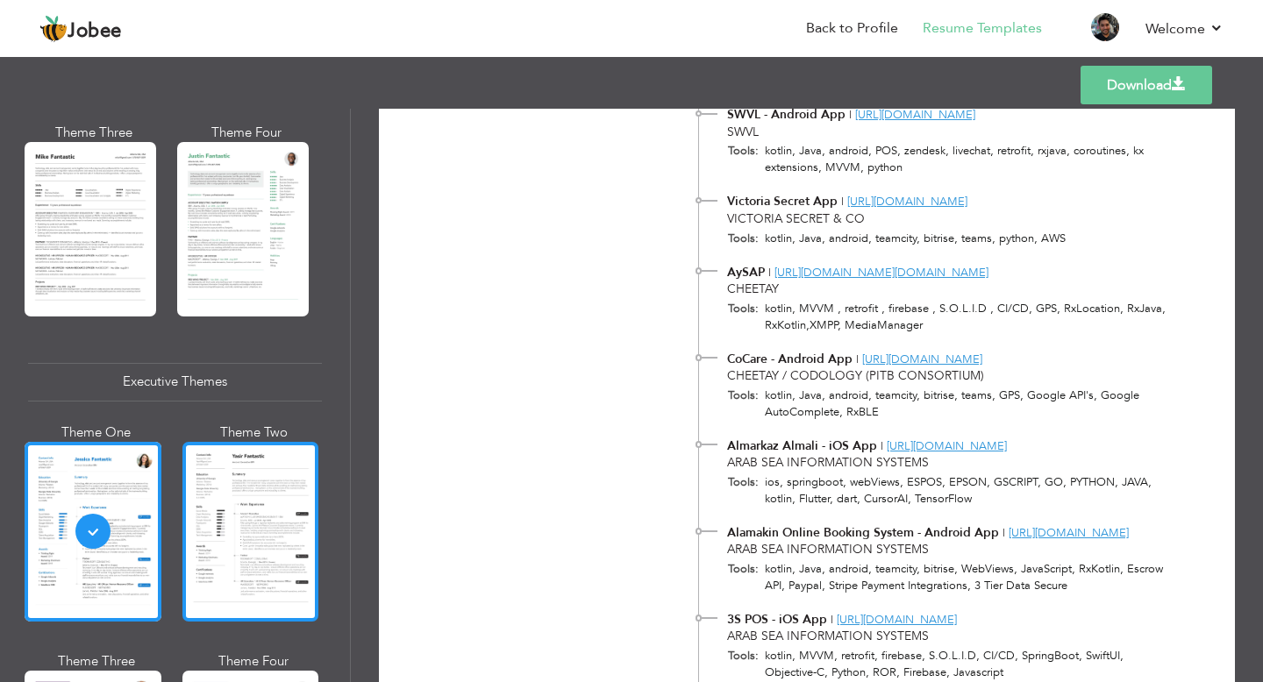
click at [240, 500] on div at bounding box center [250, 532] width 137 height 180
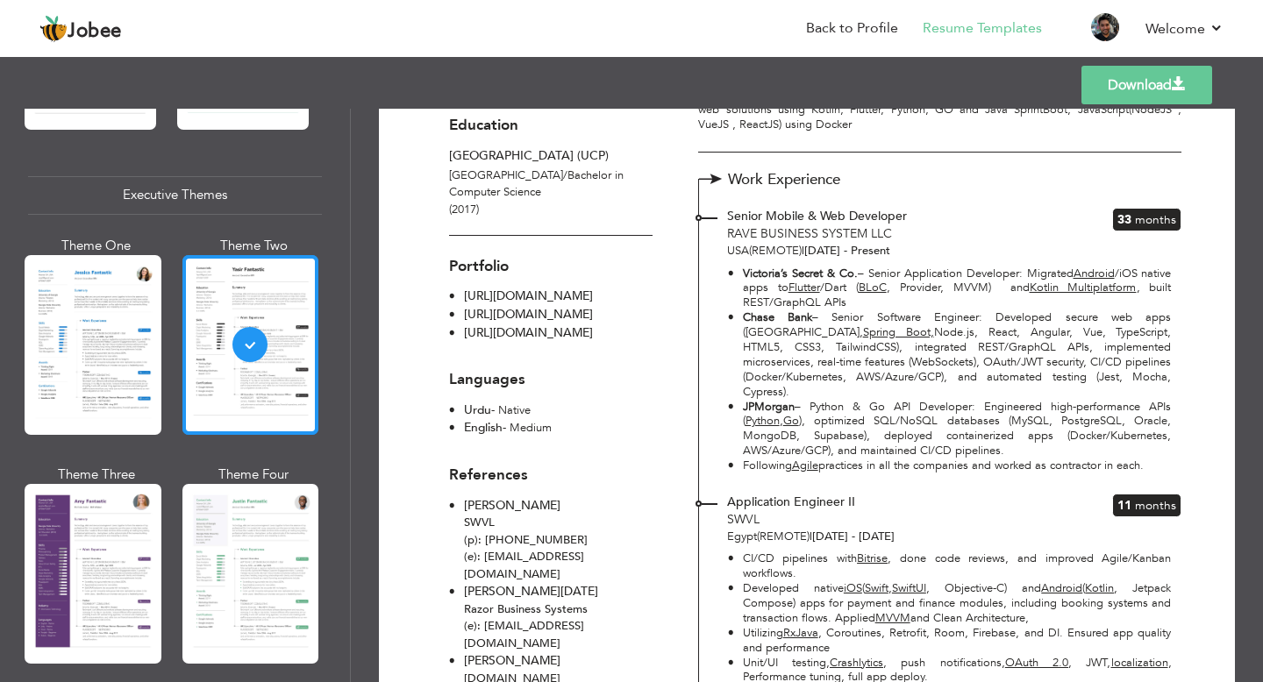
scroll to position [1301, 0]
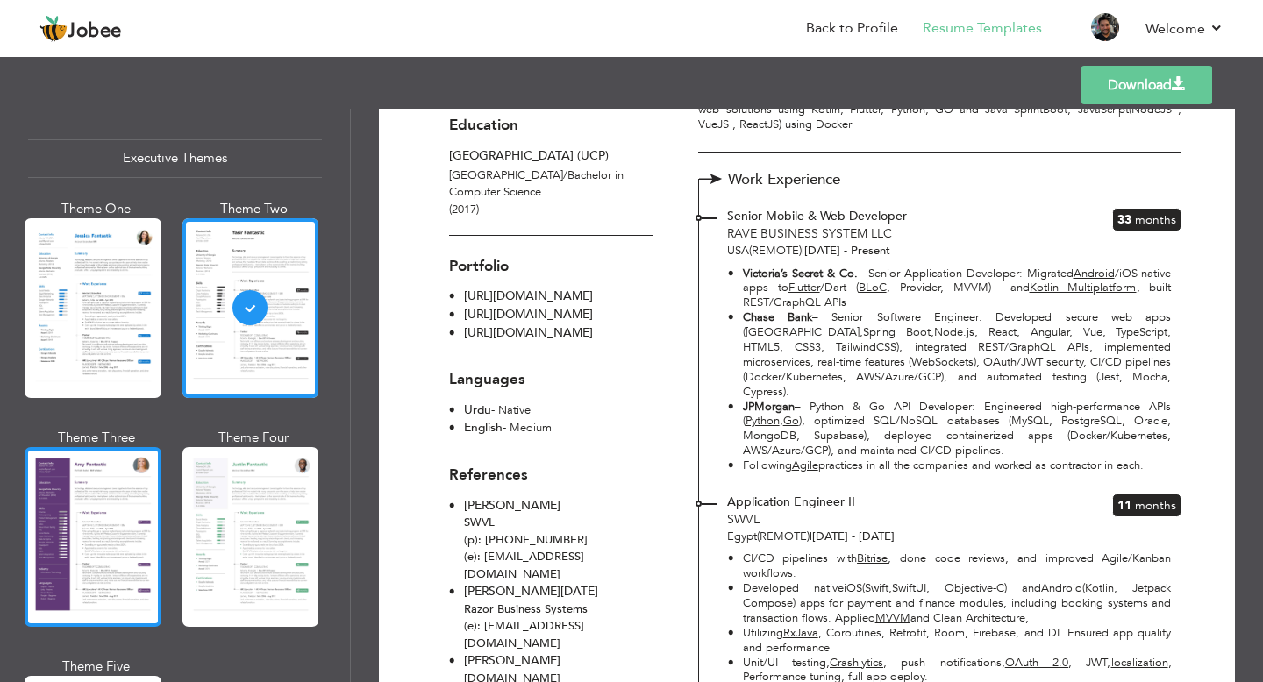
click at [119, 552] on div at bounding box center [93, 537] width 137 height 180
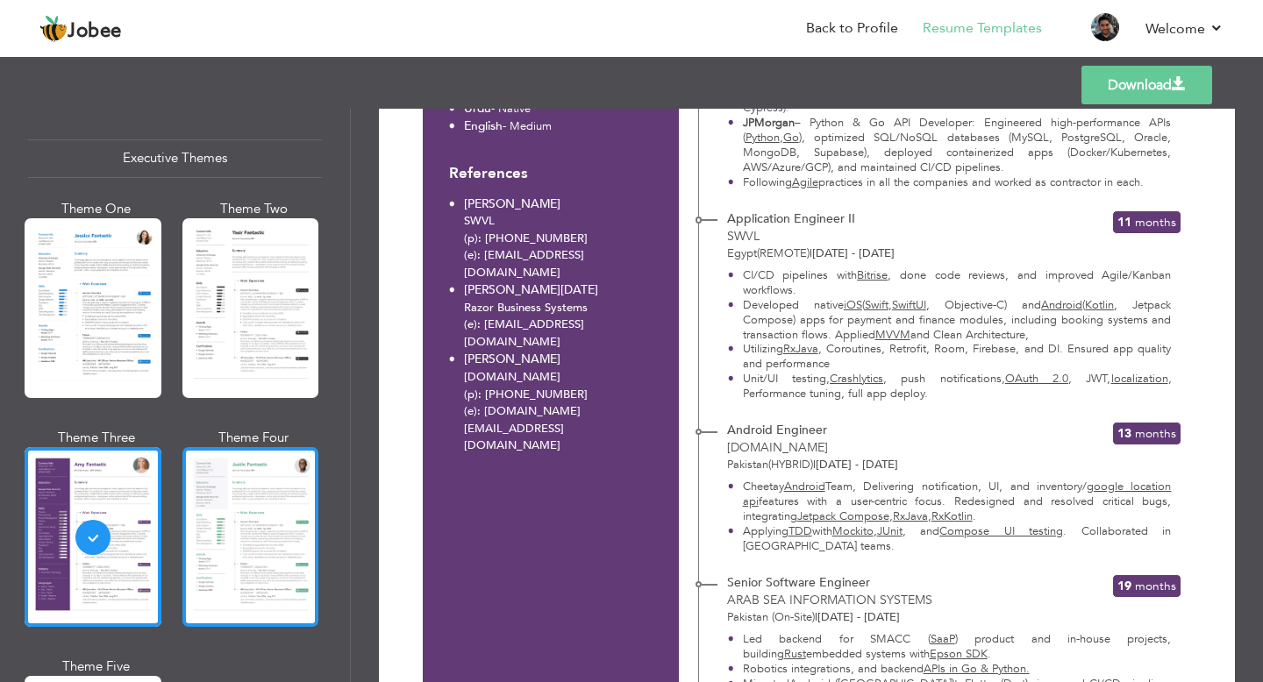
scroll to position [500, 0]
click at [269, 537] on div at bounding box center [250, 537] width 137 height 180
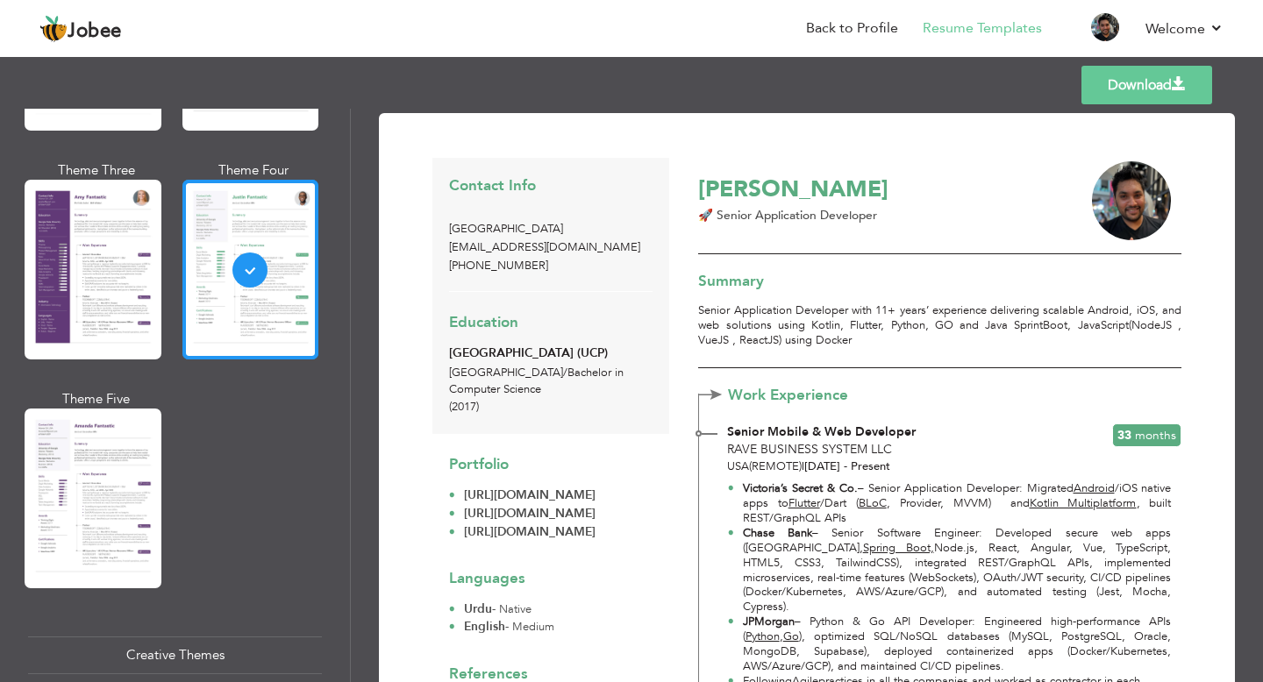
scroll to position [1628, 0]
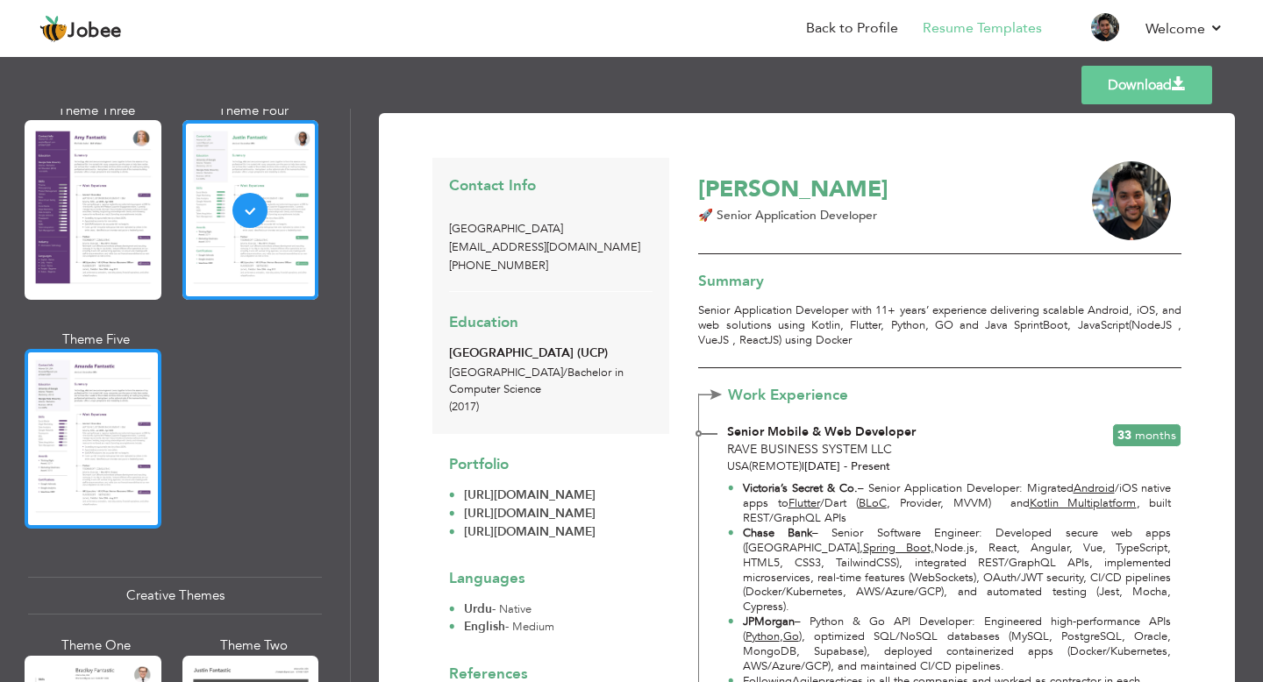
click at [102, 436] on div at bounding box center [93, 439] width 137 height 180
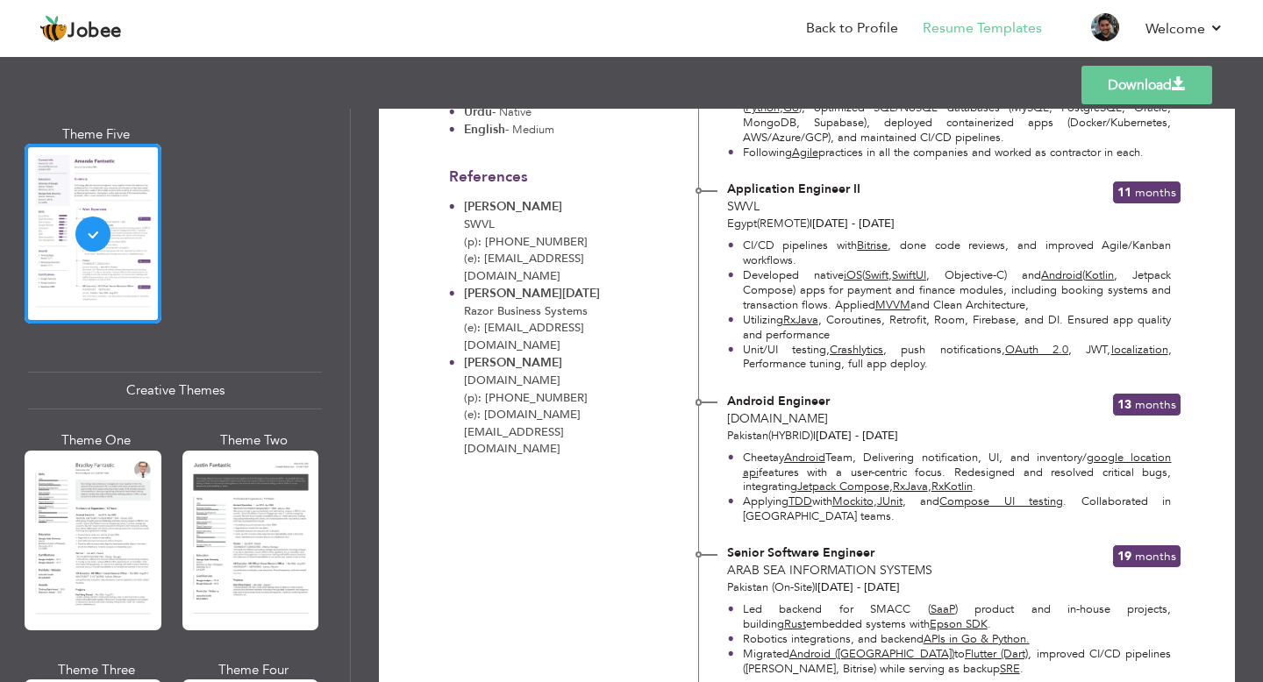
scroll to position [1861, 0]
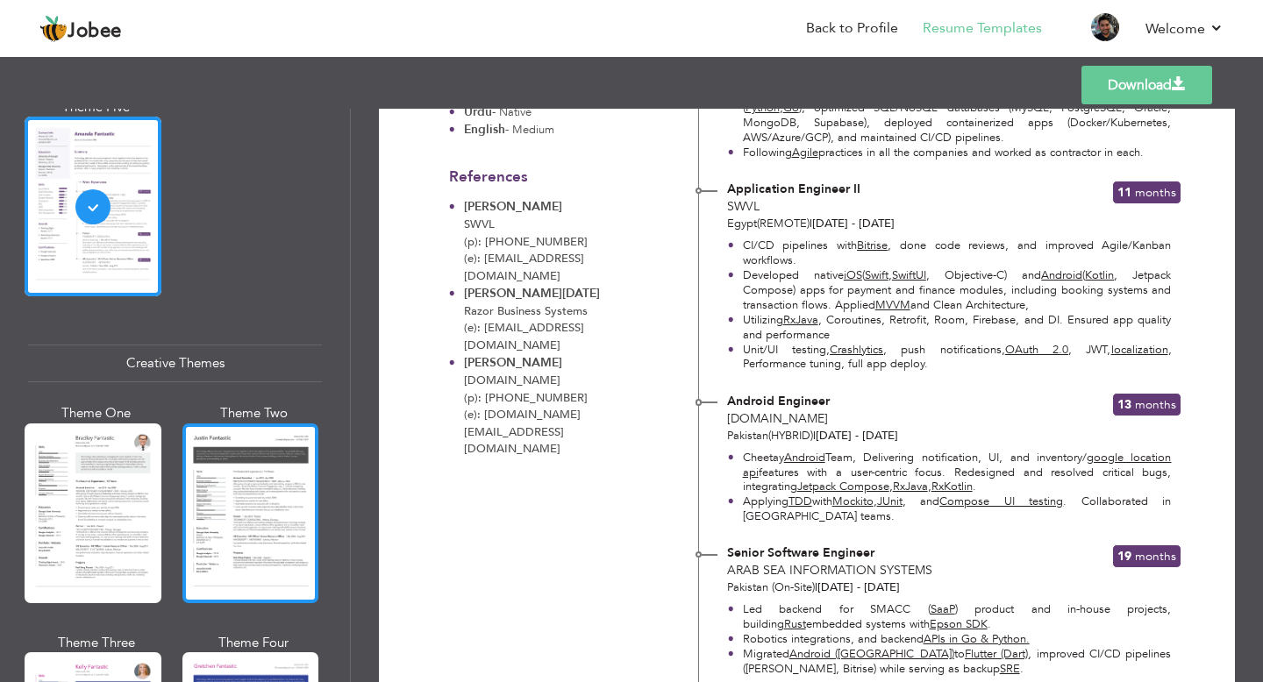
click at [242, 507] on div at bounding box center [250, 514] width 137 height 180
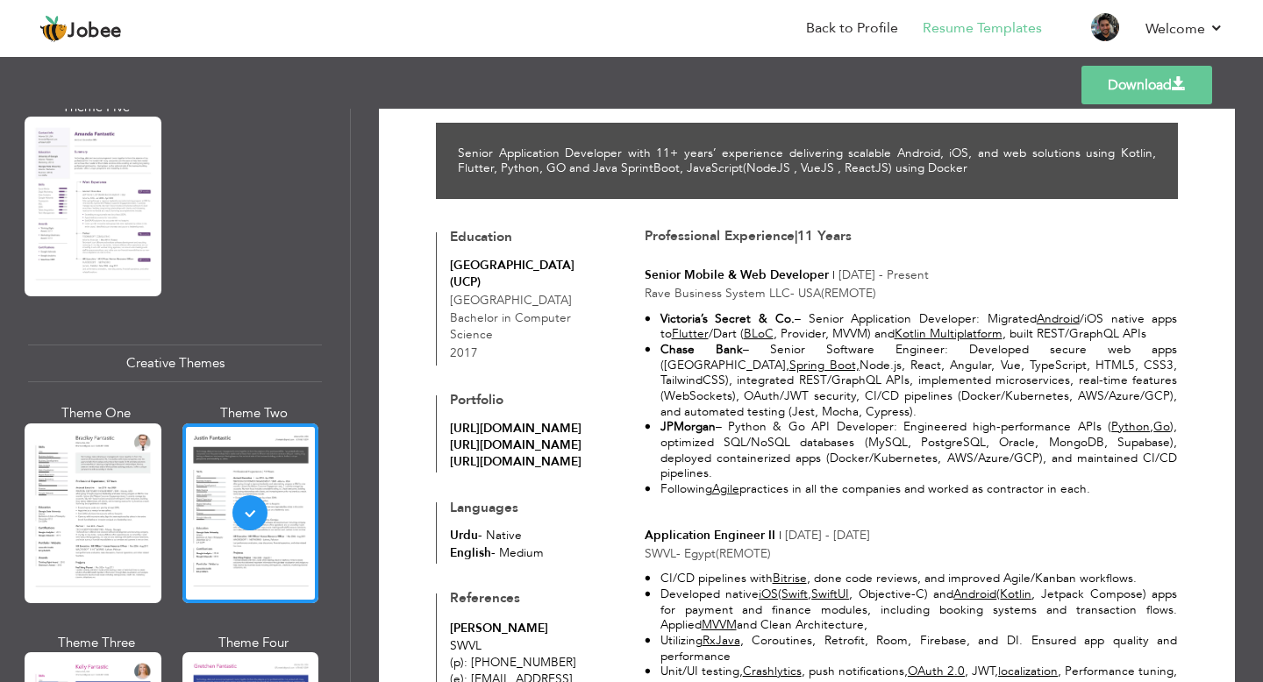
scroll to position [83, 0]
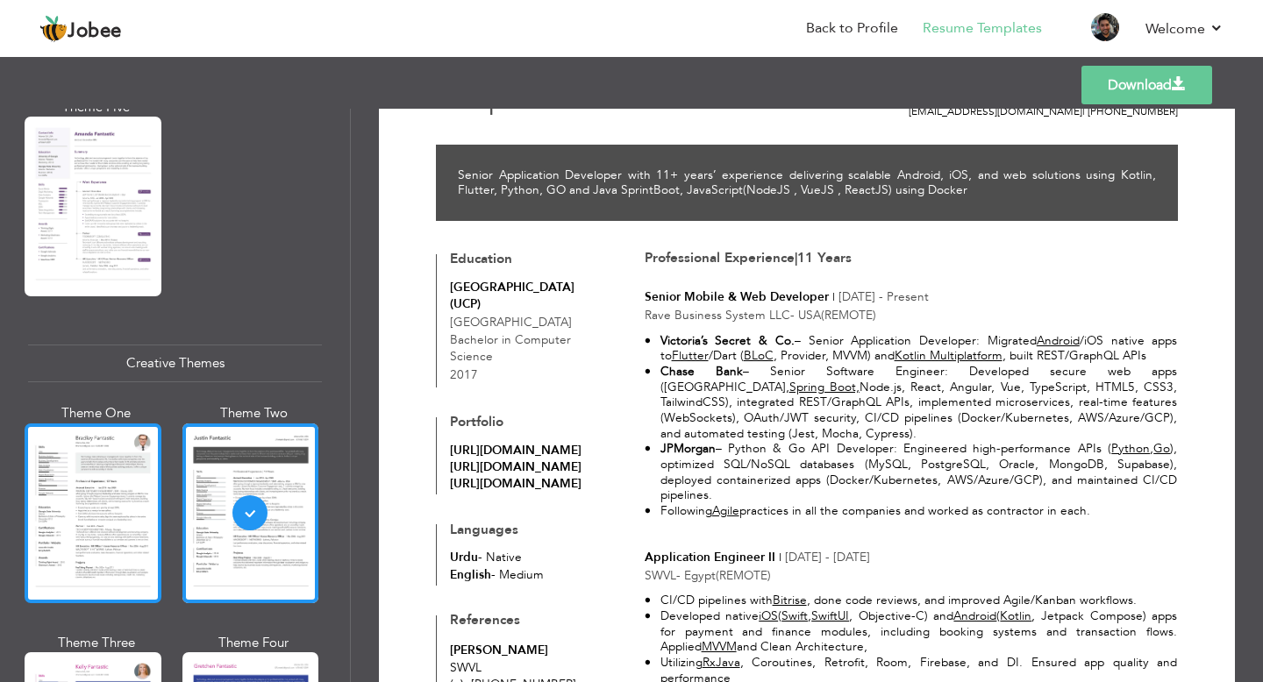
click at [103, 510] on div at bounding box center [93, 514] width 137 height 180
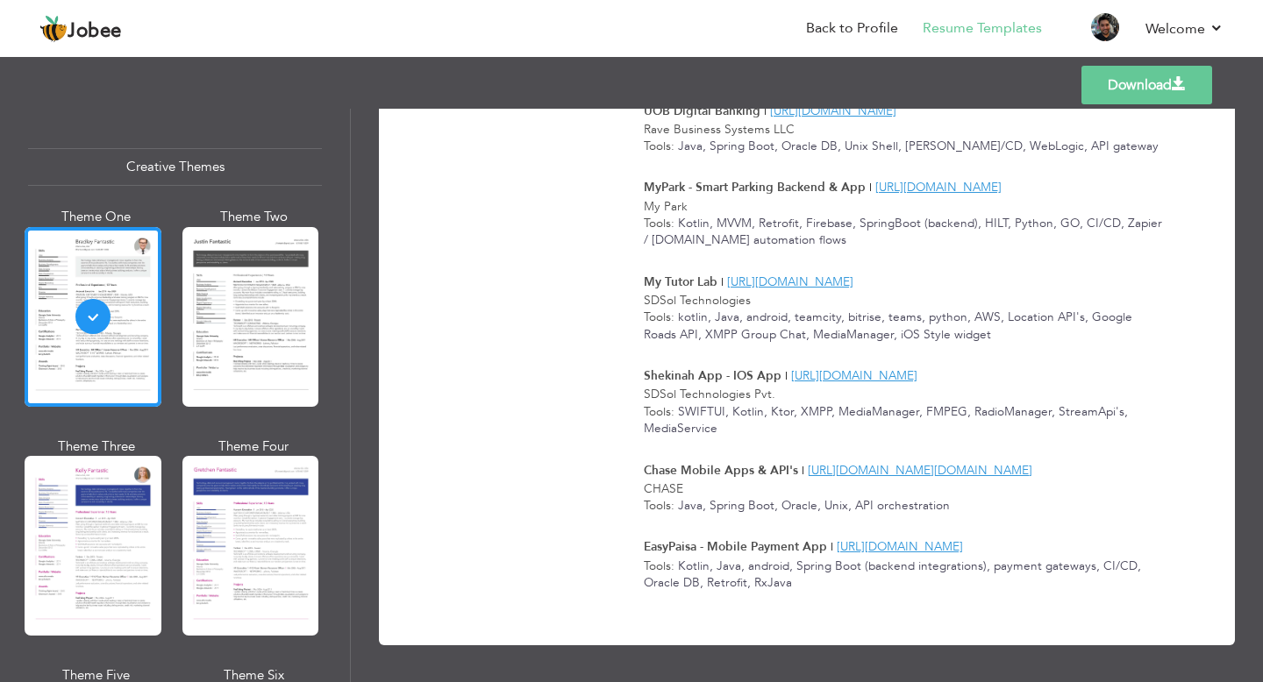
scroll to position [2077, 0]
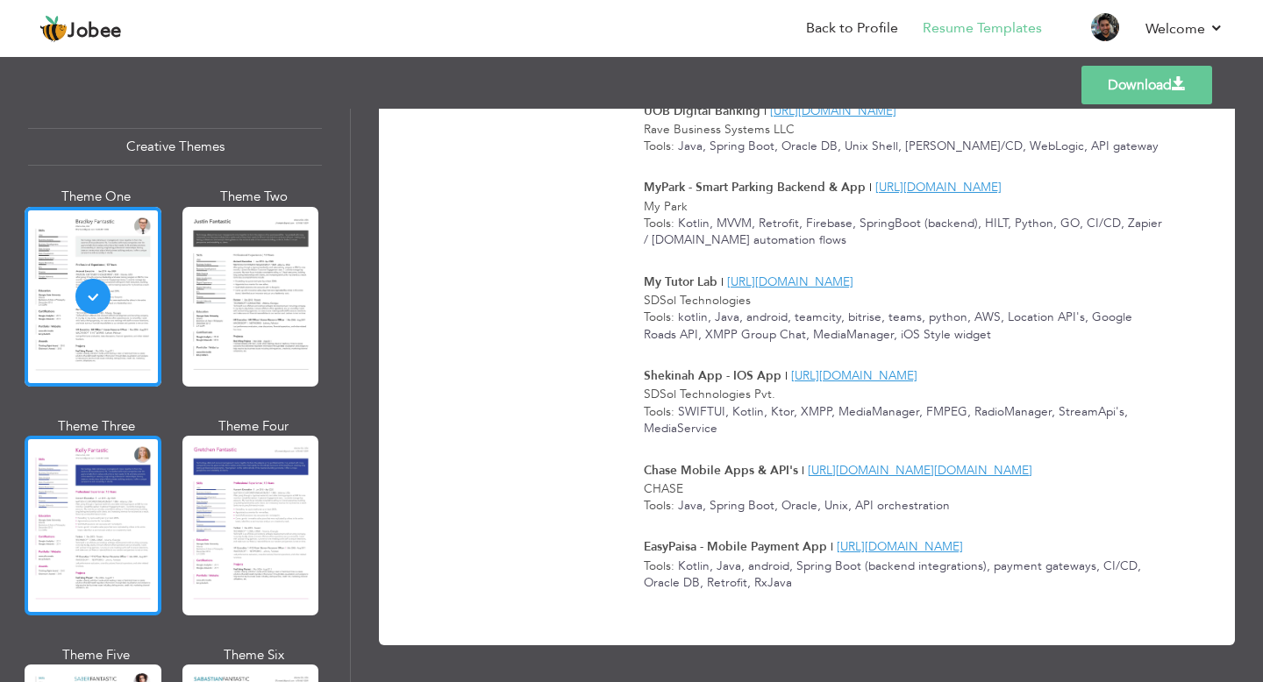
click at [103, 516] on div at bounding box center [93, 526] width 137 height 180
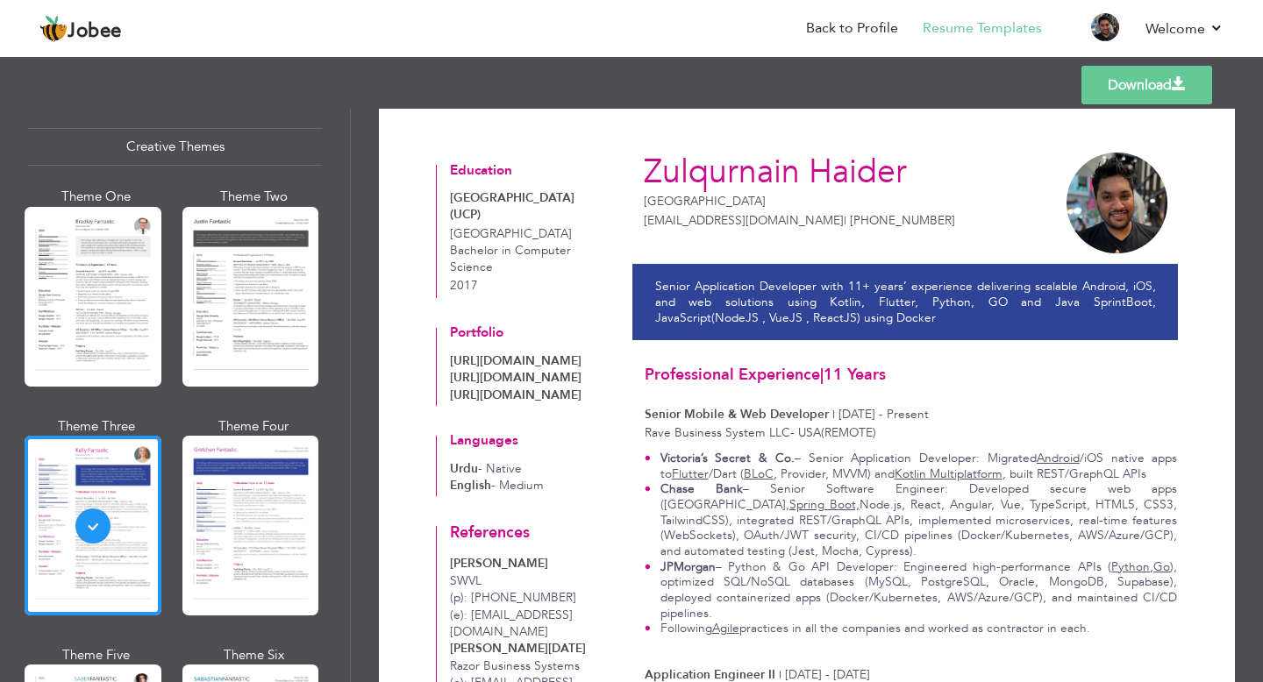
scroll to position [0, 0]
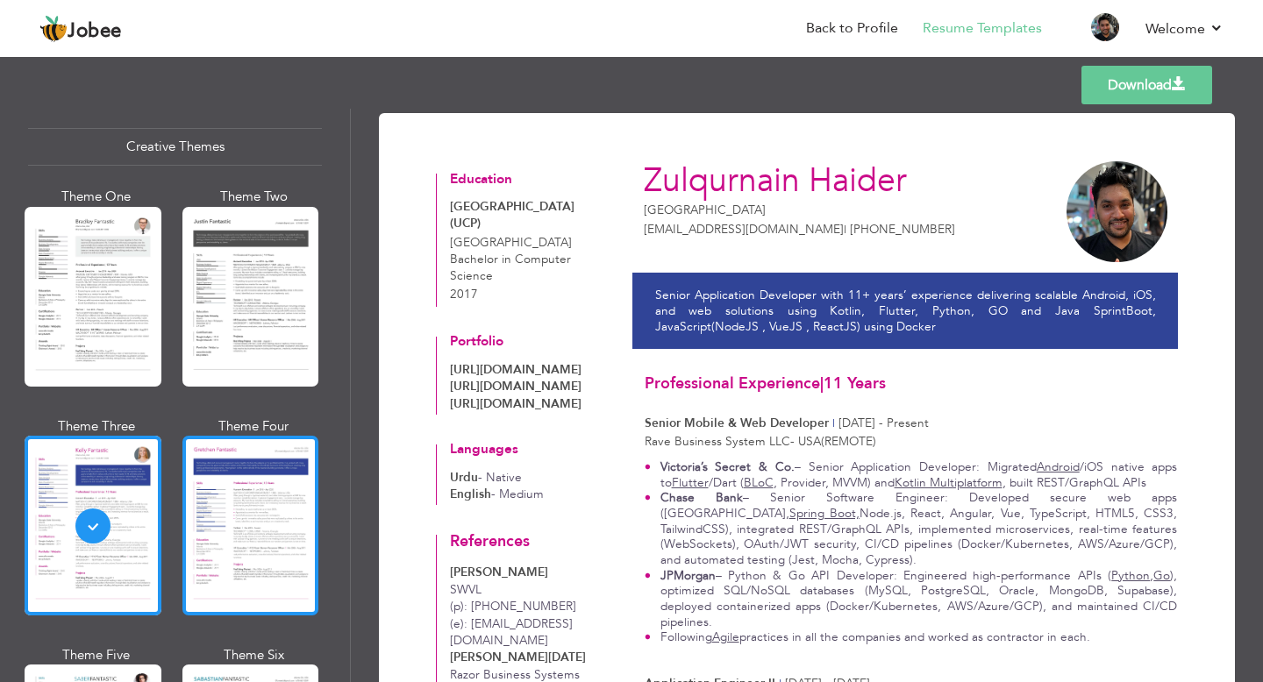
click at [213, 484] on div at bounding box center [250, 526] width 137 height 180
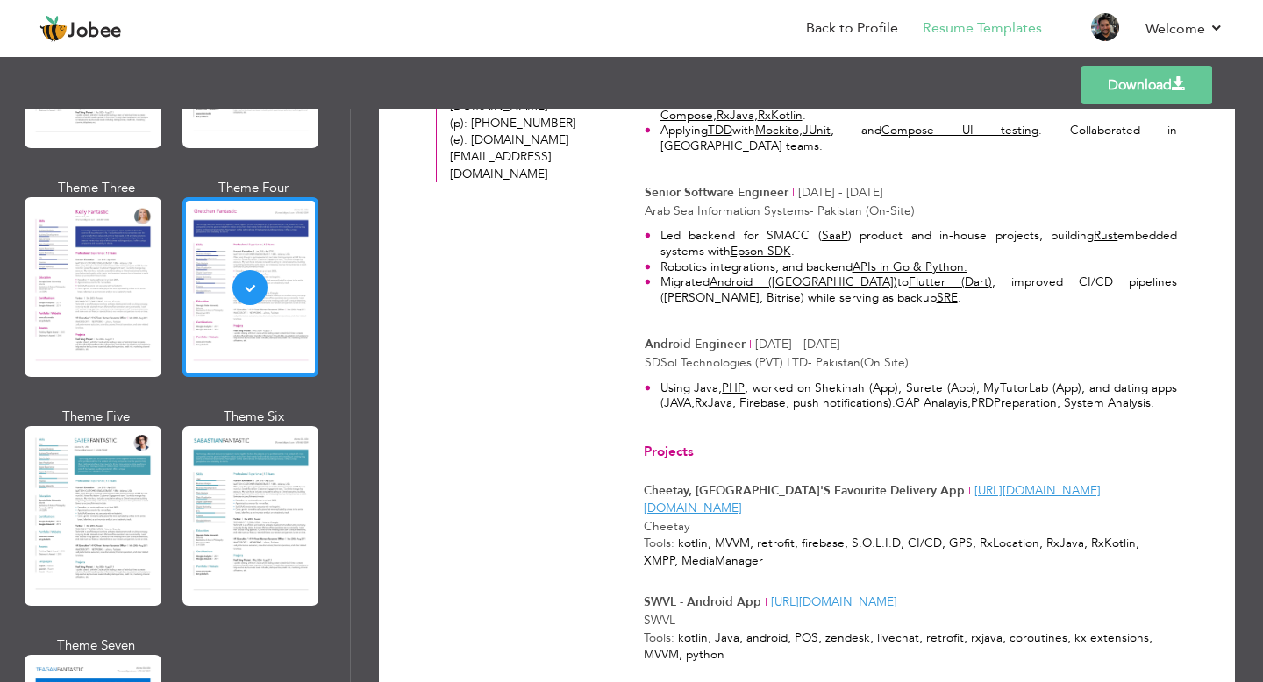
scroll to position [2340, 0]
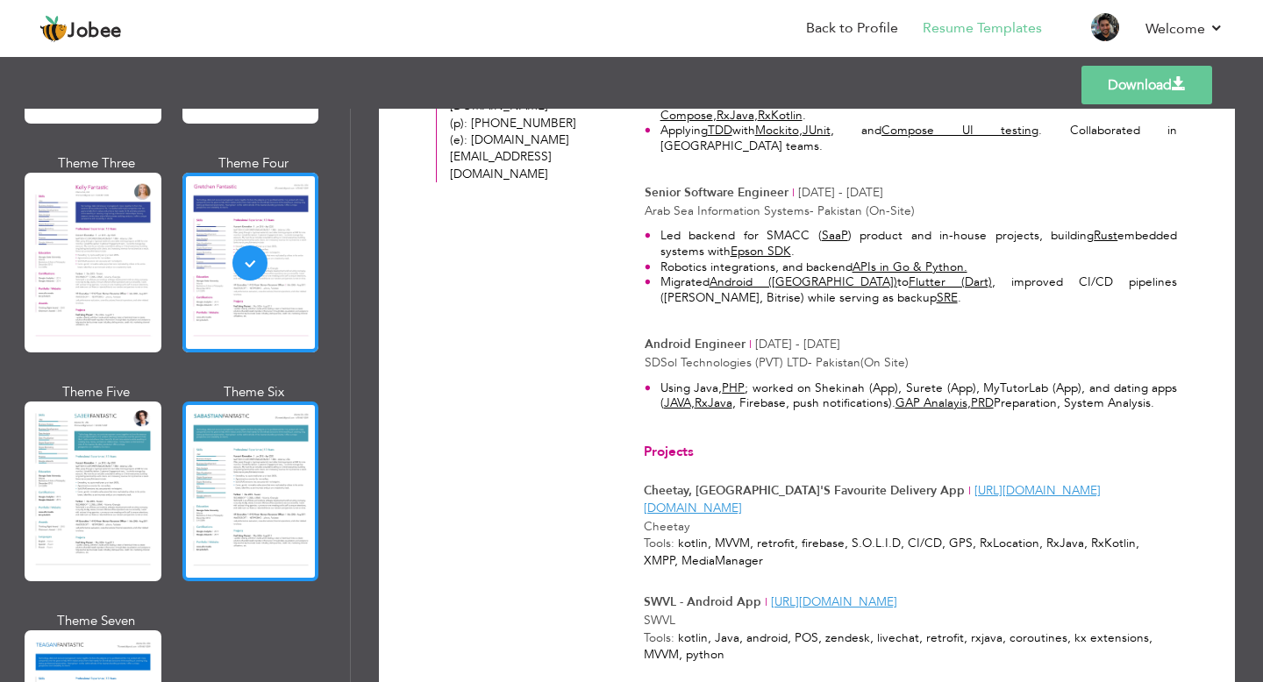
click at [250, 499] on div at bounding box center [250, 492] width 137 height 180
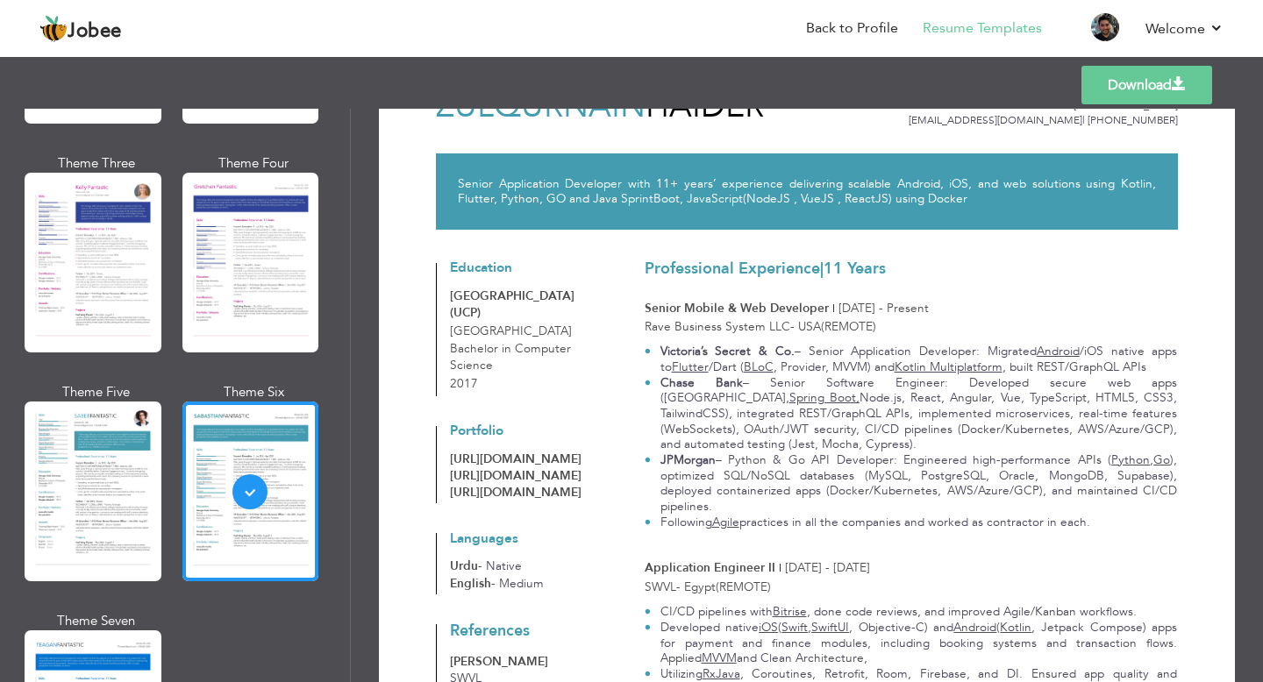
scroll to position [0, 0]
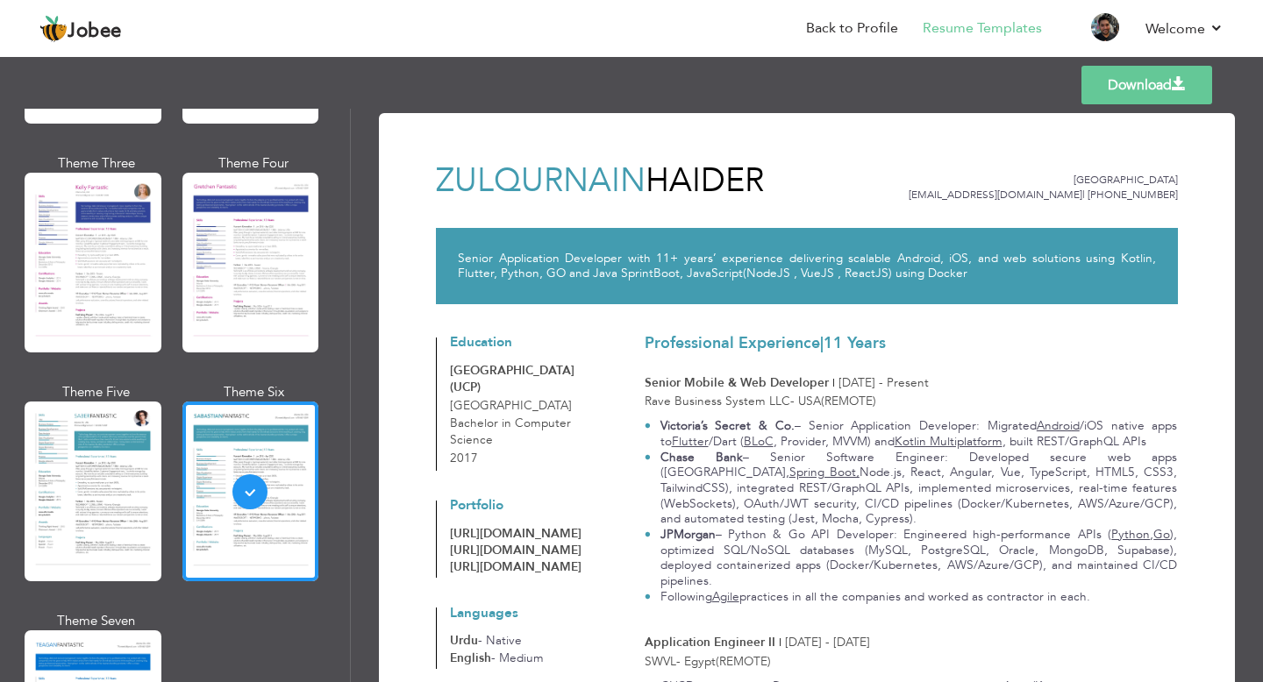
click at [1183, 77] on span at bounding box center [1178, 84] width 14 height 14
click at [721, 263] on p "Senior Application Developer with 11+ years’ experience delivering scalable And…" at bounding box center [807, 266] width 698 height 31
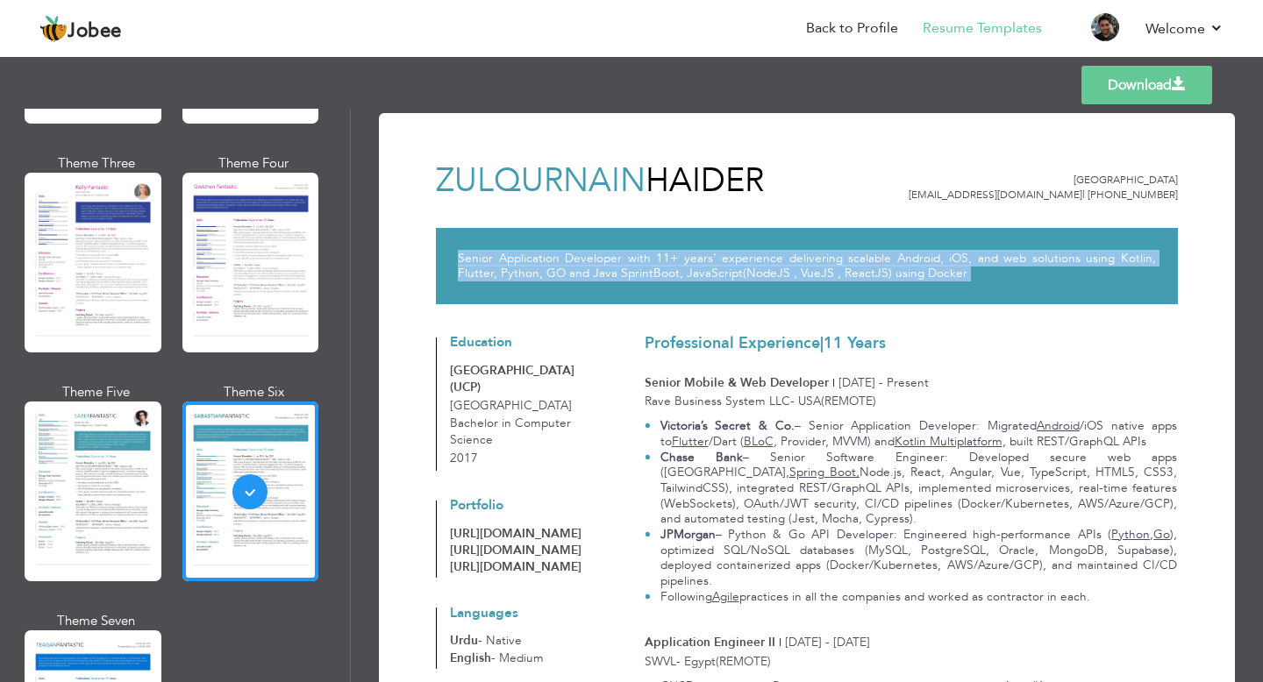
click at [721, 263] on p "Senior Application Developer with 11+ years’ experience delivering scalable And…" at bounding box center [807, 266] width 698 height 31
click at [872, 384] on span "[DATE] - Present" at bounding box center [883, 382] width 90 height 17
